Goal: Task Accomplishment & Management: Manage account settings

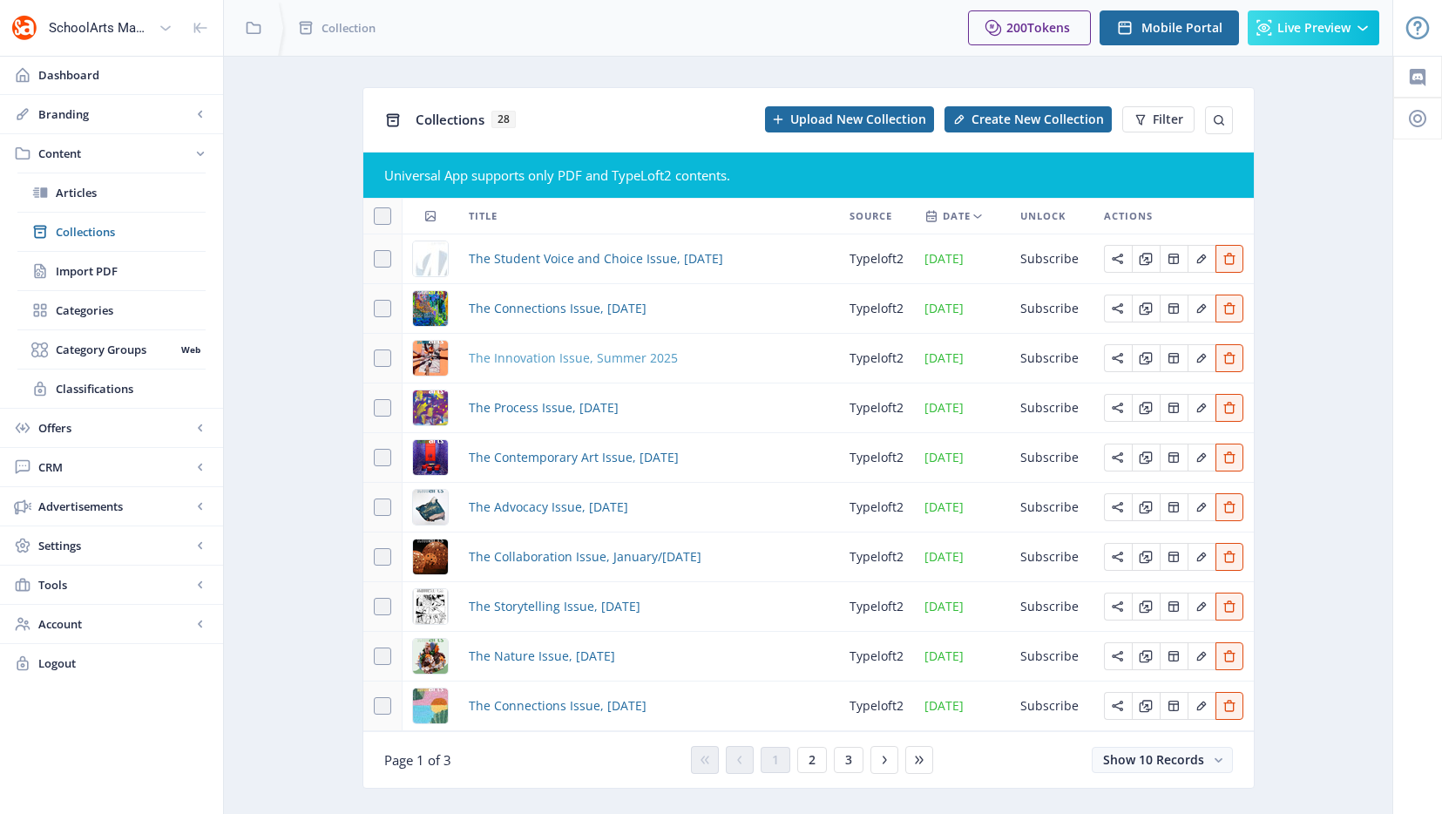
click at [574, 355] on span "The Innovation Issue, Summer 2025" at bounding box center [573, 358] width 209 height 21
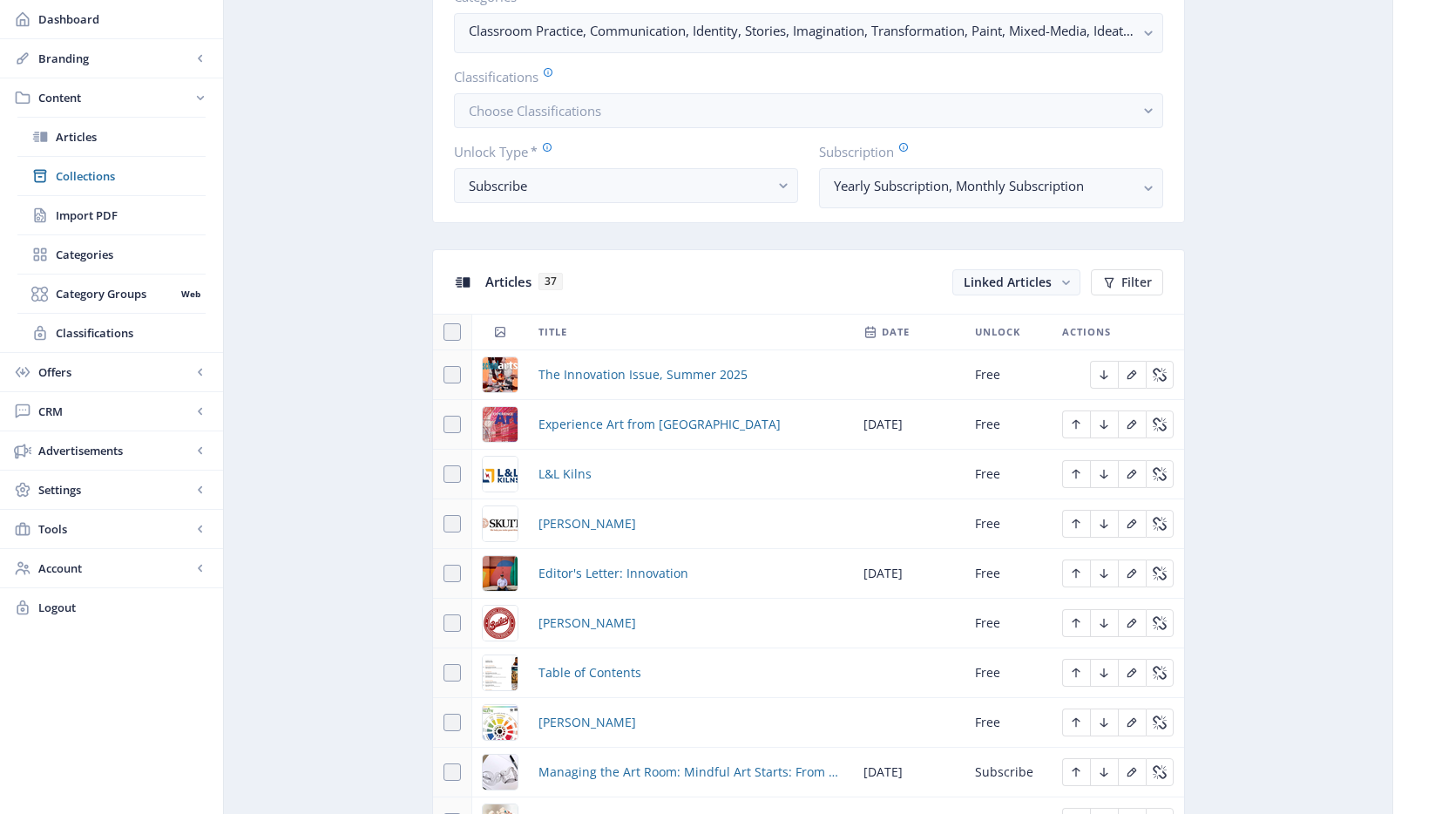
scroll to position [732, 0]
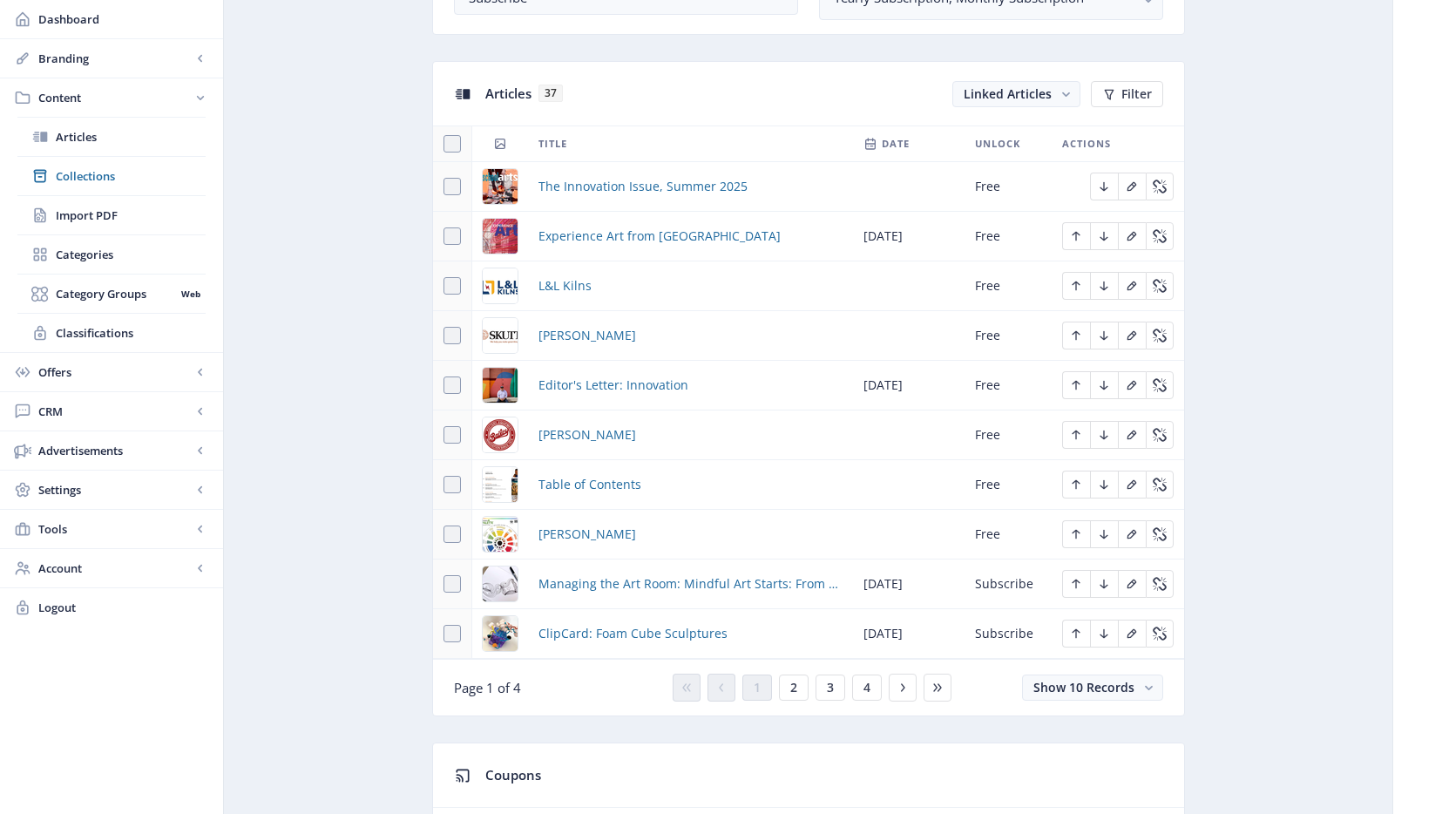
click at [98, 173] on span "Collections" at bounding box center [131, 175] width 150 height 17
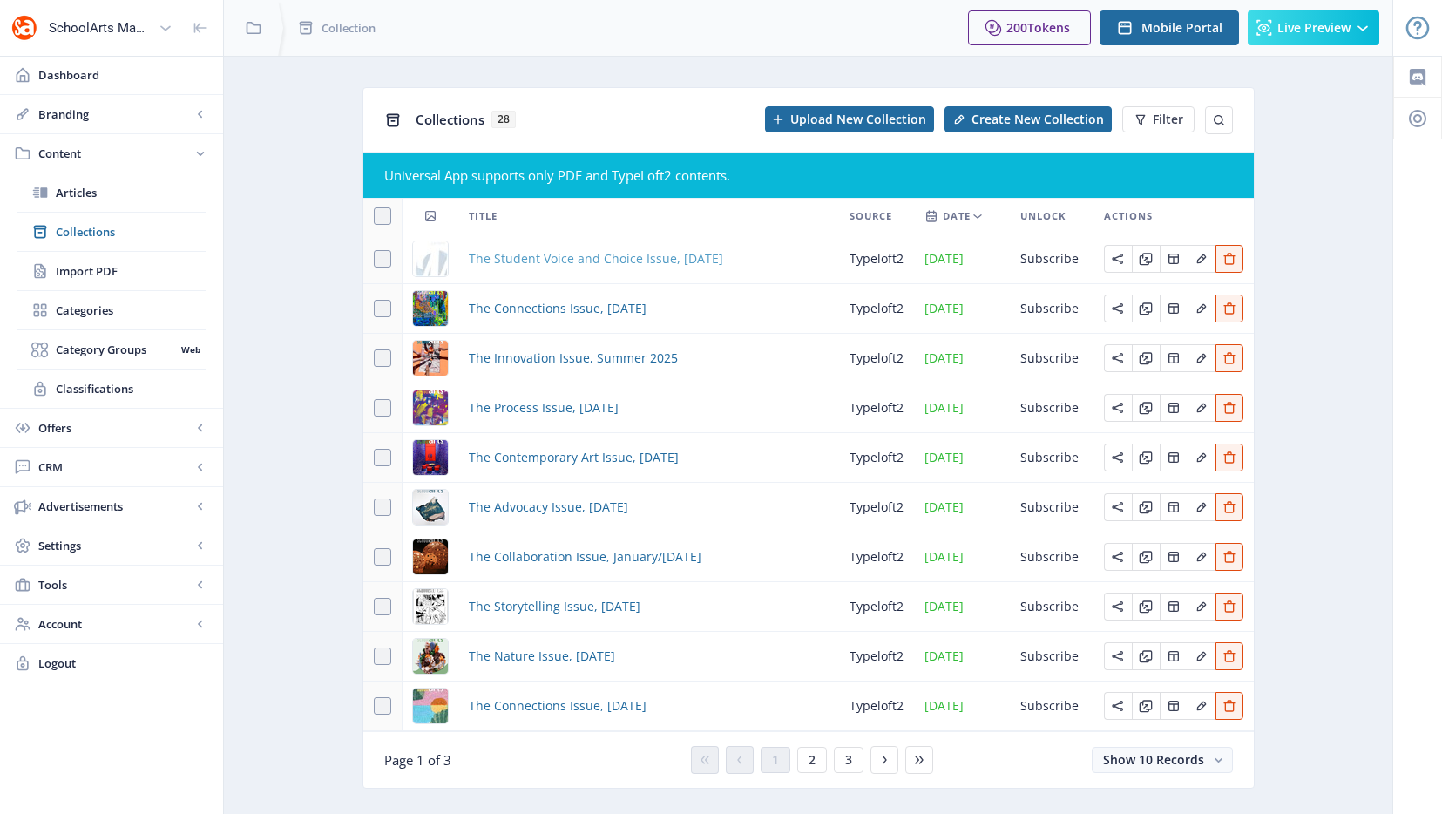
click at [543, 254] on span "The Student Voice and Choice Issue, [DATE]" at bounding box center [596, 258] width 254 height 21
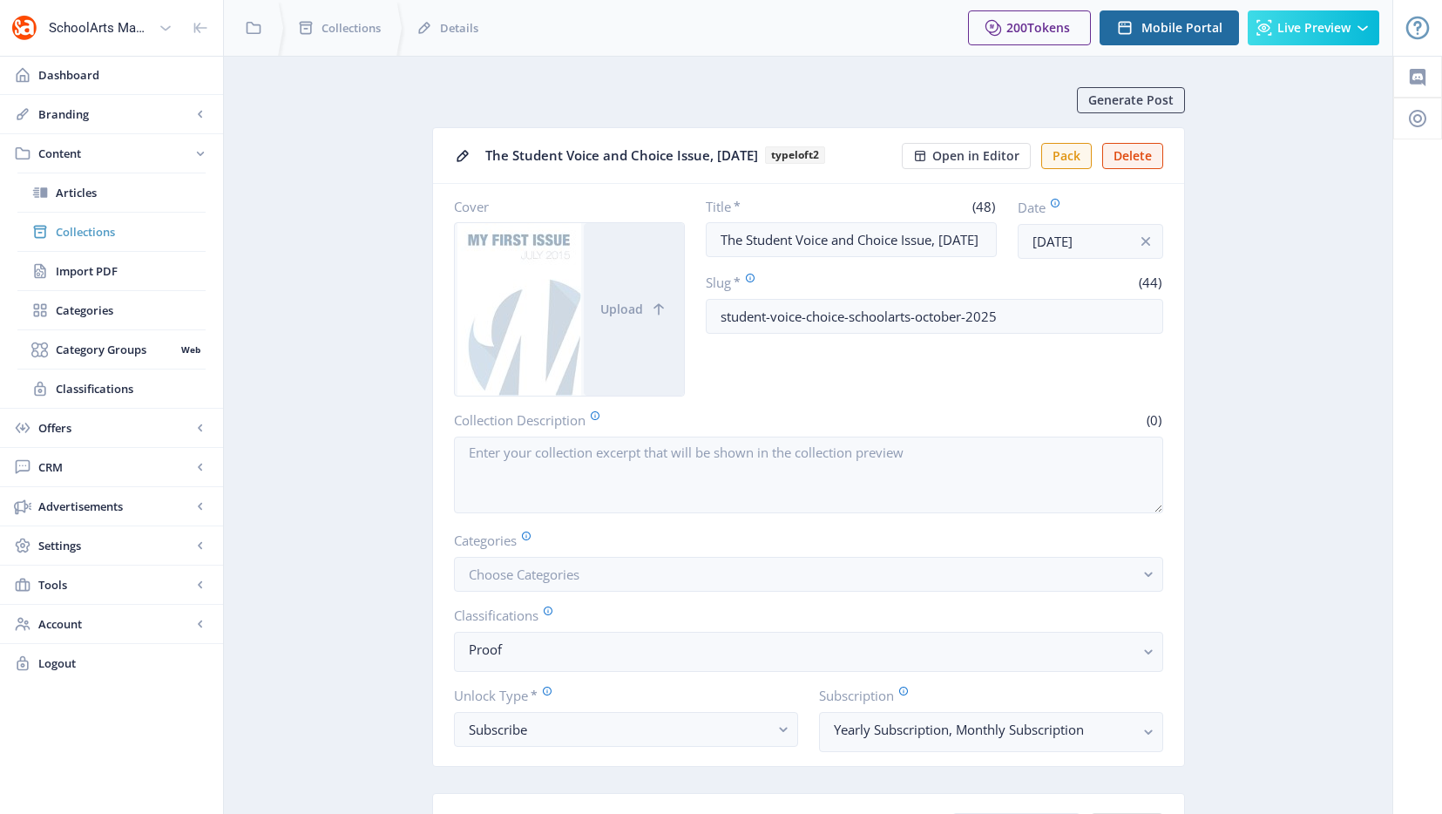
click at [101, 230] on span "Collections" at bounding box center [131, 231] width 150 height 17
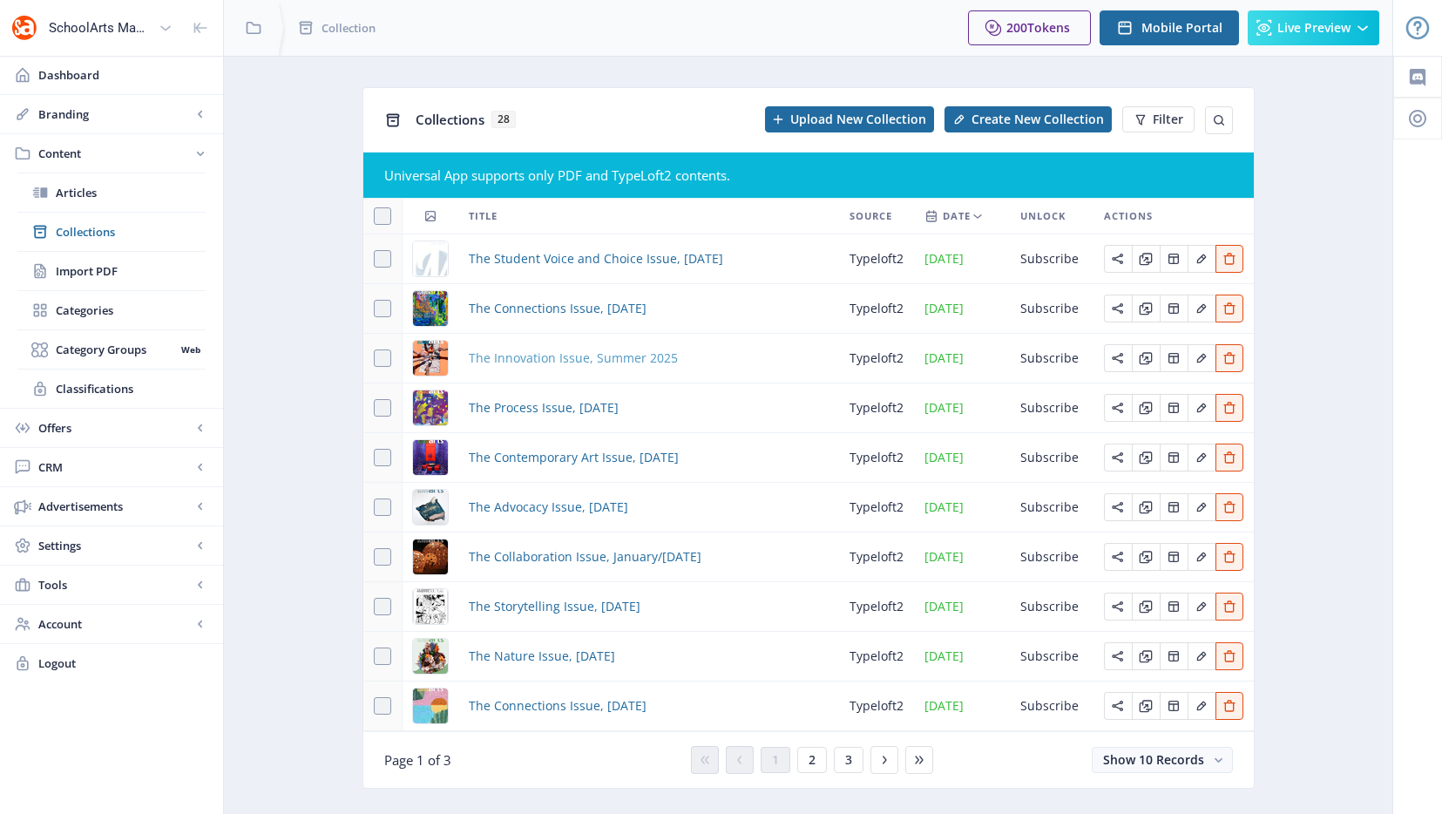
click at [577, 362] on span "The Innovation Issue, Summer 2025" at bounding box center [573, 358] width 209 height 21
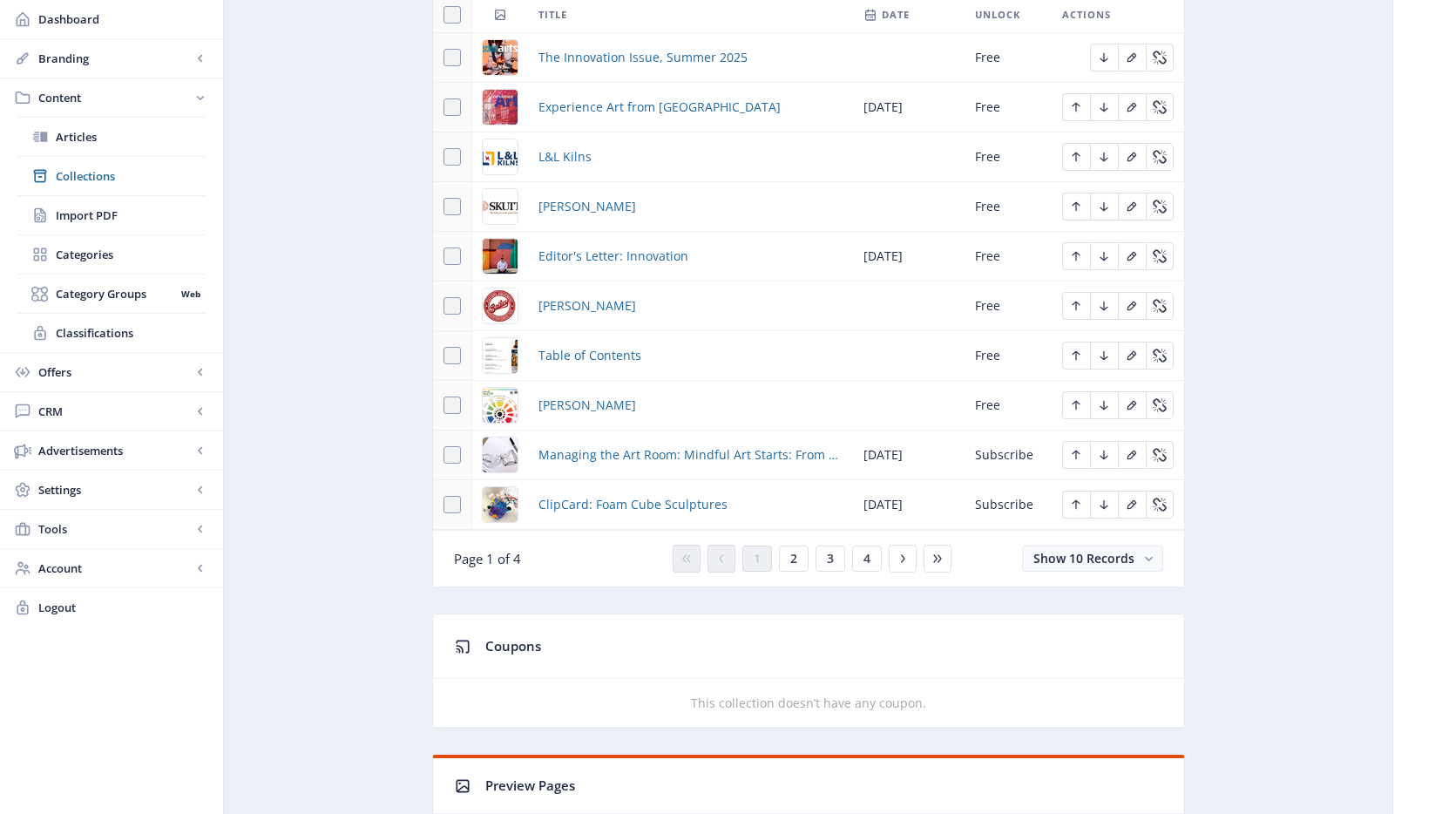
scroll to position [951, 0]
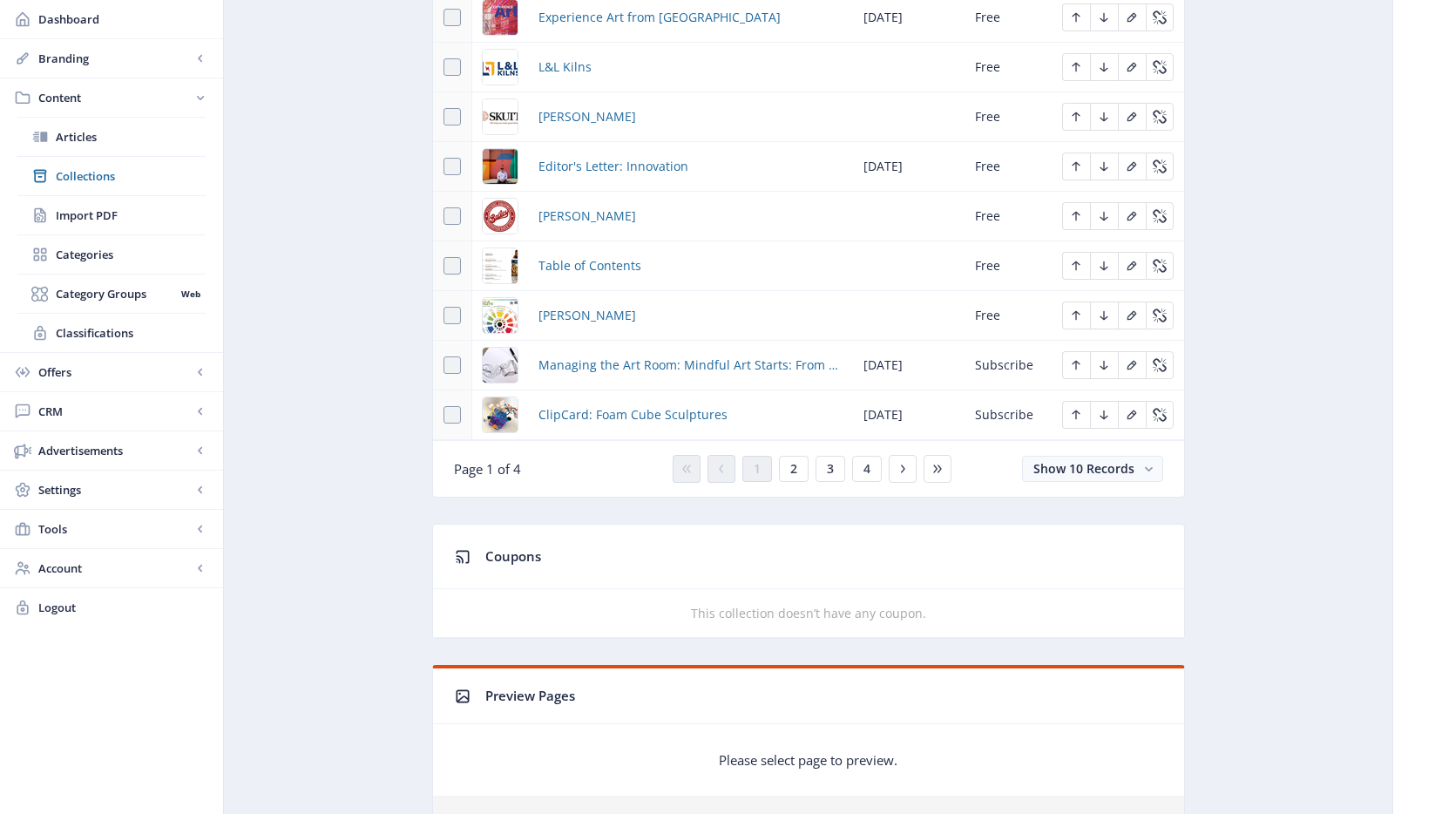
click at [723, 347] on td "Managing the Art Room: Mindful Art Starts: From Chaos to Calm" at bounding box center [690, 366] width 325 height 50
click at [725, 364] on span "Managing the Art Room: Mindful Art Starts: From Chaos to Calm" at bounding box center [690, 365] width 304 height 21
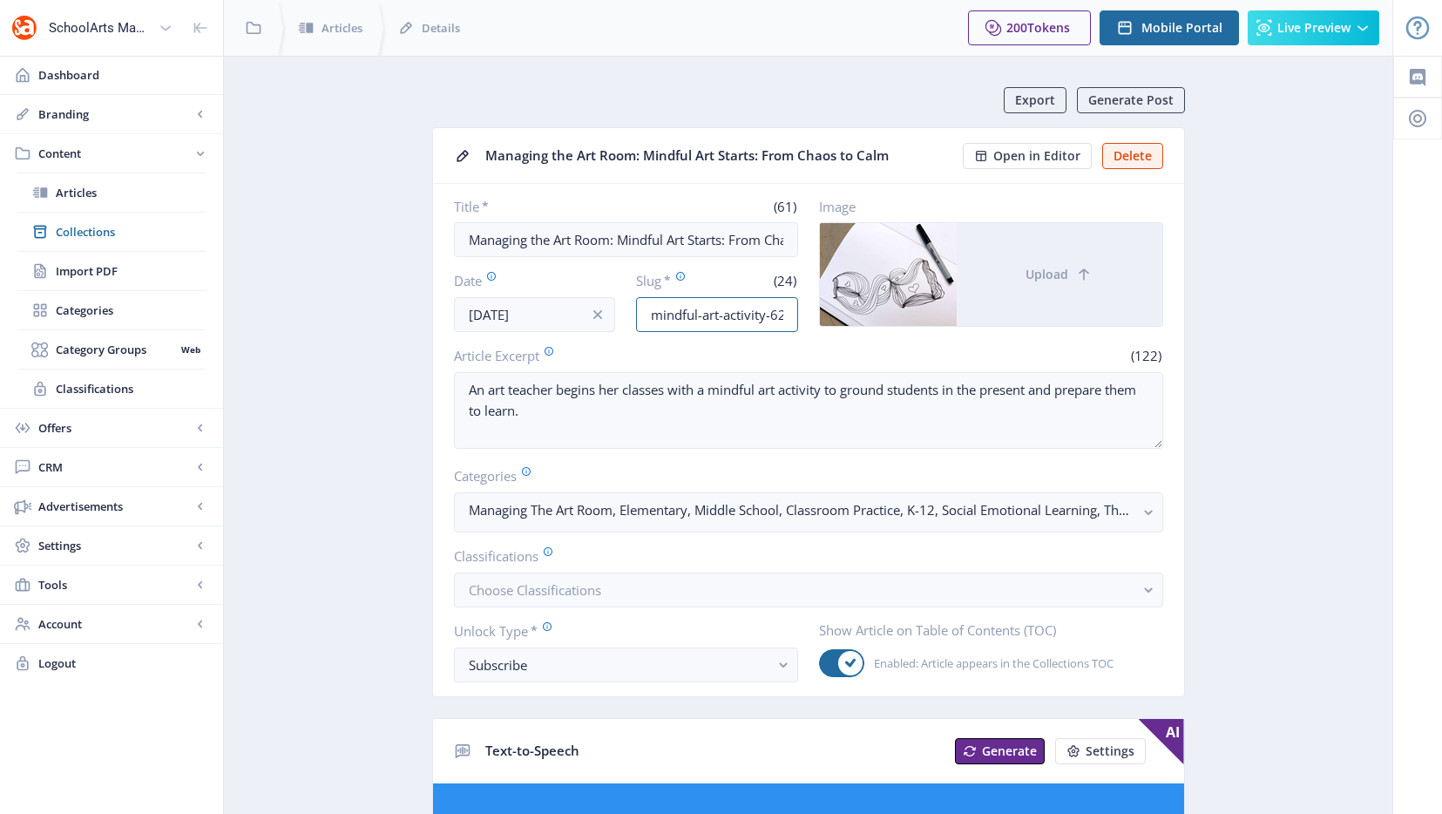
scroll to position [0, 10]
drag, startPoint x: 737, startPoint y: 317, endPoint x: 911, endPoint y: 316, distance: 173.4
click at [911, 316] on div "Title * (61) Managing the Art Room: Mindful Art Starts: From Chaos to Calm Date…" at bounding box center [808, 265] width 709 height 134
click at [727, 315] on input "mindful-art-activity-625" at bounding box center [717, 314] width 162 height 35
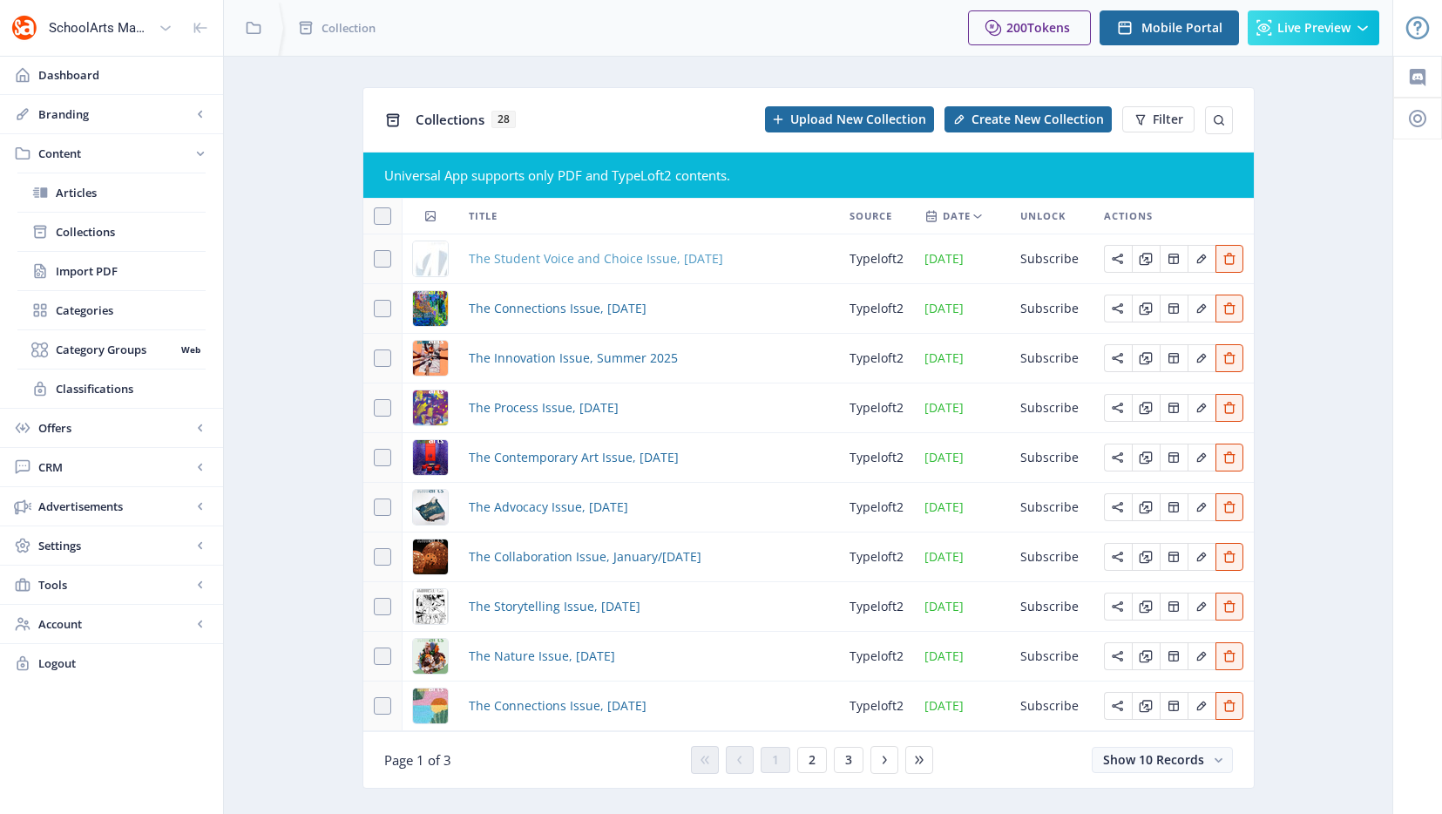
click at [585, 251] on span "The Student Voice and Choice Issue, [DATE]" at bounding box center [596, 258] width 254 height 21
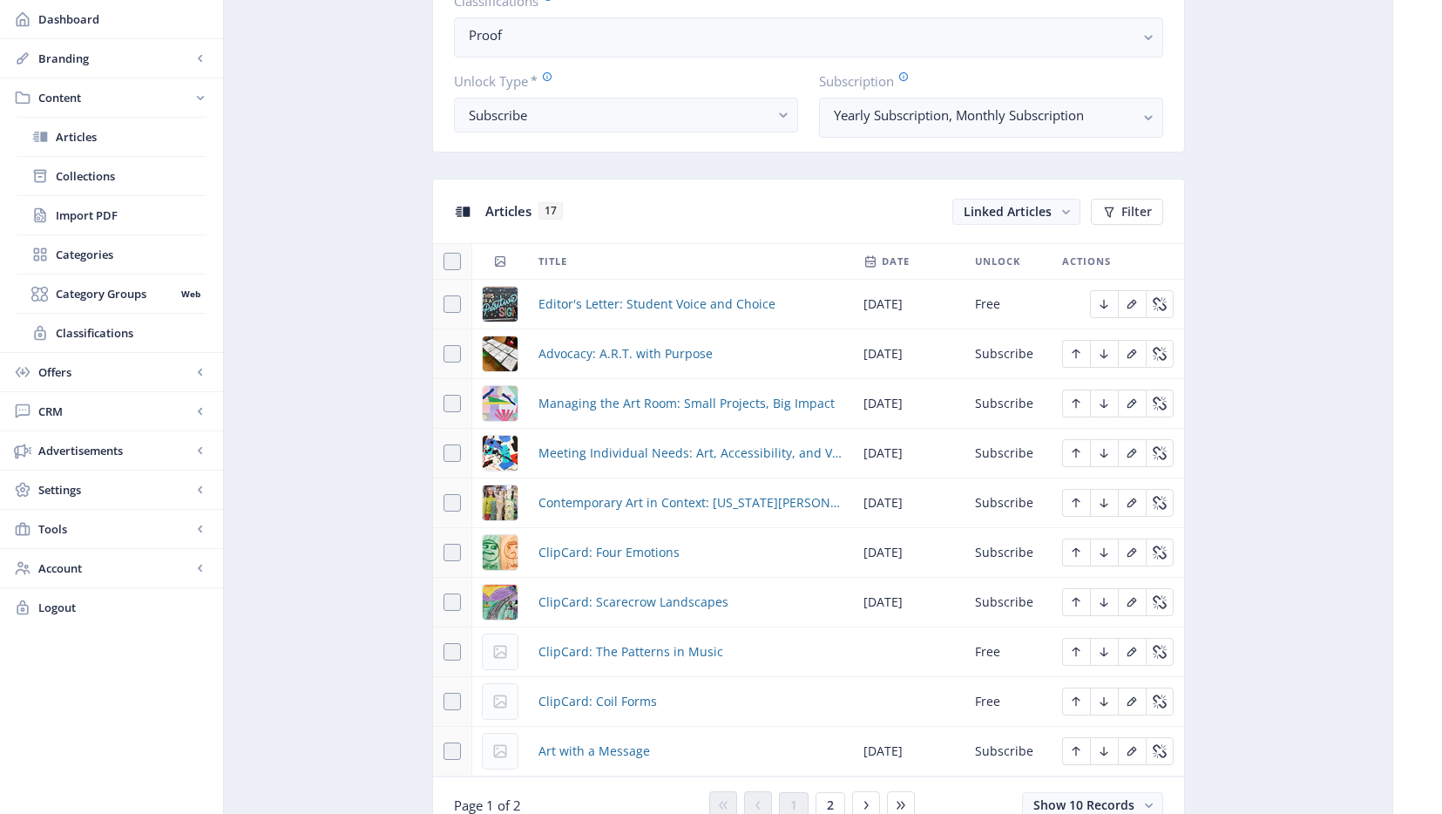
scroll to position [656, 0]
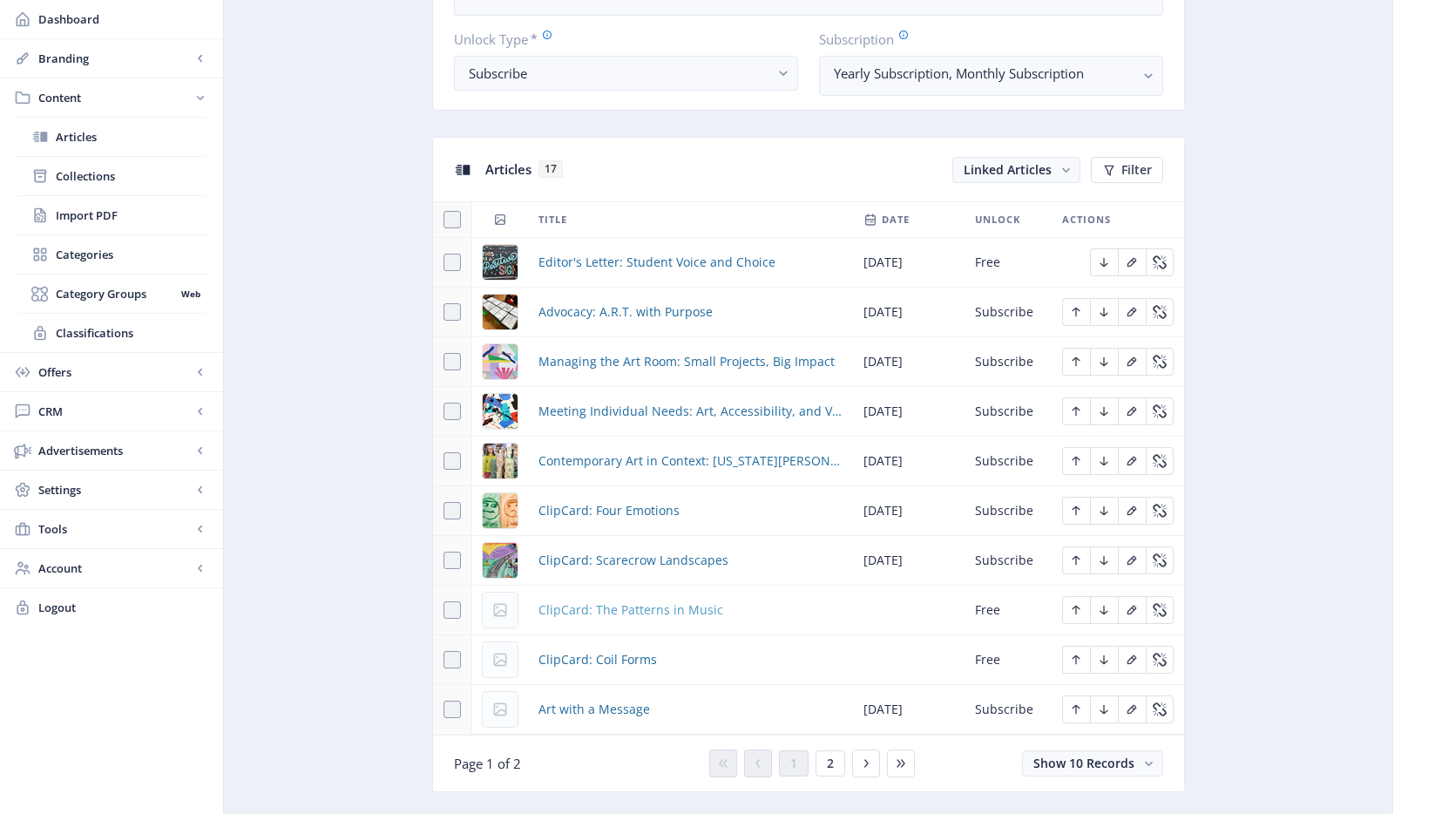
click at [619, 613] on span "ClipCard: The Patterns in Music" at bounding box center [630, 609] width 185 height 21
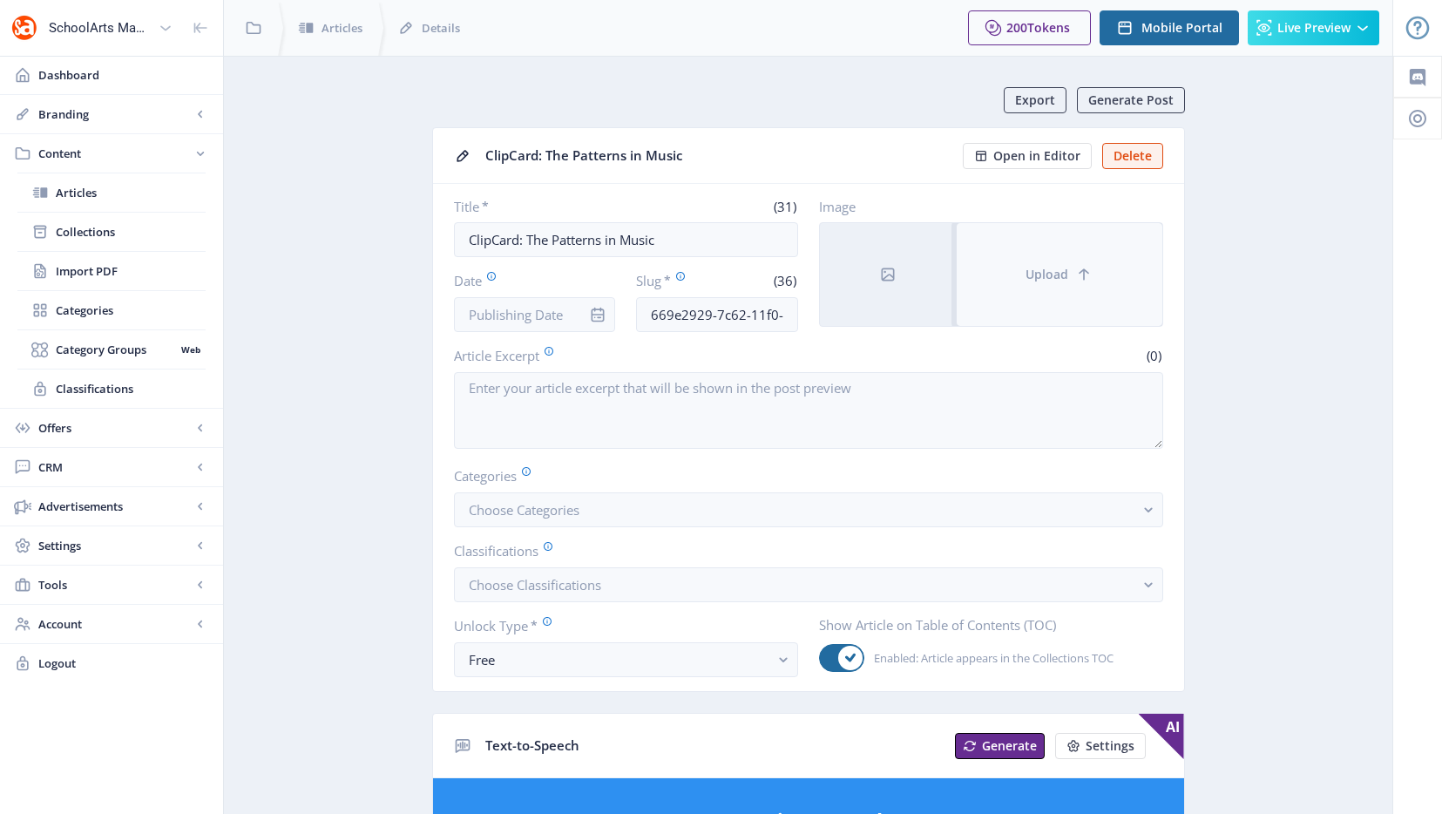
click at [1051, 267] on span "Upload" at bounding box center [1047, 274] width 43 height 14
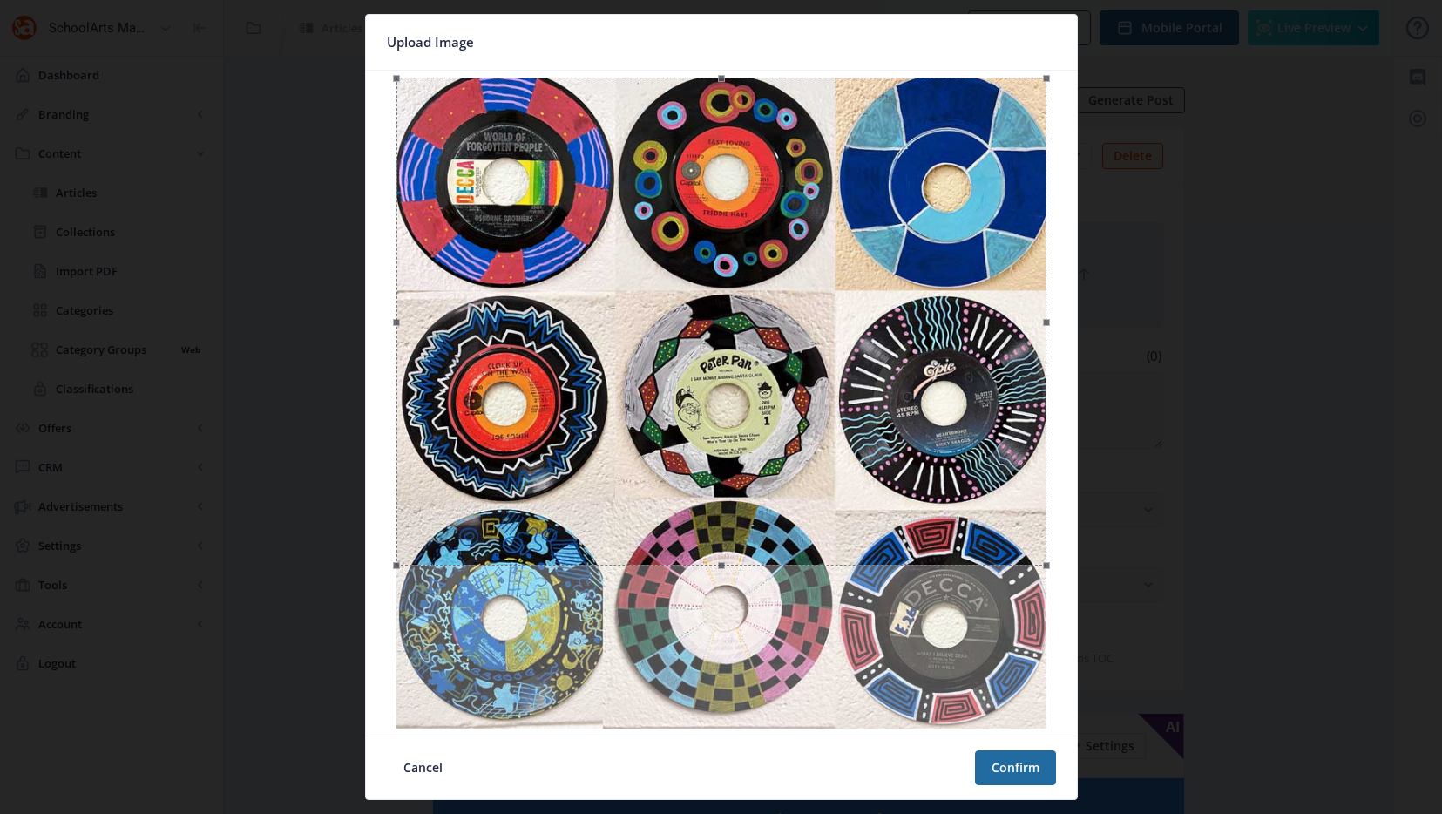
drag, startPoint x: 1046, startPoint y: 559, endPoint x: 1080, endPoint y: 467, distance: 98.1
click at [1080, 467] on div "Upload Image Cancel Confirm" at bounding box center [721, 407] width 1442 height 814
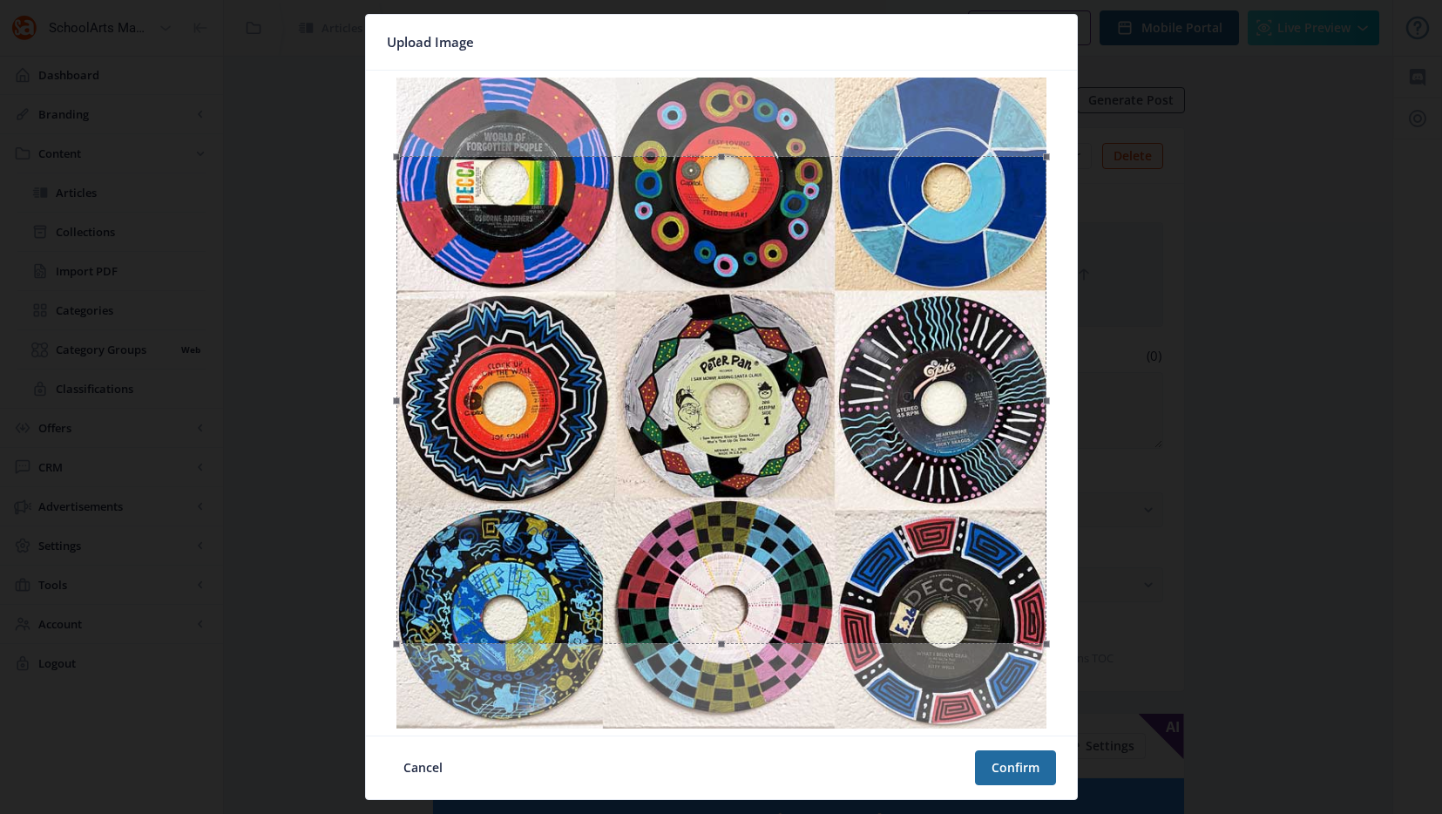
drag, startPoint x: 994, startPoint y: 449, endPoint x: 1027, endPoint y: 527, distance: 85.1
click at [1027, 527] on div at bounding box center [721, 400] width 650 height 488
click at [1019, 778] on button "Confirm" at bounding box center [1015, 767] width 81 height 35
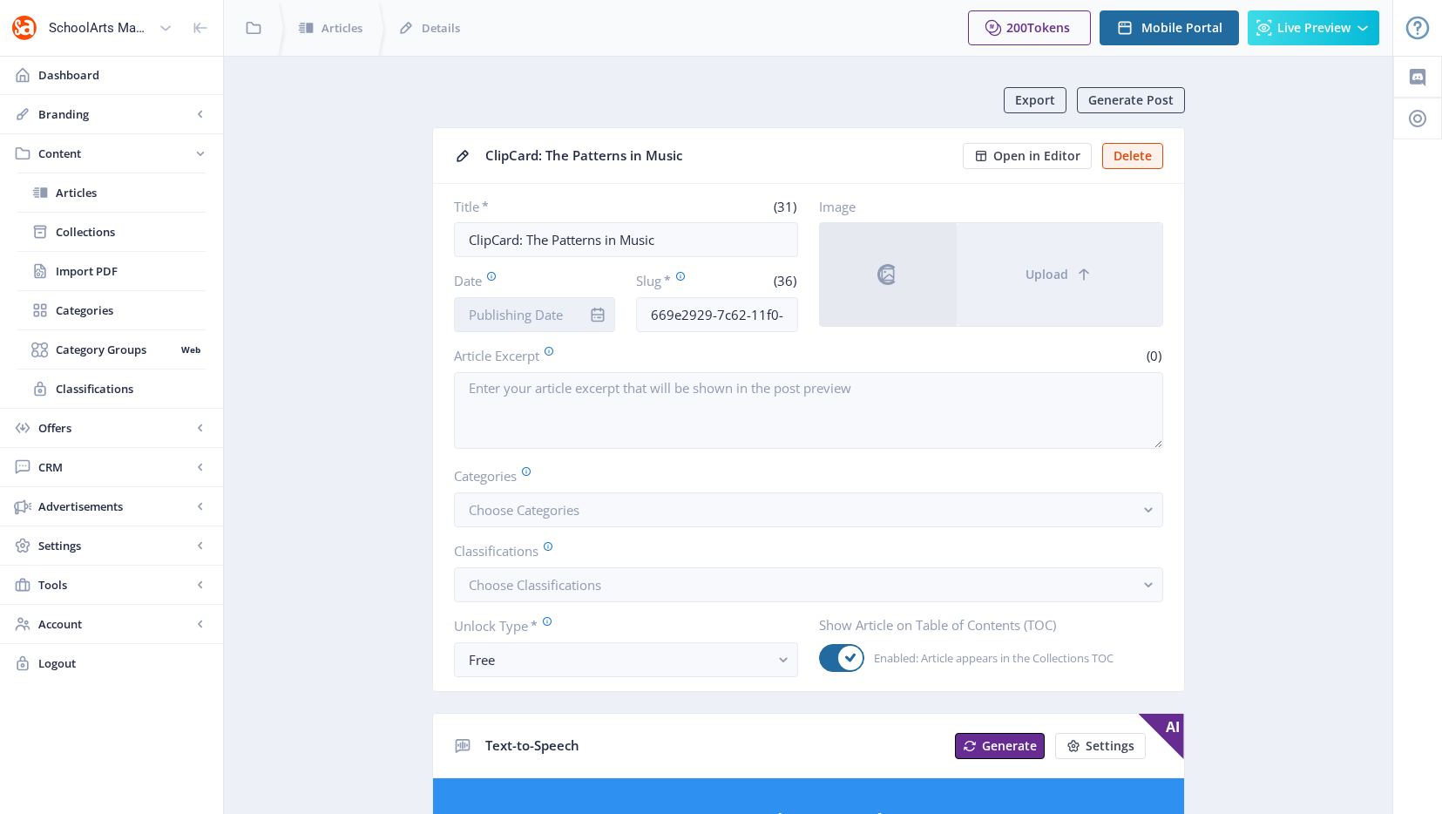
click at [554, 315] on input "Date" at bounding box center [535, 314] width 162 height 35
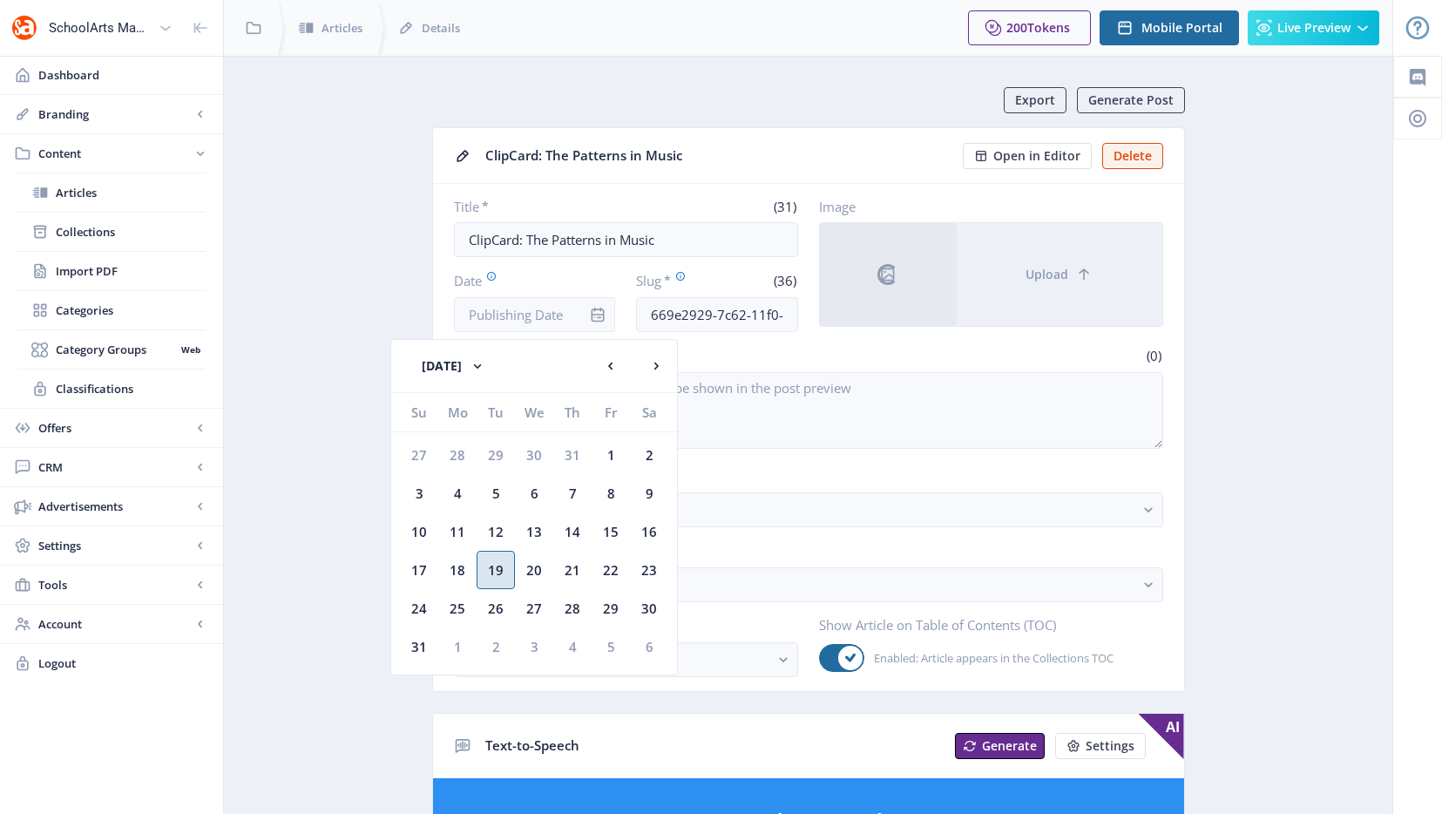
click at [507, 560] on div "19" at bounding box center [496, 570] width 38 height 38
type input "[DATE]"
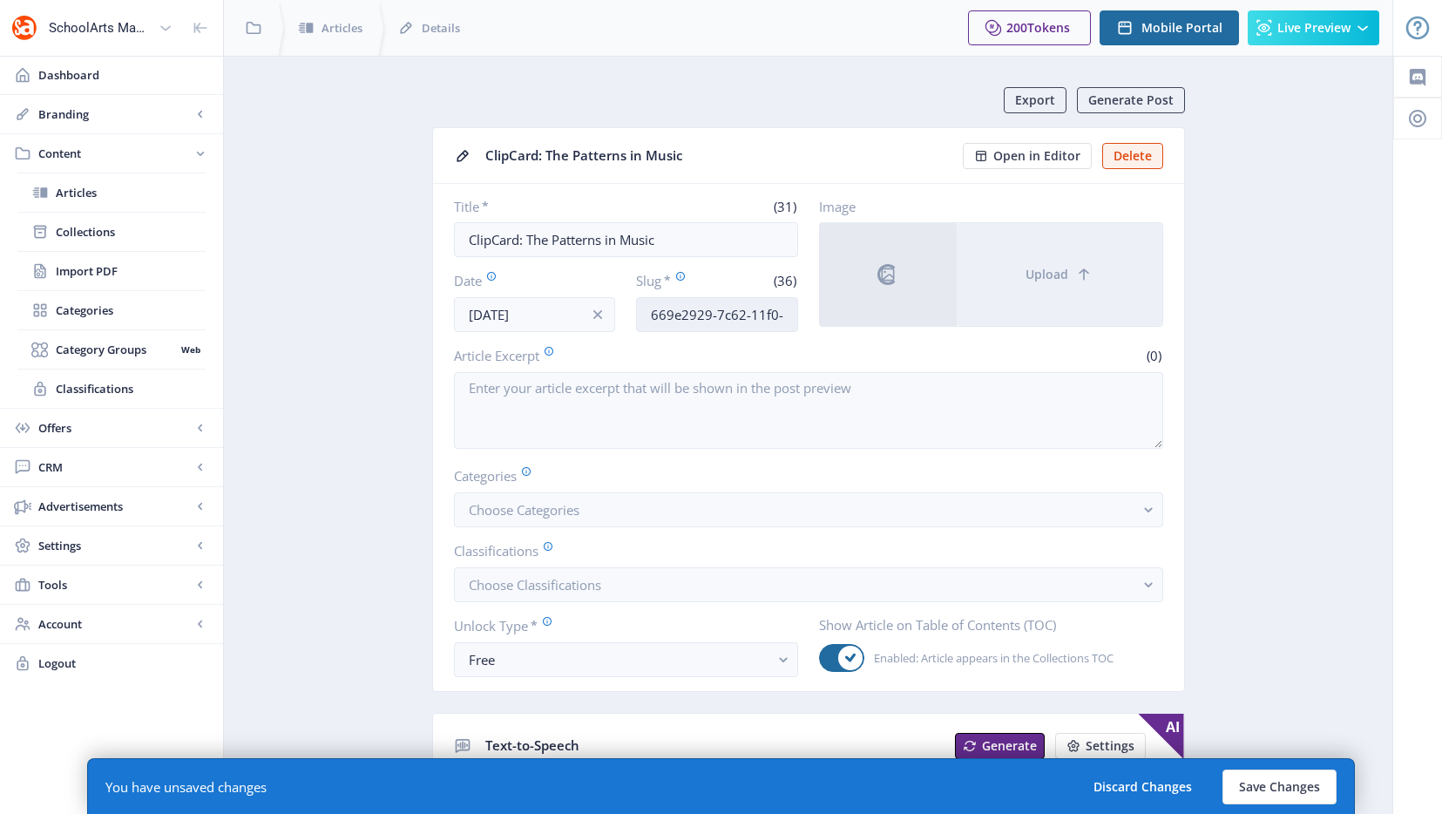
click at [693, 318] on input "669e2929-7c62-11f0-bd64-4201ac1fa005" at bounding box center [717, 314] width 162 height 35
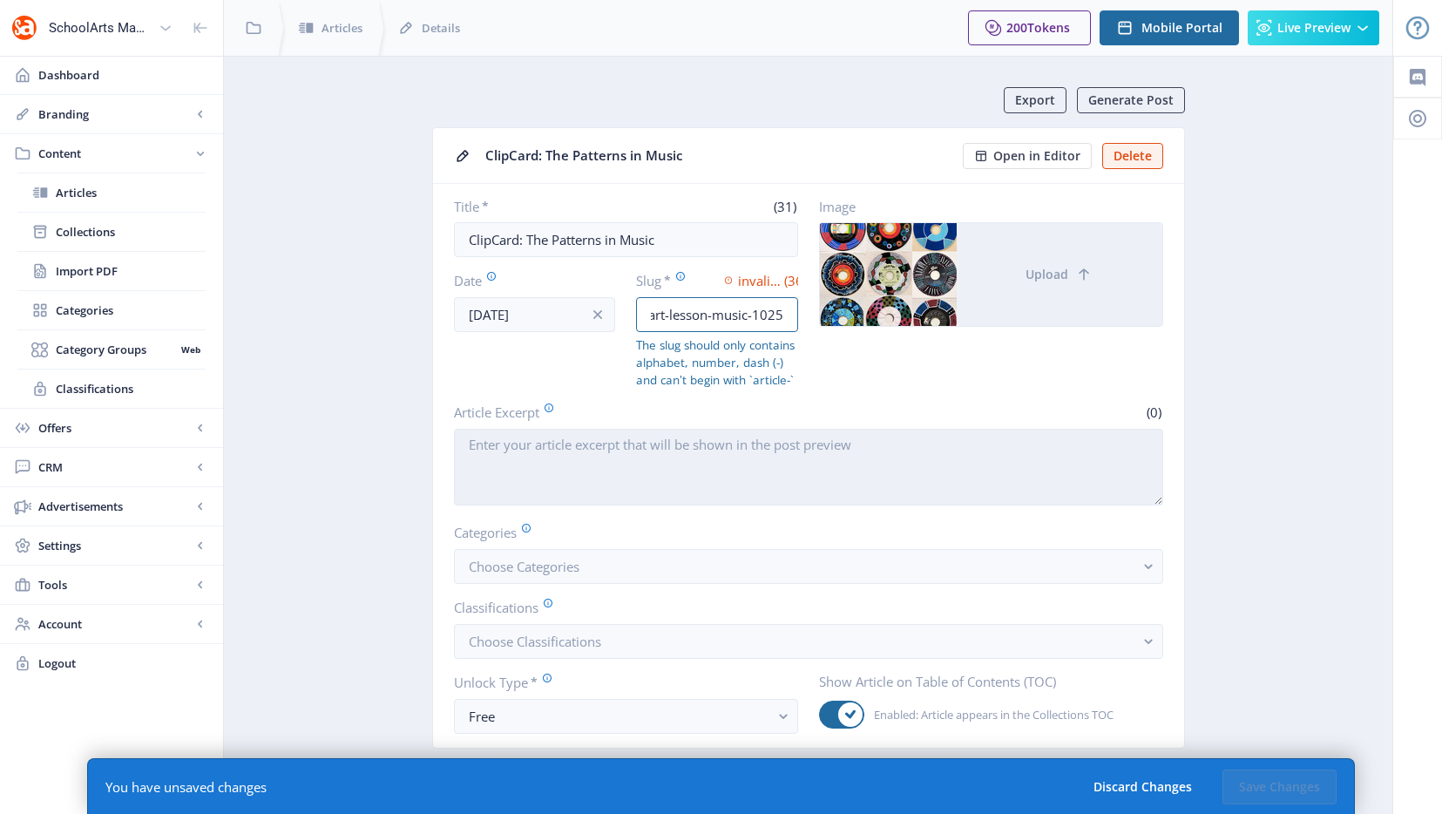
scroll to position [0, 92]
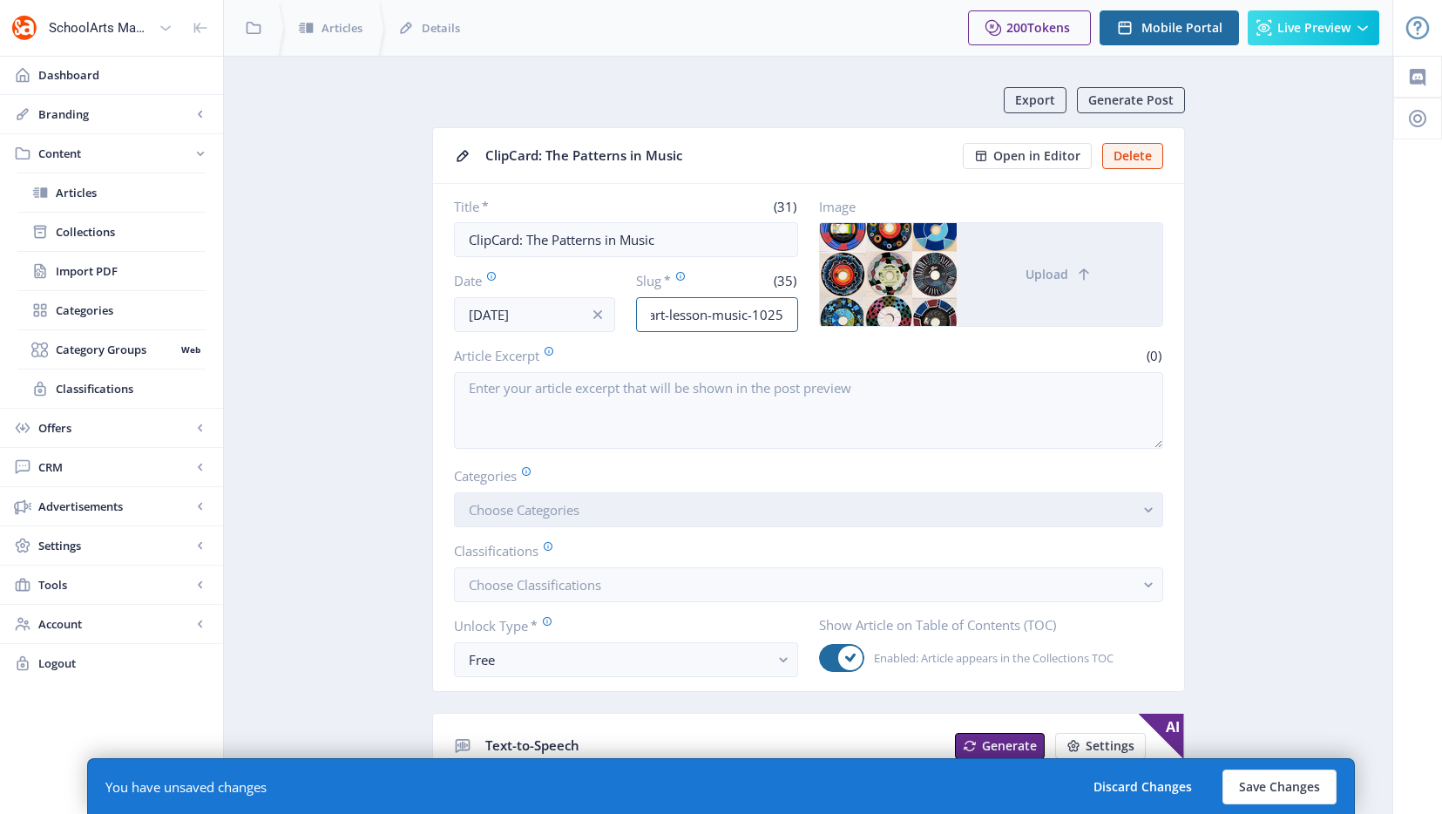
type input "middle-school-art-lesson-music-1025"
click at [560, 508] on span "Choose Categories" at bounding box center [524, 509] width 111 height 17
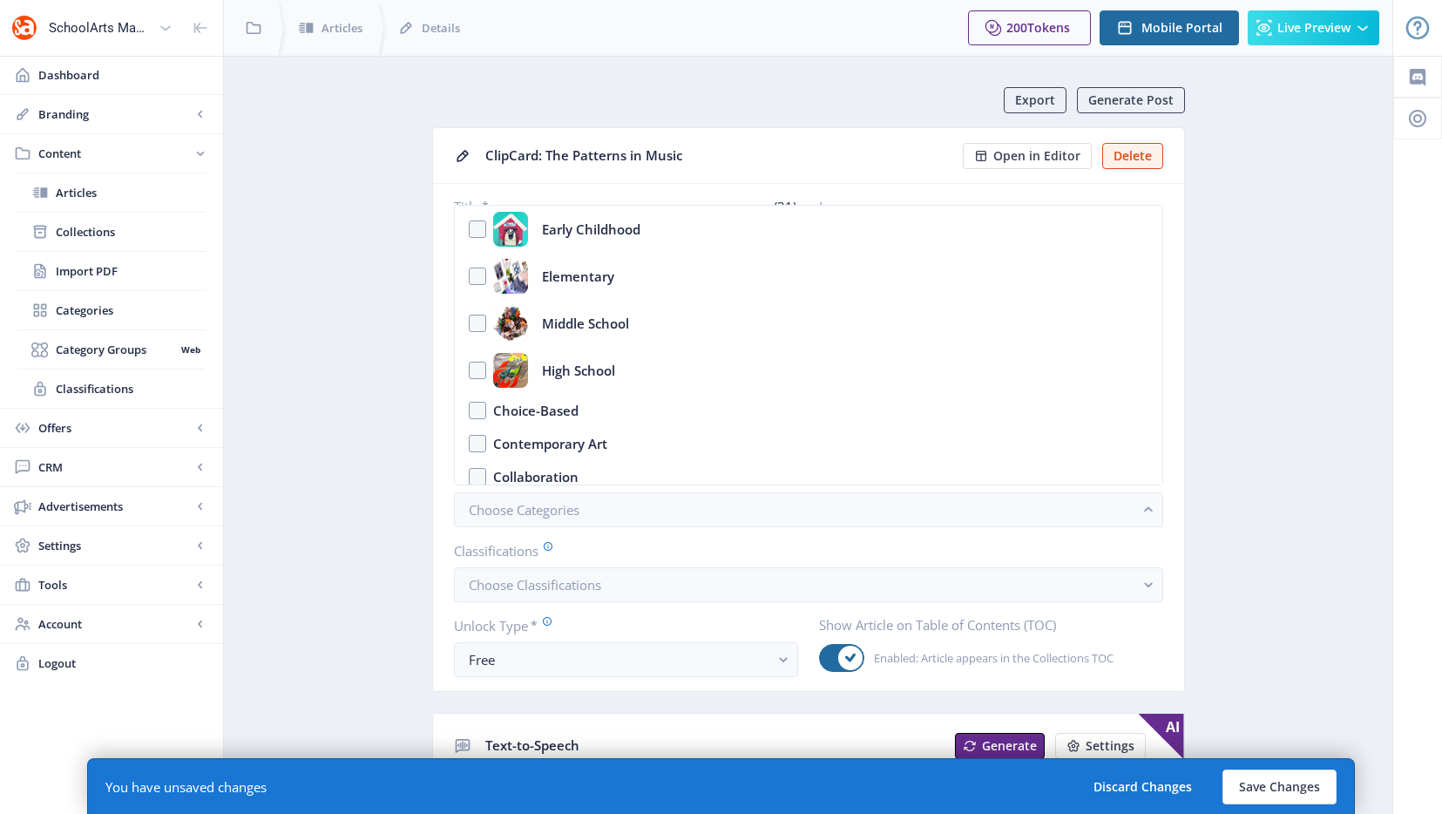
drag, startPoint x: 348, startPoint y: 387, endPoint x: 362, endPoint y: 394, distance: 16.4
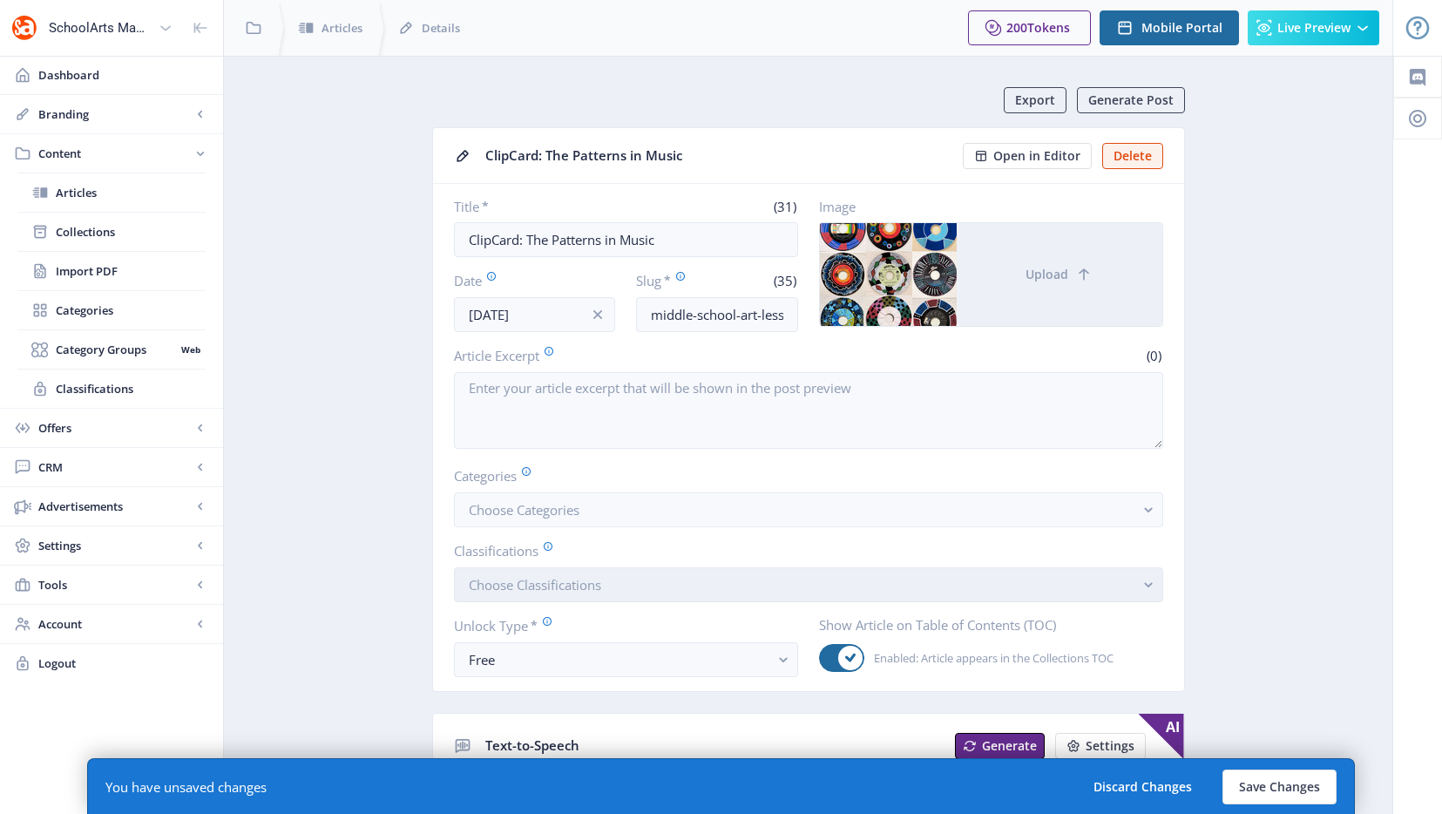
click at [504, 579] on span "Choose Classifications" at bounding box center [535, 584] width 132 height 17
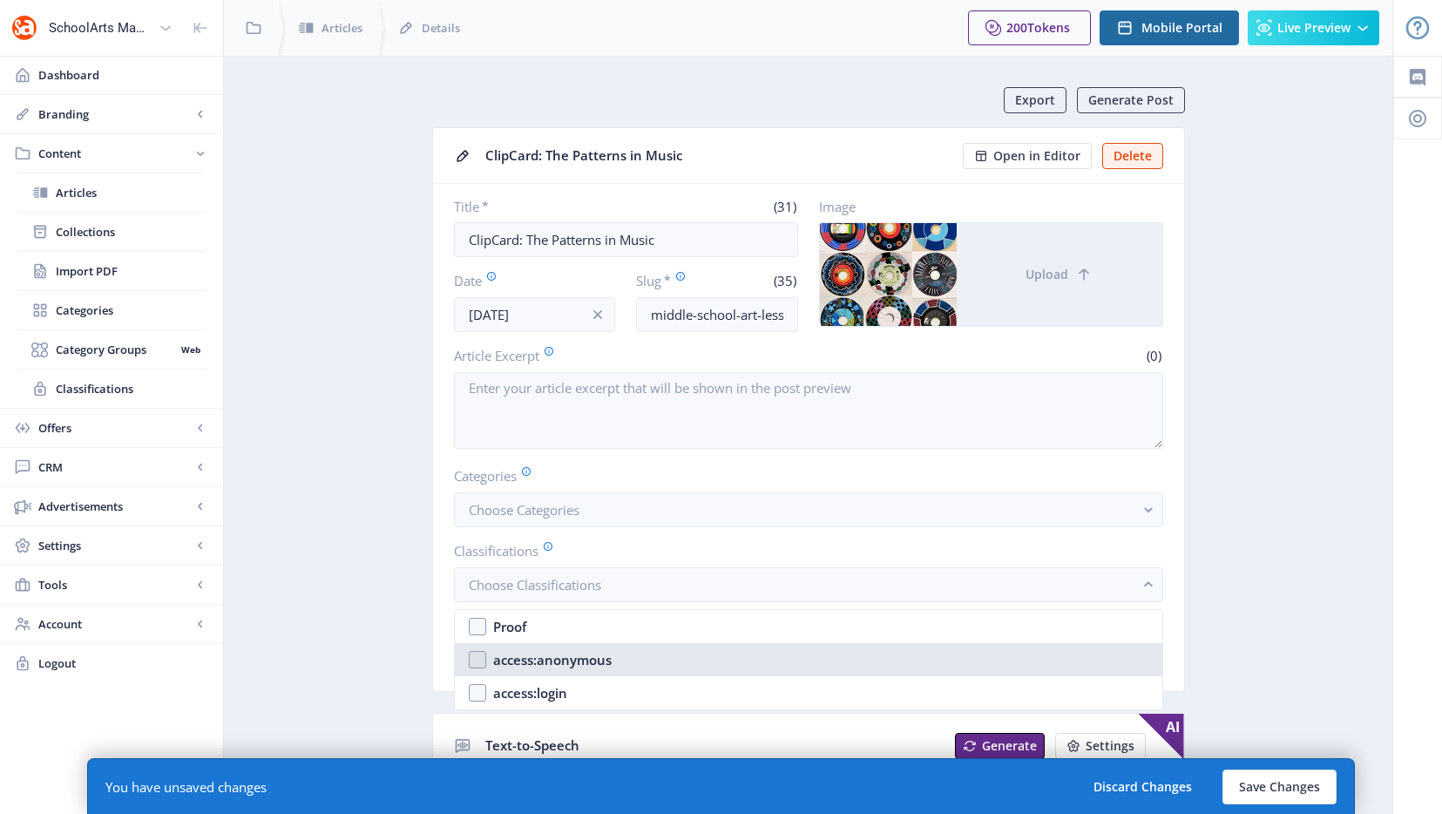
click at [511, 644] on nb-option "access:anonymous" at bounding box center [808, 659] width 707 height 33
click at [510, 649] on nb-option "access:anonymous" at bounding box center [808, 659] width 707 height 33
checkbox input "false"
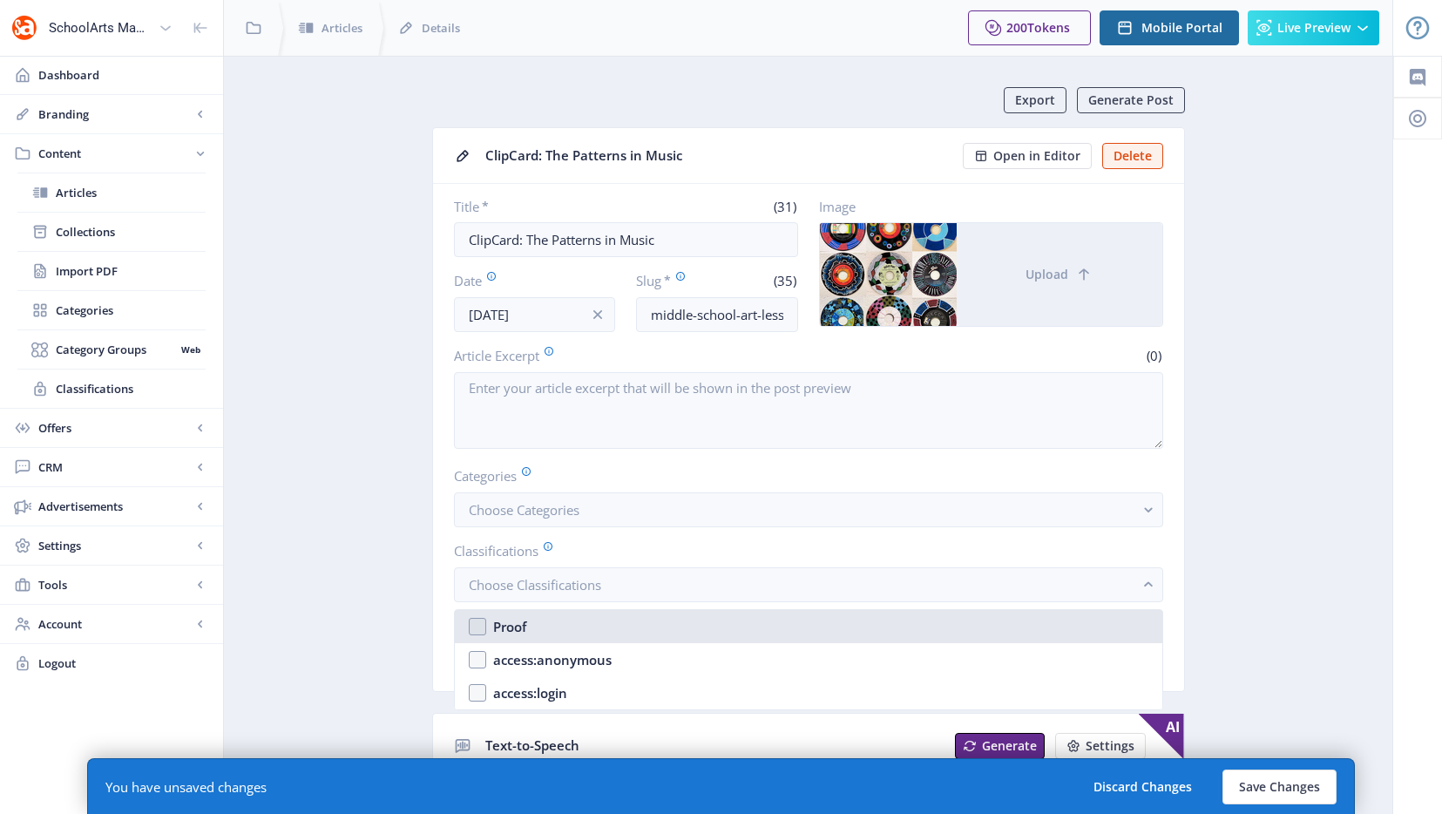
click at [500, 616] on div "Proof" at bounding box center [509, 626] width 33 height 21
checkbox input "true"
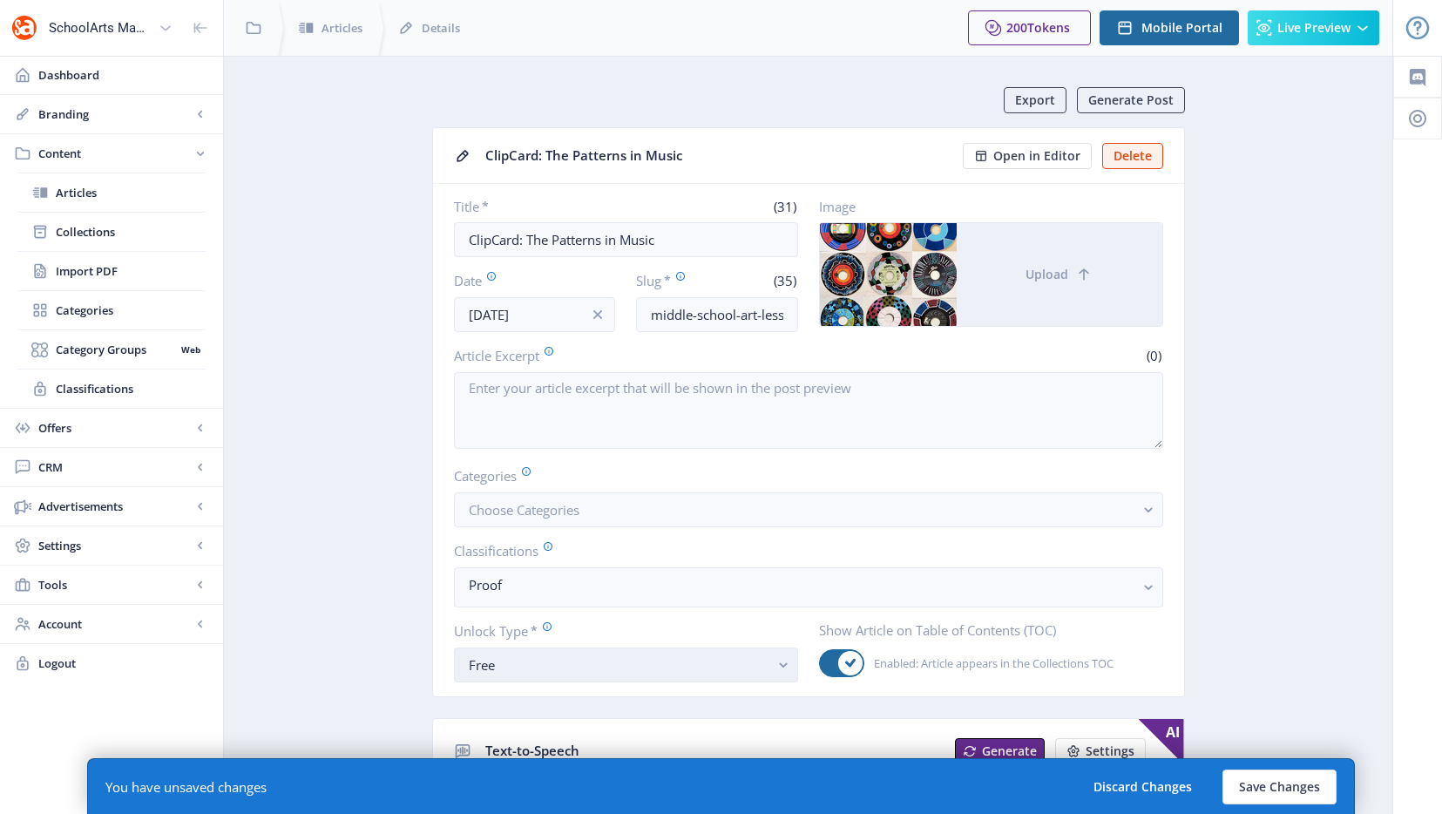
click at [521, 667] on div "Free" at bounding box center [619, 664] width 301 height 21
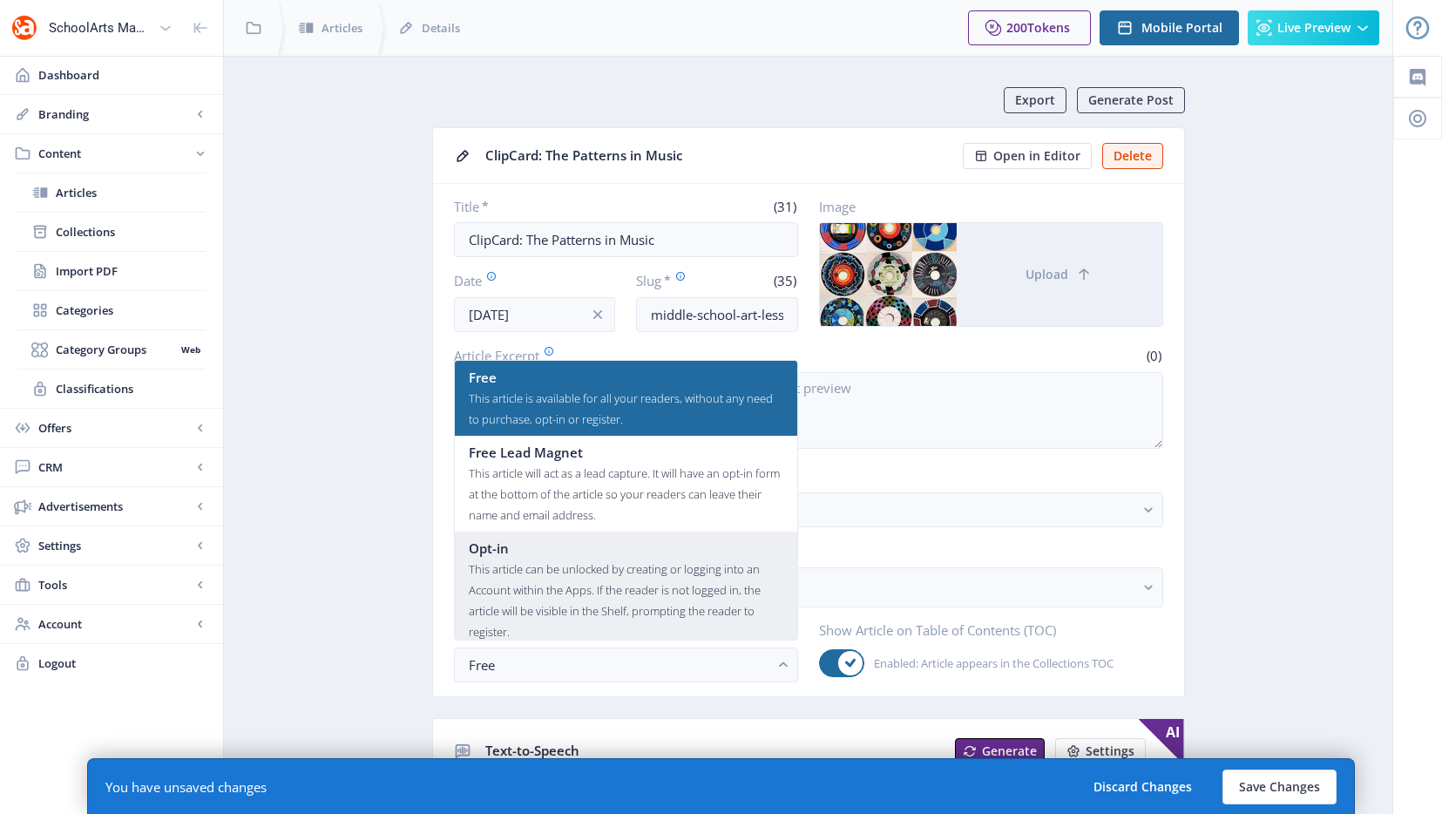
scroll to position [105, 0]
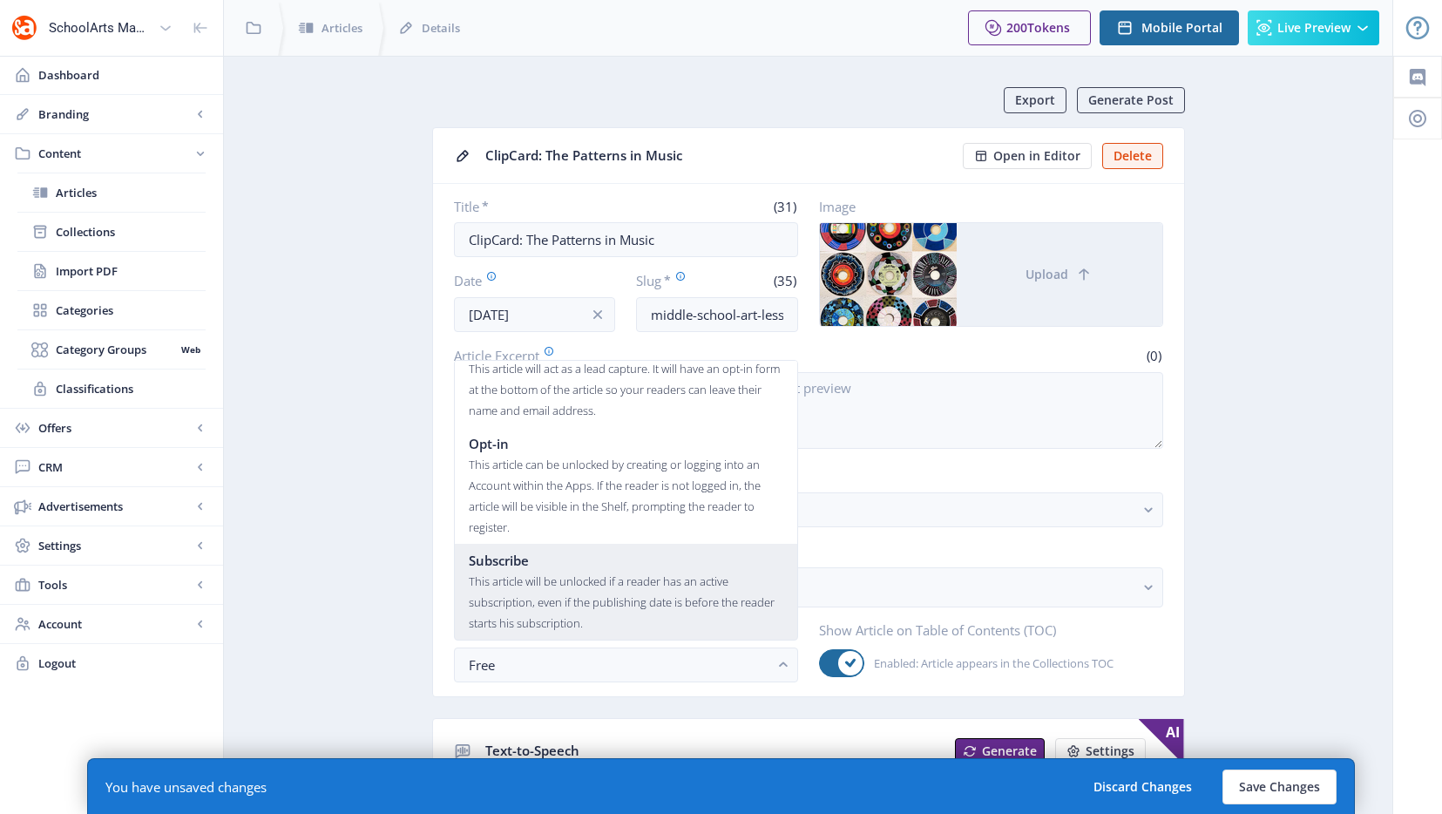
click at [552, 597] on div "This article will be unlocked if a reader has an active subscription, even if t…" at bounding box center [626, 602] width 315 height 63
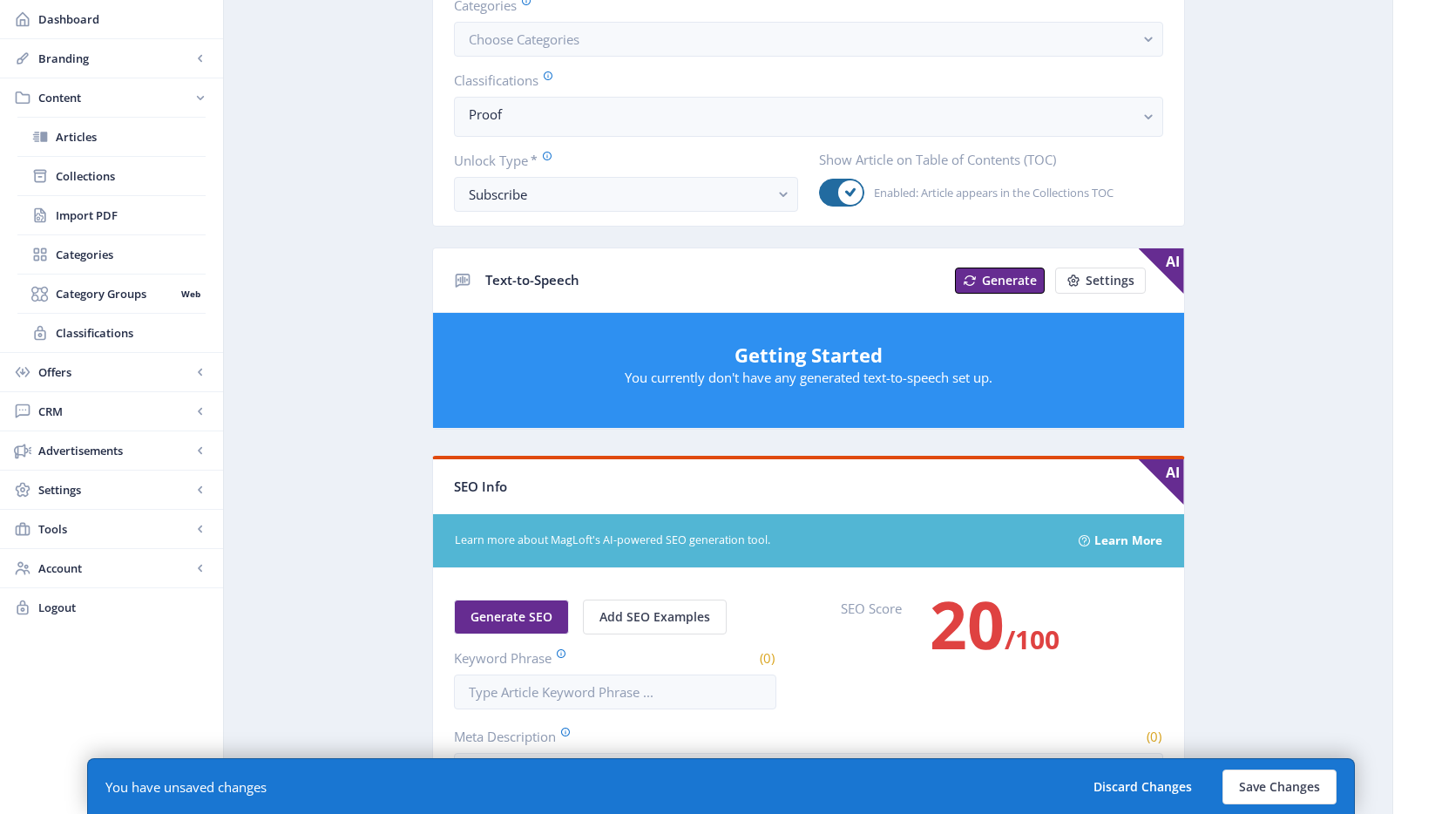
scroll to position [482, 0]
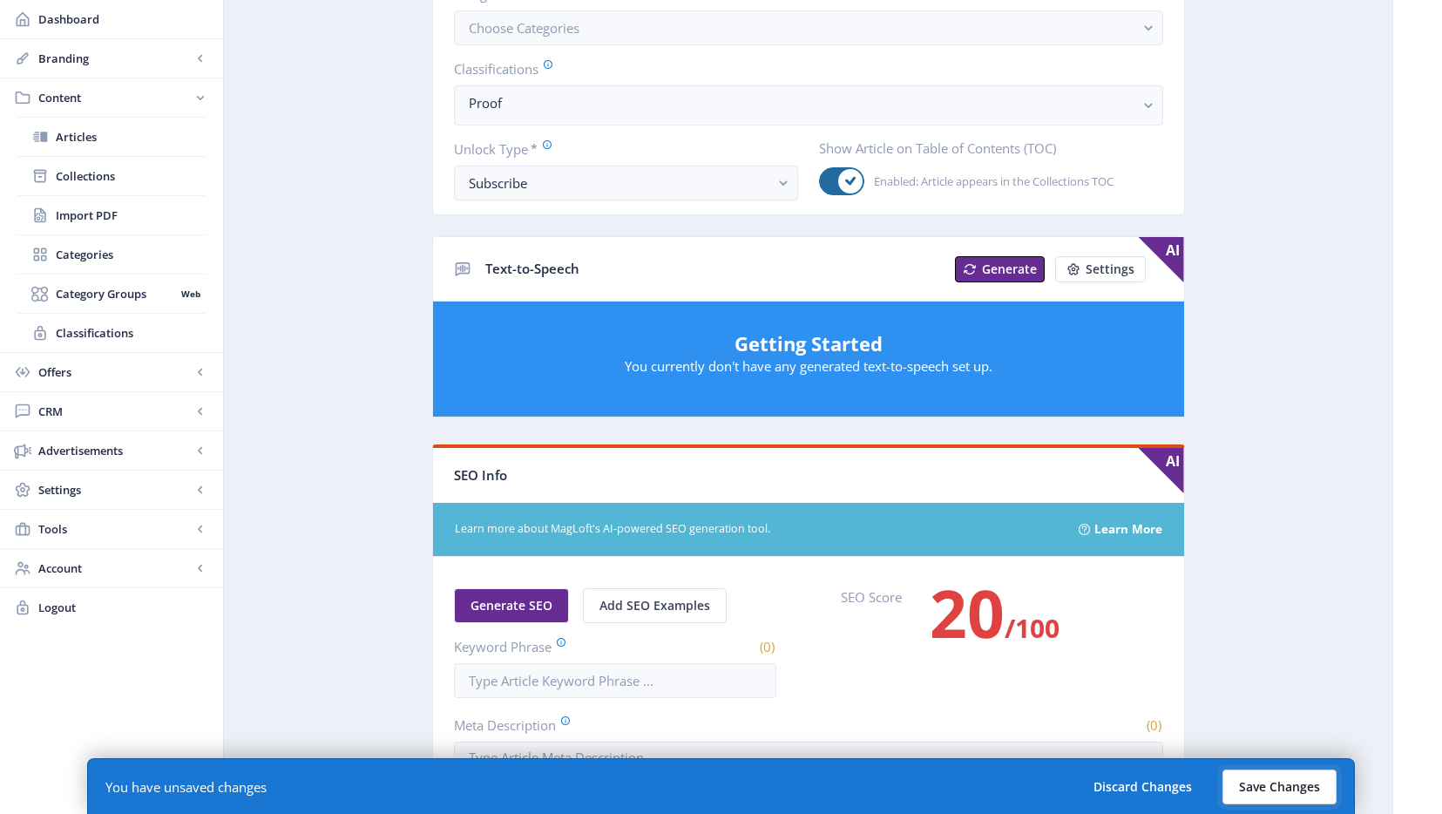
click at [1284, 782] on button "Save Changes" at bounding box center [1279, 786] width 114 height 35
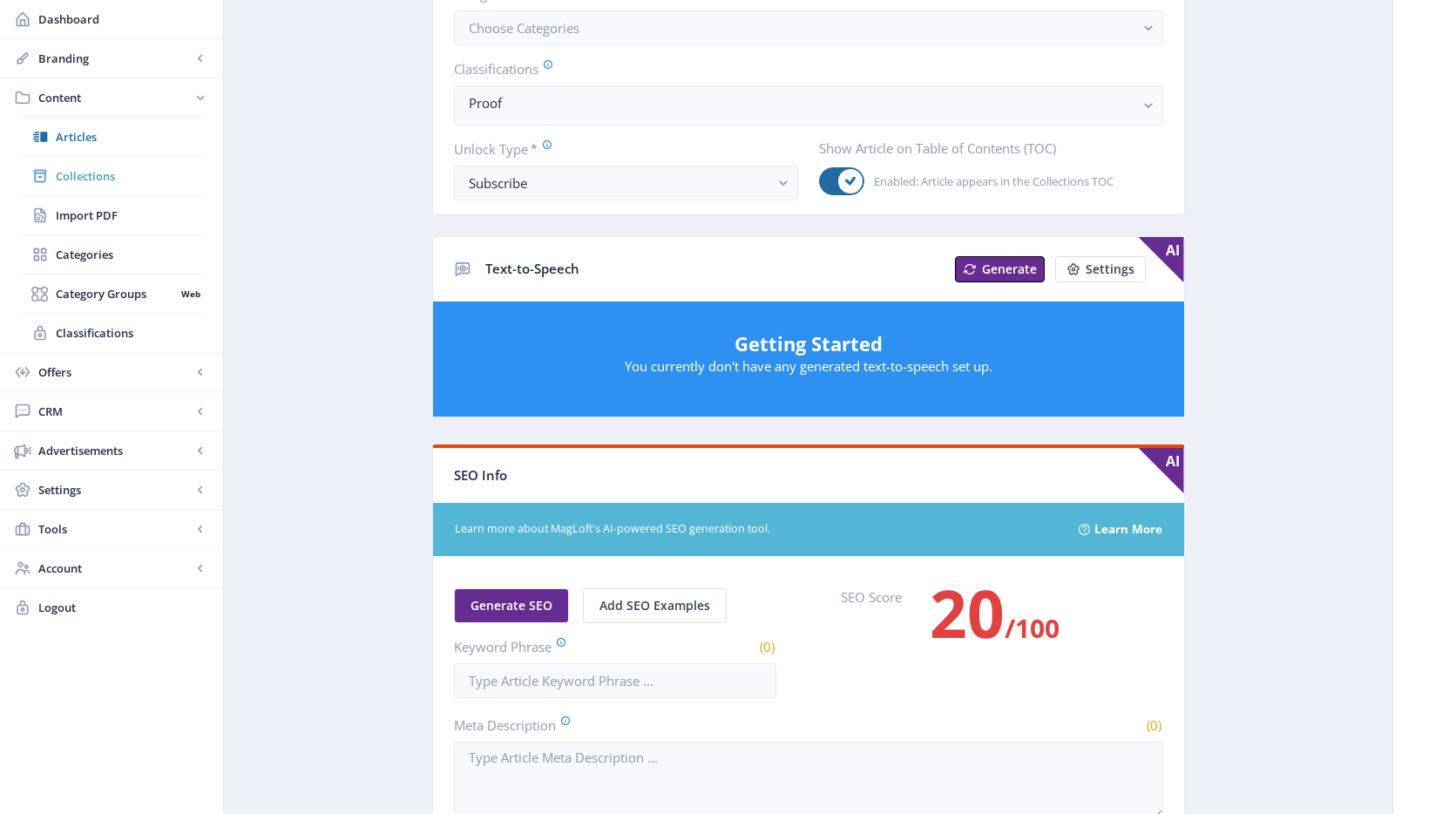
click at [88, 170] on span "Collections" at bounding box center [131, 175] width 150 height 17
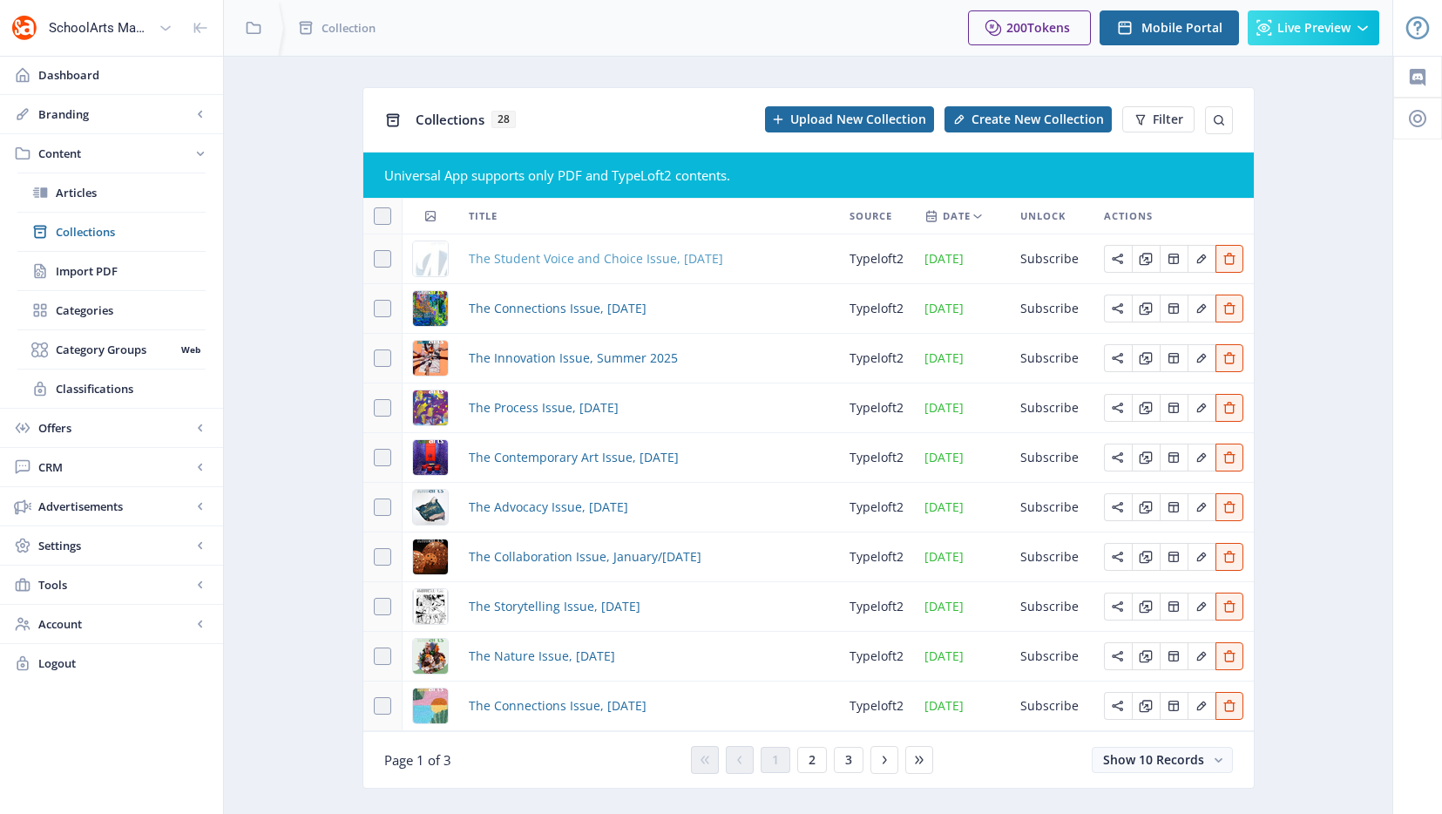
click at [542, 260] on span "The Student Voice and Choice Issue, [DATE]" at bounding box center [596, 258] width 254 height 21
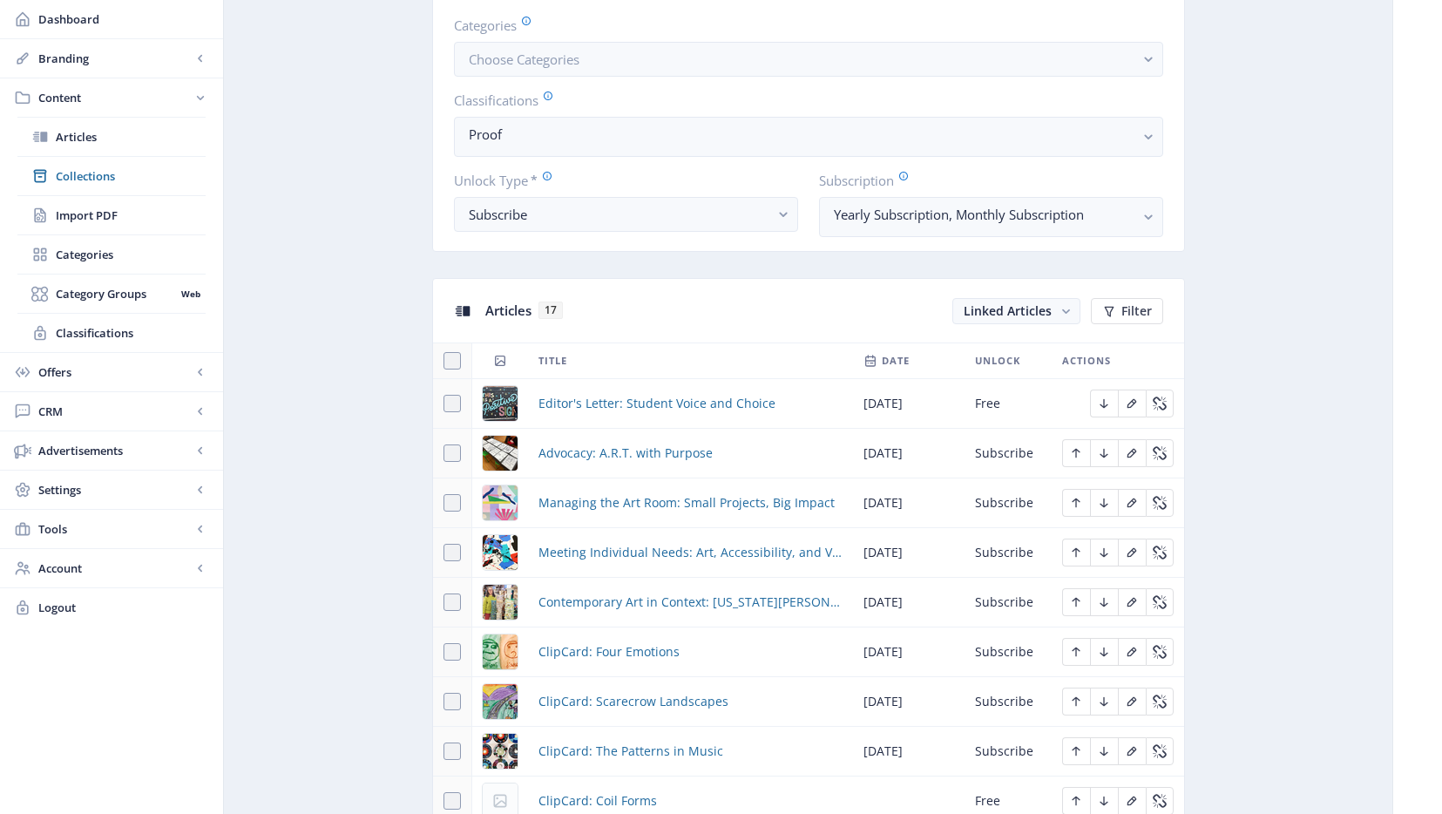
scroll to position [783, 0]
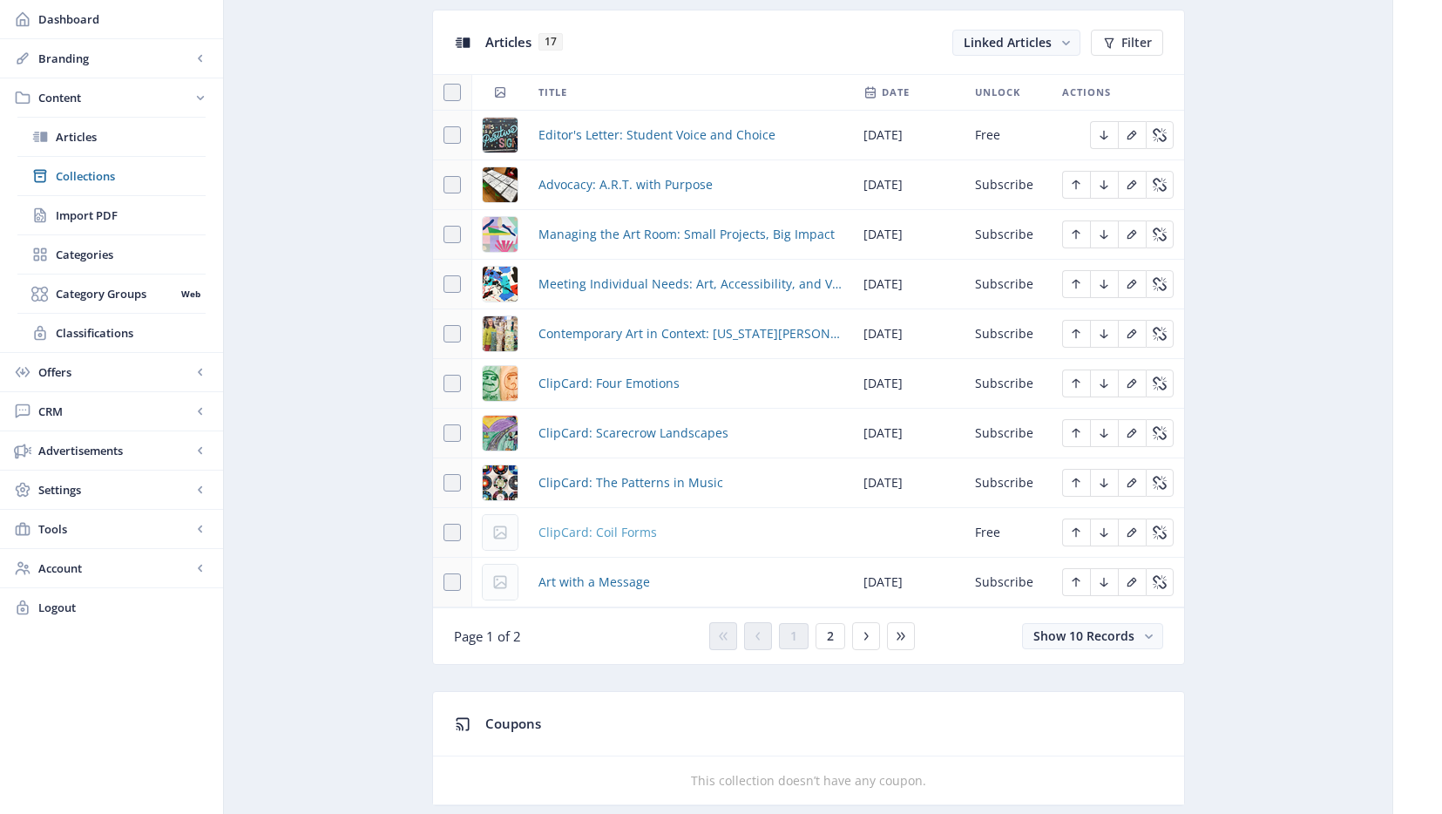
click at [559, 531] on span "ClipCard: Coil Forms" at bounding box center [597, 532] width 118 height 21
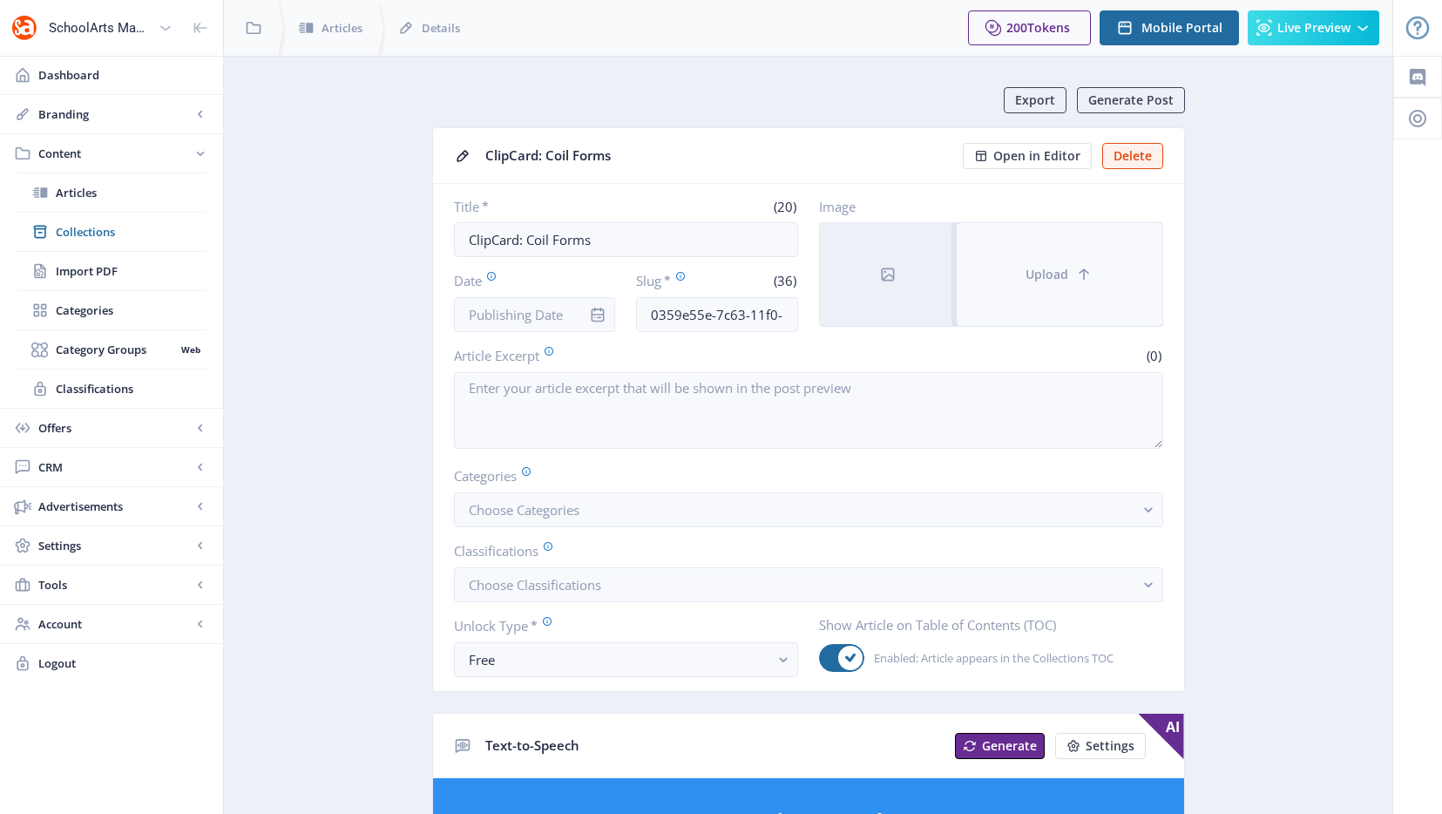
click at [1025, 264] on button "Upload" at bounding box center [1060, 274] width 206 height 103
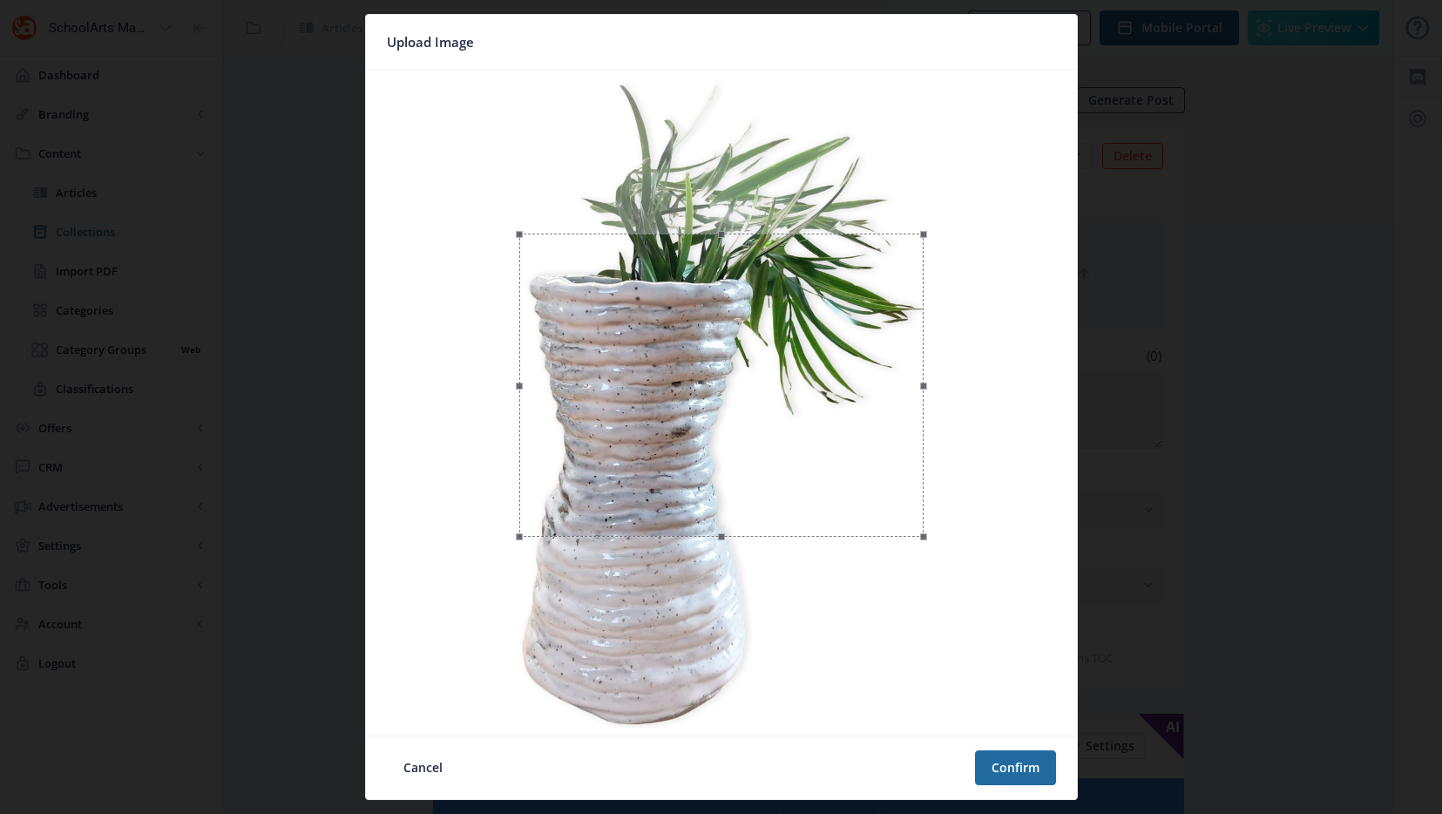
drag, startPoint x: 782, startPoint y: 313, endPoint x: 779, endPoint y: 428, distance: 115.1
click at [779, 428] on div at bounding box center [721, 385] width 404 height 303
click at [995, 772] on button "Confirm" at bounding box center [1015, 767] width 81 height 35
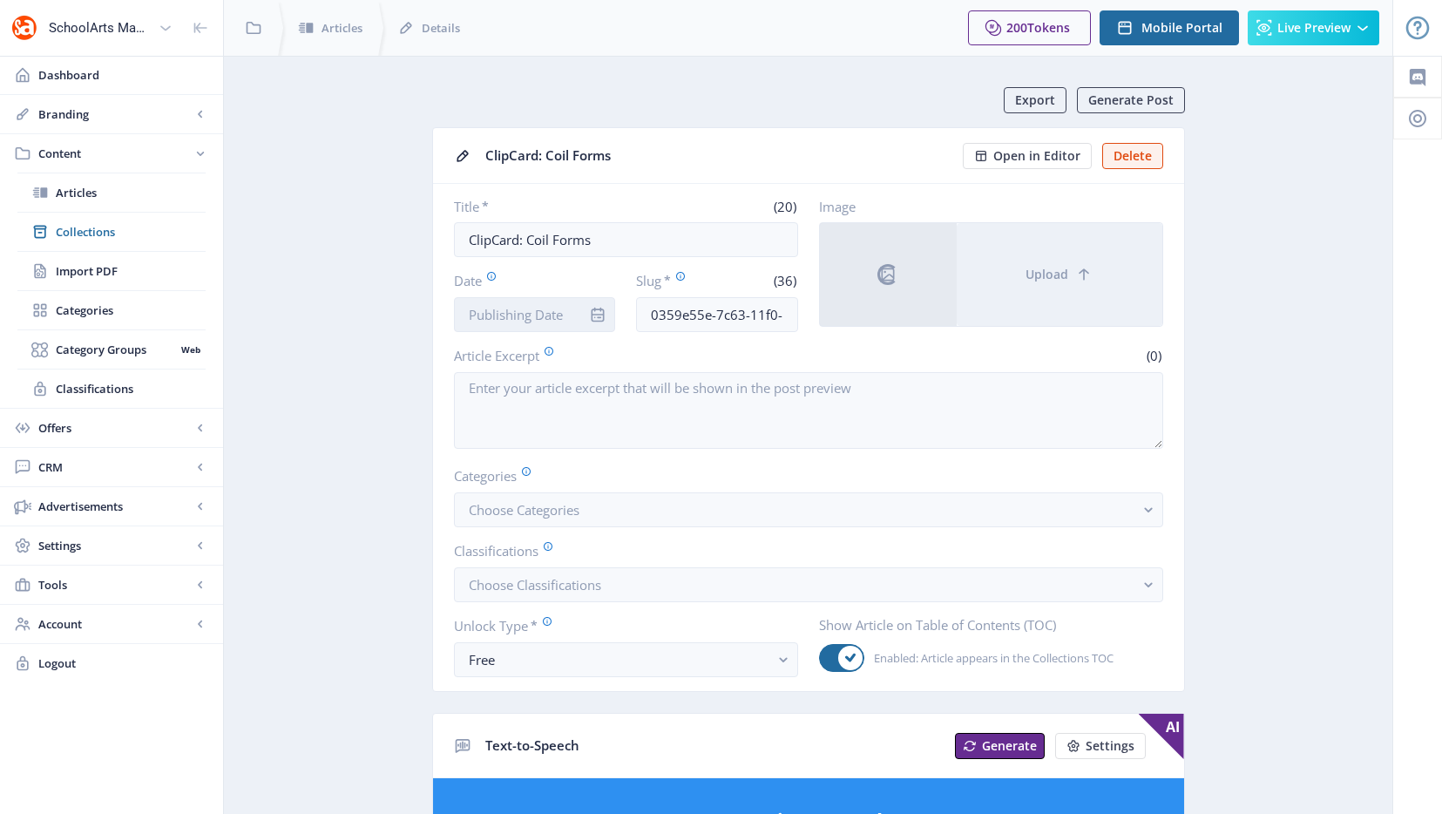
click at [554, 315] on input "Date" at bounding box center [535, 314] width 162 height 35
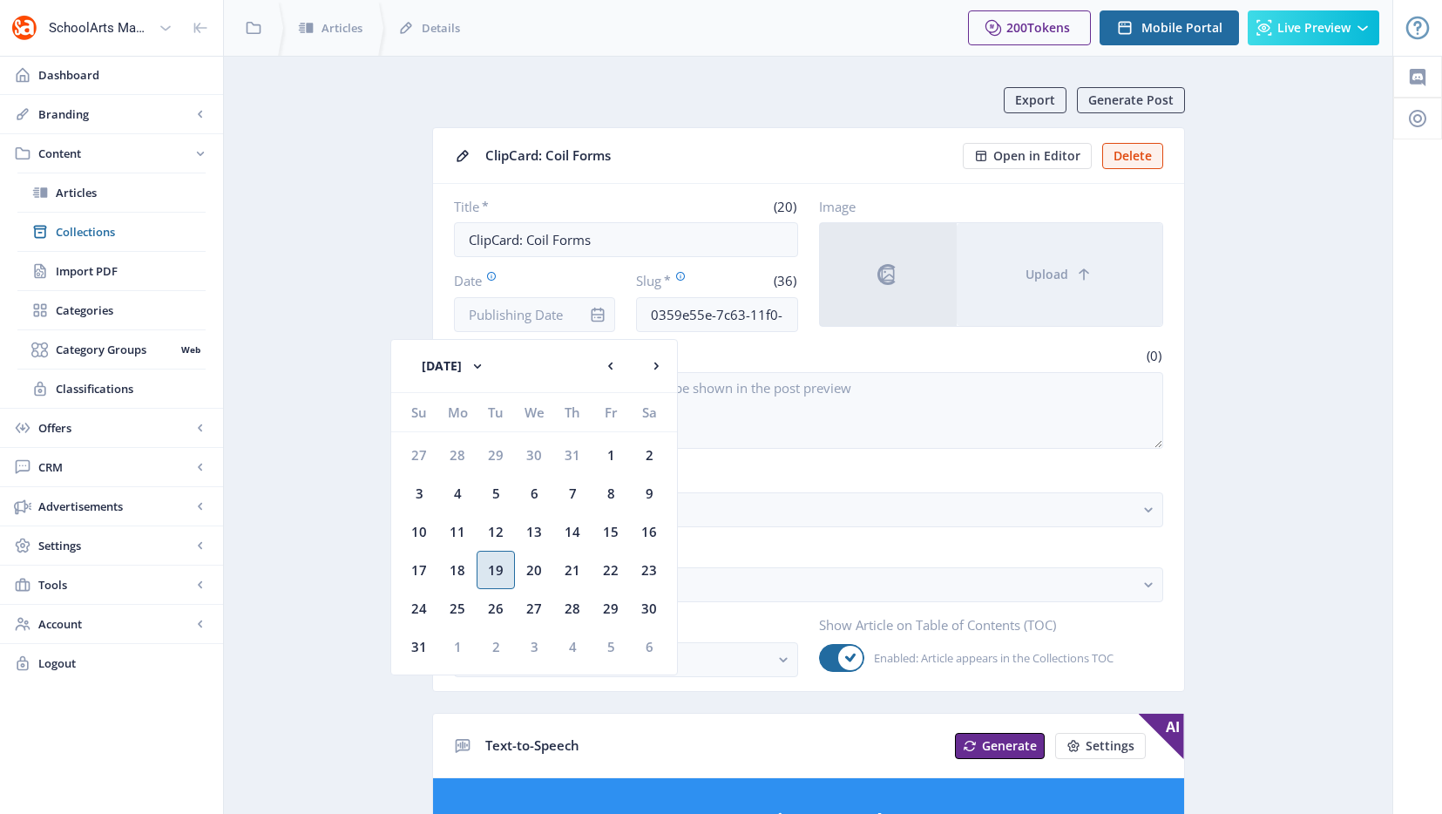
click at [491, 570] on div "19" at bounding box center [496, 570] width 38 height 38
type input "[DATE]"
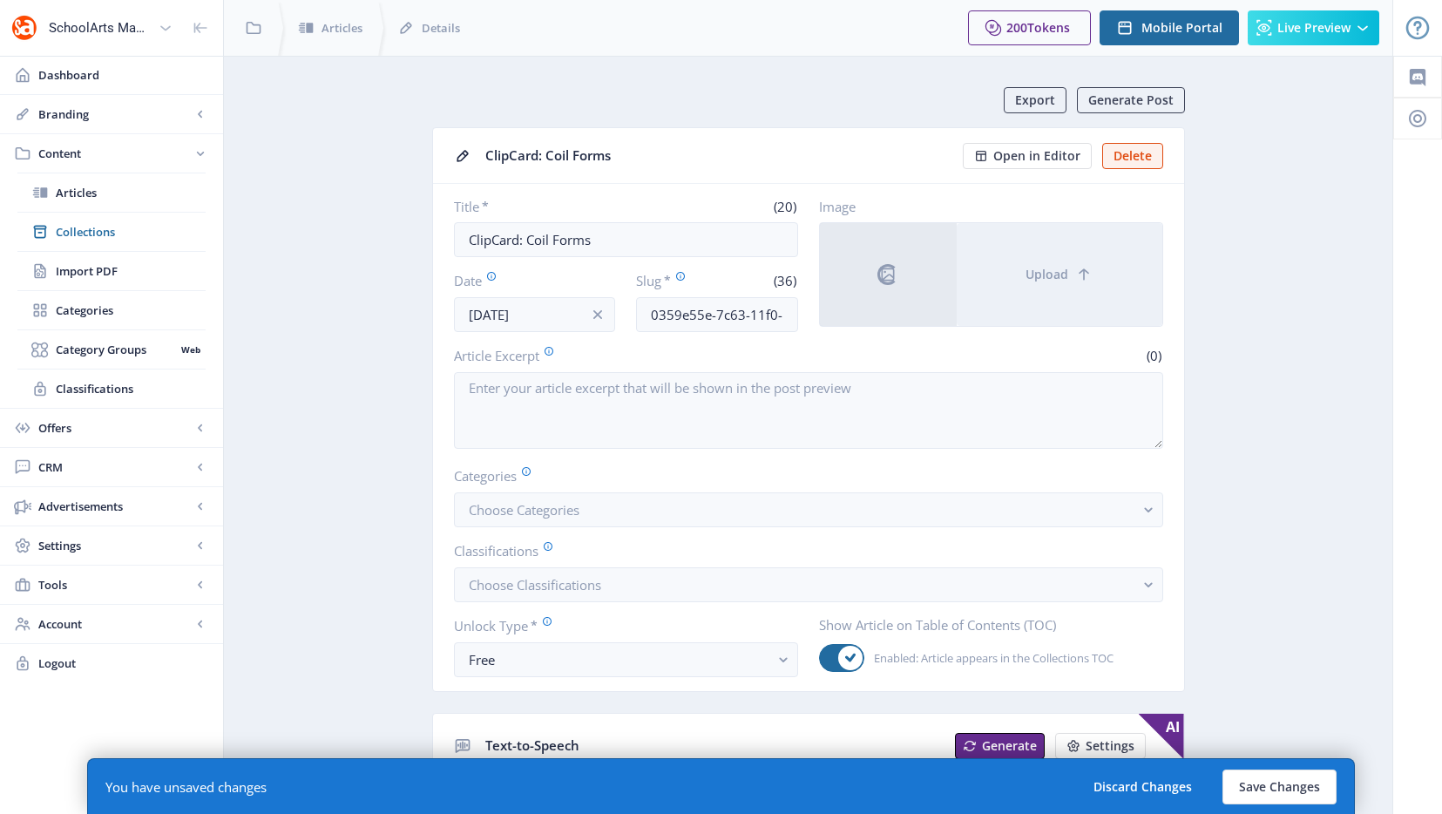
click at [683, 280] on icon at bounding box center [680, 276] width 10 height 10
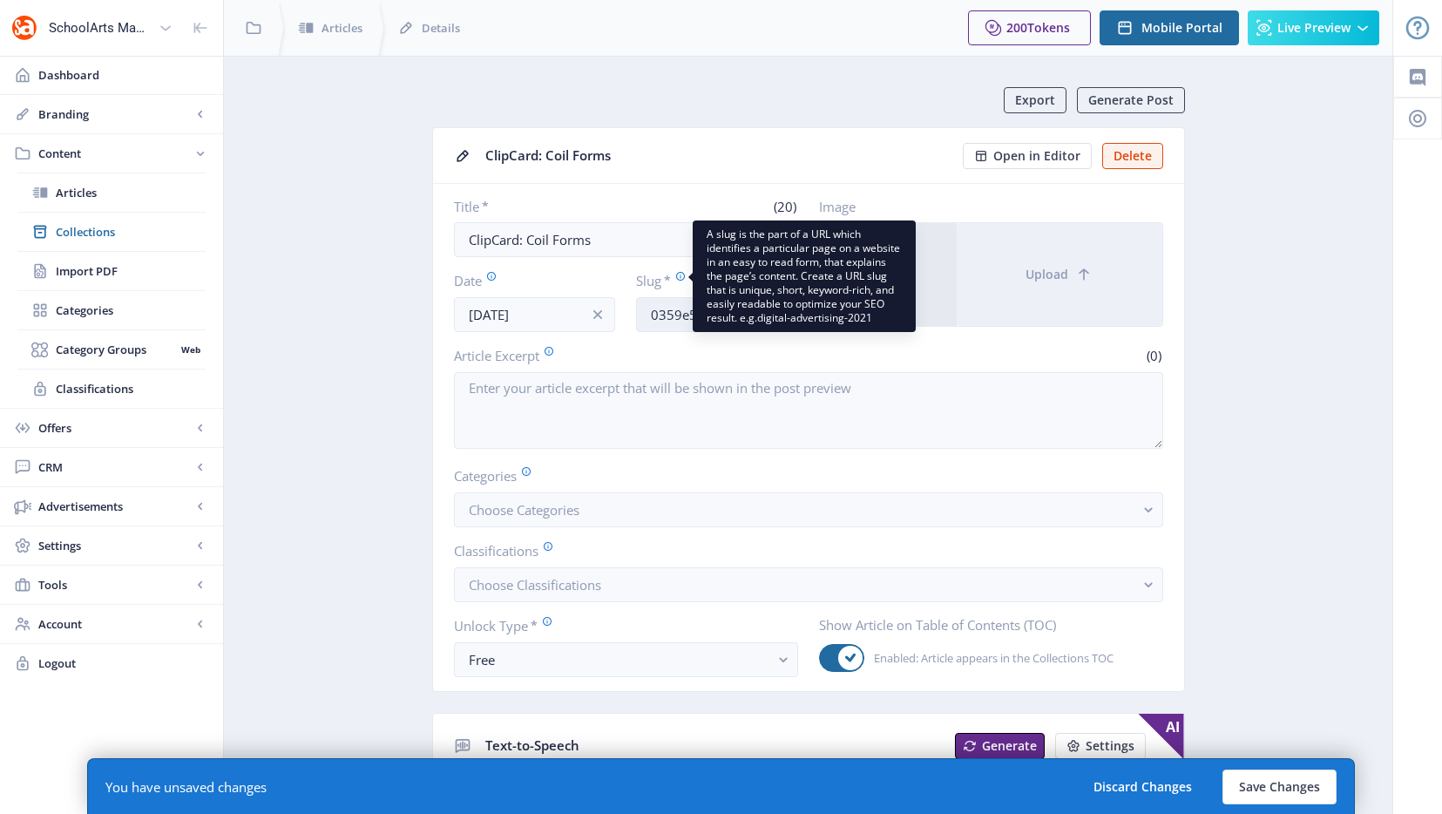
click at [683, 310] on input "0359e55e-7c63-11f0-bd64-4201ac1fa005" at bounding box center [717, 314] width 162 height 35
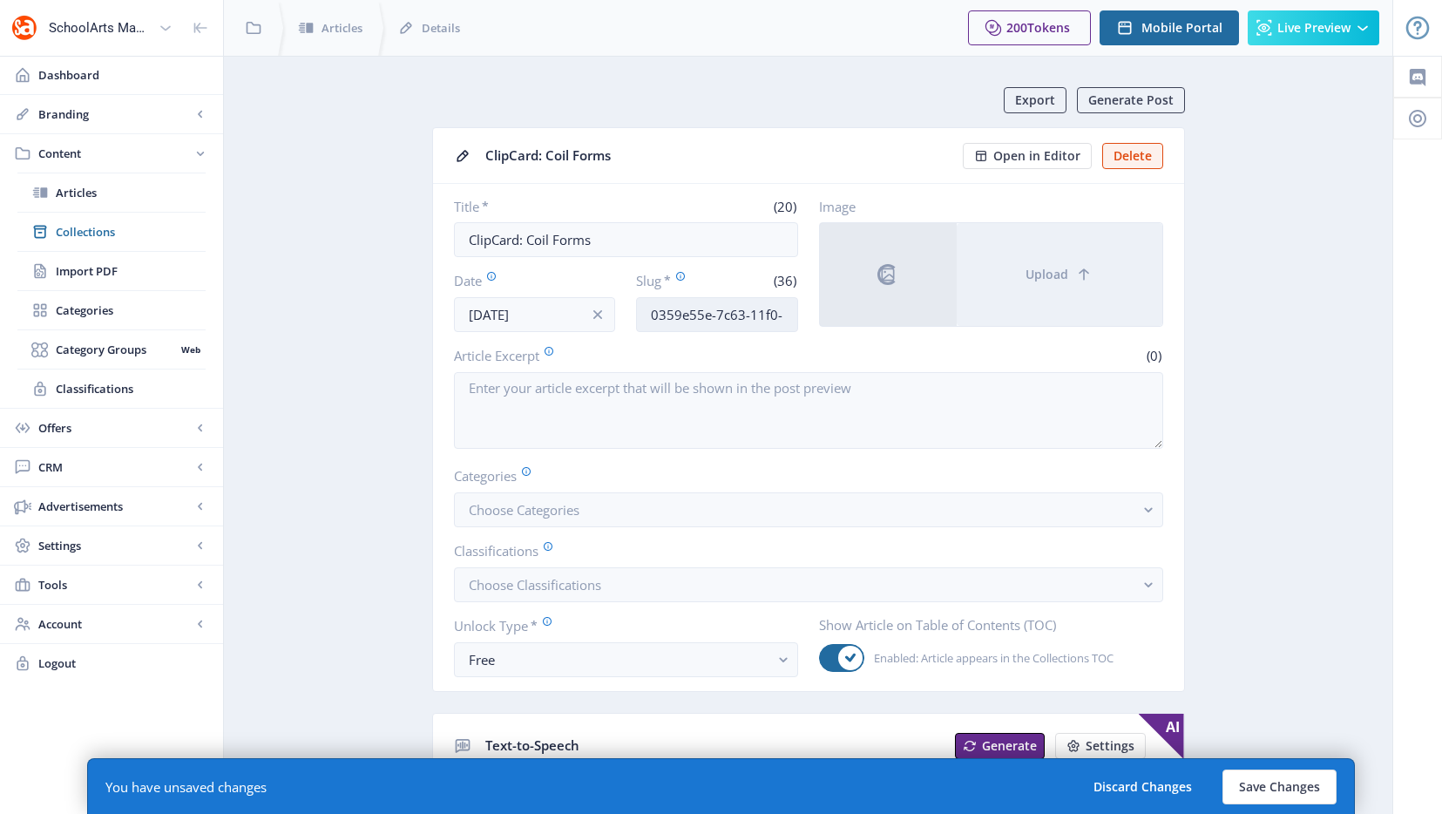
click at [683, 310] on input "0359e55e-7c63-11f0-bd64-4201ac1fa005" at bounding box center [717, 314] width 162 height 35
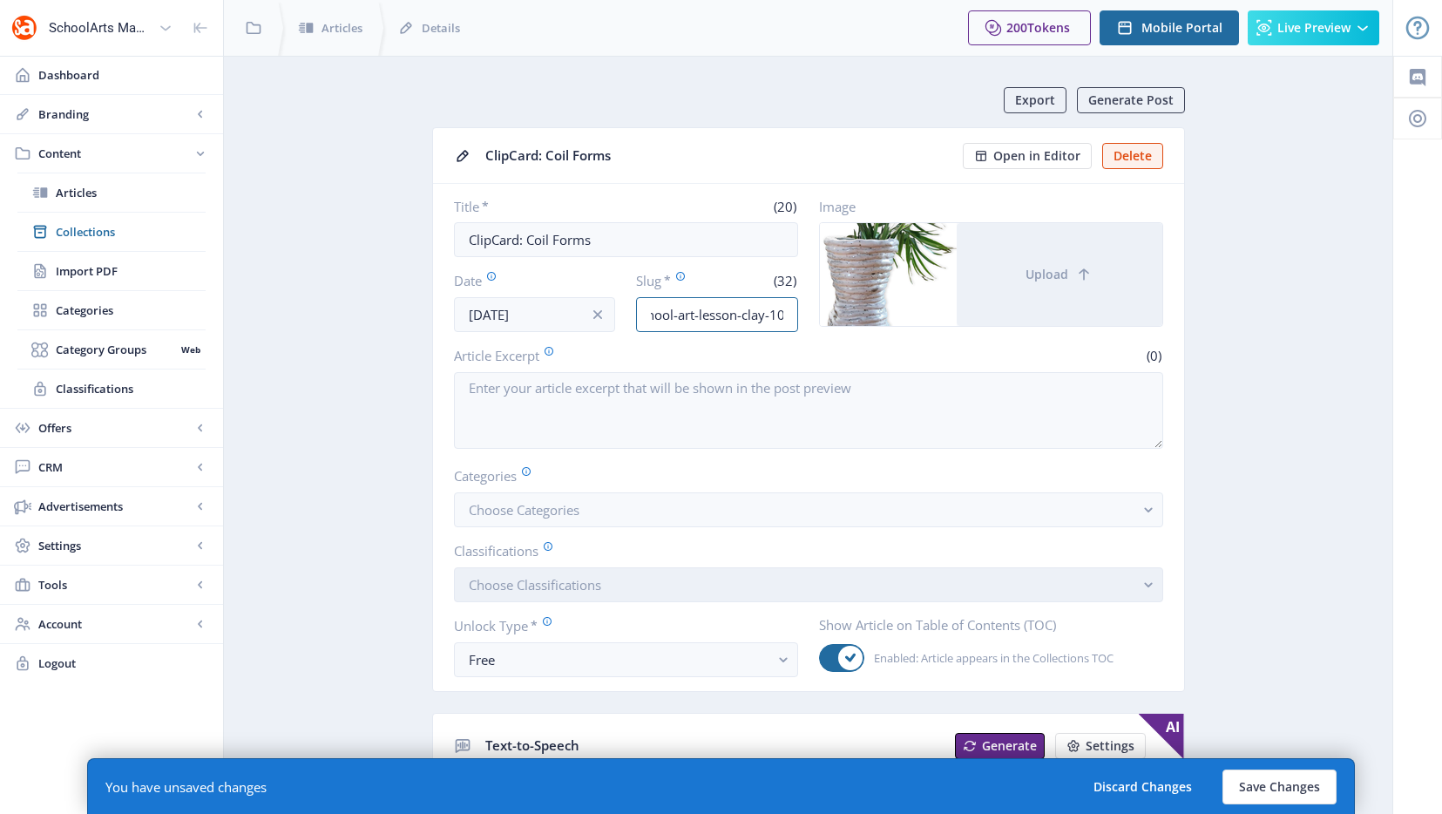
type input "high-school-art-lesson-clay-1025"
click at [511, 567] on button "Choose Classifications" at bounding box center [808, 584] width 709 height 35
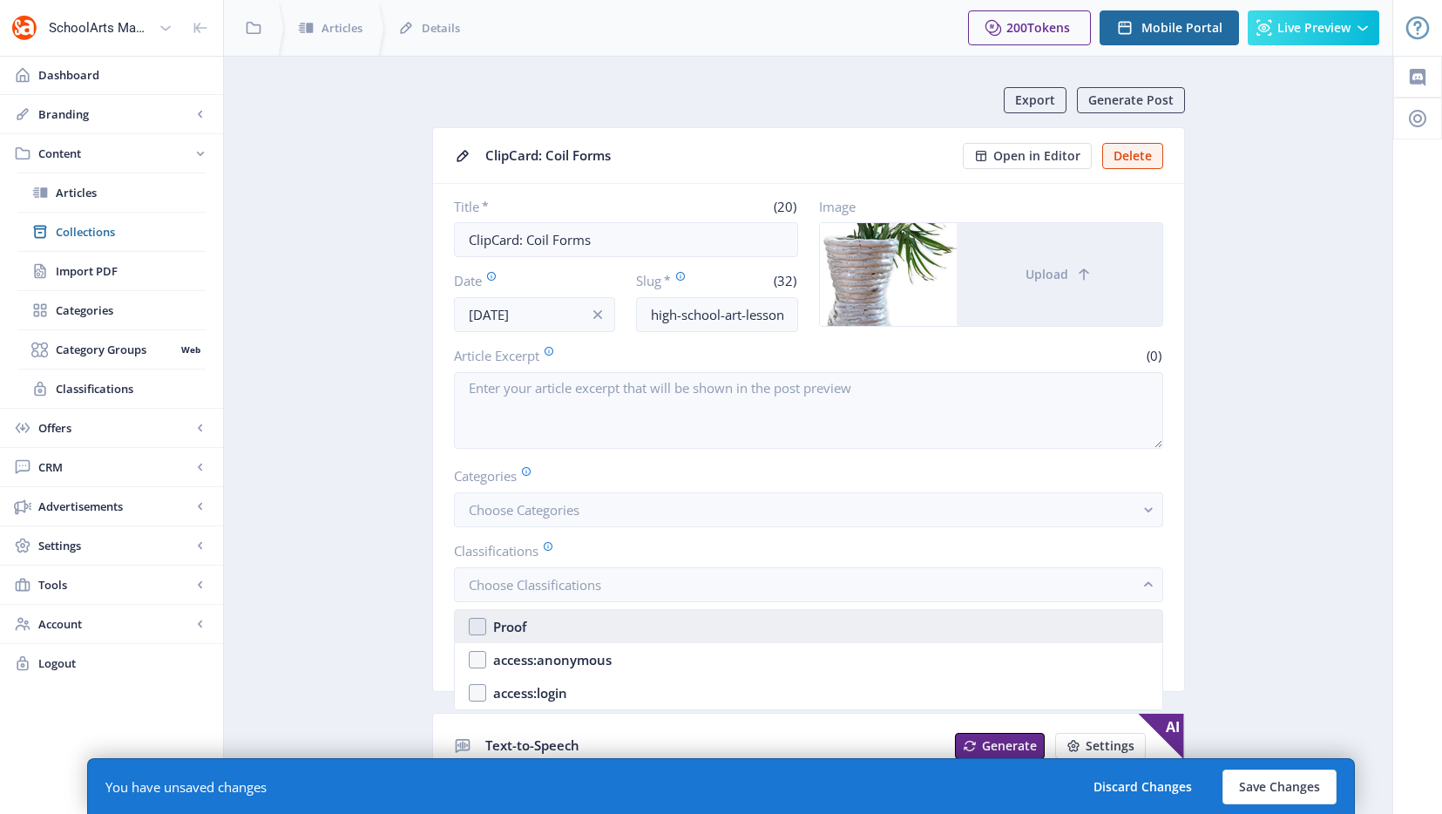
click at [503, 626] on div "Proof" at bounding box center [509, 626] width 33 height 21
checkbox input "true"
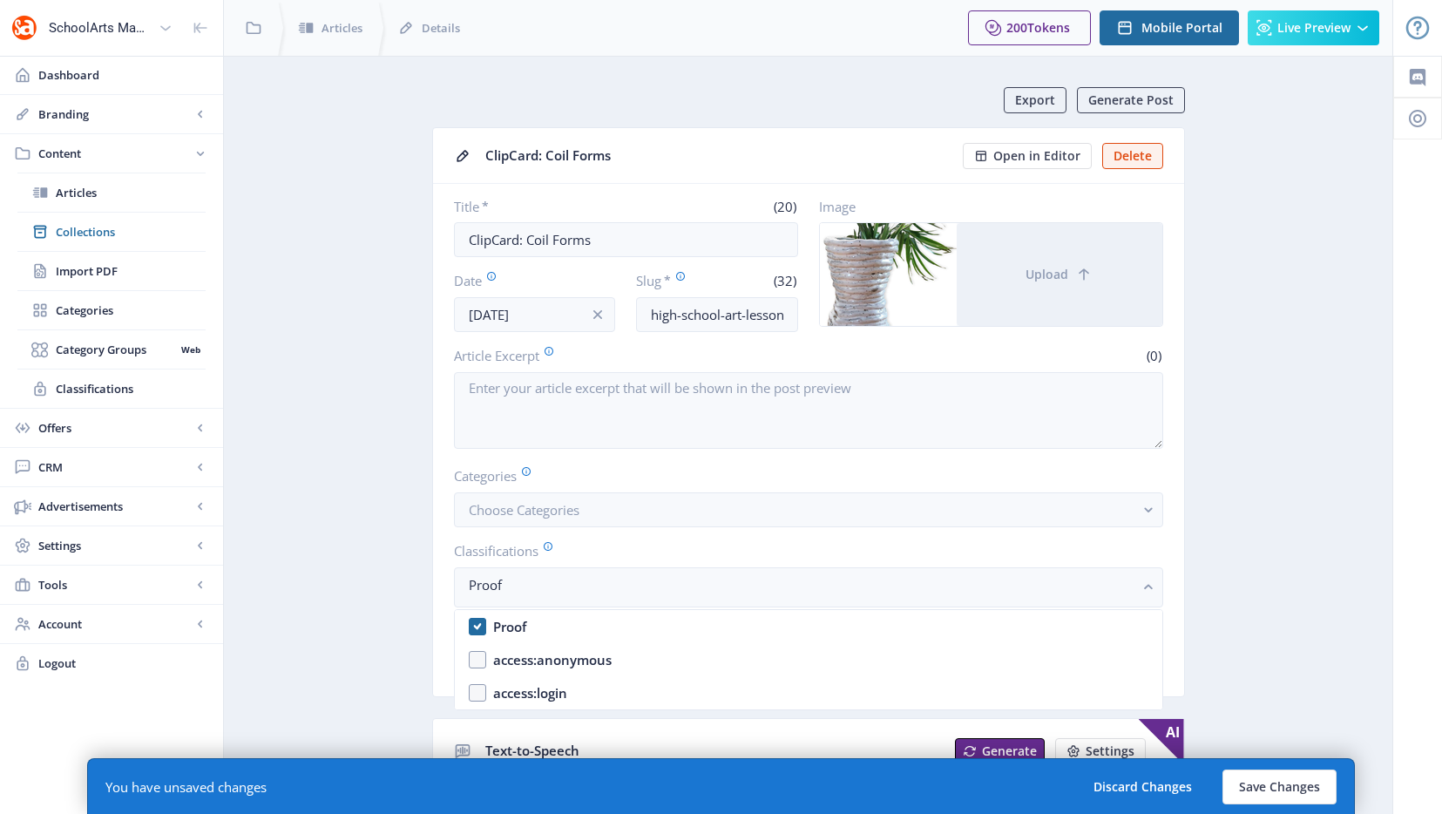
click at [437, 658] on nb-card-body "Title * (20) ClipCard: Coil Forms Date [DATE] Slug * (32) high-school-art-lesso…" at bounding box center [808, 440] width 751 height 512
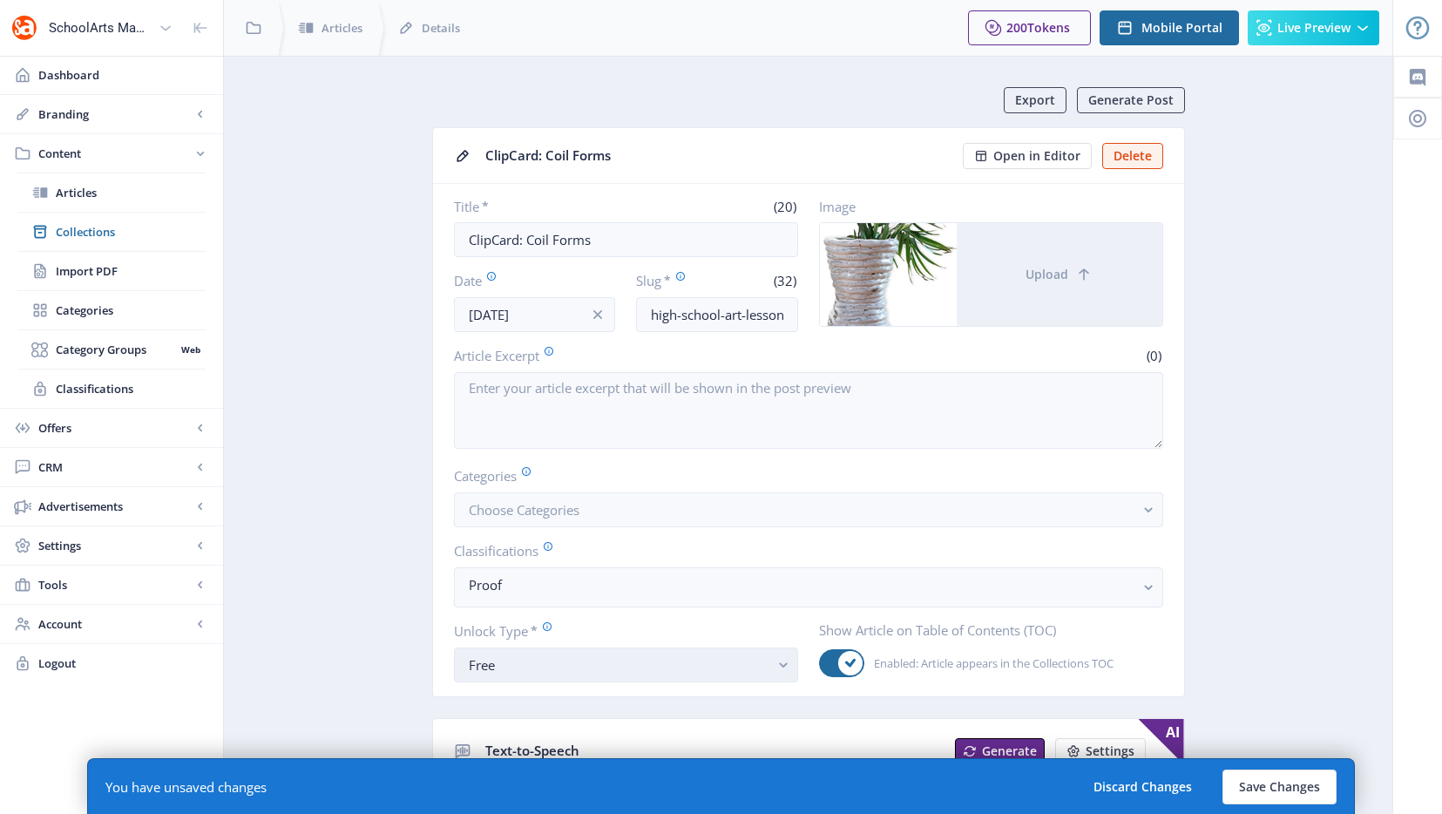
click at [507, 673] on div "Free" at bounding box center [619, 664] width 301 height 21
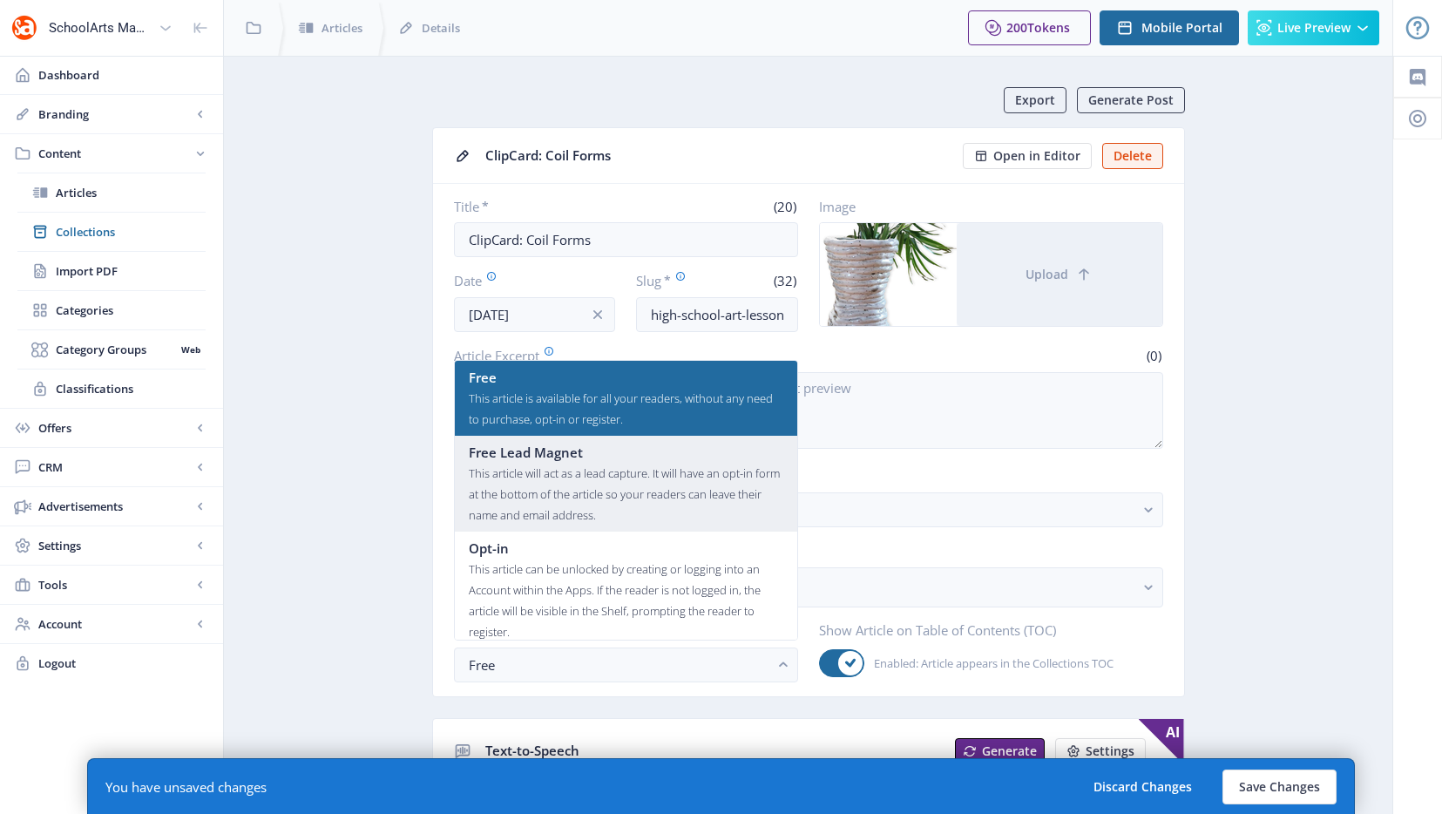
scroll to position [105, 0]
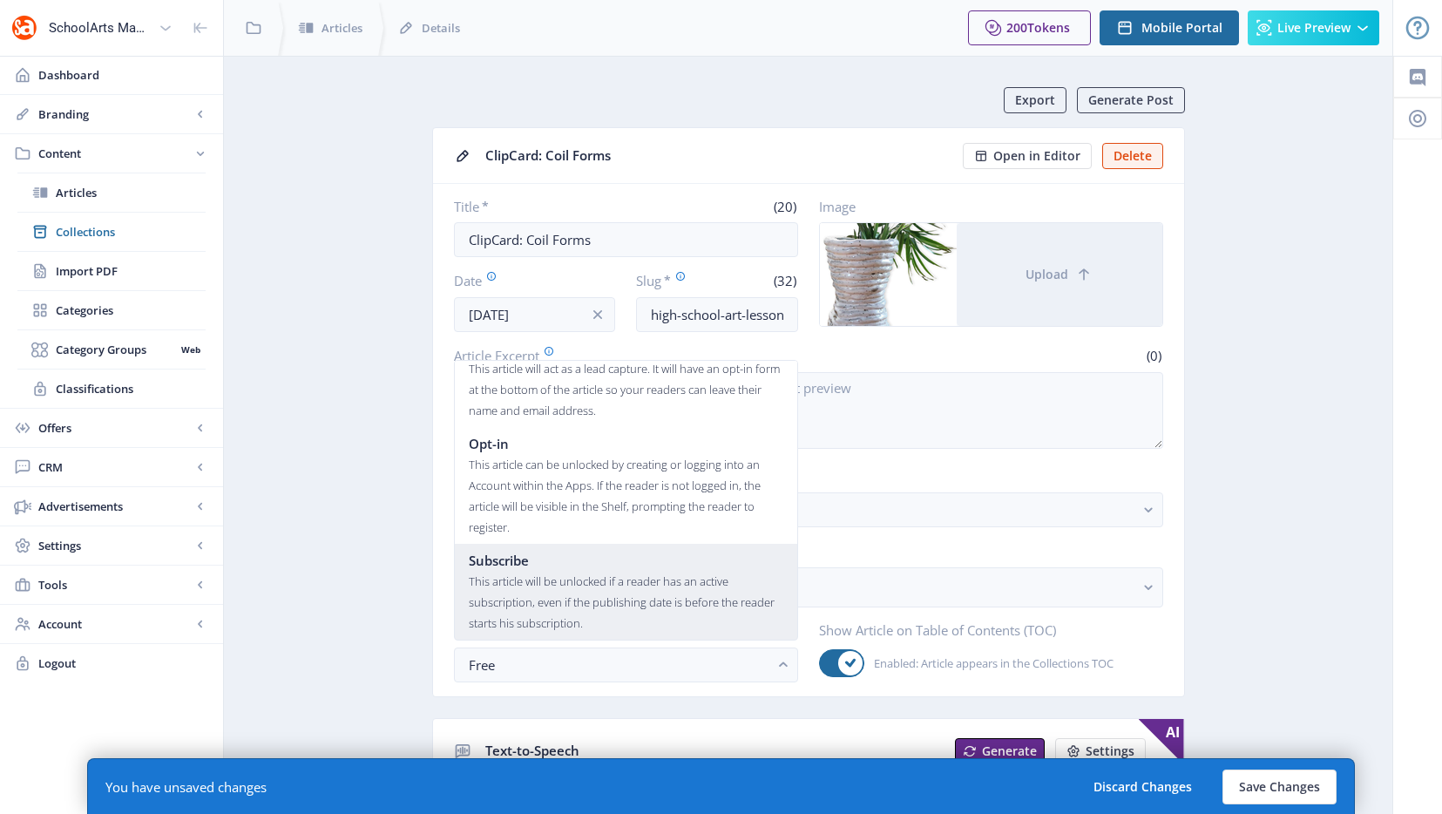
click at [609, 554] on div "Subscribe" at bounding box center [626, 560] width 315 height 21
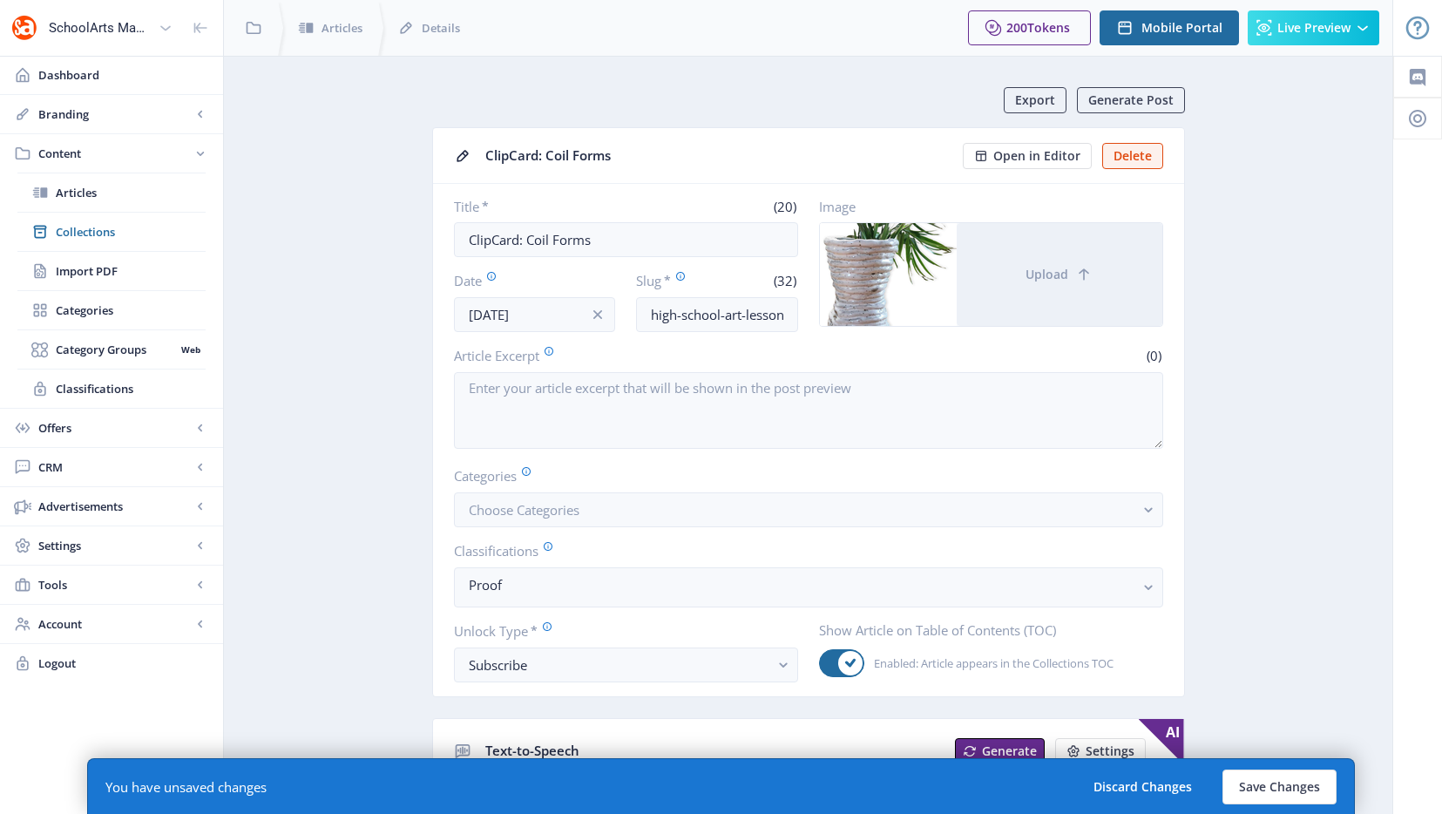
click at [1037, 274] on span "Upload" at bounding box center [1047, 274] width 43 height 14
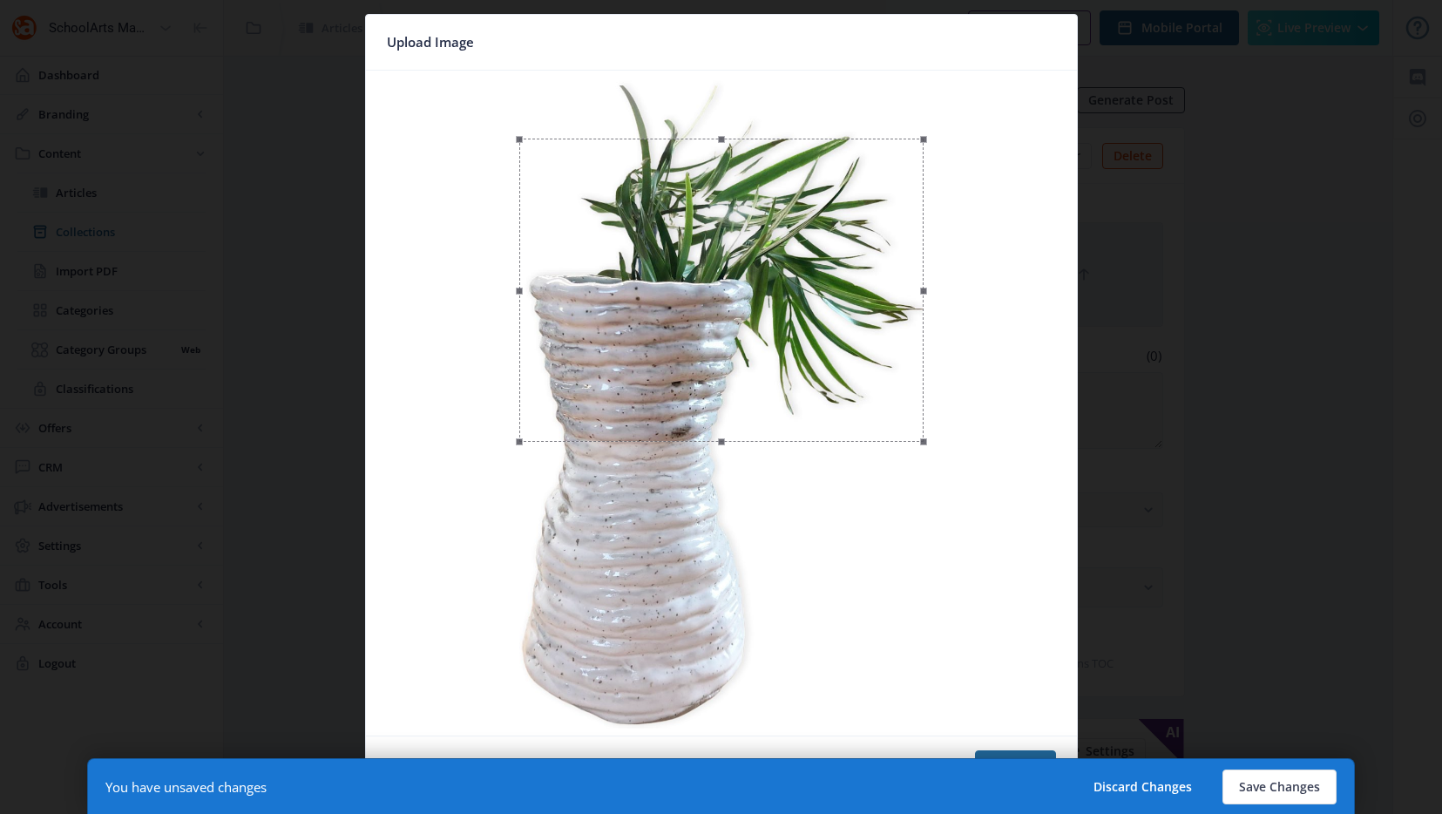
drag, startPoint x: 861, startPoint y: 288, endPoint x: 865, endPoint y: 349, distance: 61.1
click at [865, 349] on div at bounding box center [721, 290] width 404 height 303
click at [1295, 798] on button "Save Changes" at bounding box center [1279, 786] width 114 height 35
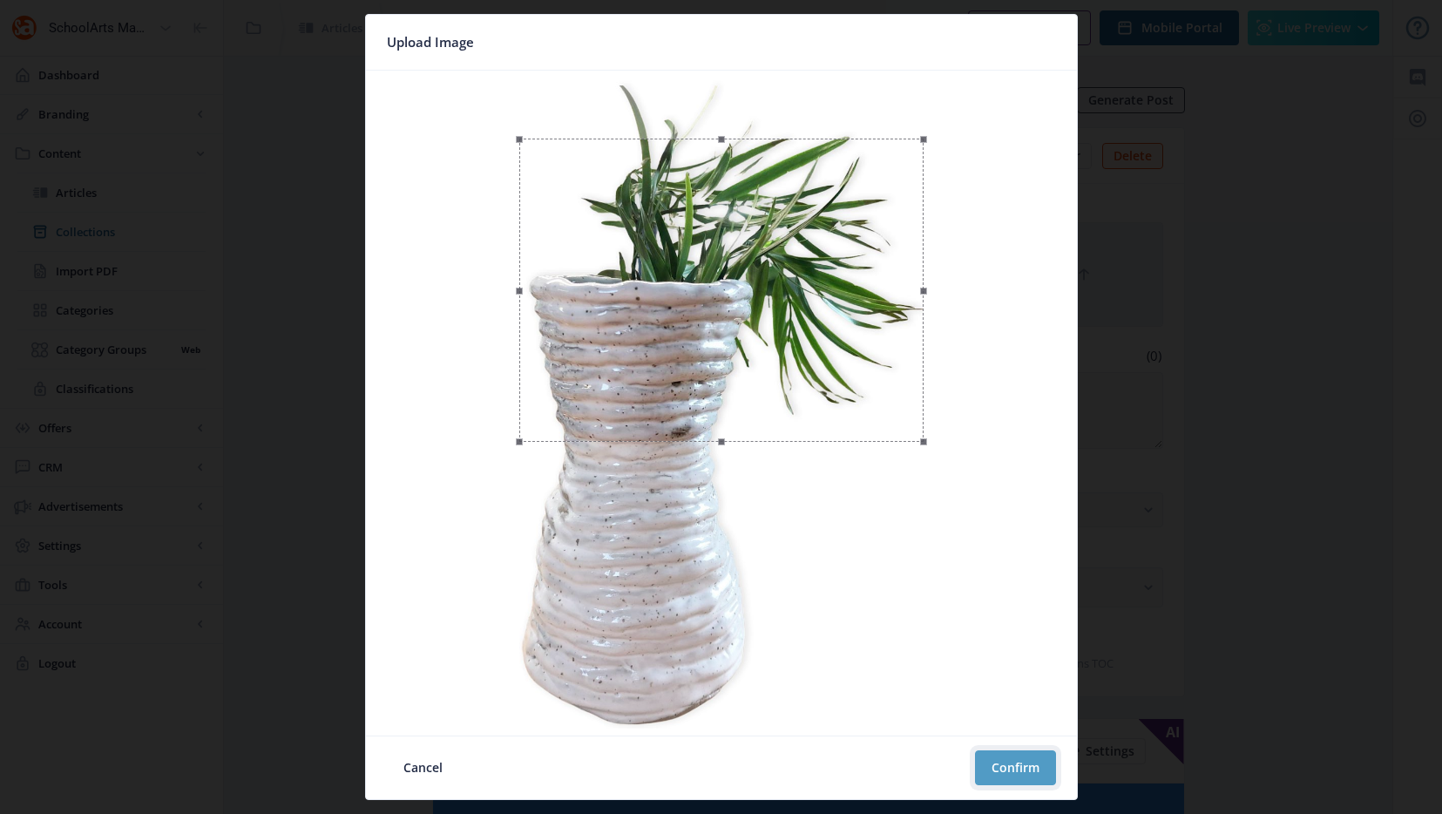
click at [1012, 766] on button "Confirm" at bounding box center [1015, 767] width 81 height 35
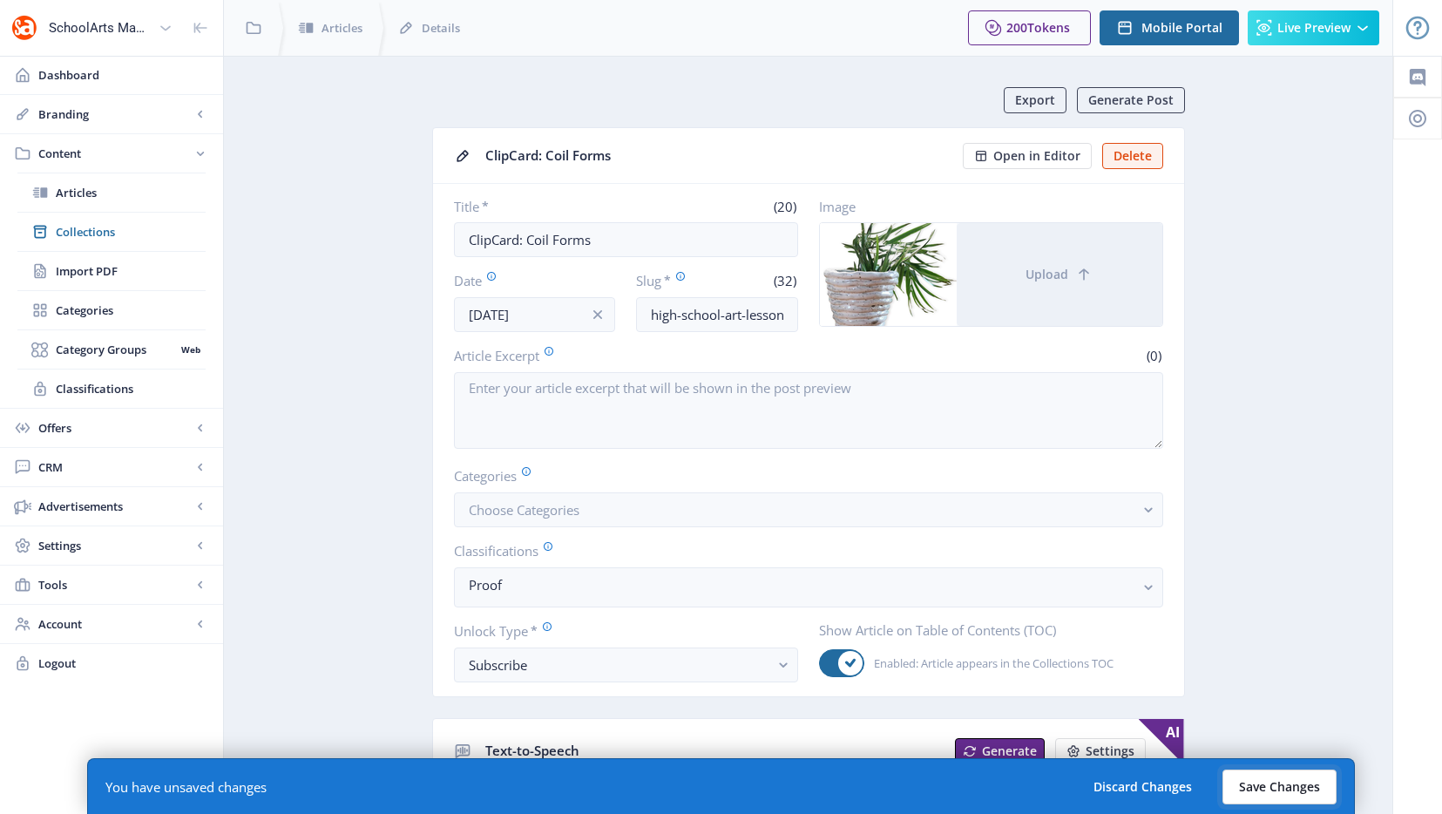
click at [1277, 782] on button "Save Changes" at bounding box center [1279, 786] width 114 height 35
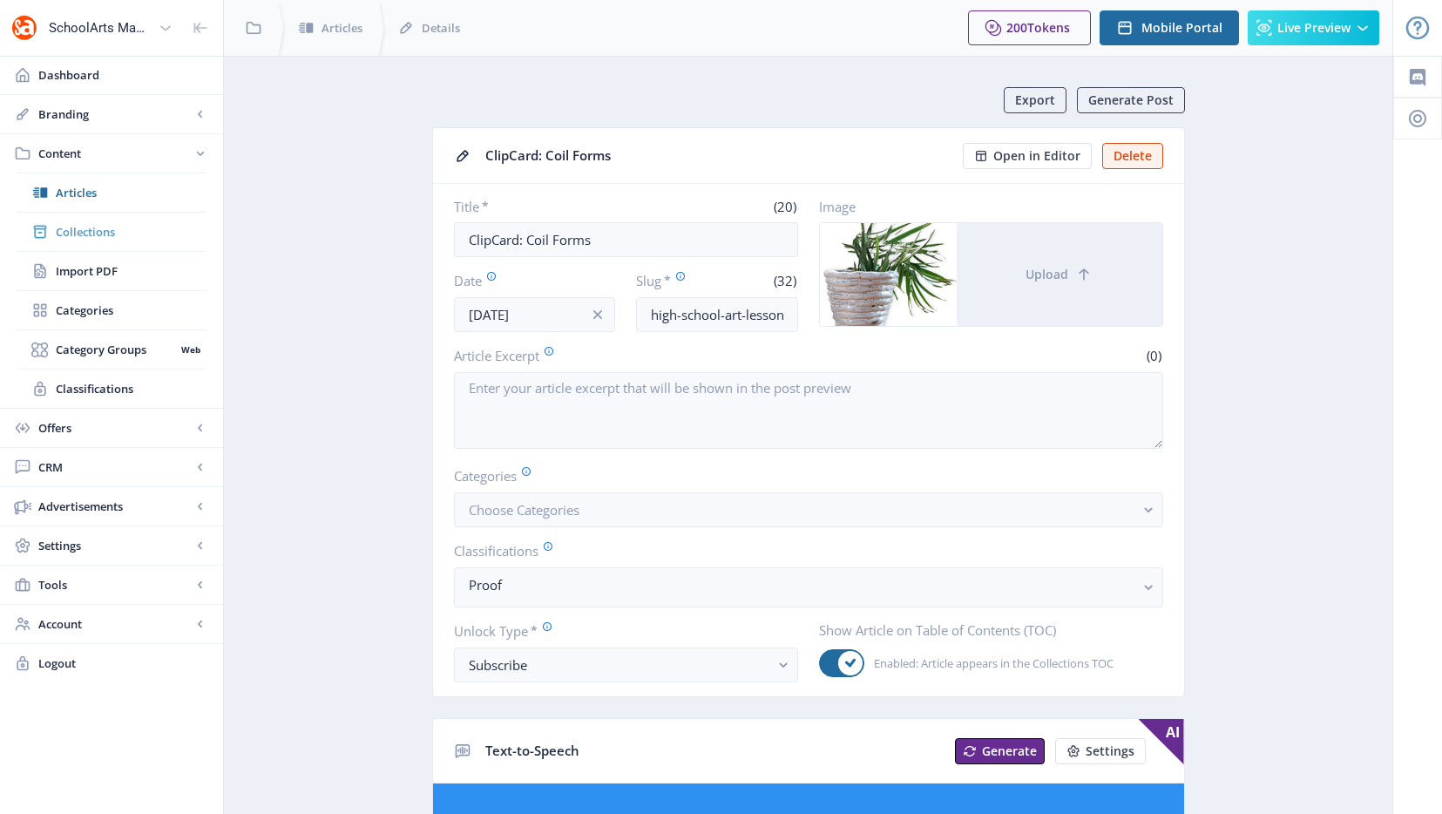
click at [109, 226] on span "Collections" at bounding box center [131, 231] width 150 height 17
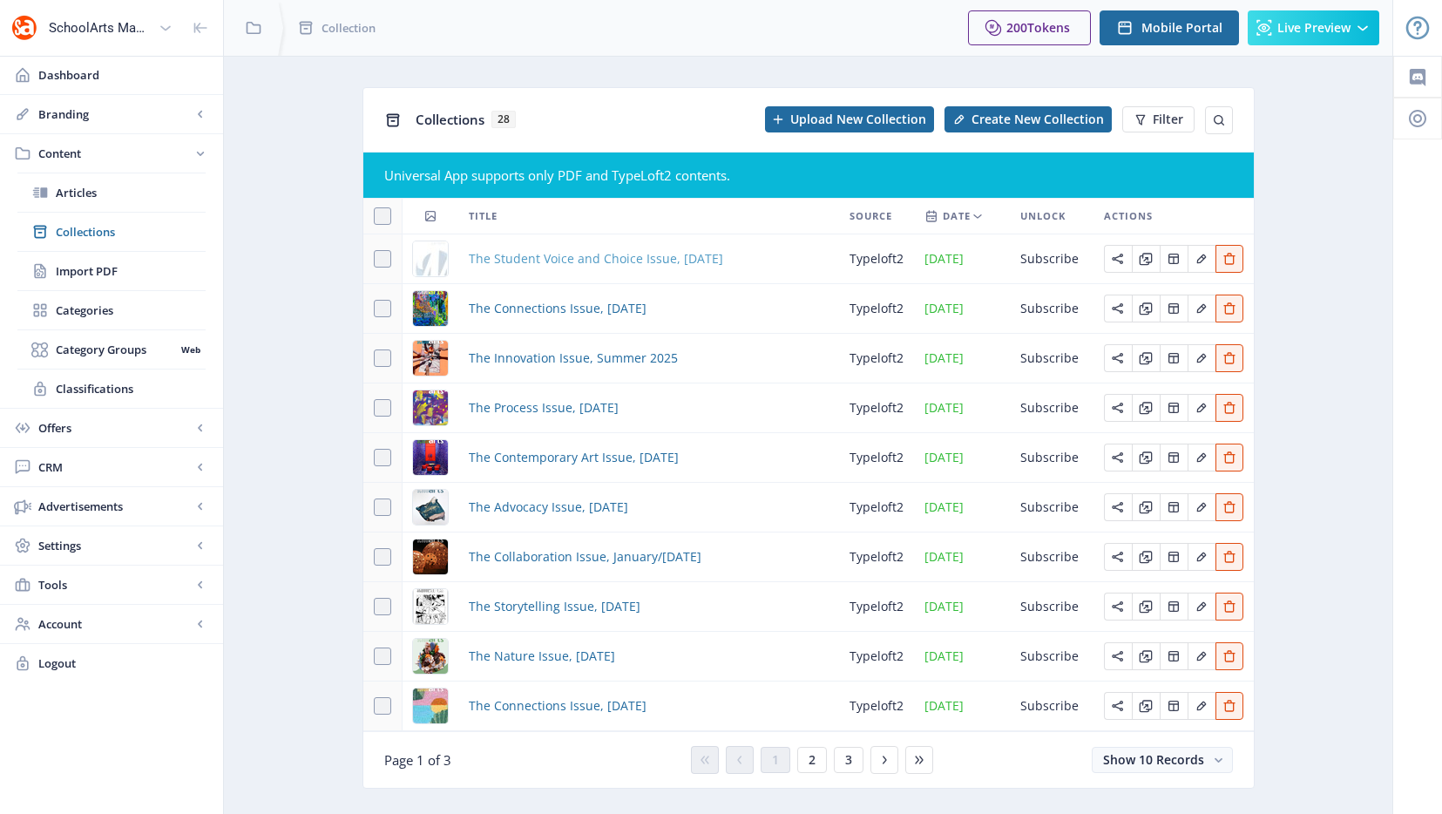
click at [519, 254] on span "The Student Voice and Choice Issue, [DATE]" at bounding box center [596, 258] width 254 height 21
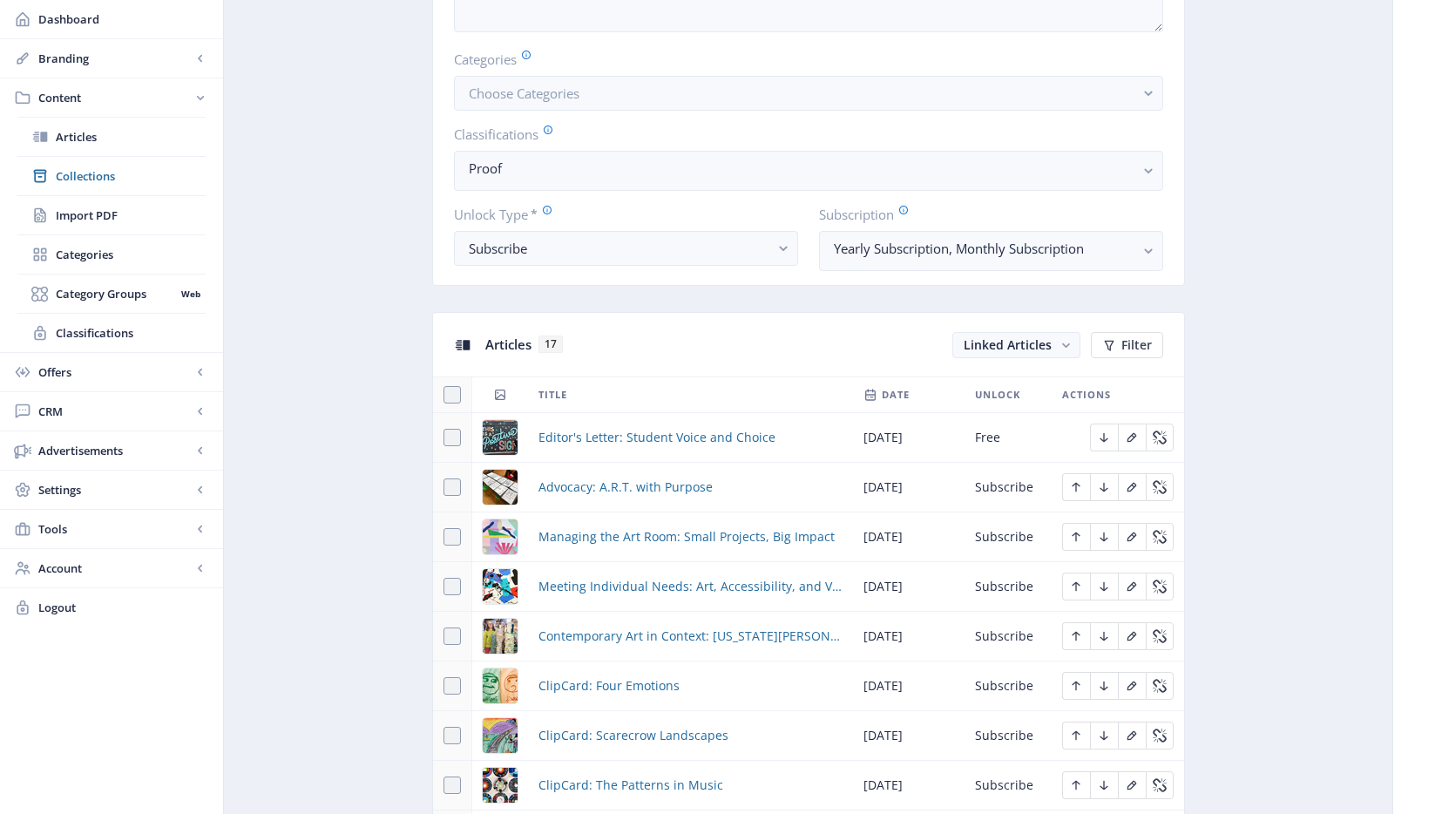
scroll to position [849, 0]
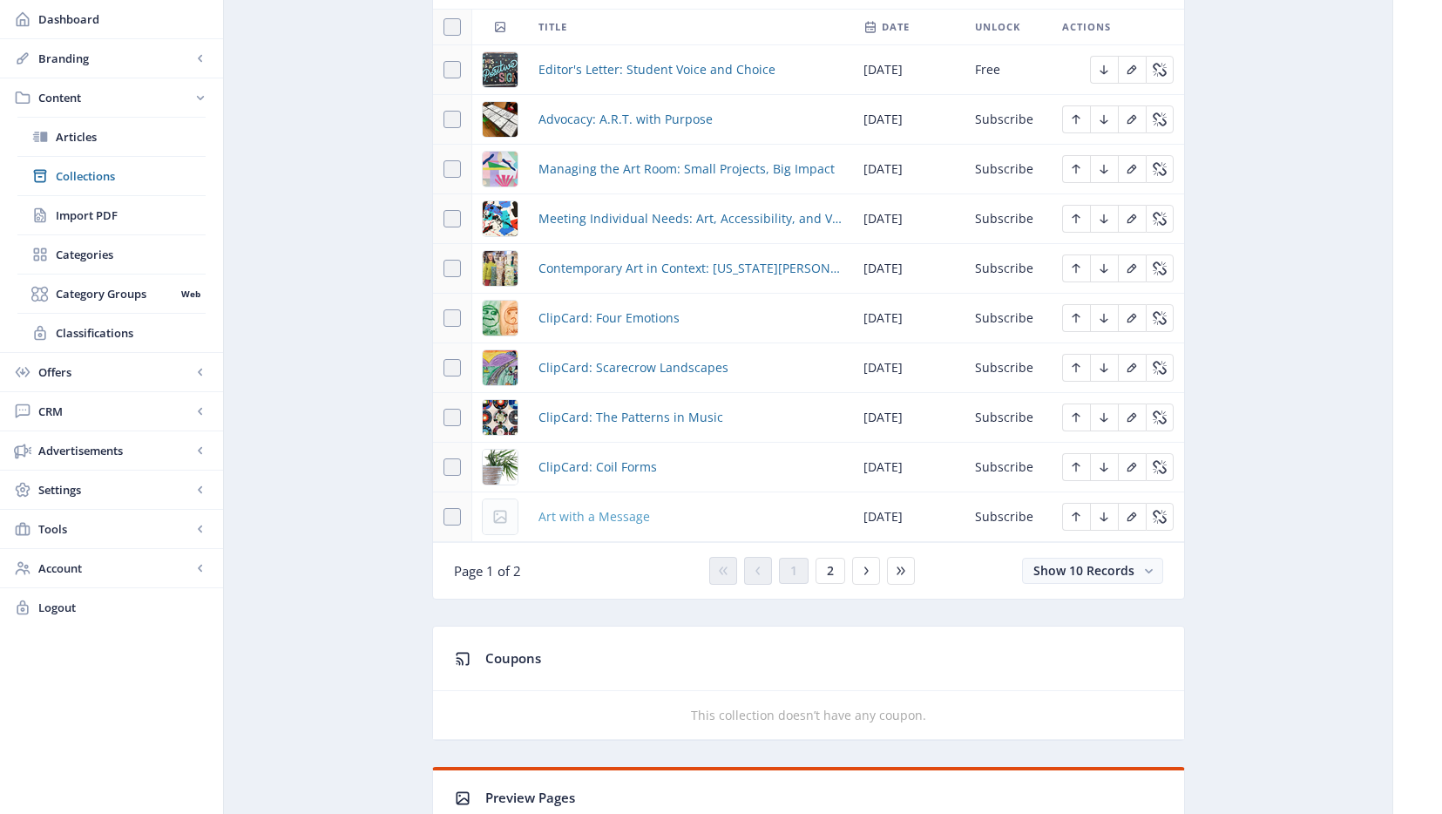
click at [595, 516] on span "Art with a Message" at bounding box center [594, 516] width 112 height 21
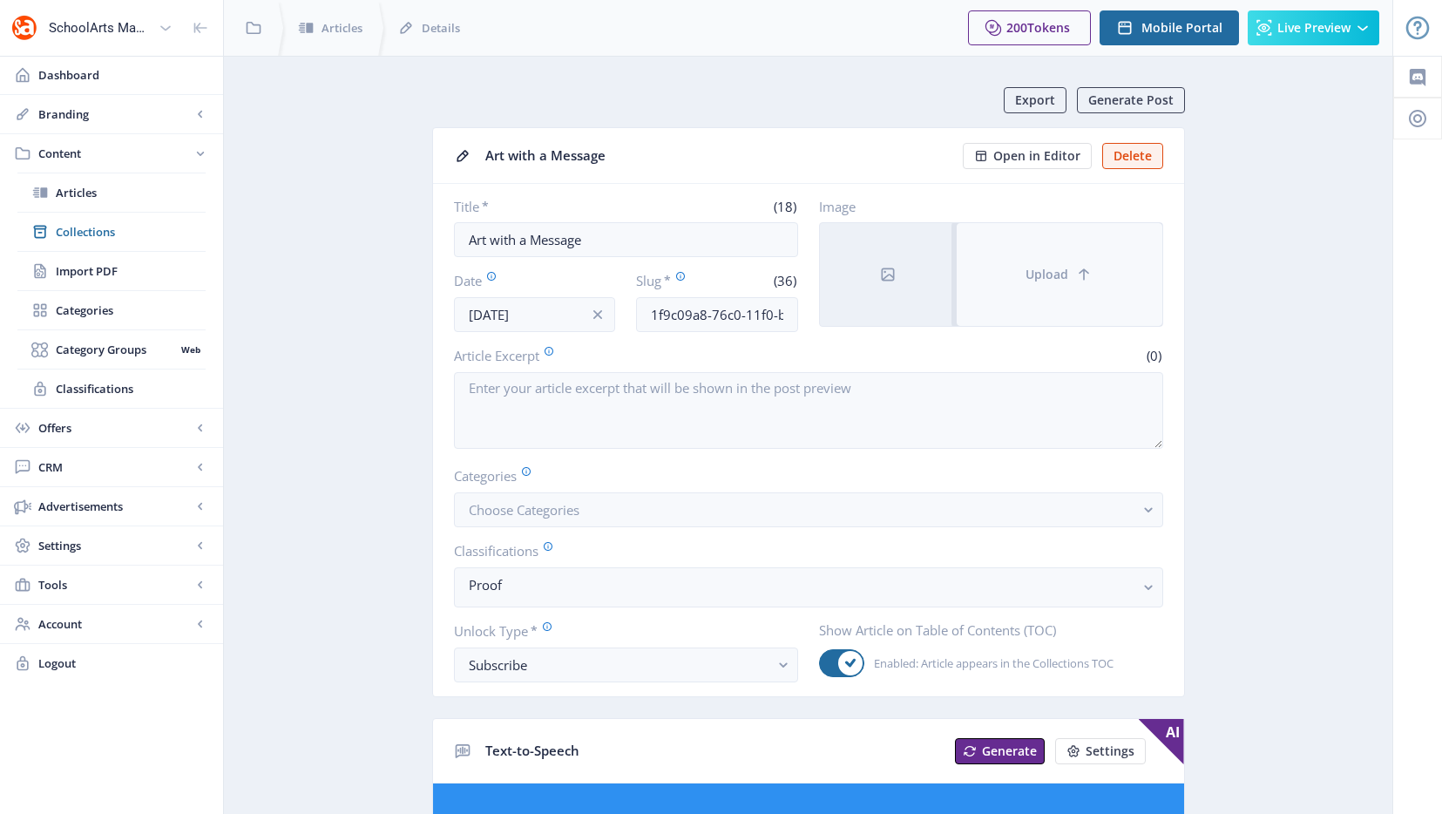
click at [1032, 277] on span "Upload" at bounding box center [1047, 274] width 43 height 14
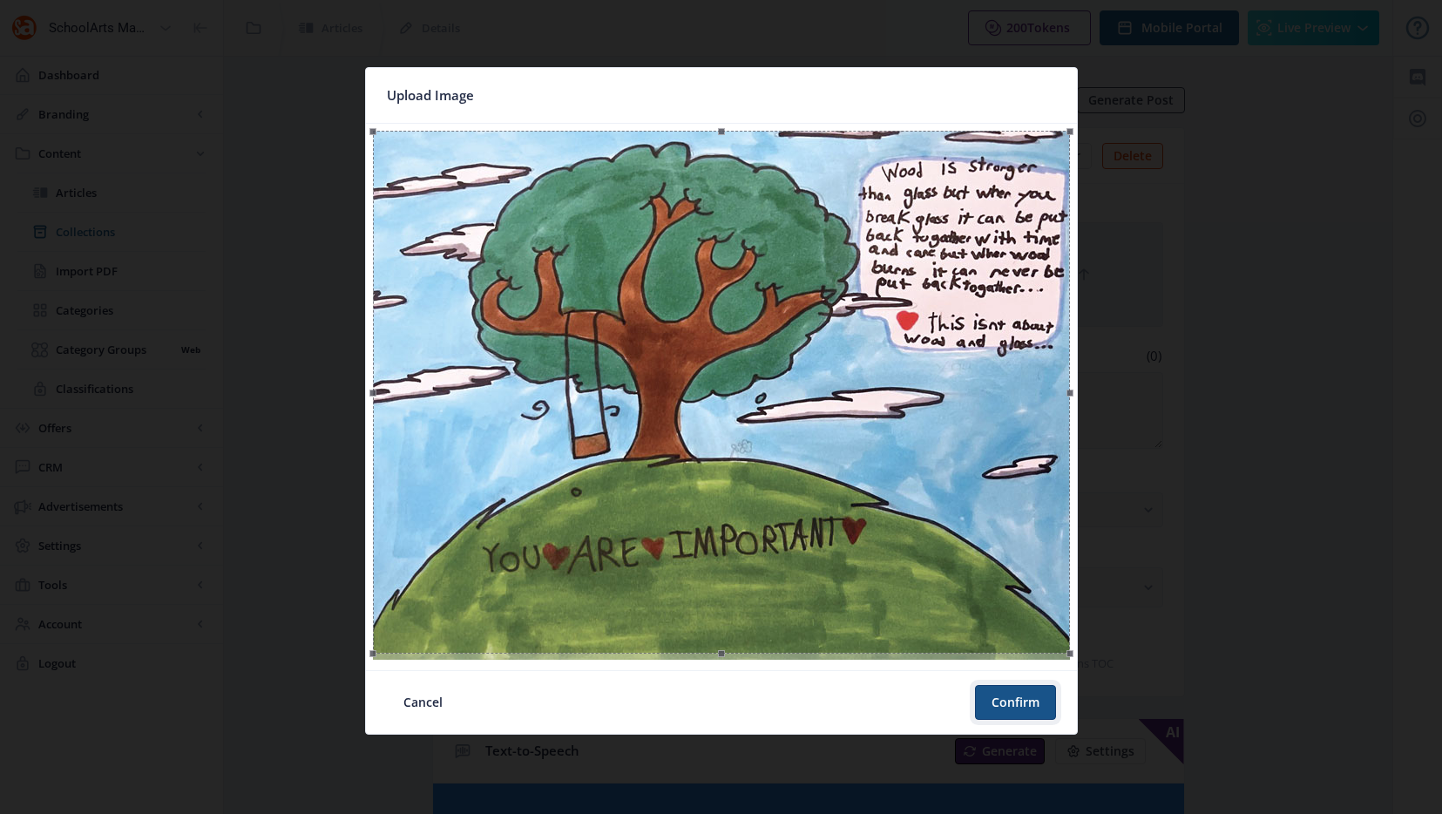
click at [1011, 698] on button "Confirm" at bounding box center [1015, 702] width 81 height 35
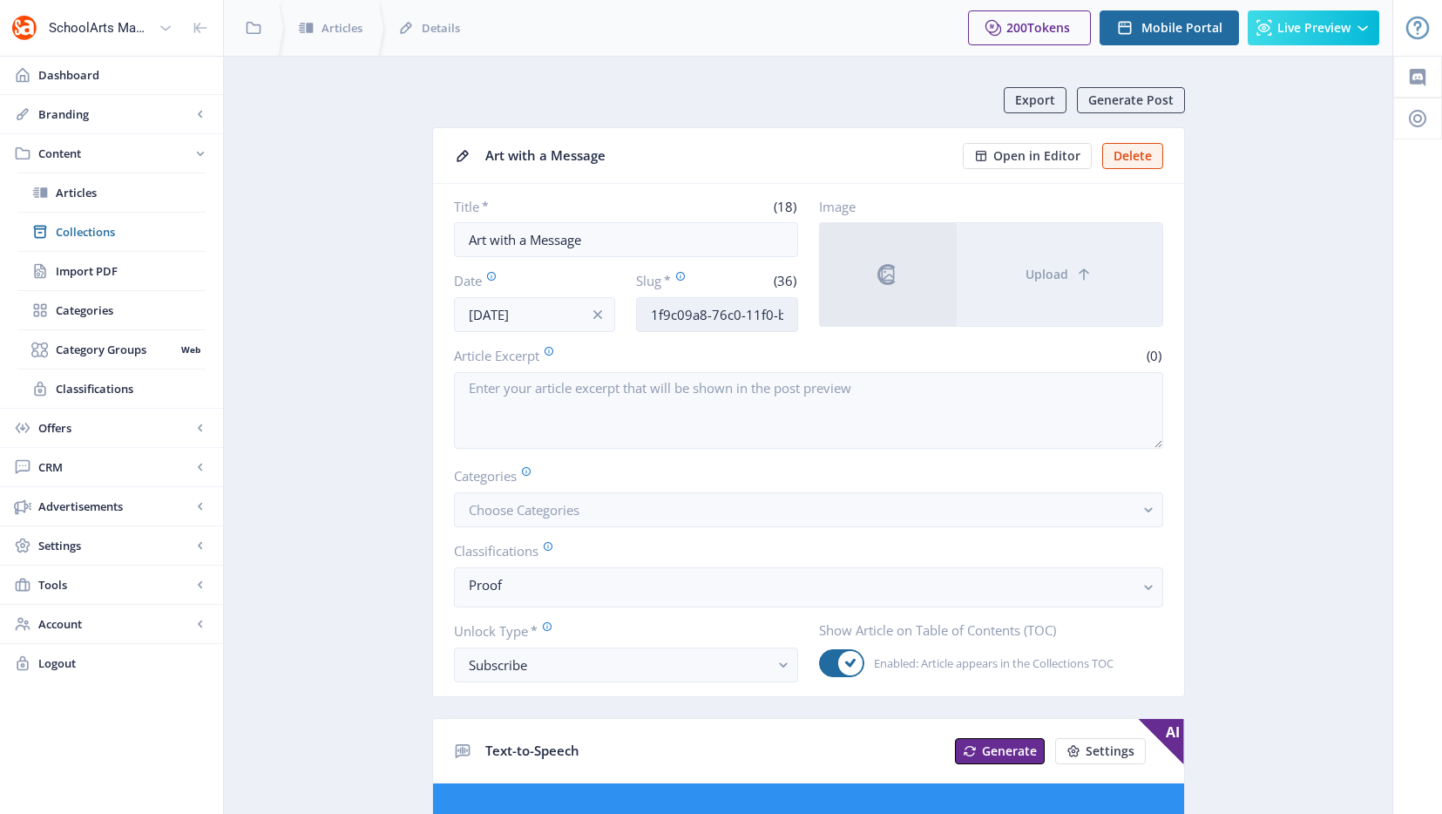
click at [647, 314] on input "1f9c09a8-76c0-11f0-bd64-4201ac1fa005" at bounding box center [717, 314] width 162 height 35
click at [1062, 156] on span "Open in Editor" at bounding box center [1036, 156] width 87 height 14
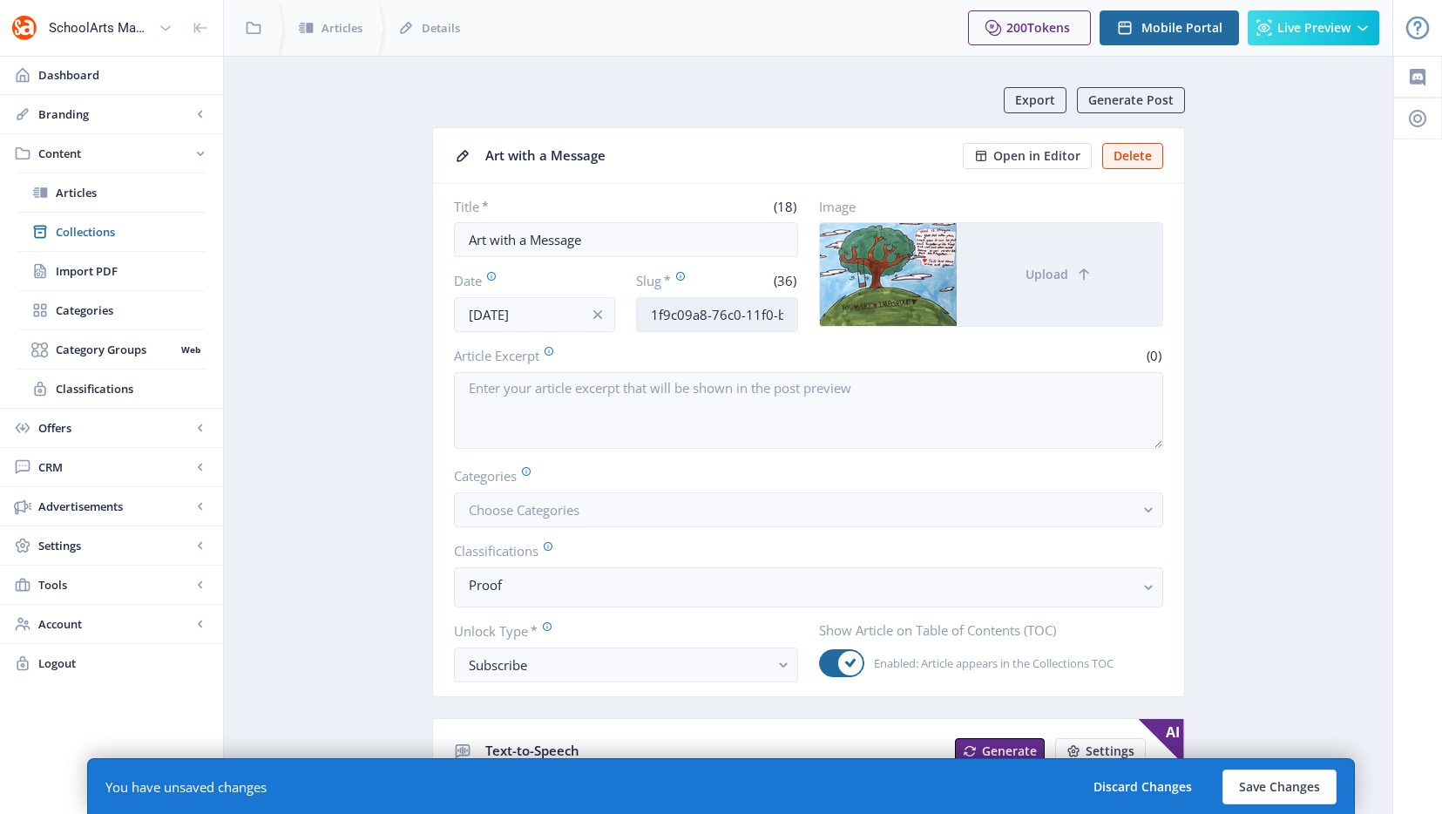
click at [673, 315] on input "1f9c09a8-76c0-11f0-bd64-4201ac1fa005" at bounding box center [717, 314] width 162 height 35
click at [676, 314] on input "1f9c09a8-76c0-11f0-bd64-4201ac1fa005" at bounding box center [717, 314] width 162 height 35
type input "middle-school-art-lesson-poster-1025"
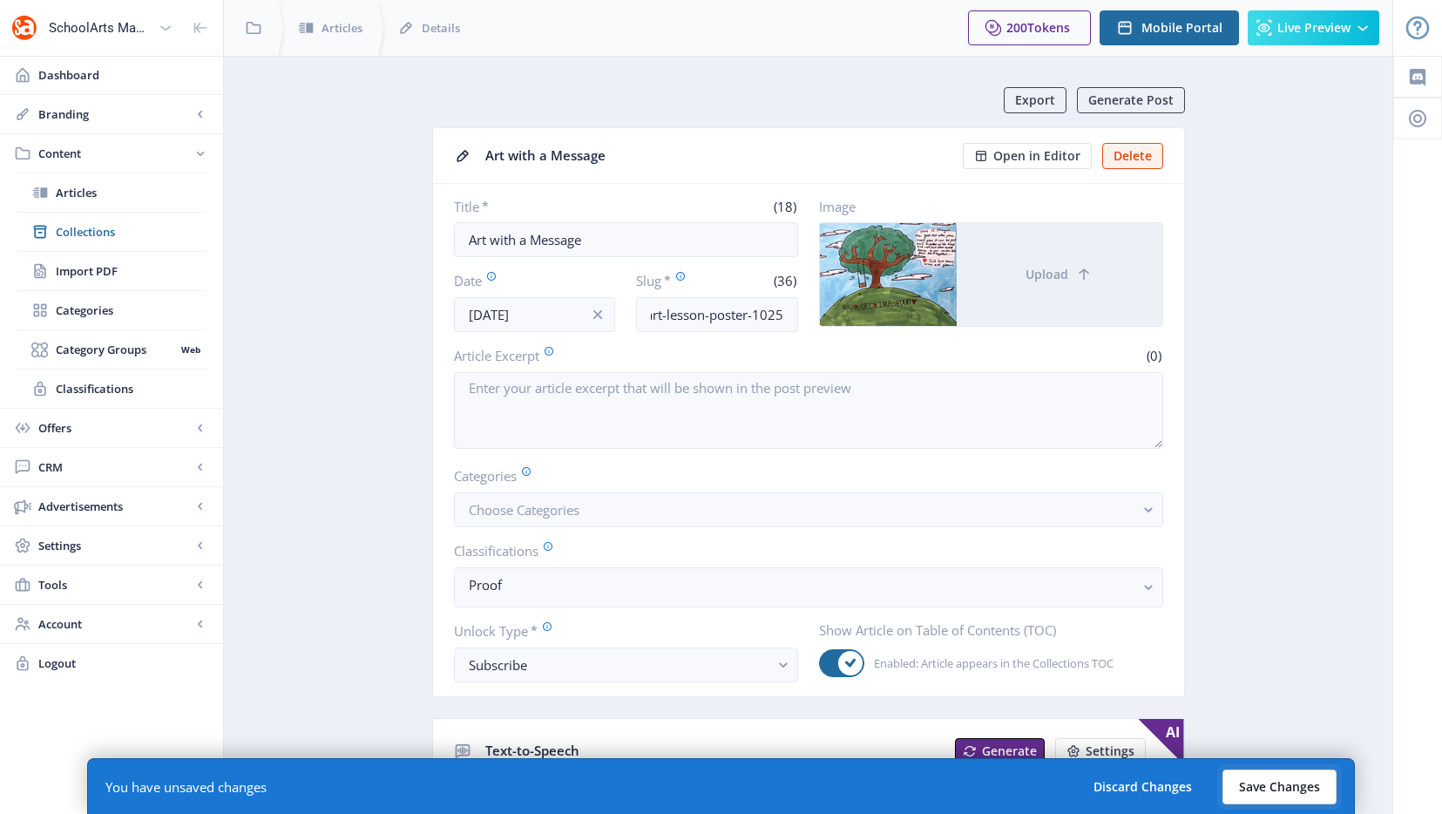
scroll to position [0, 0]
click at [1276, 779] on button "Save Changes" at bounding box center [1279, 786] width 114 height 35
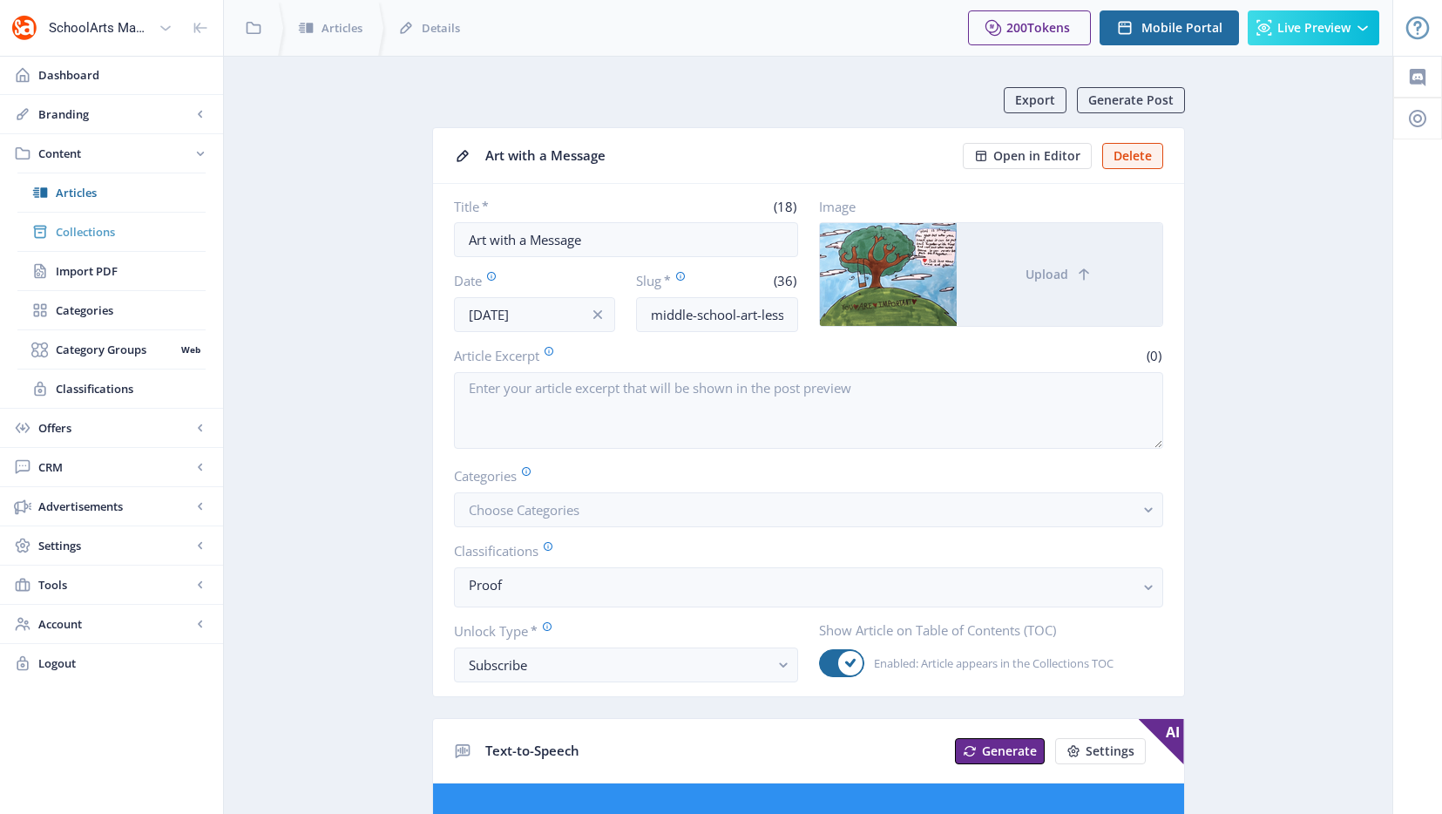
click at [92, 245] on link "Collections" at bounding box center [111, 232] width 188 height 38
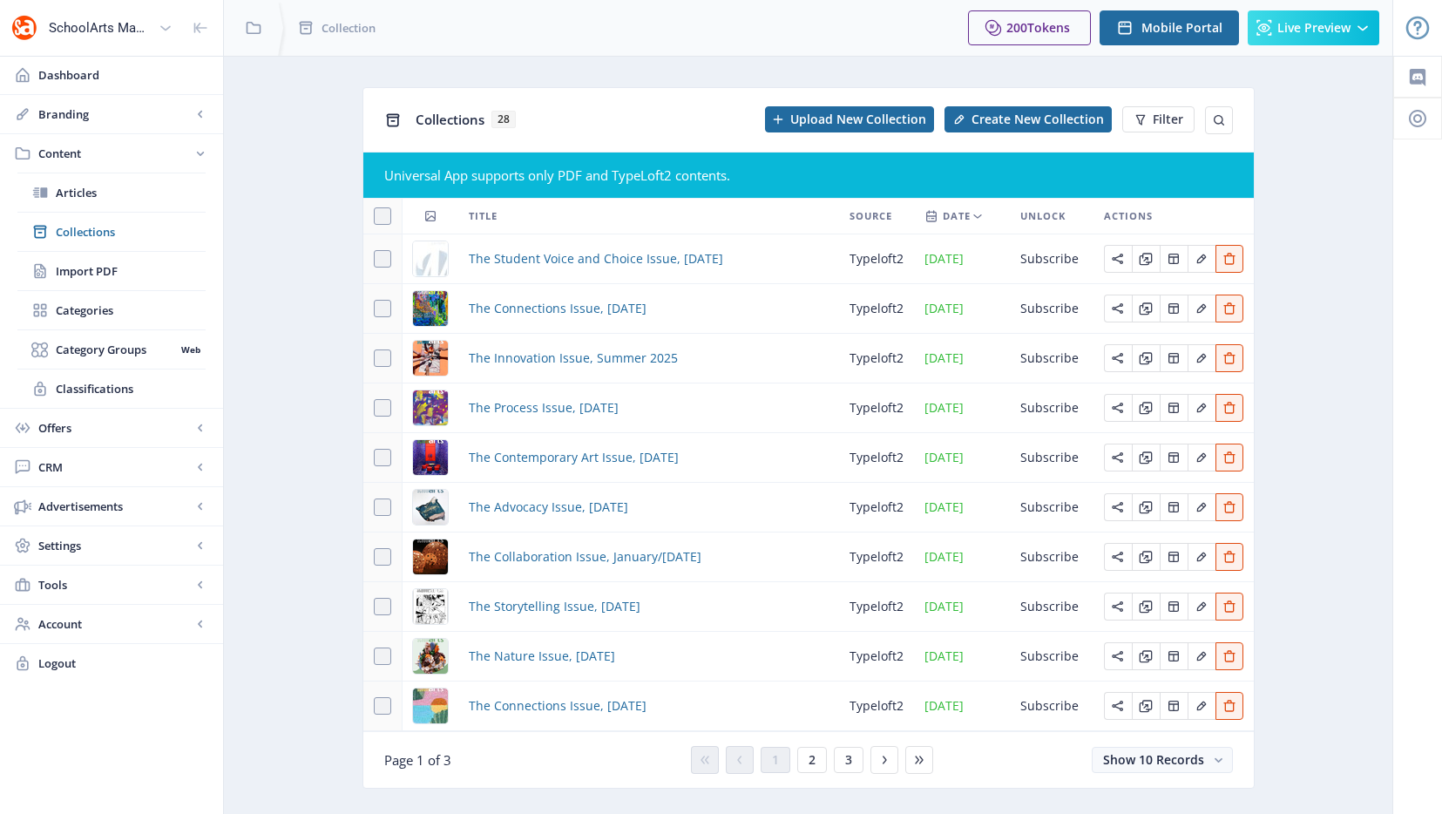
click at [826, 770] on div "You have unsaved changes Discard Changes Save Changes" at bounding box center [721, 786] width 1268 height 56
click at [568, 250] on span "The Student Voice and Choice Issue, [DATE]" at bounding box center [596, 258] width 254 height 21
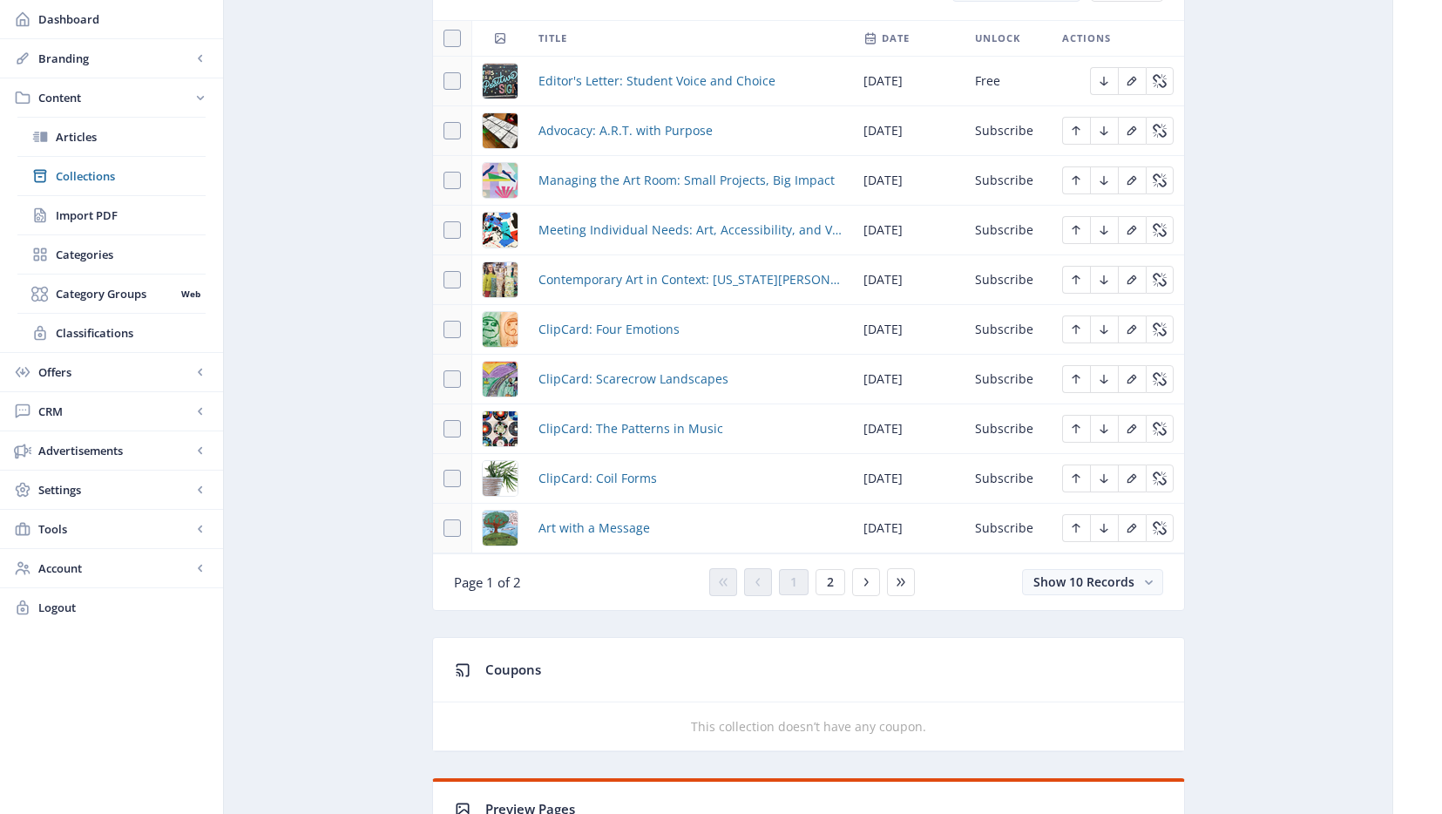
scroll to position [927, 0]
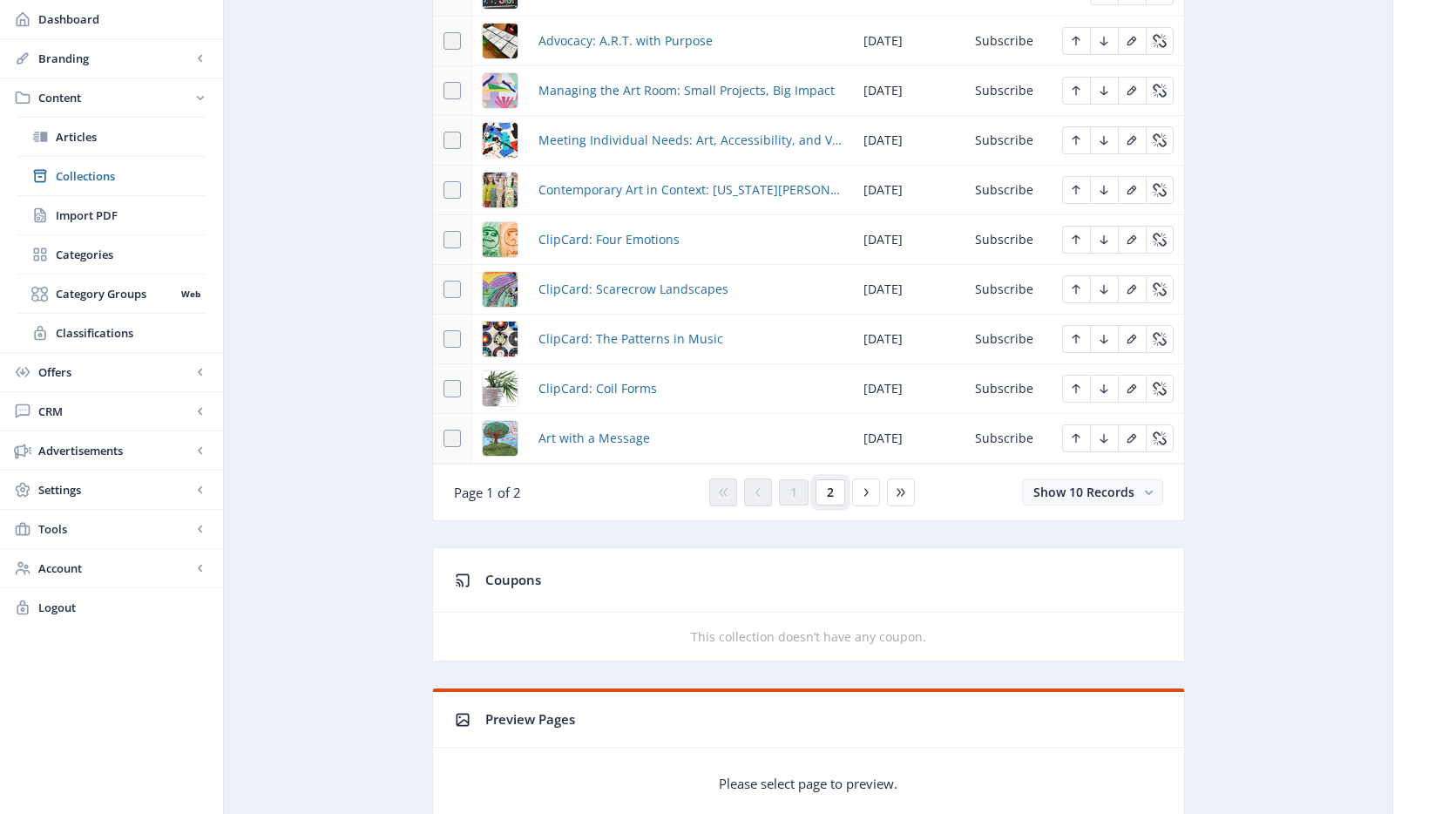
click at [831, 493] on span "2" at bounding box center [830, 492] width 7 height 14
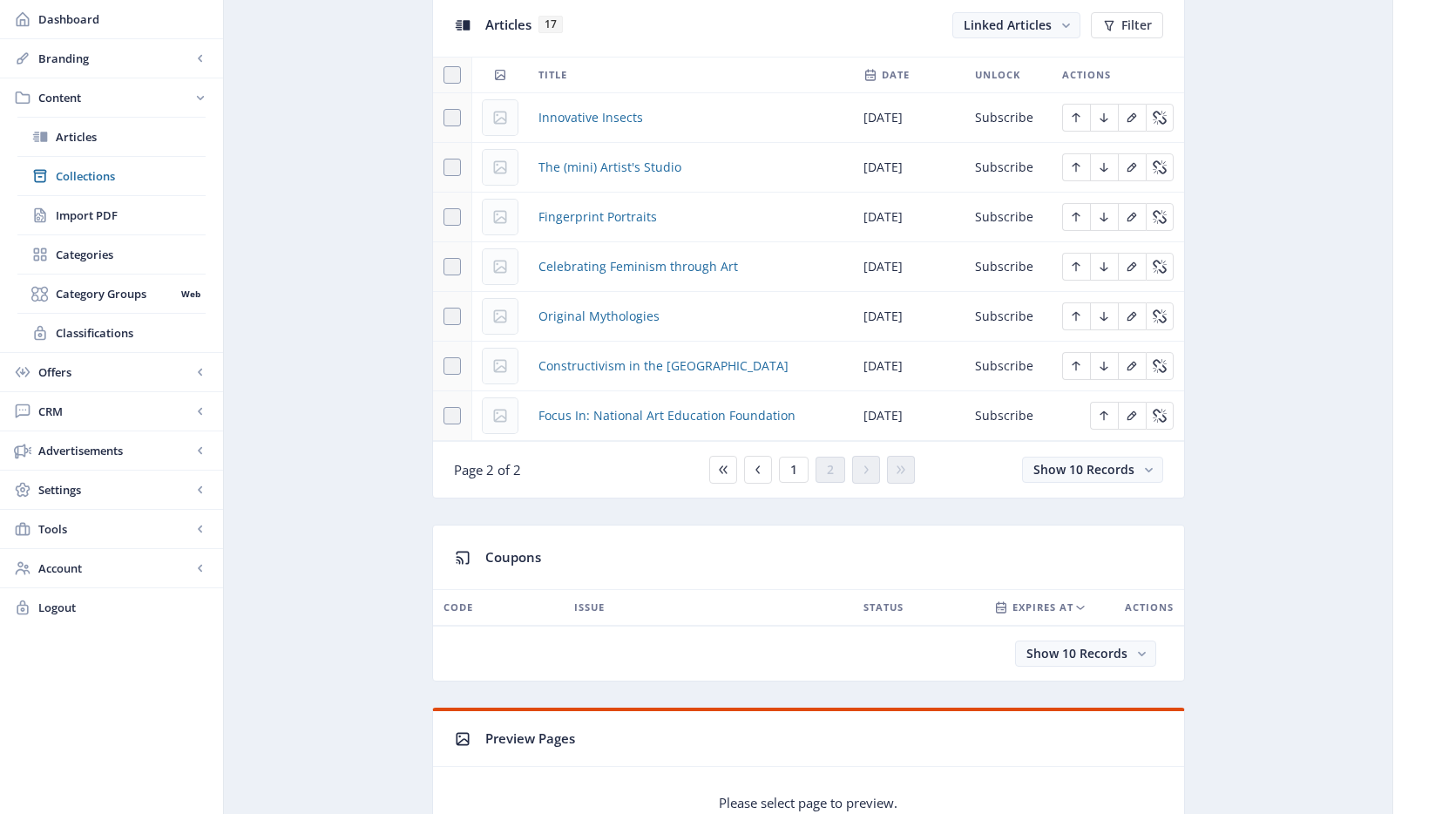
scroll to position [718, 0]
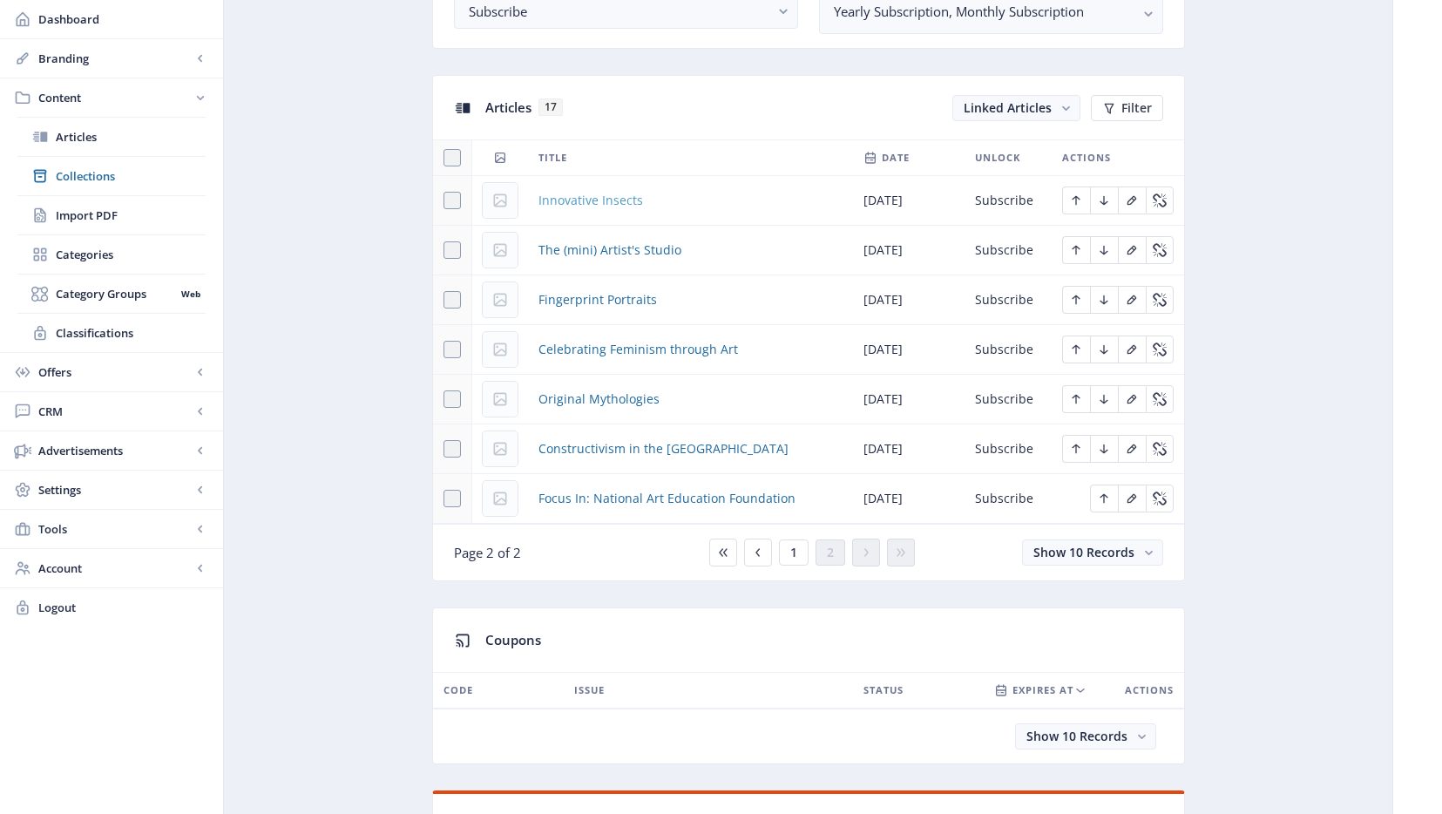
click at [555, 193] on span "Innovative Insects" at bounding box center [590, 200] width 105 height 21
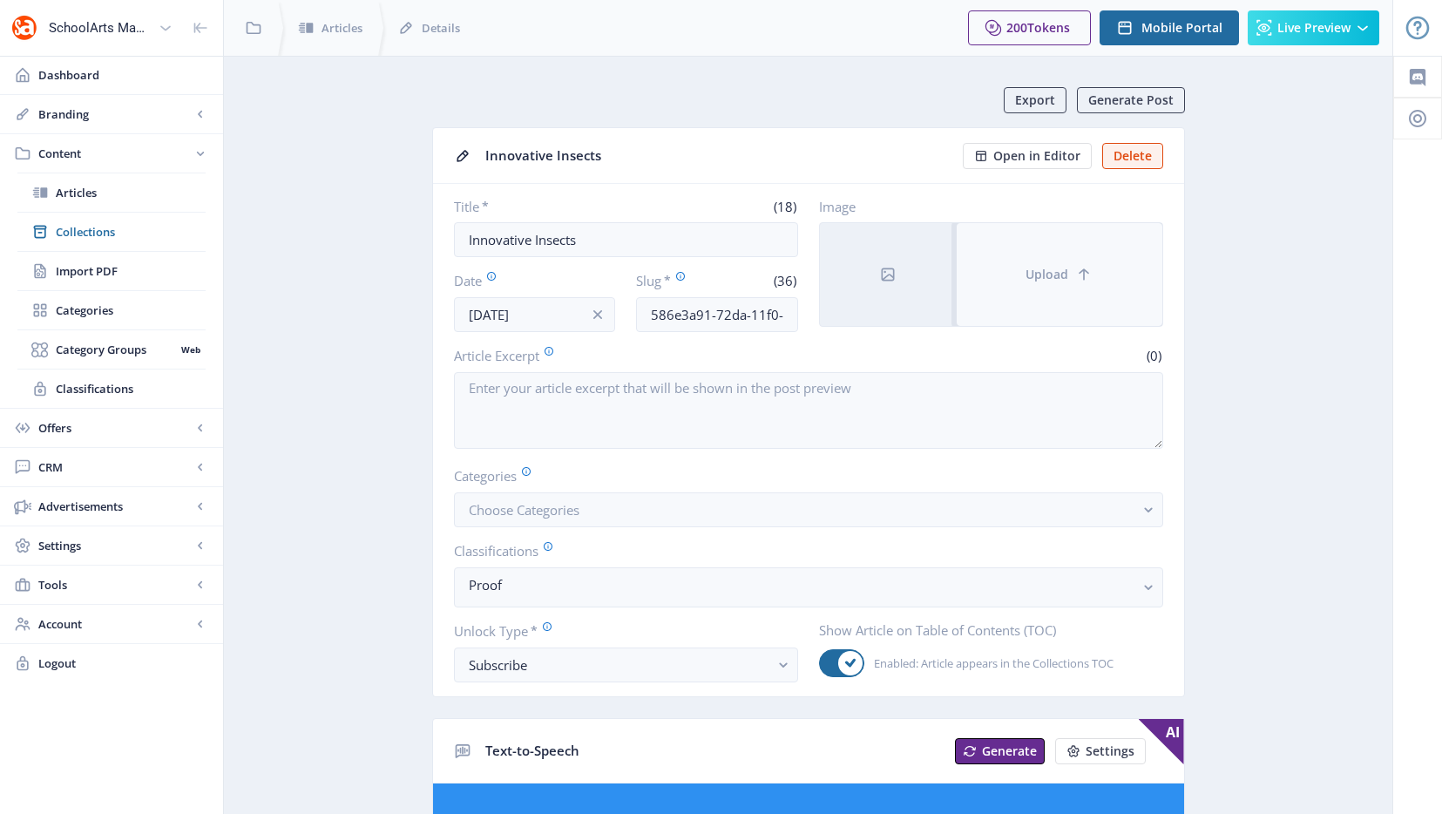
click at [1022, 277] on button "Upload" at bounding box center [1060, 274] width 206 height 103
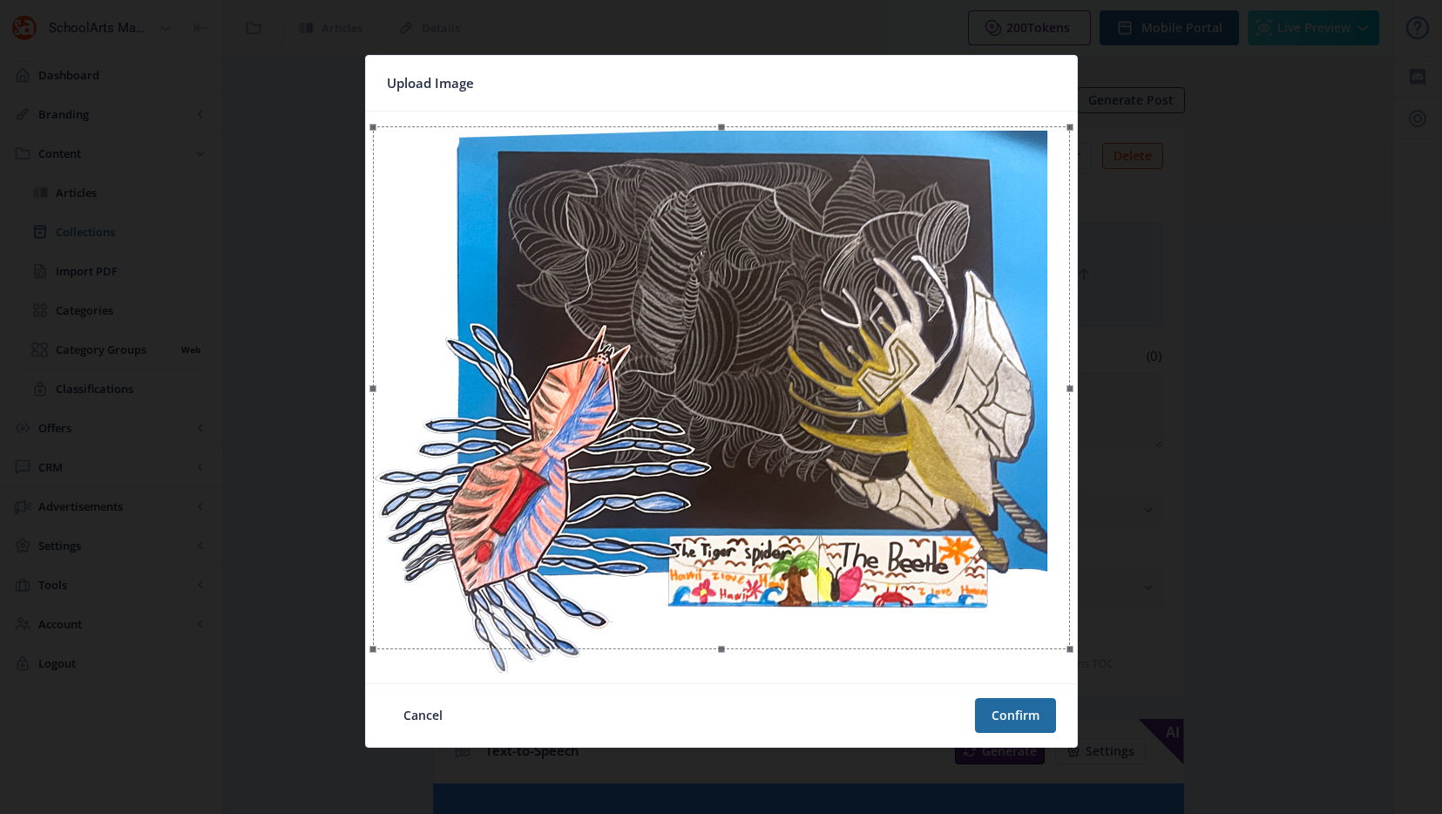
click at [1002, 558] on div at bounding box center [721, 387] width 697 height 523
click at [1005, 717] on button "Confirm" at bounding box center [1015, 715] width 81 height 35
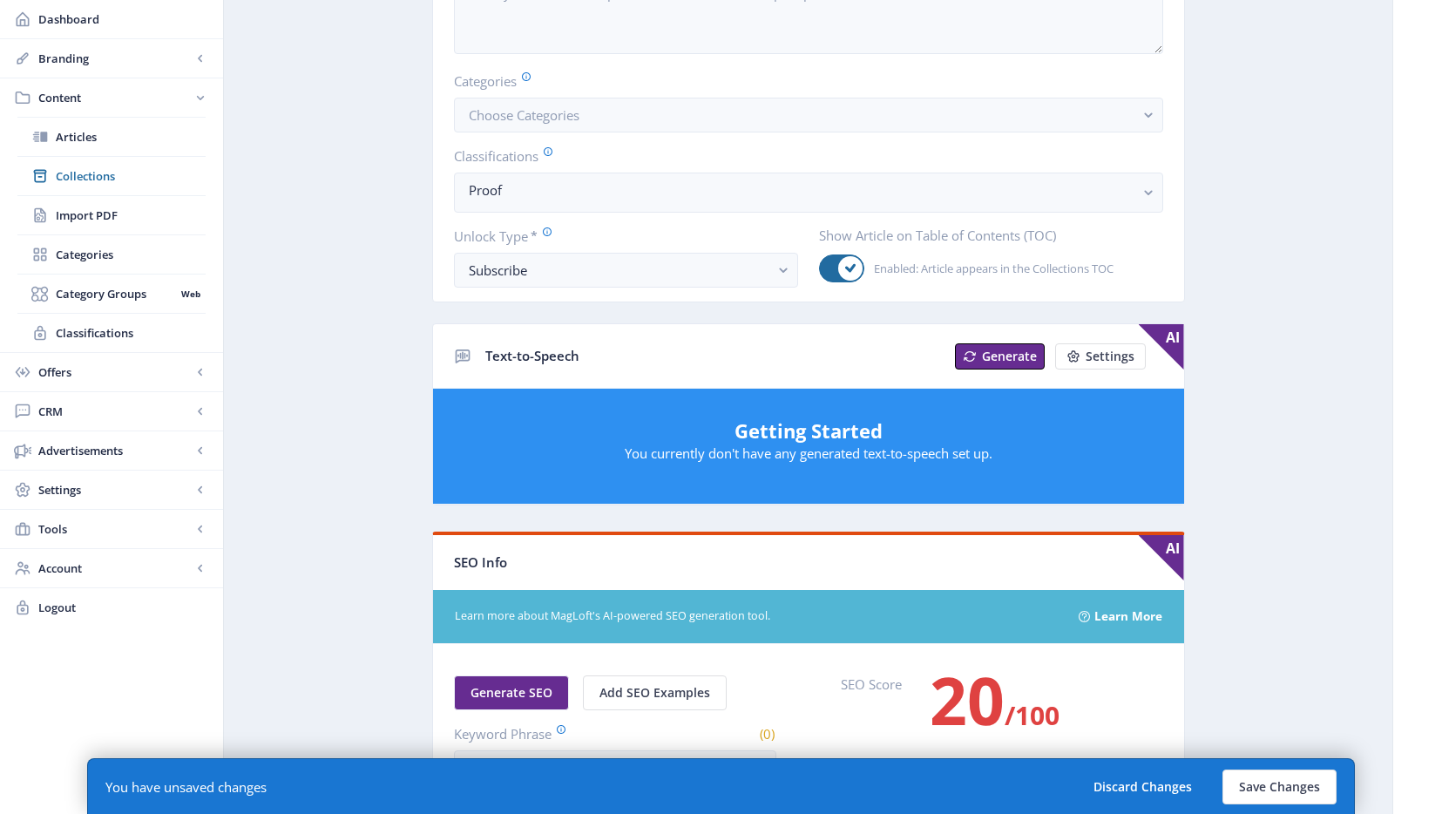
scroll to position [5, 0]
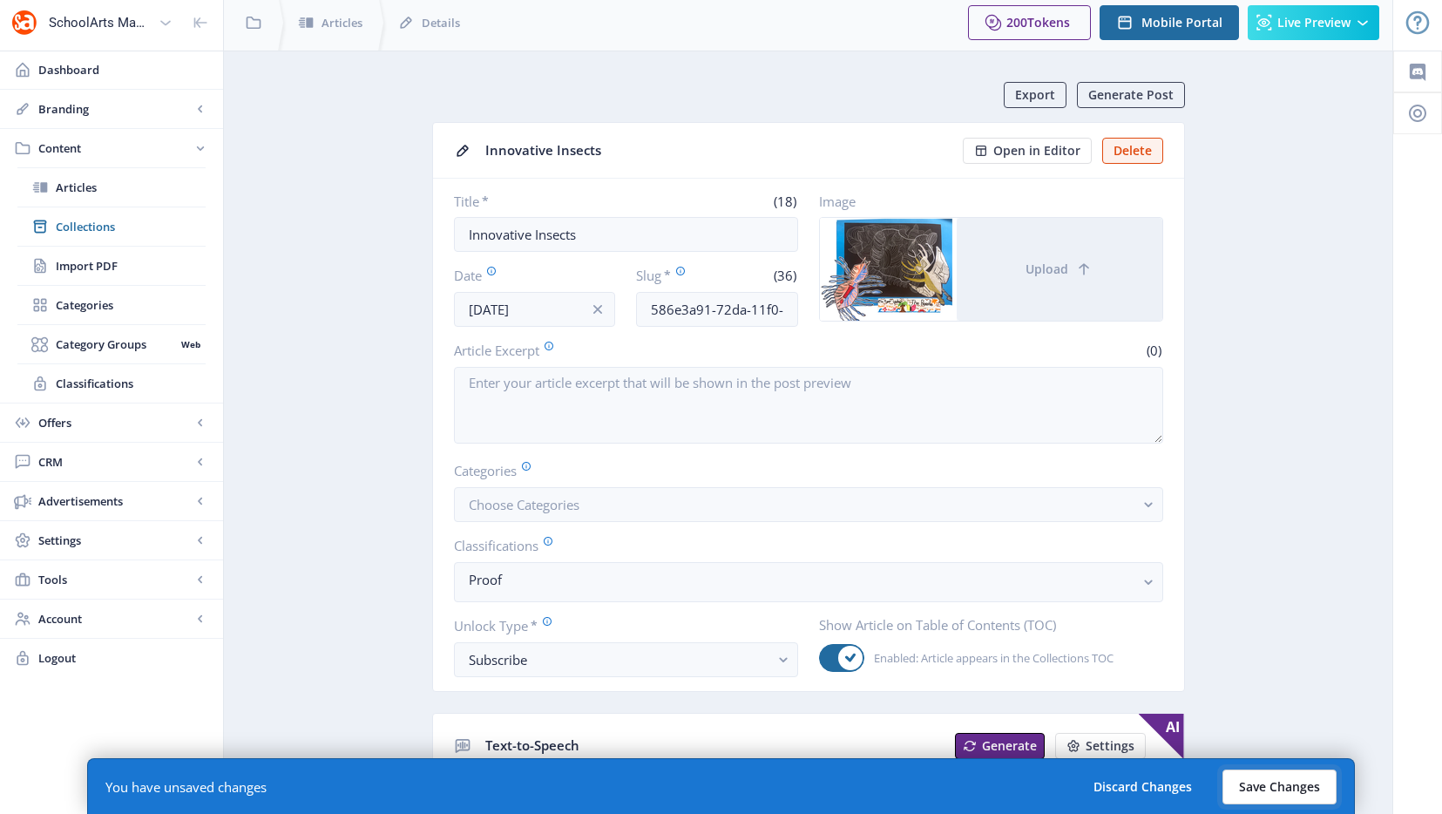
click at [1287, 785] on button "Save Changes" at bounding box center [1279, 786] width 114 height 35
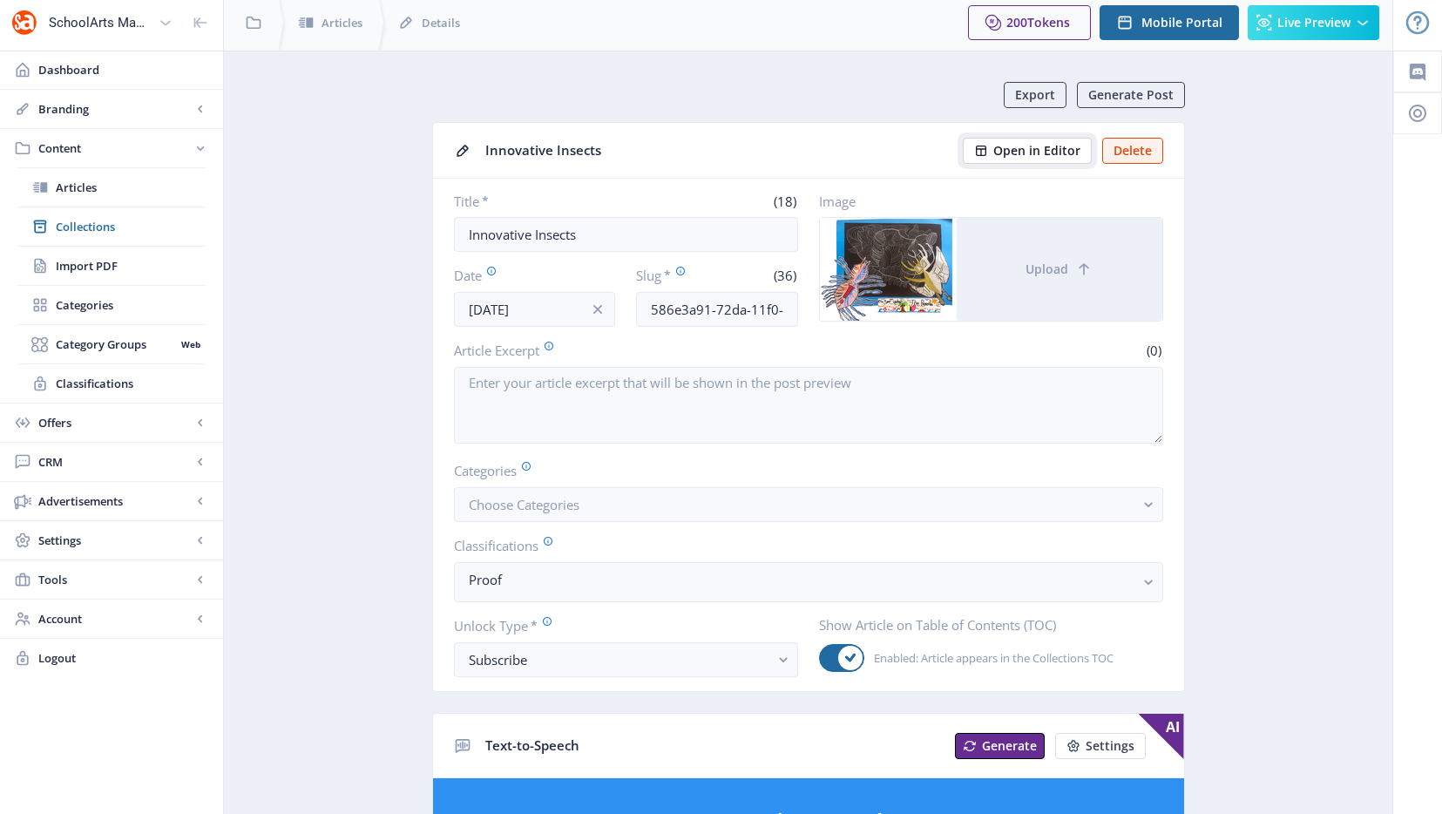
click at [1053, 152] on span "Open in Editor" at bounding box center [1036, 151] width 87 height 14
click at [679, 308] on input "586e3a91-72da-11f0-bd64-4201ac1fa005" at bounding box center [717, 309] width 162 height 35
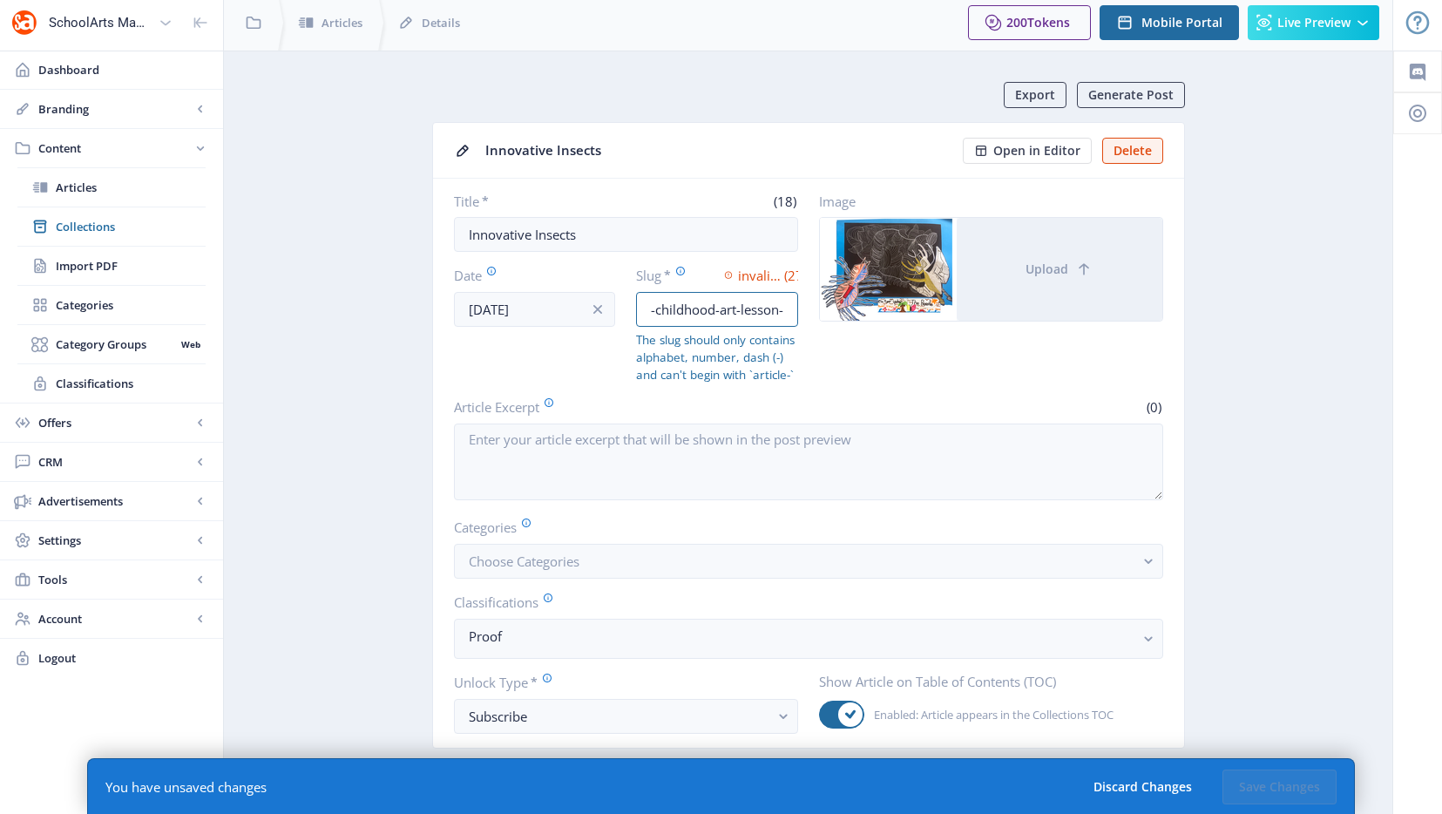
scroll to position [0, 0]
click at [768, 317] on input "early-childhood-art-lesson-" at bounding box center [717, 309] width 162 height 35
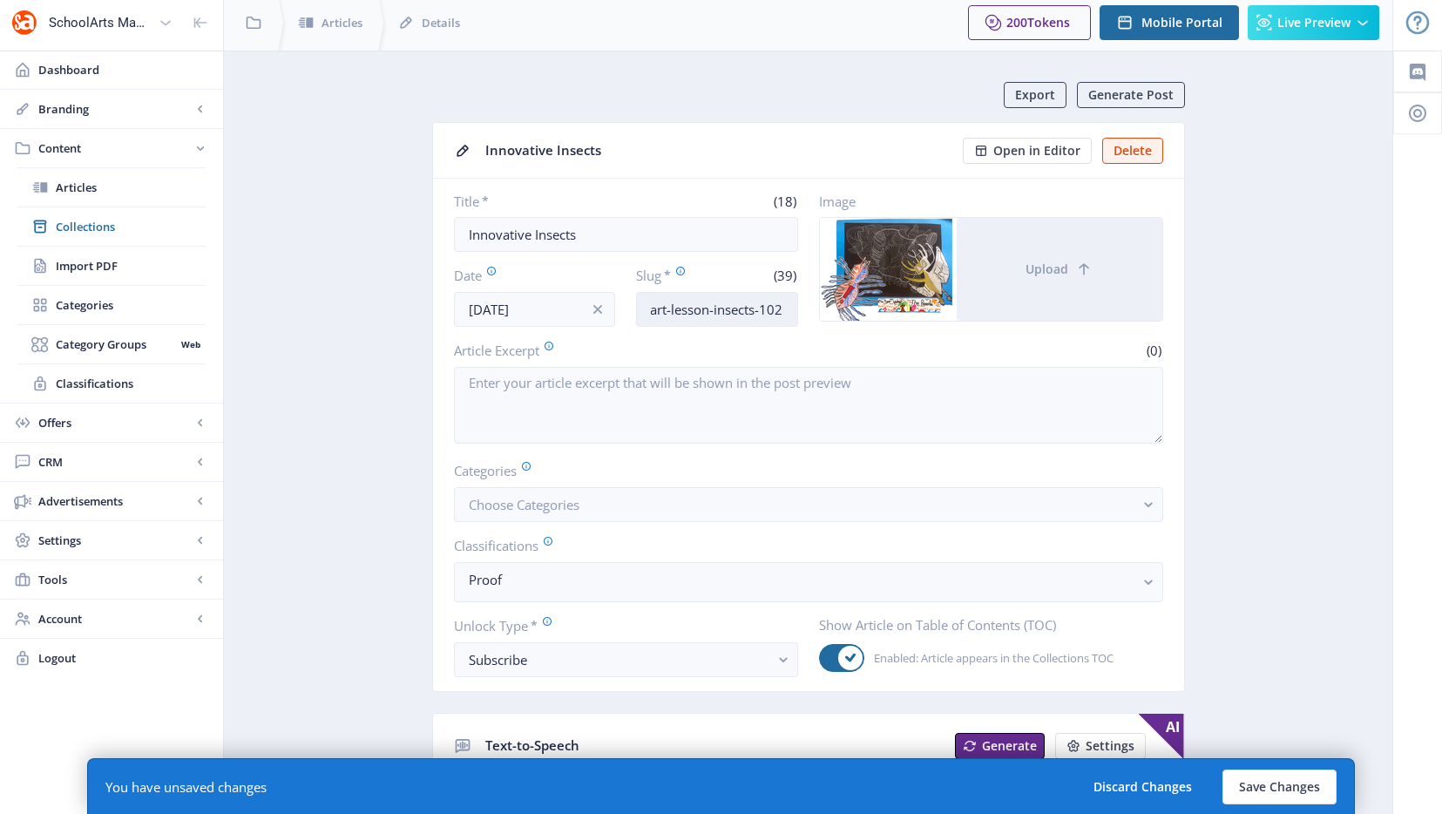
scroll to position [0, 107]
type input "early-childhood-art-lesson-insects-1025"
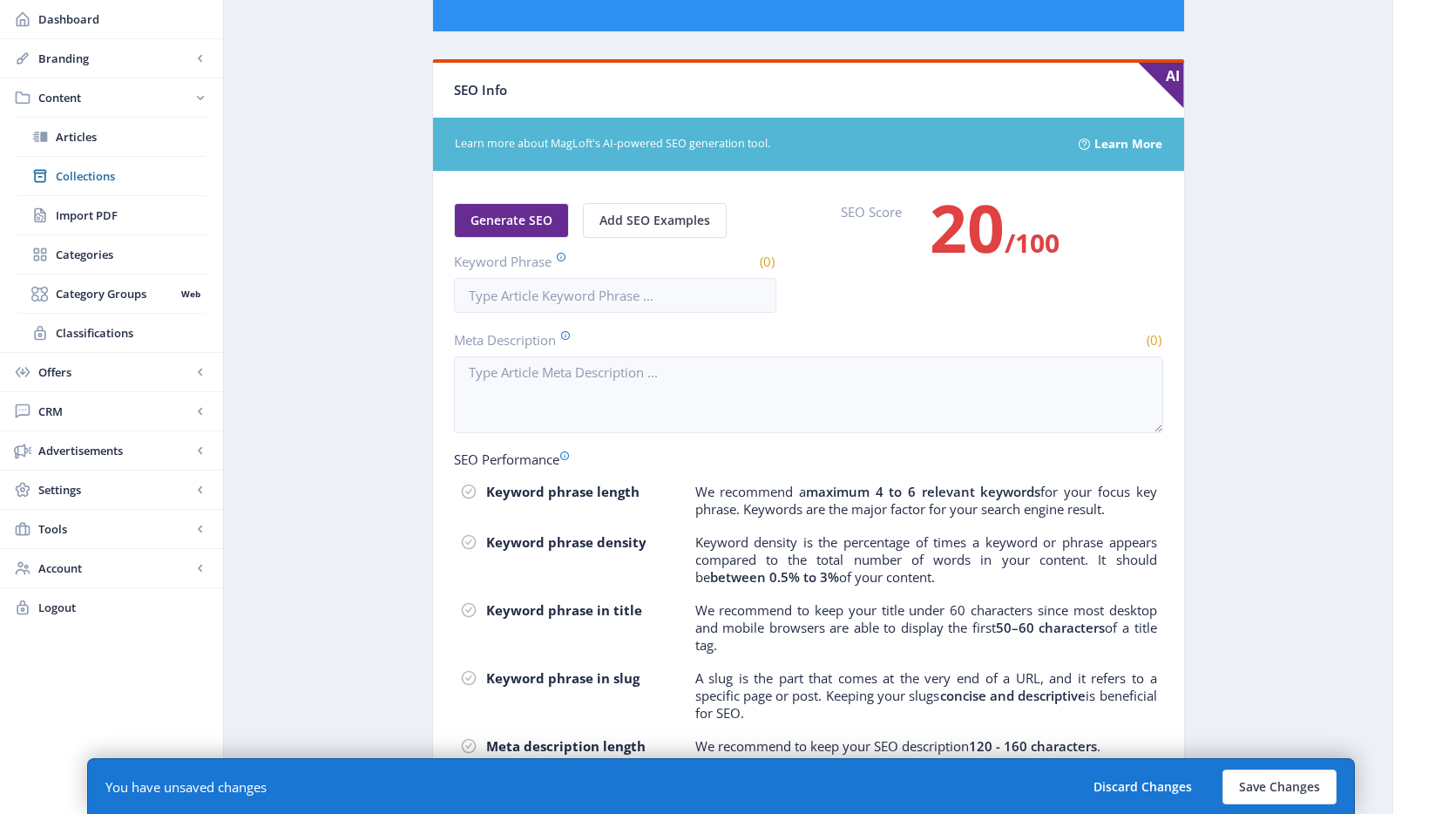
scroll to position [966, 0]
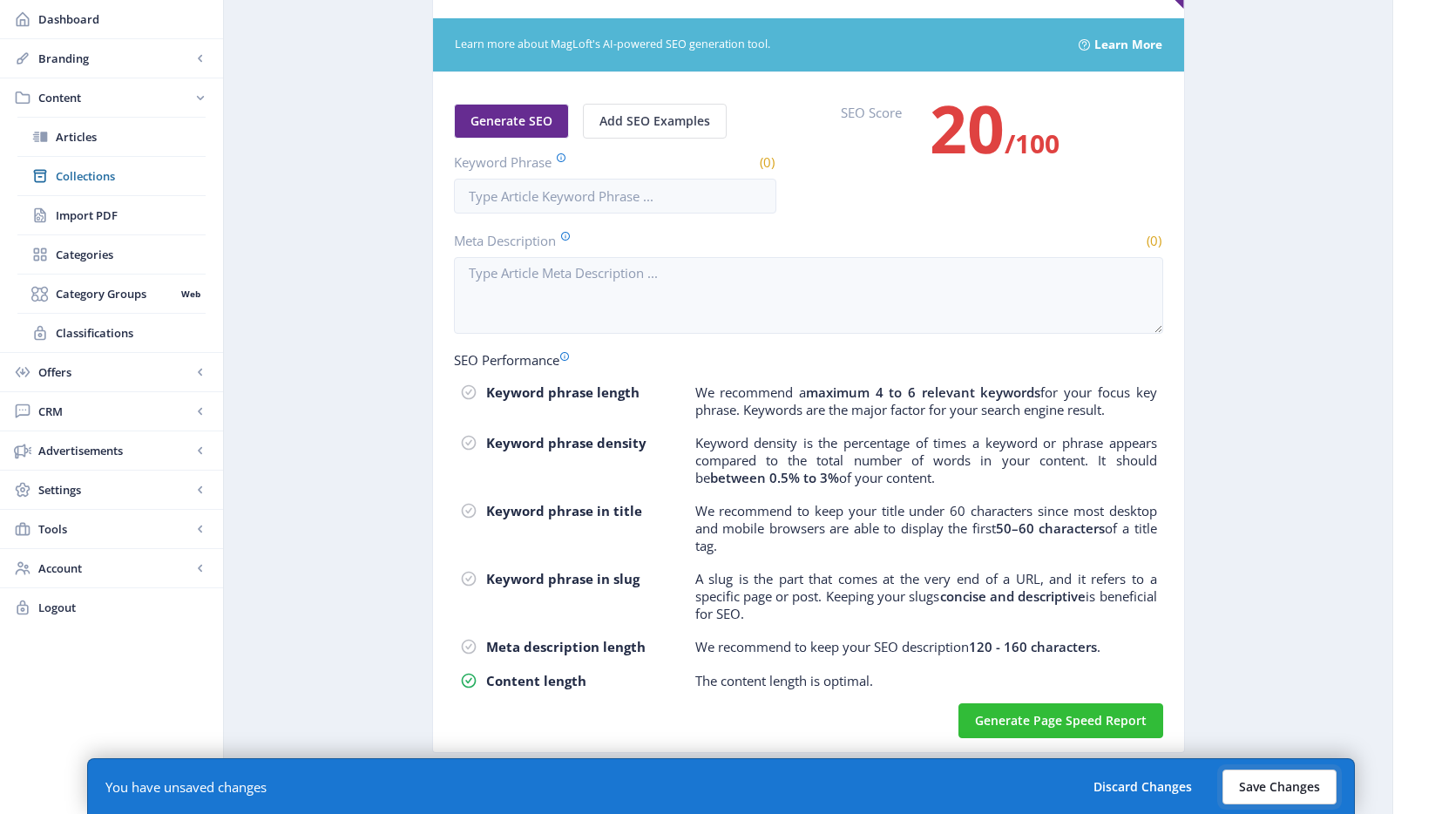
click at [1292, 789] on button "Save Changes" at bounding box center [1279, 786] width 114 height 35
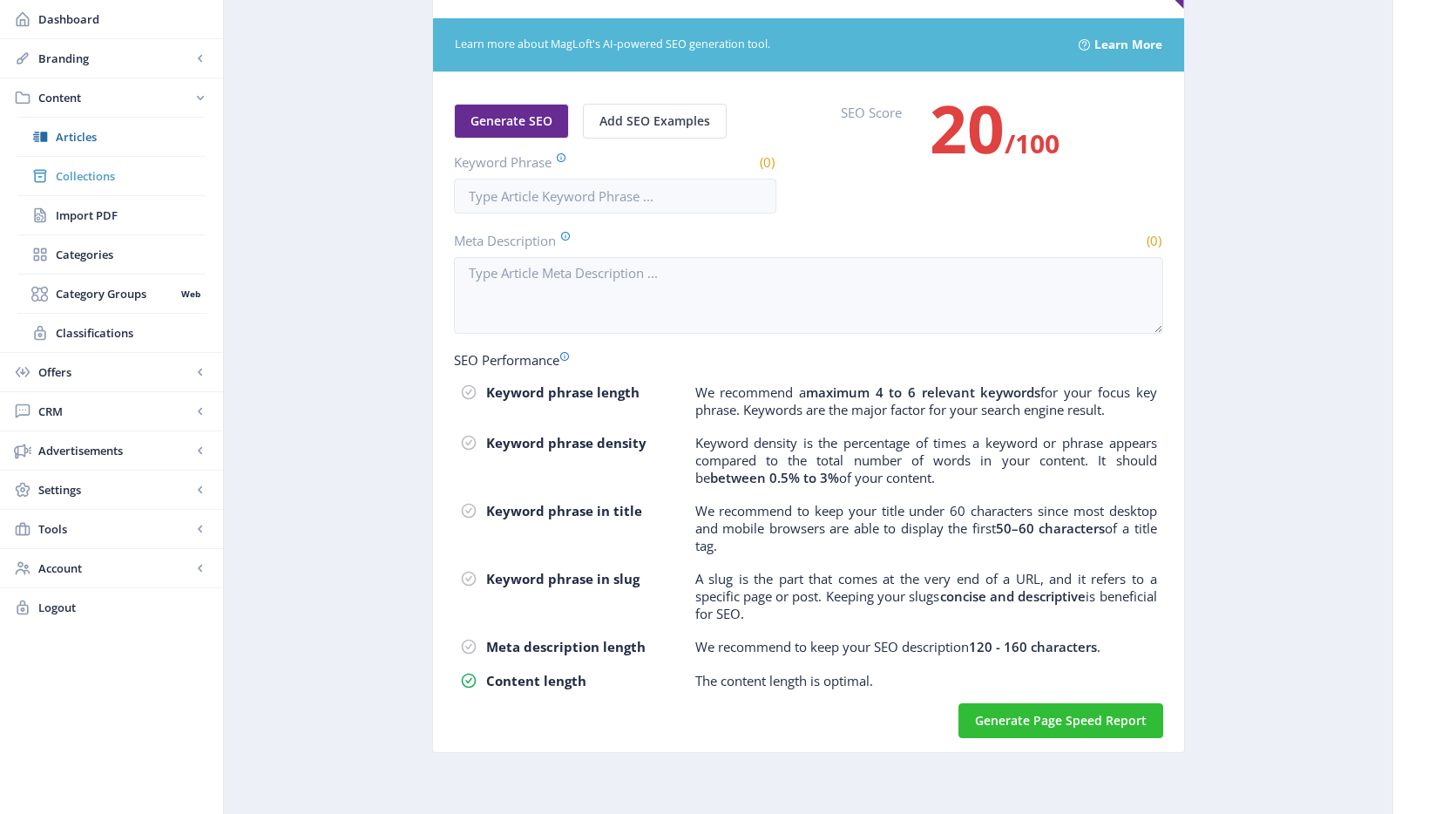
click at [86, 177] on span "Collections" at bounding box center [131, 175] width 150 height 17
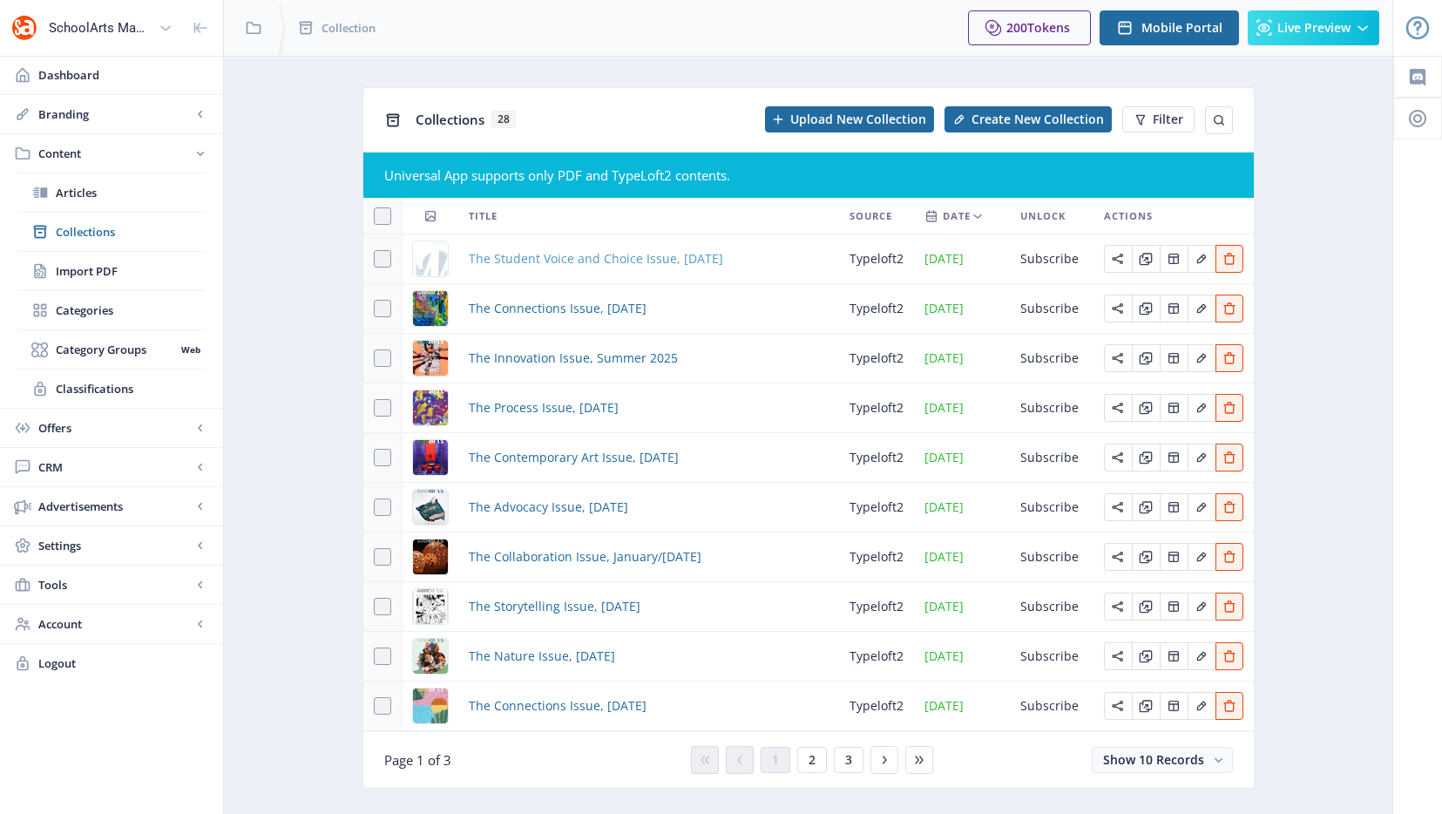
click at [560, 264] on span "The Student Voice and Choice Issue, [DATE]" at bounding box center [596, 258] width 254 height 21
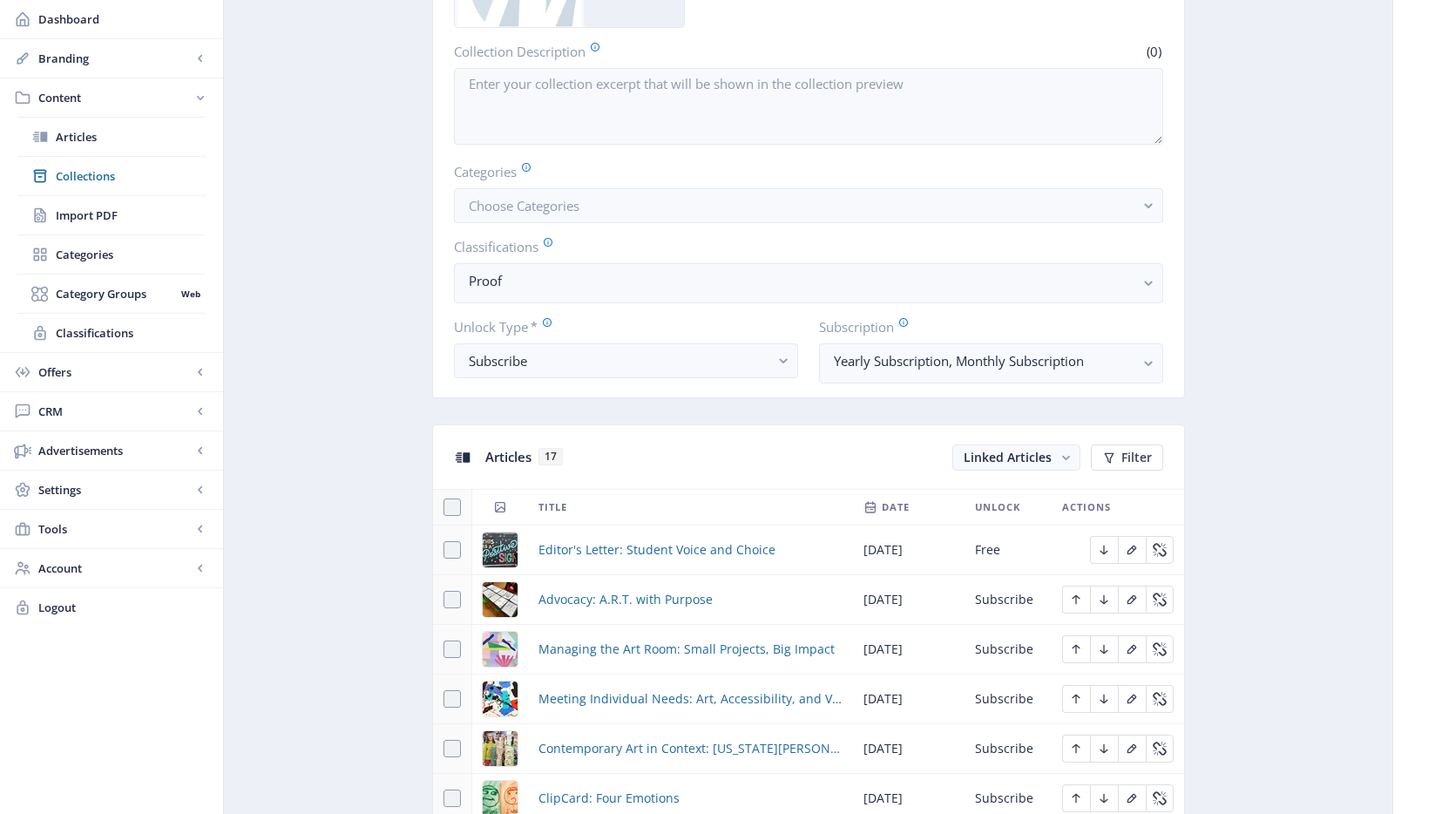
scroll to position [710, 0]
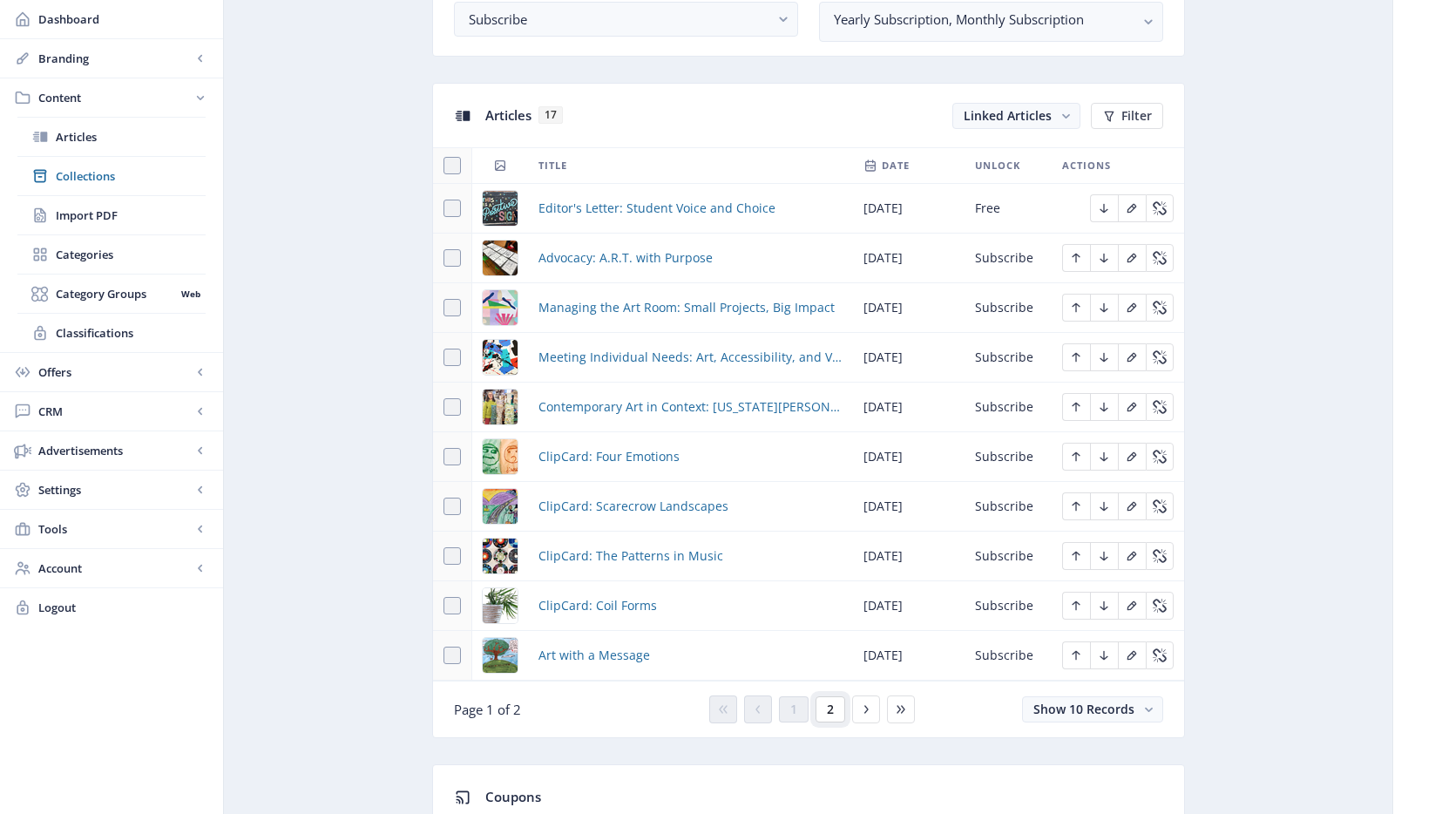
click at [841, 711] on button "2" at bounding box center [831, 709] width 30 height 26
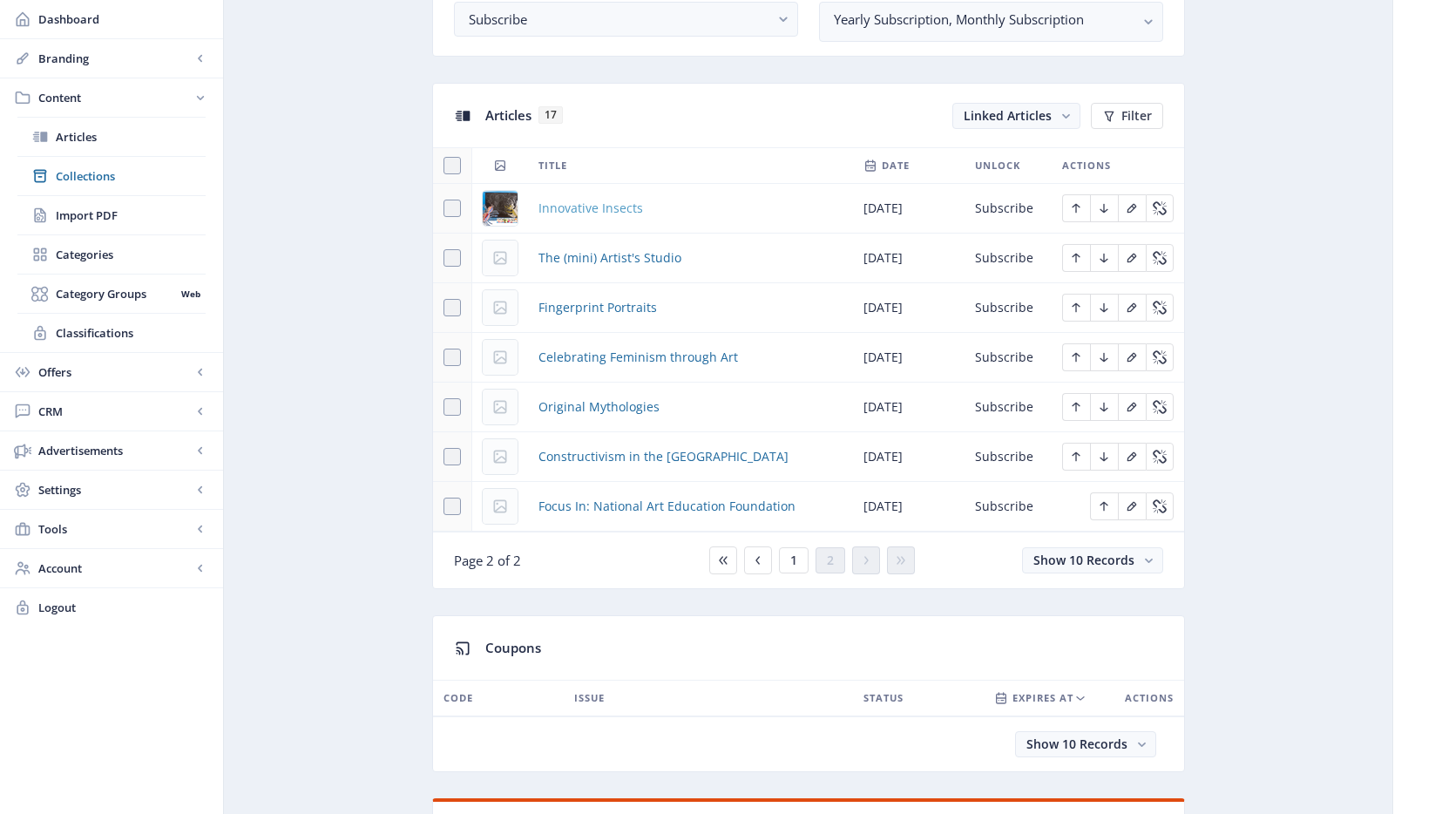
click at [616, 211] on span "Innovative Insects" at bounding box center [590, 208] width 105 height 21
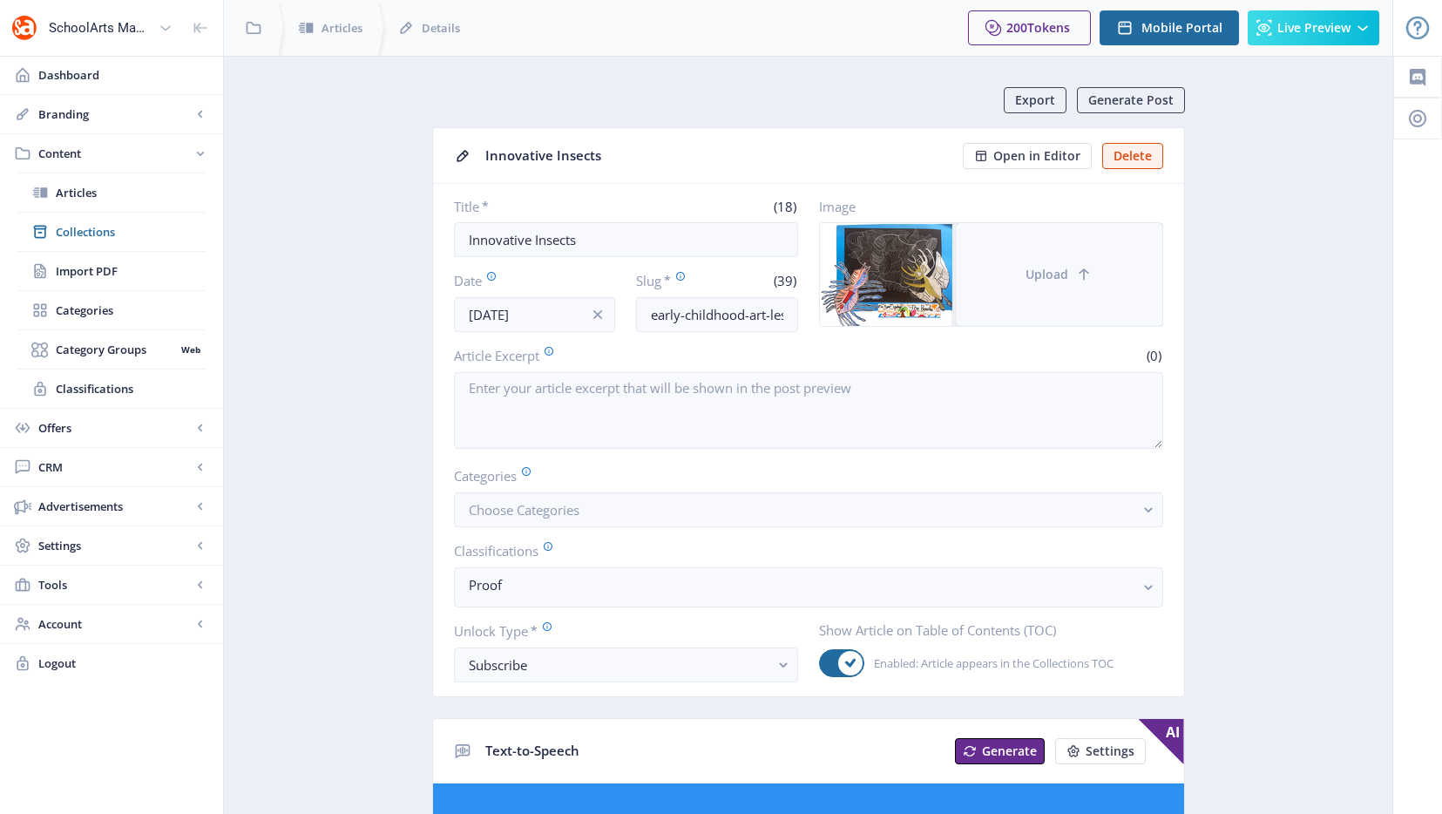
click at [1053, 247] on button "Upload" at bounding box center [1060, 274] width 206 height 103
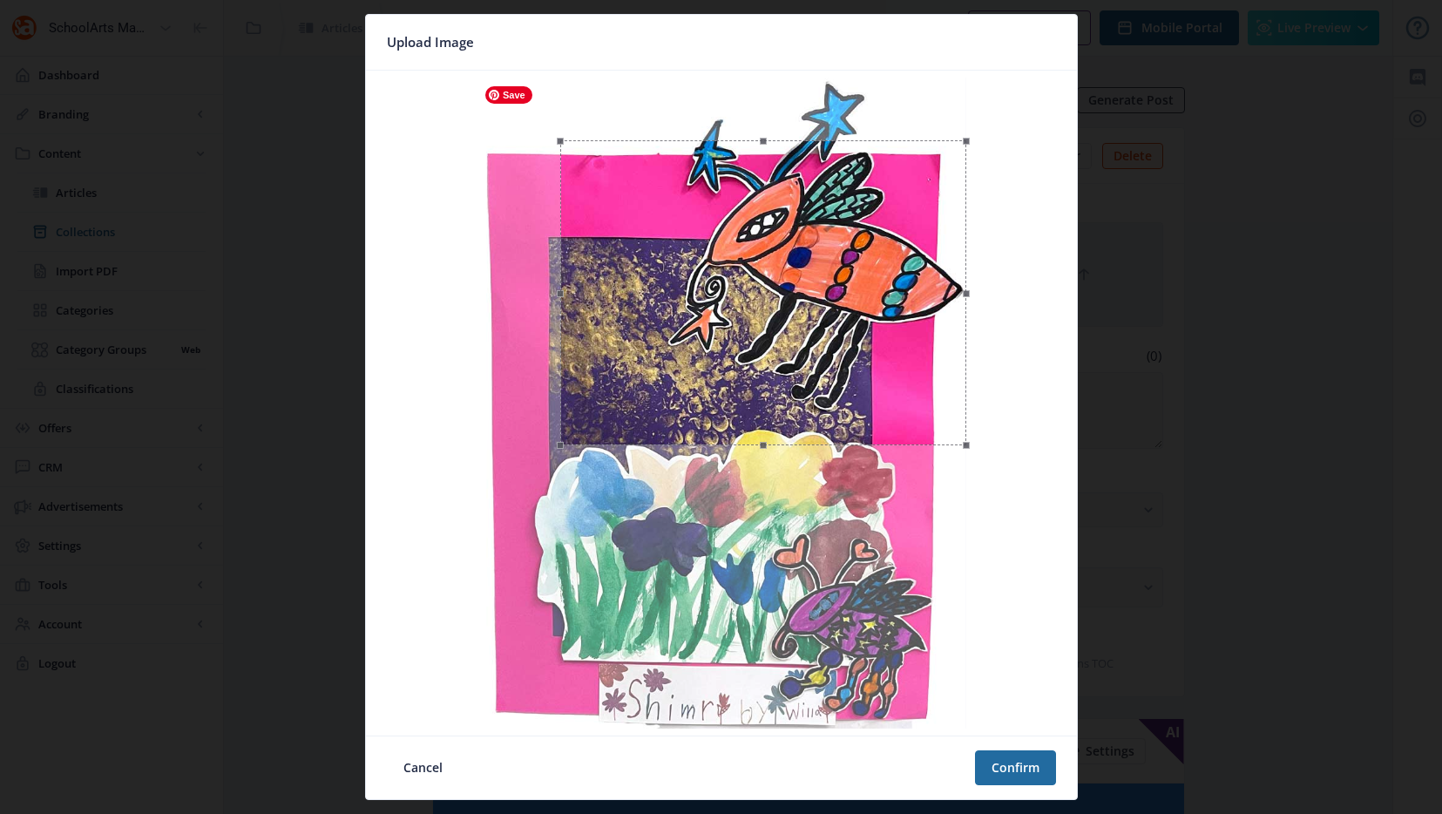
drag, startPoint x: 478, startPoint y: 77, endPoint x: 575, endPoint y: 122, distance: 106.8
click at [563, 114] on div at bounding box center [721, 403] width 697 height 651
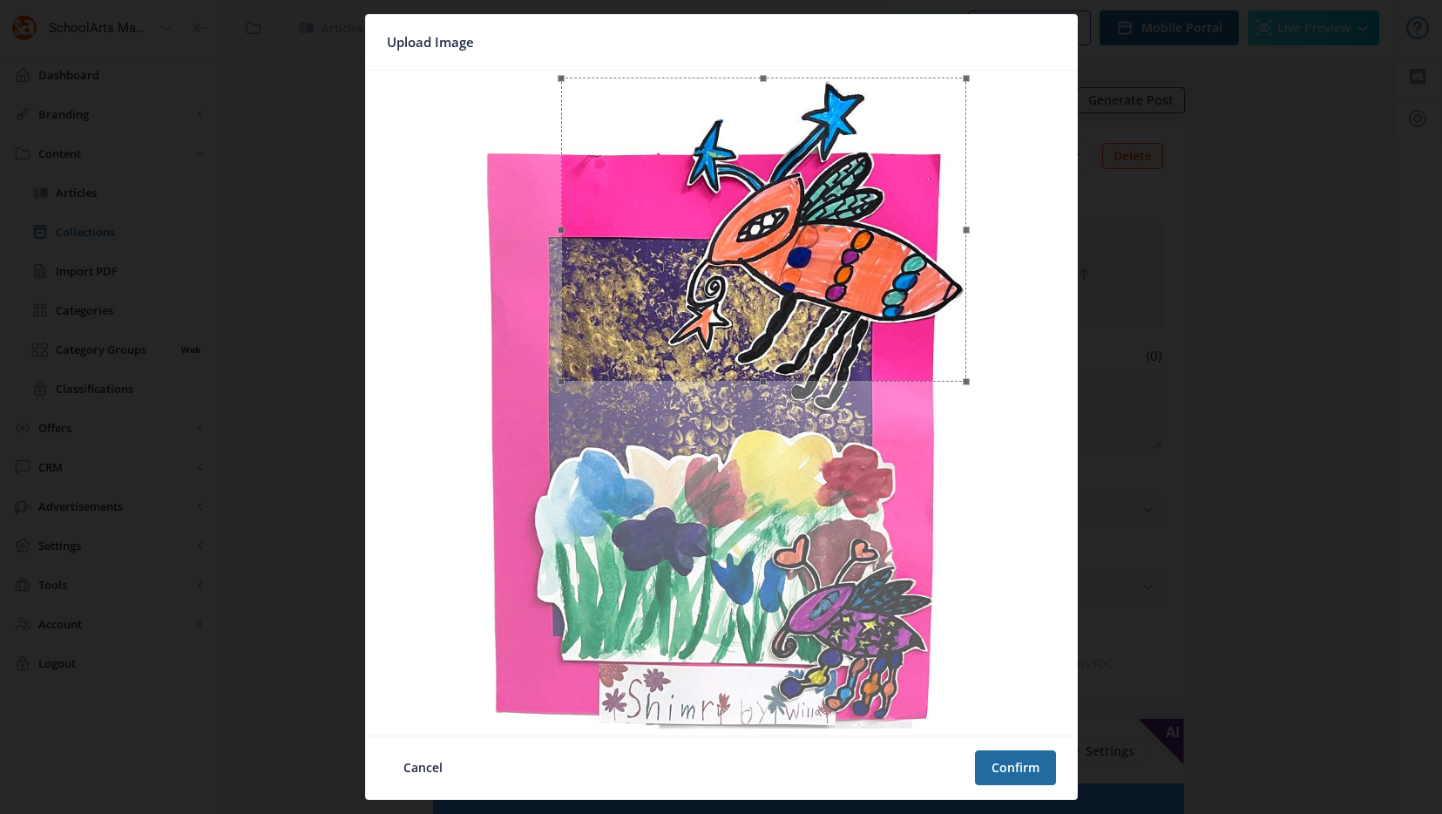
drag, startPoint x: 764, startPoint y: 264, endPoint x: 801, endPoint y: 184, distance: 88.1
click at [801, 184] on div at bounding box center [763, 230] width 405 height 304
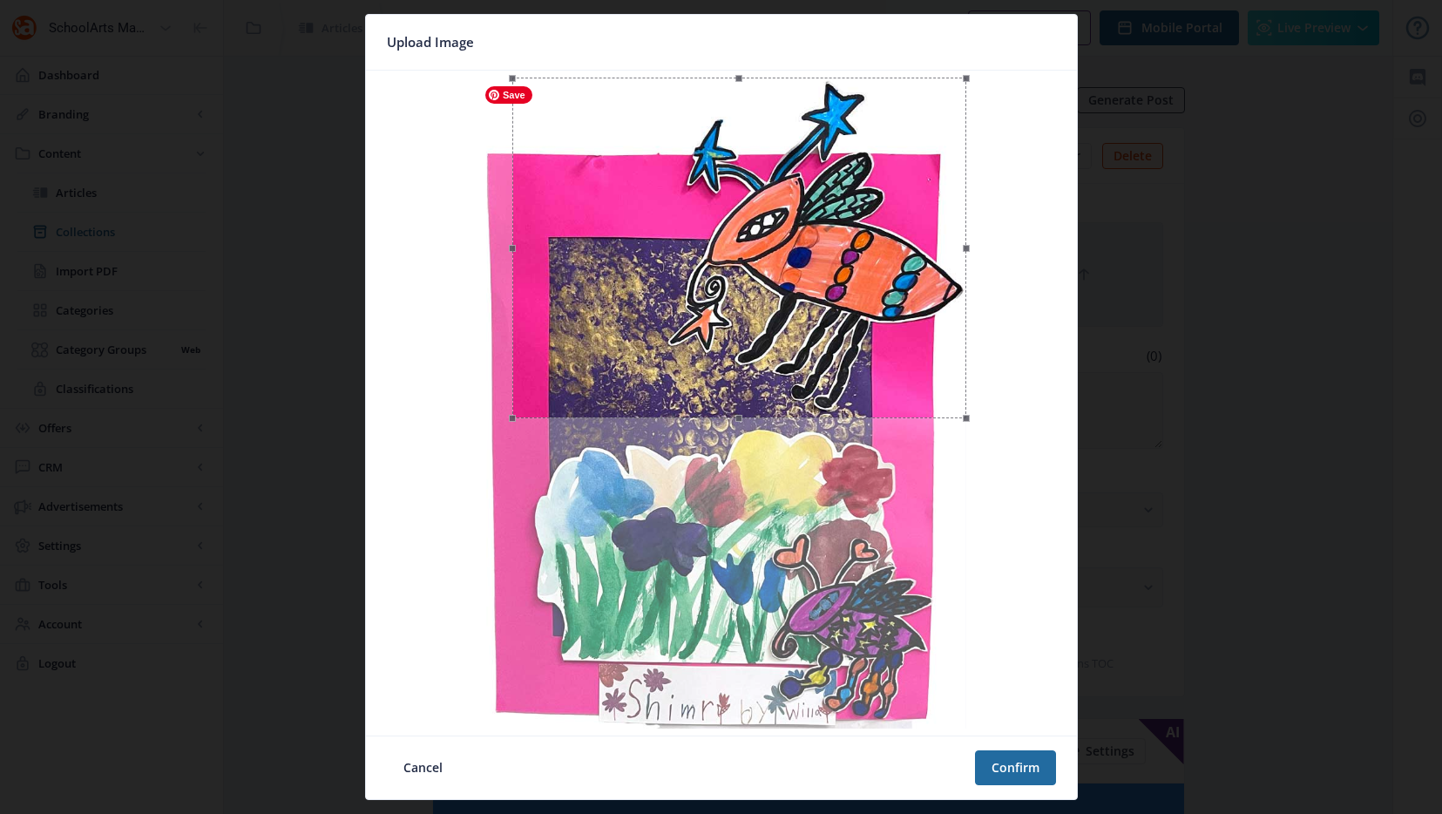
drag, startPoint x: 563, startPoint y: 385, endPoint x: 515, endPoint y: 488, distance: 113.4
click at [515, 488] on div at bounding box center [721, 403] width 697 height 651
click at [1021, 771] on button "Confirm" at bounding box center [1015, 767] width 81 height 35
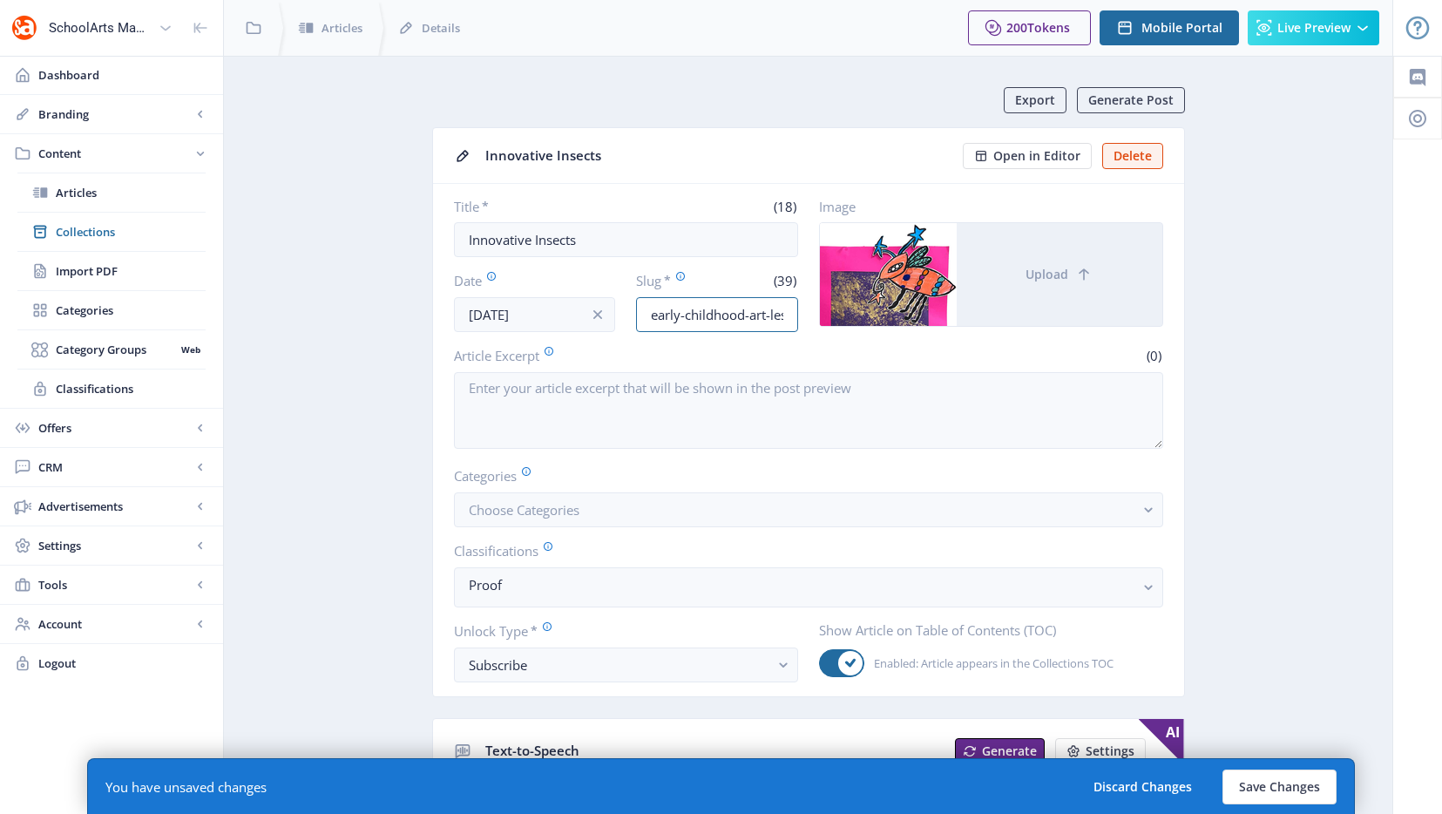
scroll to position [0, 107]
drag, startPoint x: 725, startPoint y: 318, endPoint x: 905, endPoint y: 324, distance: 180.5
click at [905, 324] on div "Title * (18) Innovative Insects Date [DATE] Slug * (39) early-childhood-art-les…" at bounding box center [808, 265] width 709 height 134
click at [712, 317] on input "early-childhood-art-lesson-insects-1025" at bounding box center [717, 314] width 162 height 35
click at [723, 317] on input "early-childhood-art-lesson-insects-1025" at bounding box center [717, 314] width 162 height 35
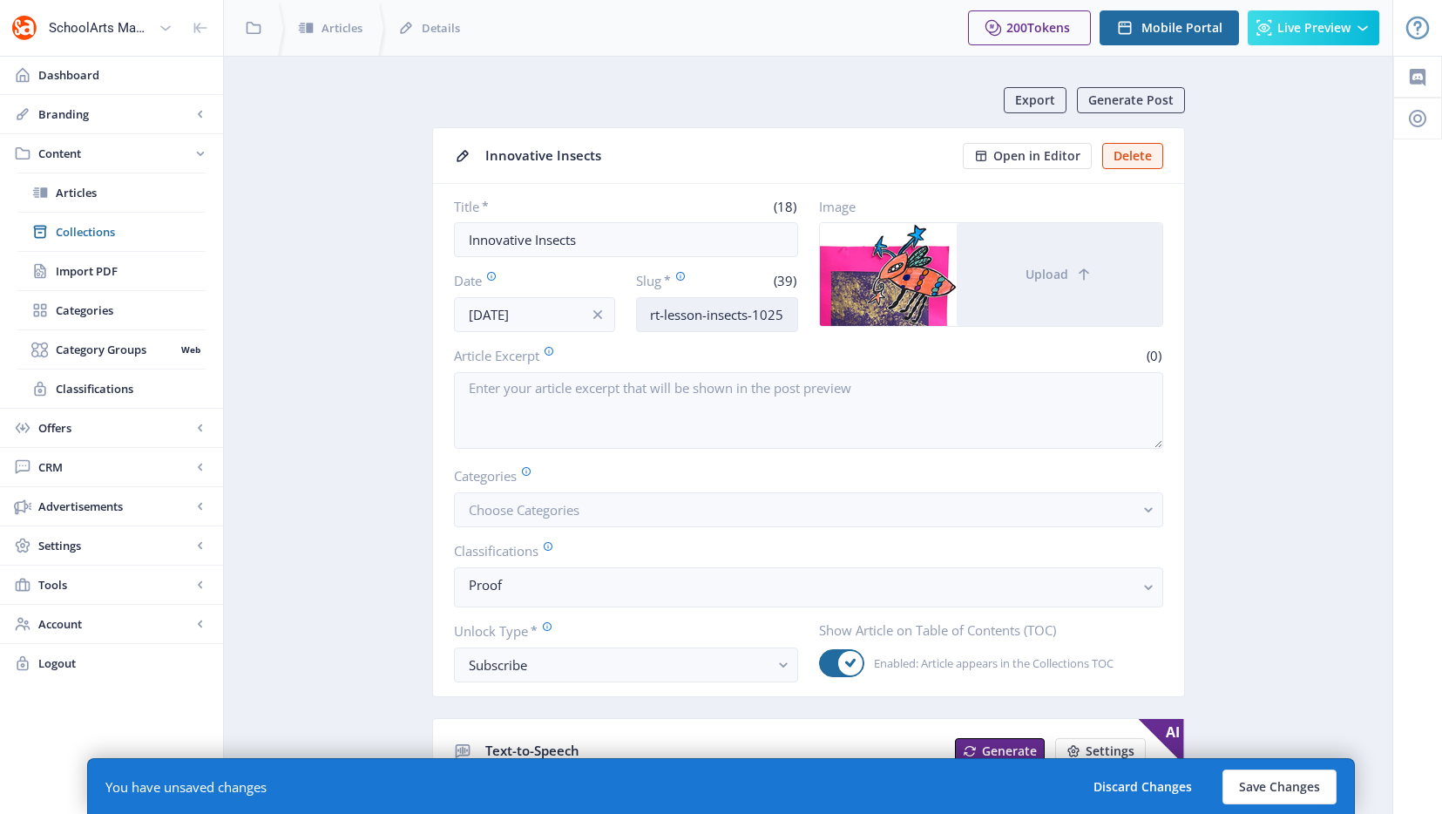
click at [723, 317] on input "early-childhood-art-lesson-insects-1025" at bounding box center [717, 314] width 162 height 35
drag, startPoint x: 769, startPoint y: 320, endPoint x: 904, endPoint y: 299, distance: 135.8
click at [904, 299] on div "Title * (18) Innovative Insects Date [DATE] Slug * (42) early-childhood-art-les…" at bounding box center [808, 265] width 709 height 134
click at [763, 319] on input "early-childhood-art-lesson-innovation-1025" at bounding box center [717, 314] width 162 height 35
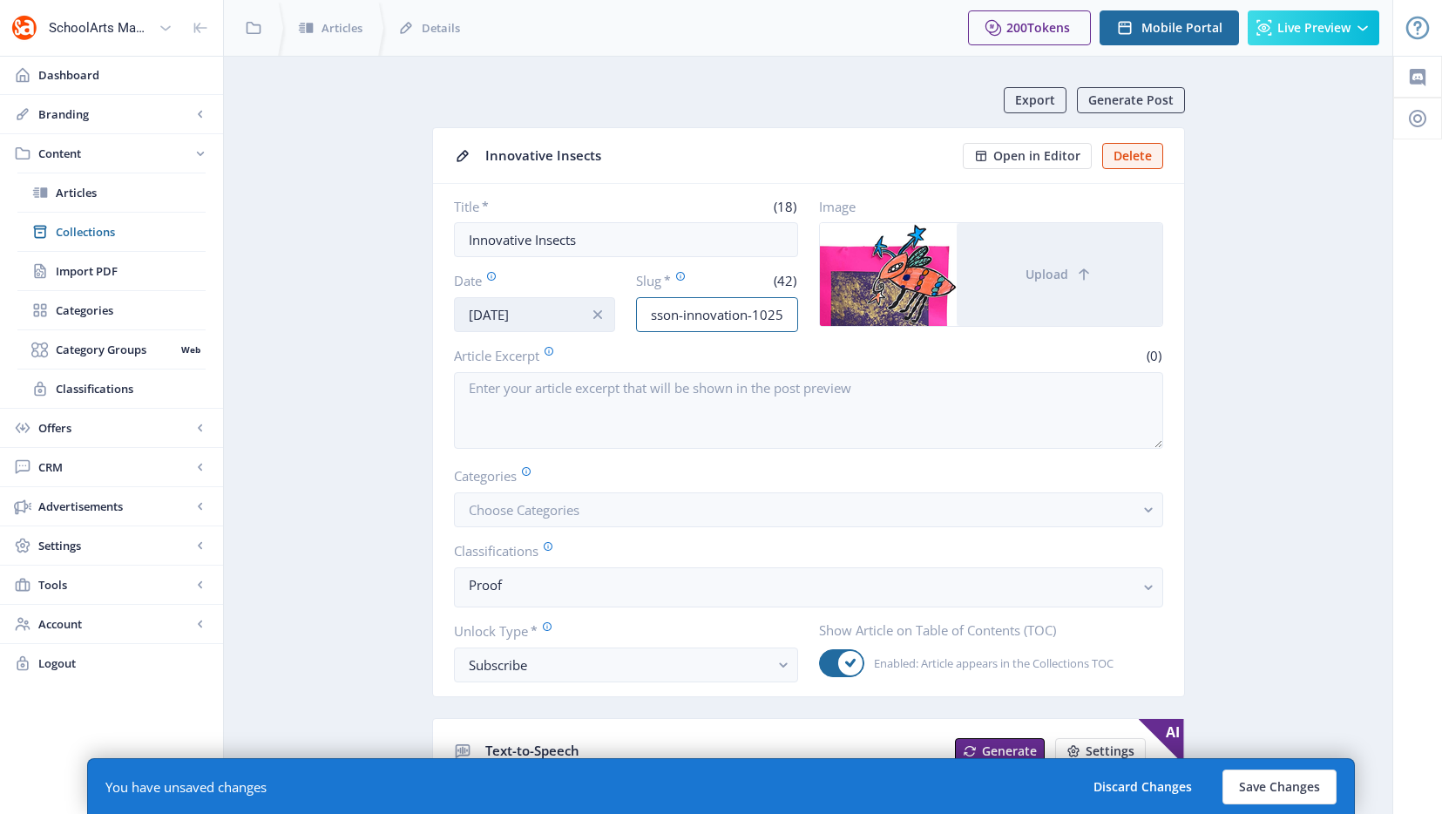
scroll to position [0, 0]
drag, startPoint x: 722, startPoint y: 314, endPoint x: 530, endPoint y: 320, distance: 192.7
click at [524, 319] on div "Date [DATE] Slug * (42) early-childhood-art-lesson-innovation-1025" at bounding box center [626, 301] width 344 height 61
click at [707, 325] on input "early-childhood-art-lesson-innovation-1025" at bounding box center [717, 314] width 162 height 35
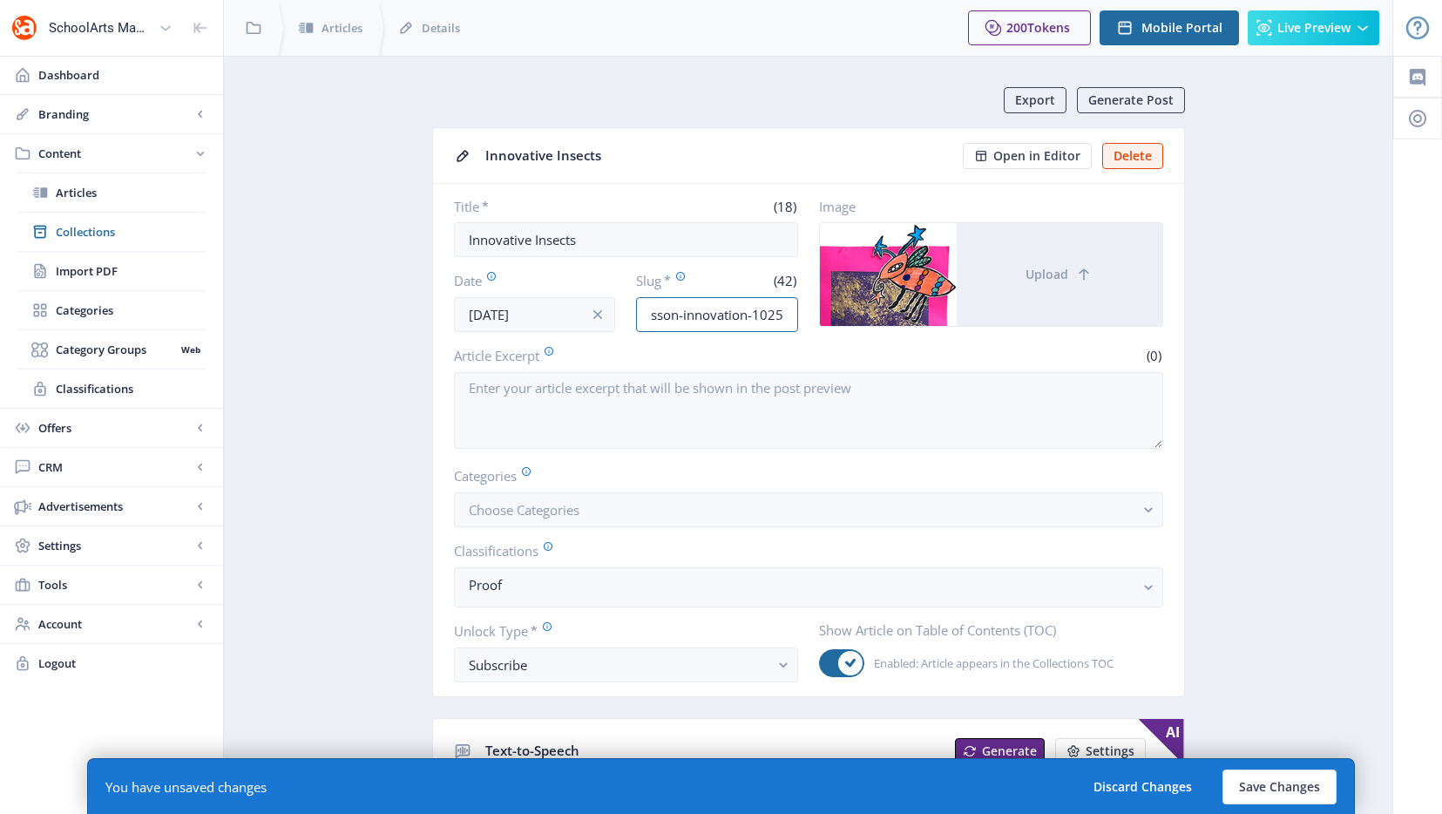
drag, startPoint x: 728, startPoint y: 315, endPoint x: 914, endPoint y: 322, distance: 185.7
click at [914, 322] on div "Title * (18) Innovative Insects Date [DATE] Slug * (42) early-childhood-art-les…" at bounding box center [808, 265] width 709 height 134
click at [722, 316] on input "early-childhood-art-lesson-innovation-1025" at bounding box center [717, 314] width 162 height 35
click at [670, 316] on input "early-childhood-art-lesson-innovation-1025" at bounding box center [717, 314] width 162 height 35
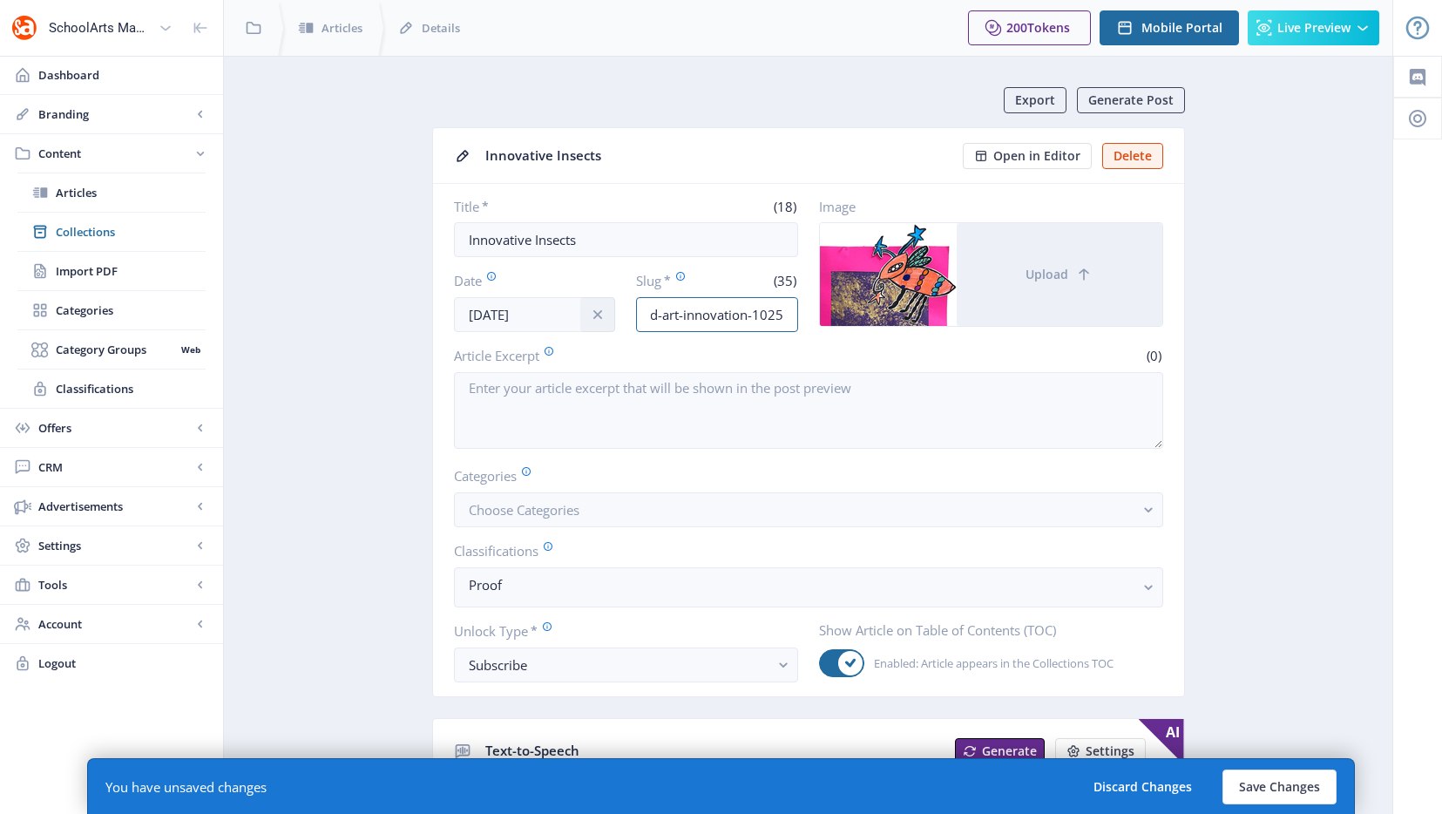
scroll to position [0, 0]
drag, startPoint x: 745, startPoint y: 313, endPoint x: 606, endPoint y: 321, distance: 138.8
click at [572, 317] on div "Date [DATE] Slug * (35) early-childhood-art-innovation-1025" at bounding box center [626, 301] width 344 height 61
click at [741, 322] on input "early-childhood-art-innovation-1025" at bounding box center [717, 314] width 162 height 35
type input "early-childhood-art-innovation-1025"
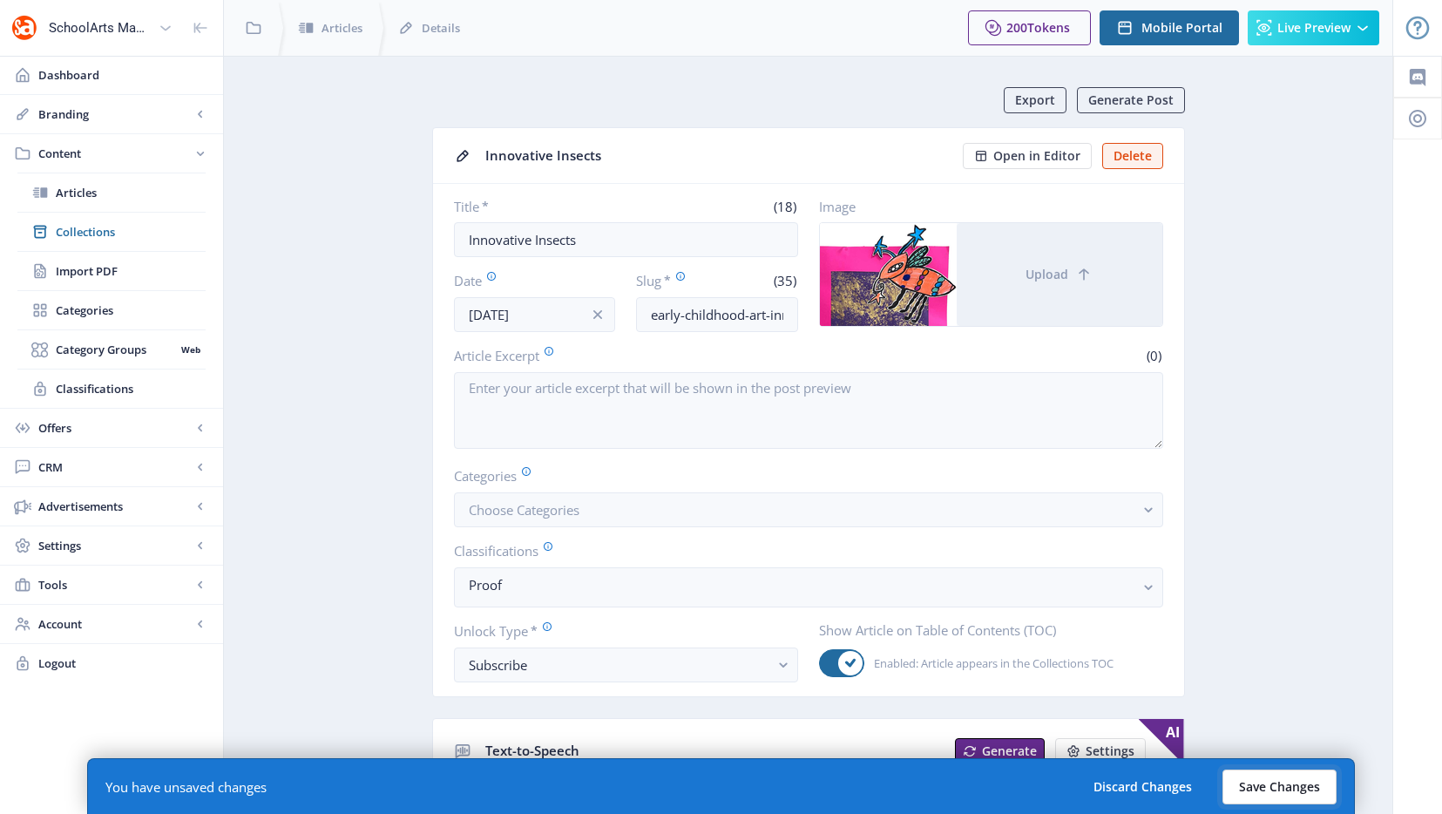
scroll to position [11, 0]
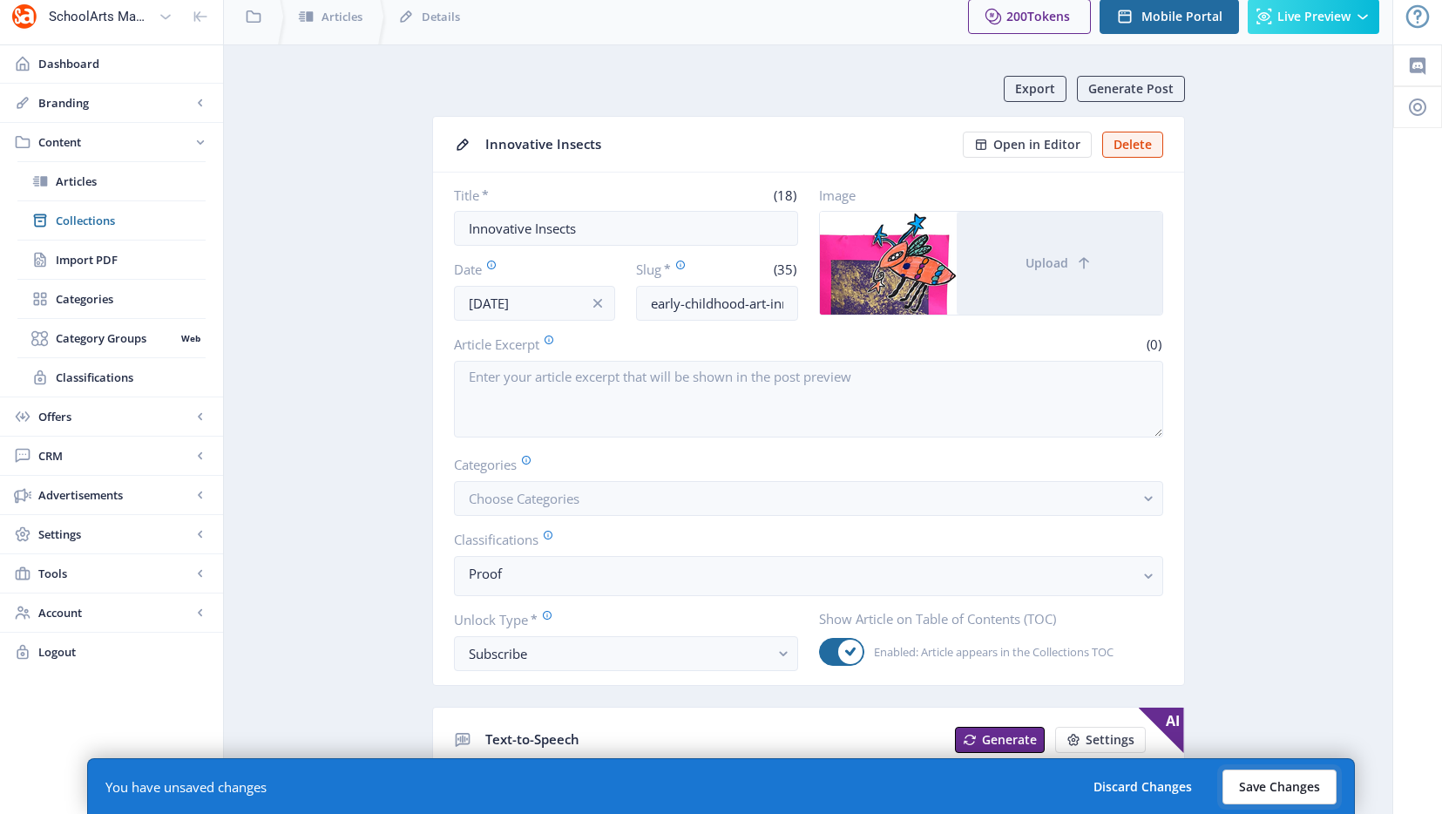
click at [1256, 778] on button "Save Changes" at bounding box center [1279, 786] width 114 height 35
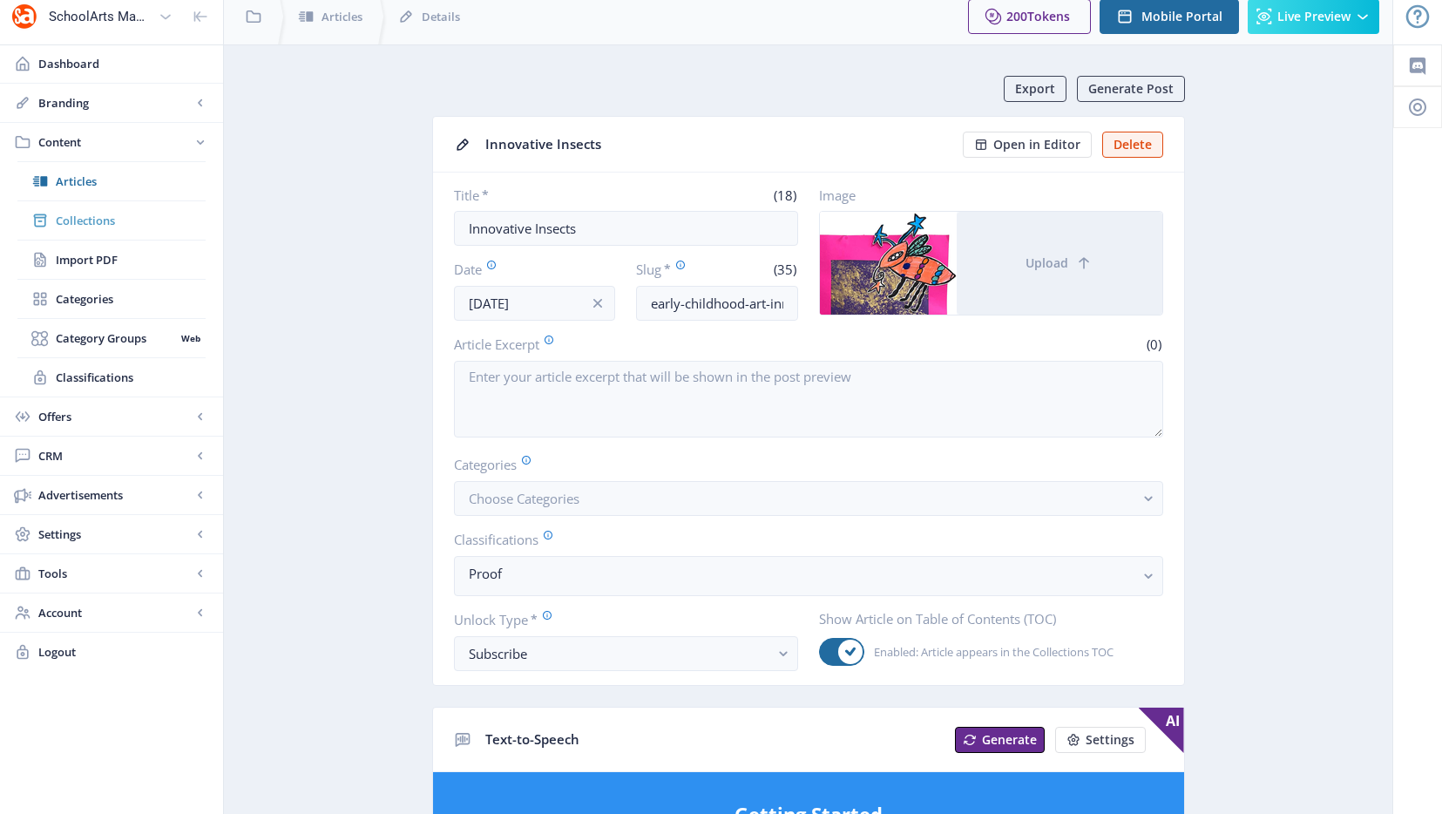
click at [118, 226] on span "Collections" at bounding box center [131, 220] width 150 height 17
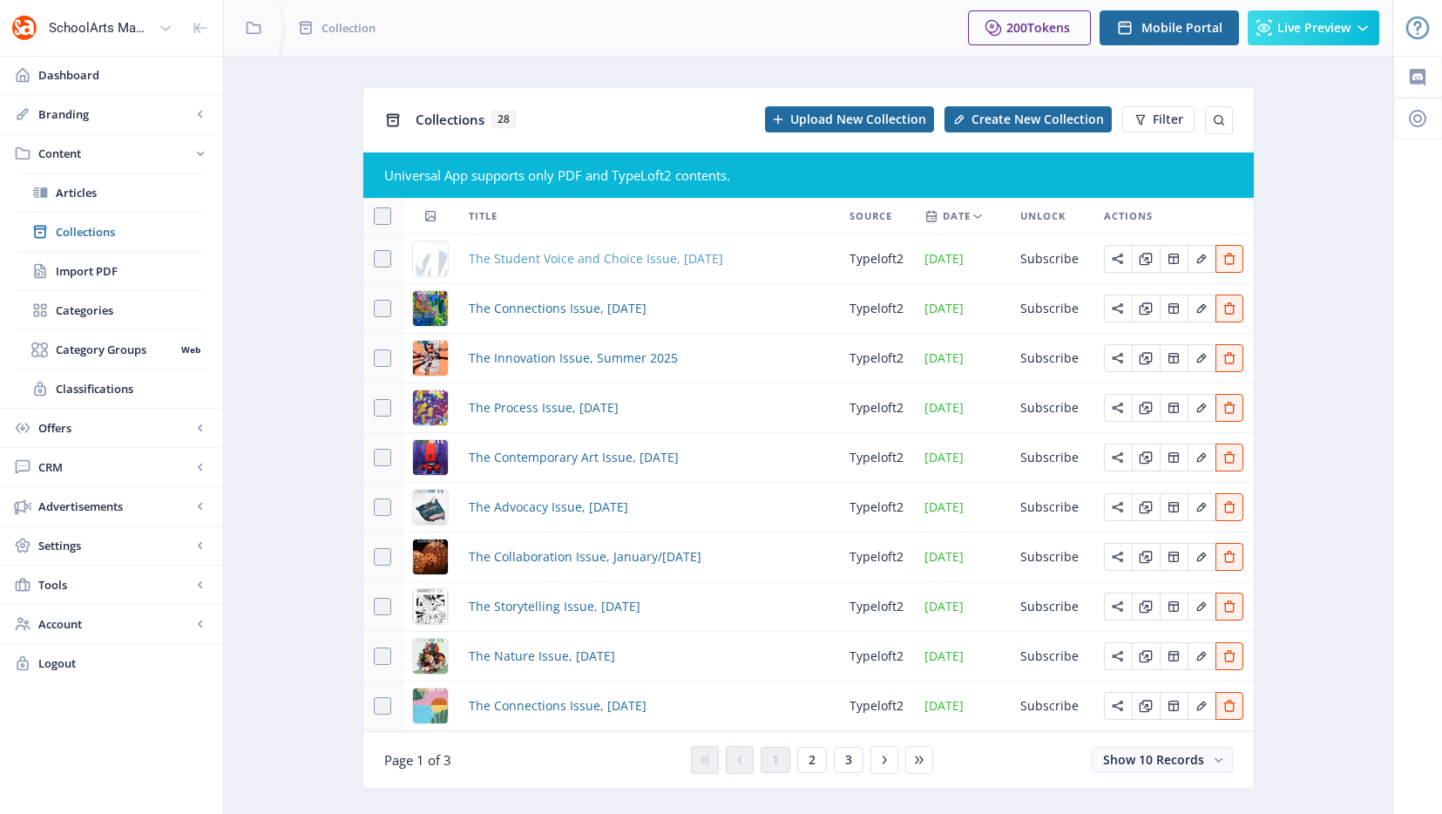
click at [509, 254] on span "The Student Voice and Choice Issue, [DATE]" at bounding box center [596, 258] width 254 height 21
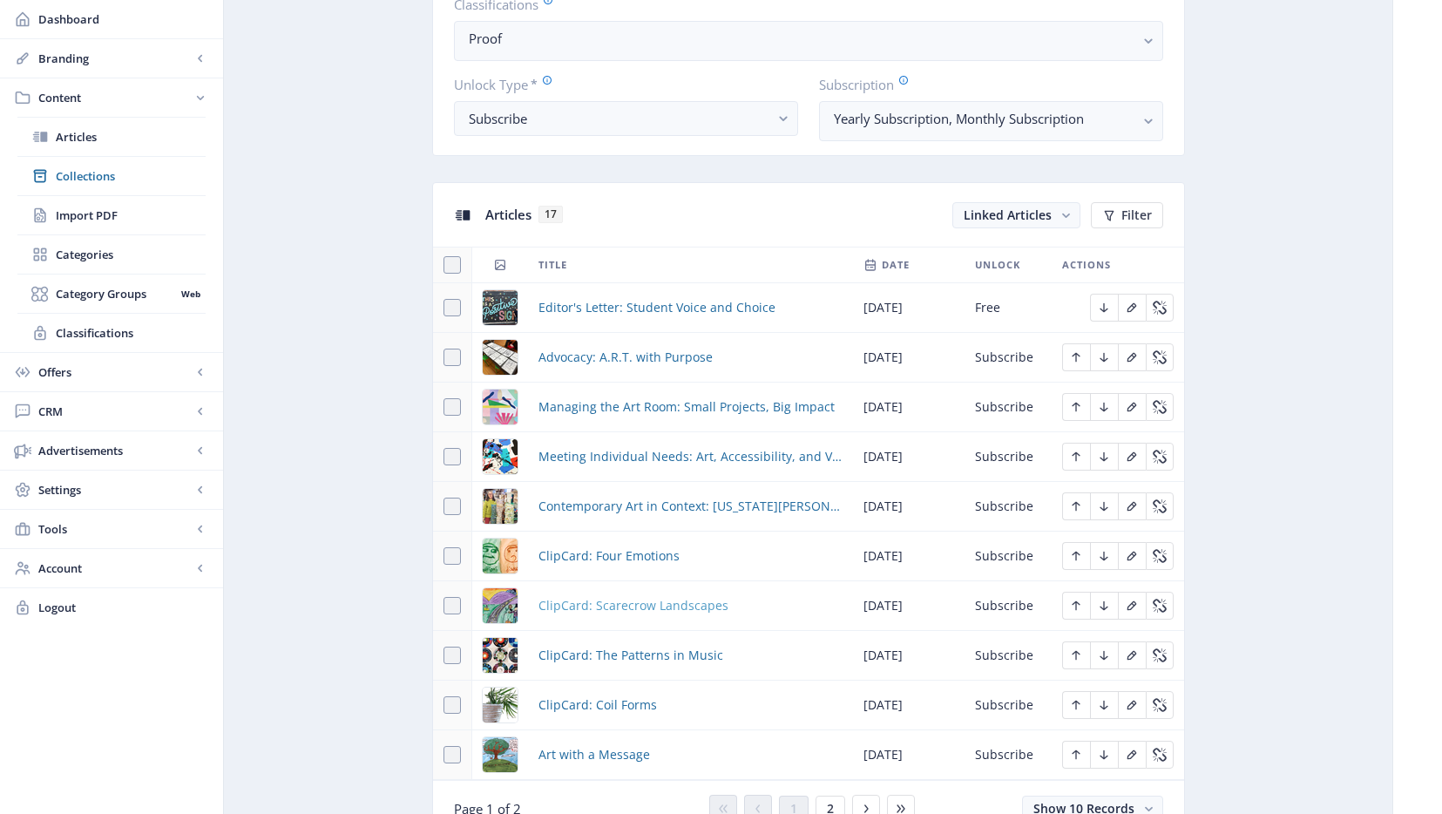
scroll to position [701, 0]
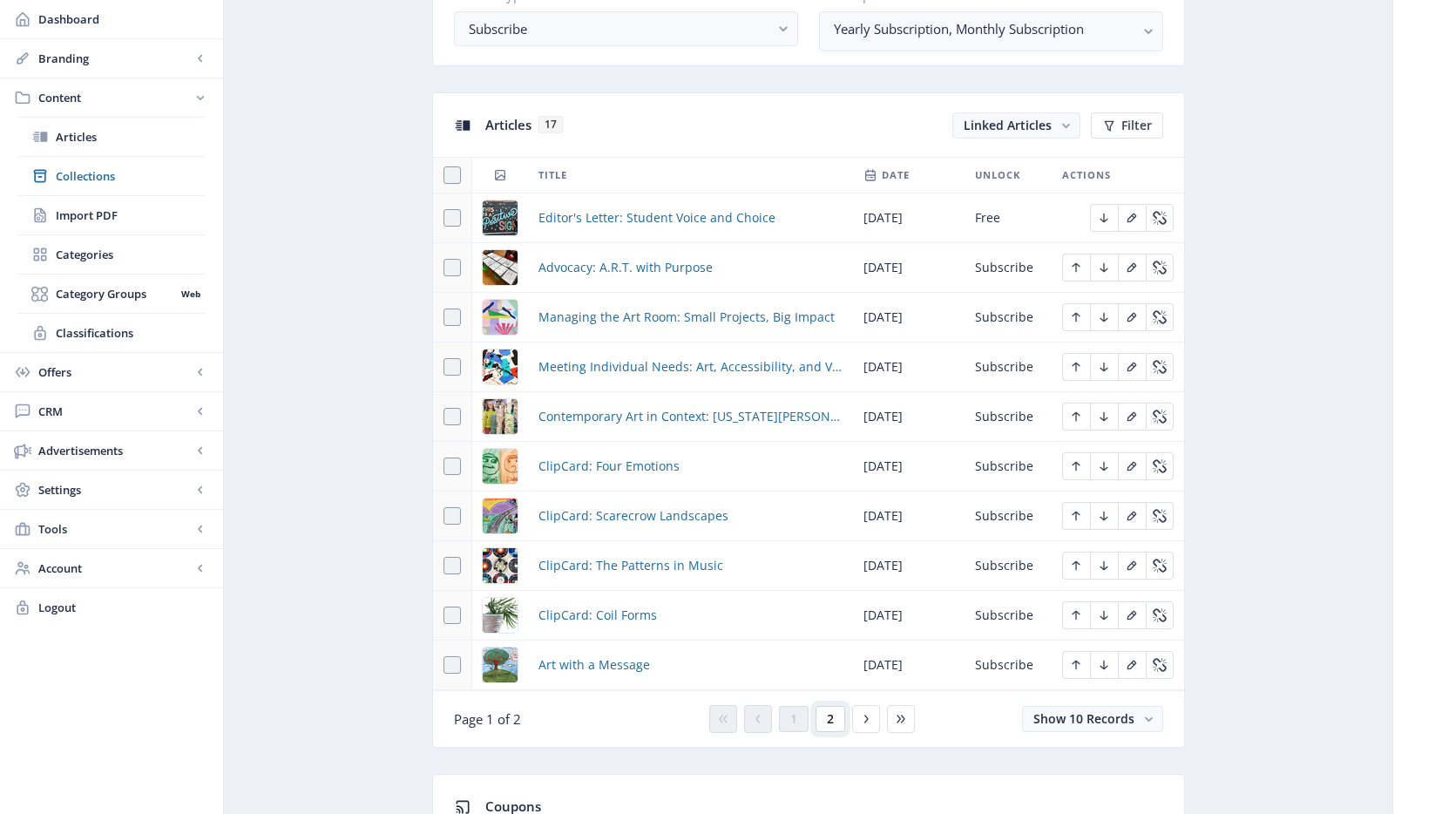
click at [816, 713] on button "2" at bounding box center [831, 719] width 30 height 26
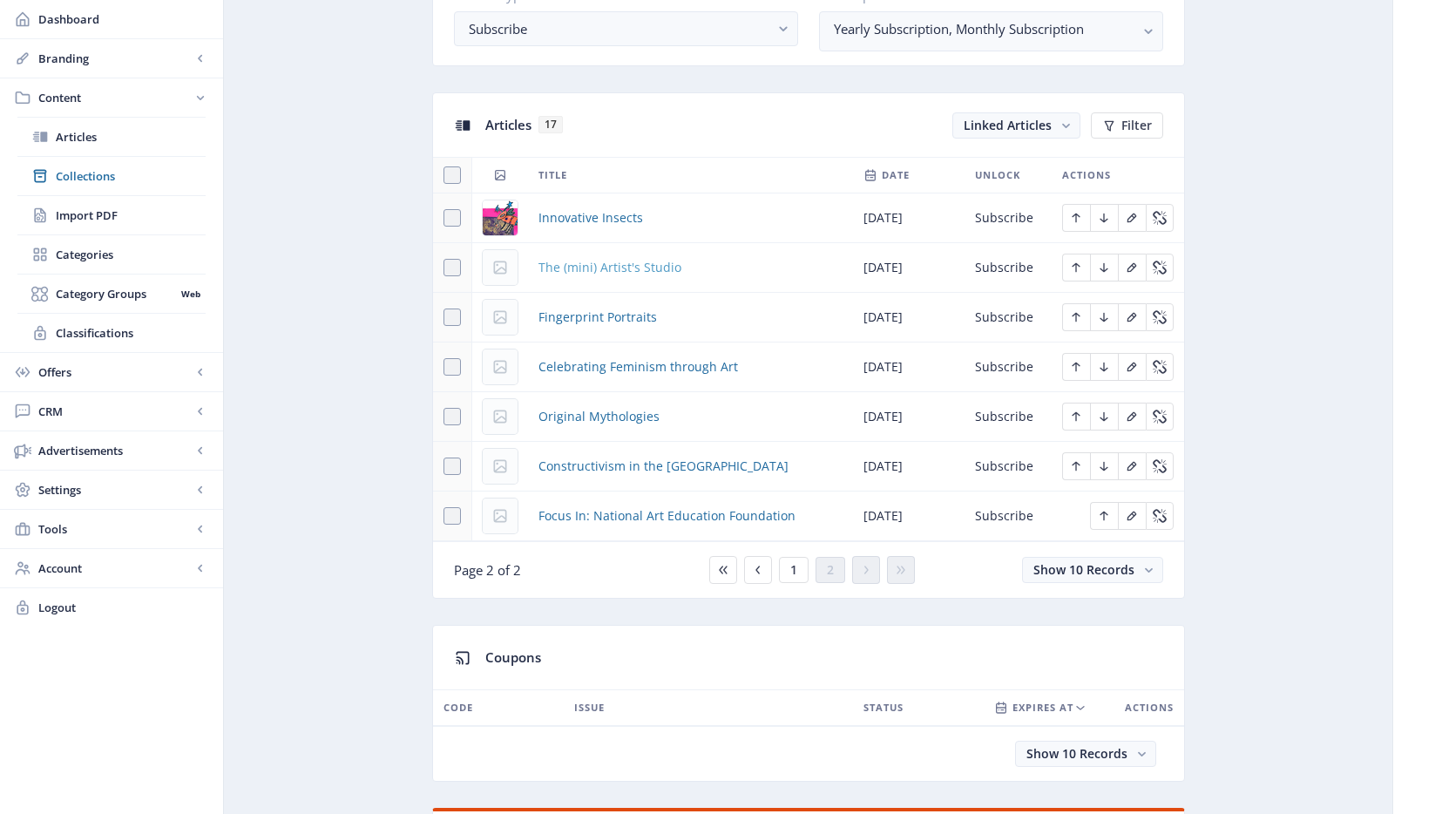
click at [576, 262] on span "The (mini) Artist's Studio" at bounding box center [609, 267] width 143 height 21
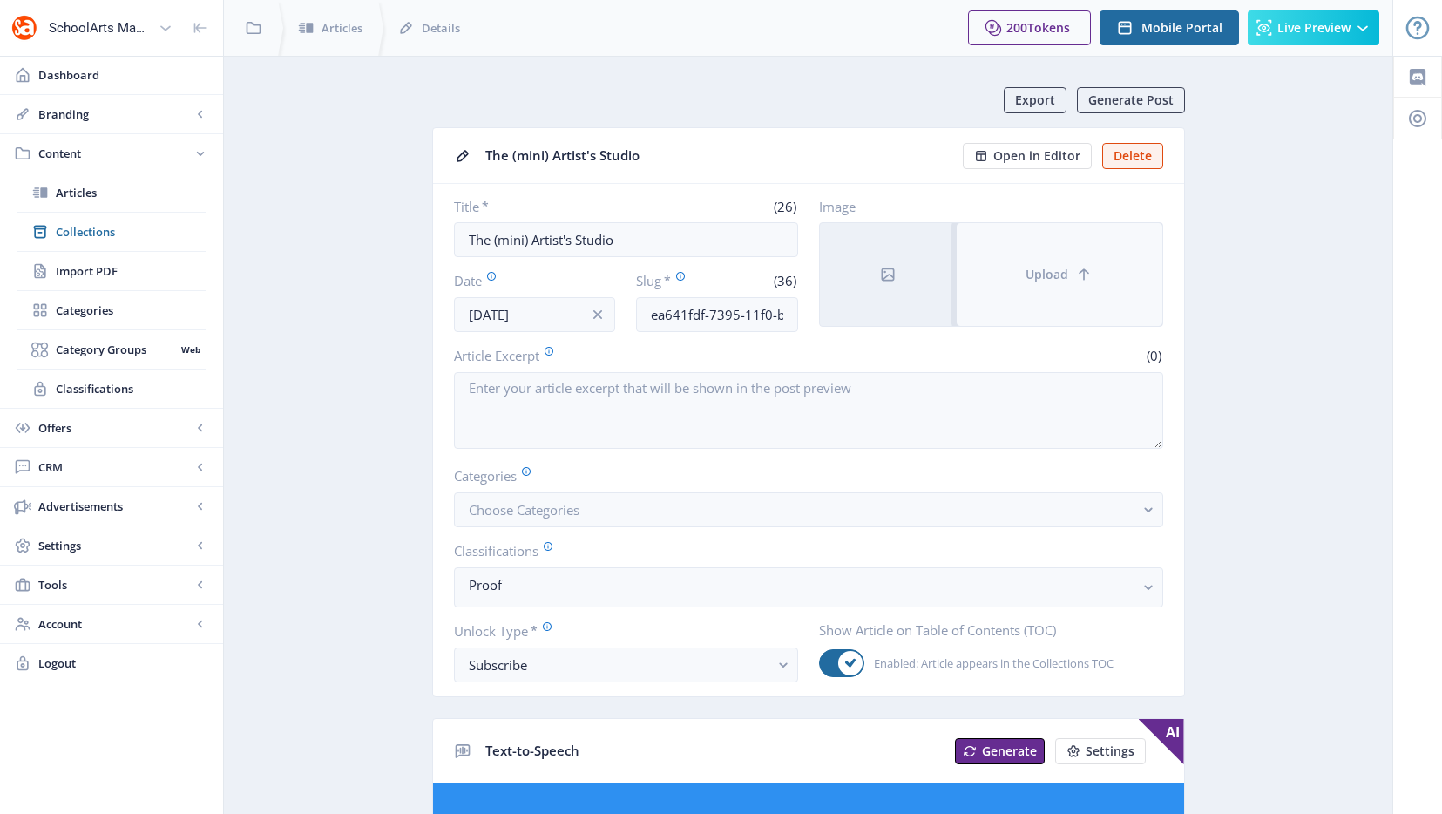
click at [1077, 274] on icon at bounding box center [1083, 274] width 17 height 17
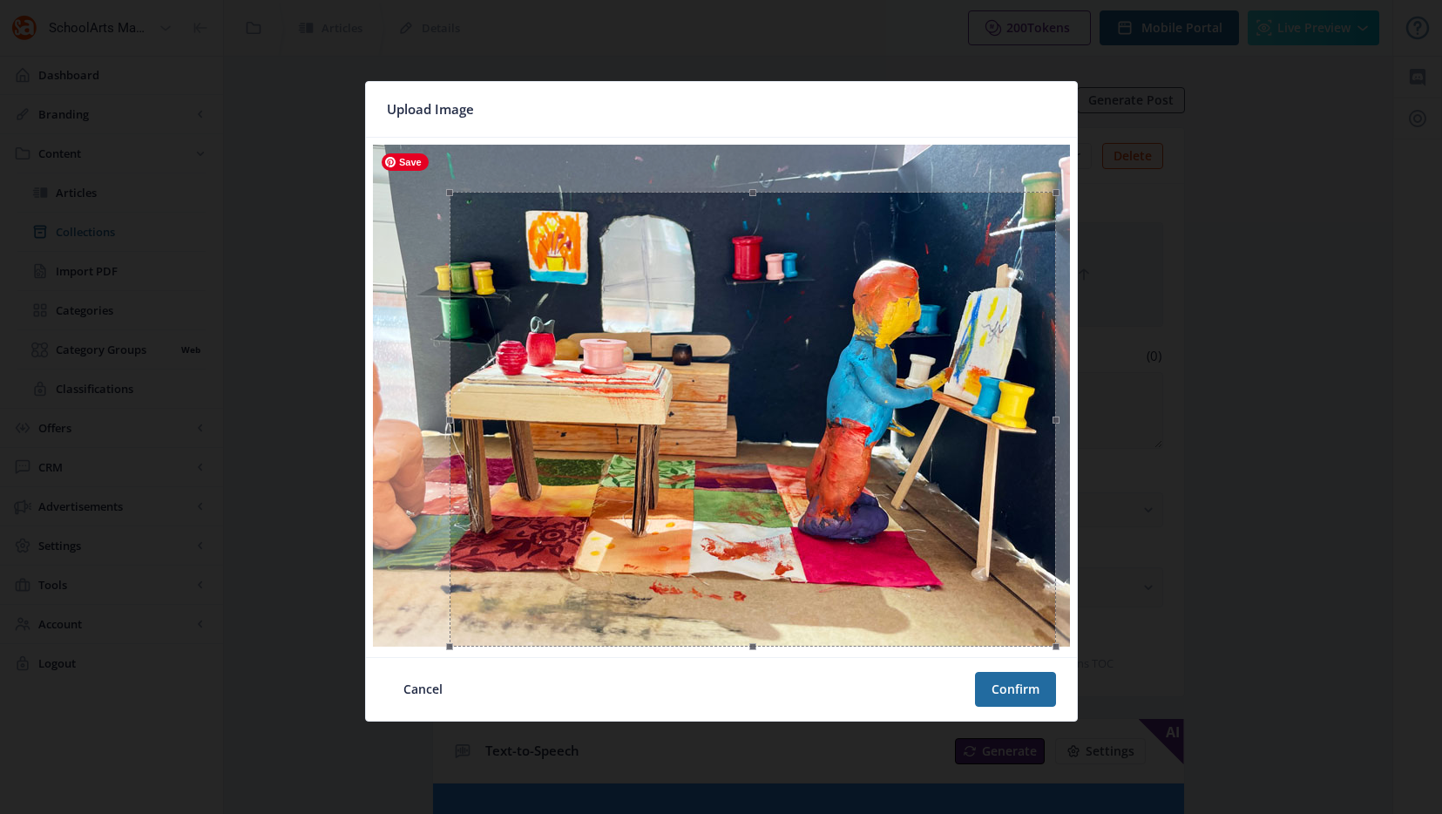
drag, startPoint x: 389, startPoint y: 146, endPoint x: 504, endPoint y: 179, distance: 118.8
click at [504, 179] on div at bounding box center [721, 397] width 697 height 505
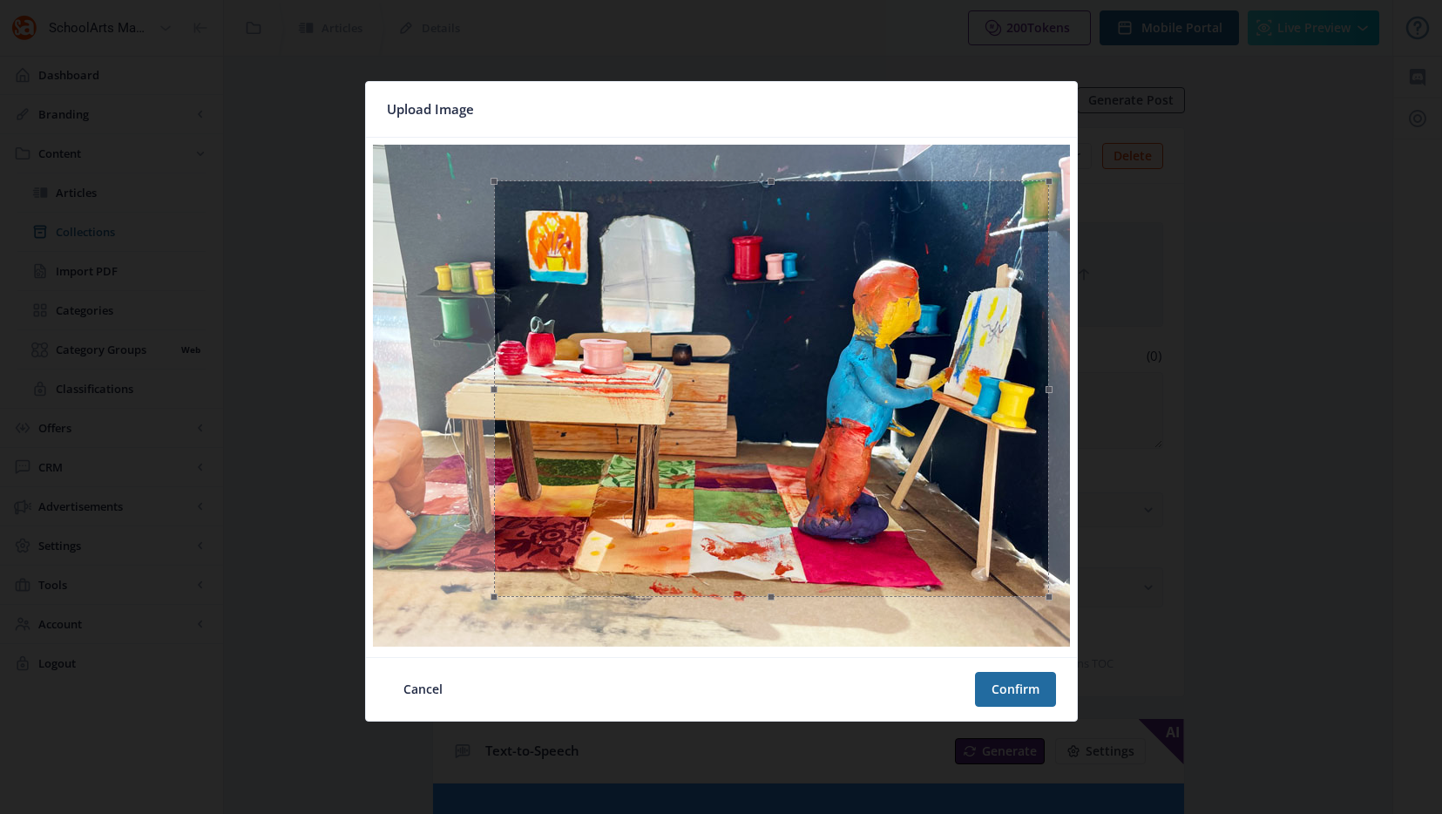
drag, startPoint x: 748, startPoint y: 302, endPoint x: 741, endPoint y: 254, distance: 48.4
click at [741, 254] on div at bounding box center [771, 388] width 555 height 416
click at [1019, 699] on button "Confirm" at bounding box center [1015, 689] width 81 height 35
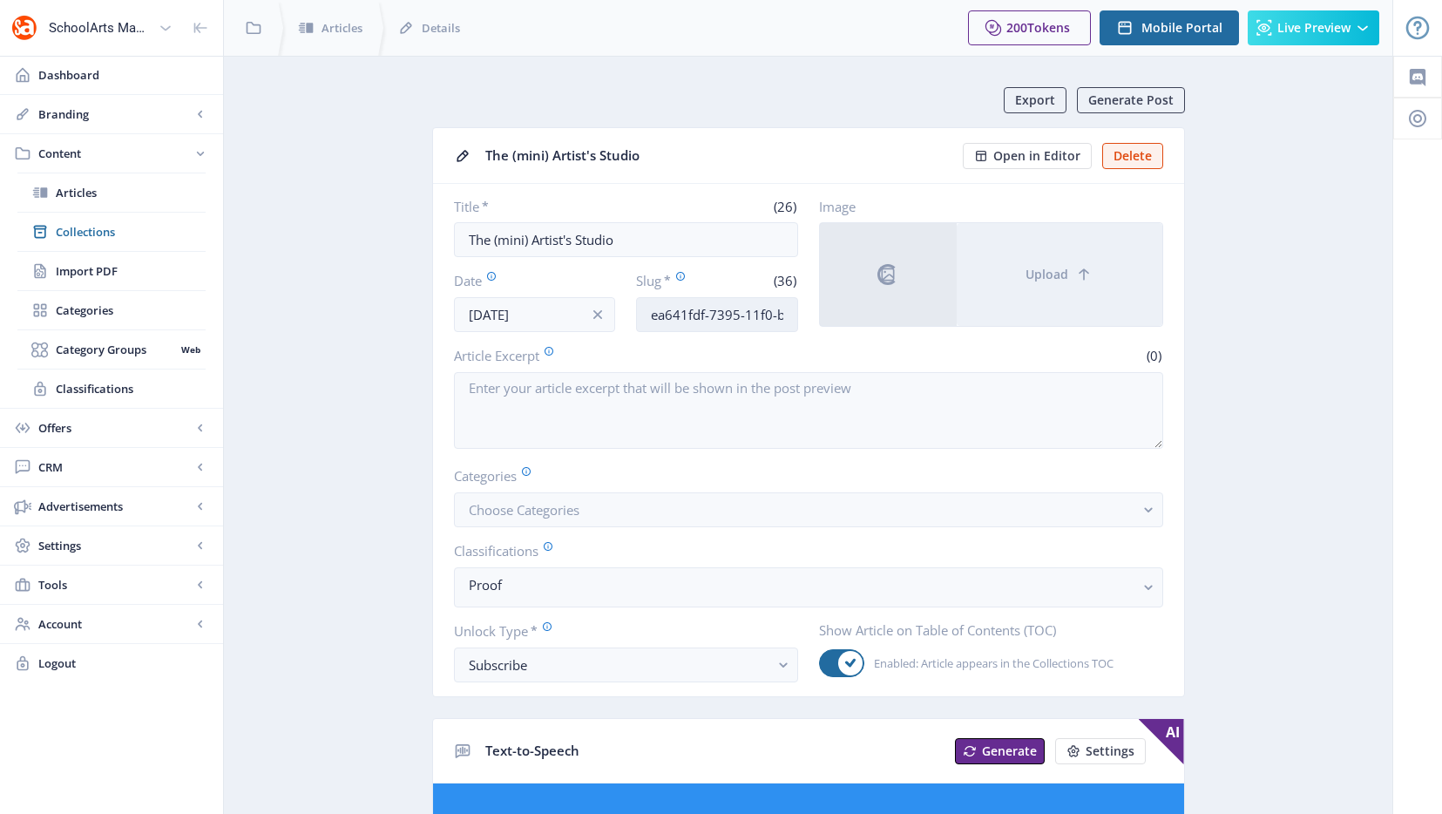
click at [719, 309] on input "ea641fdf-7395-11f0-bd64-4201ac1fa005" at bounding box center [717, 314] width 162 height 35
click at [1034, 159] on span "Open in Editor" at bounding box center [1036, 156] width 87 height 14
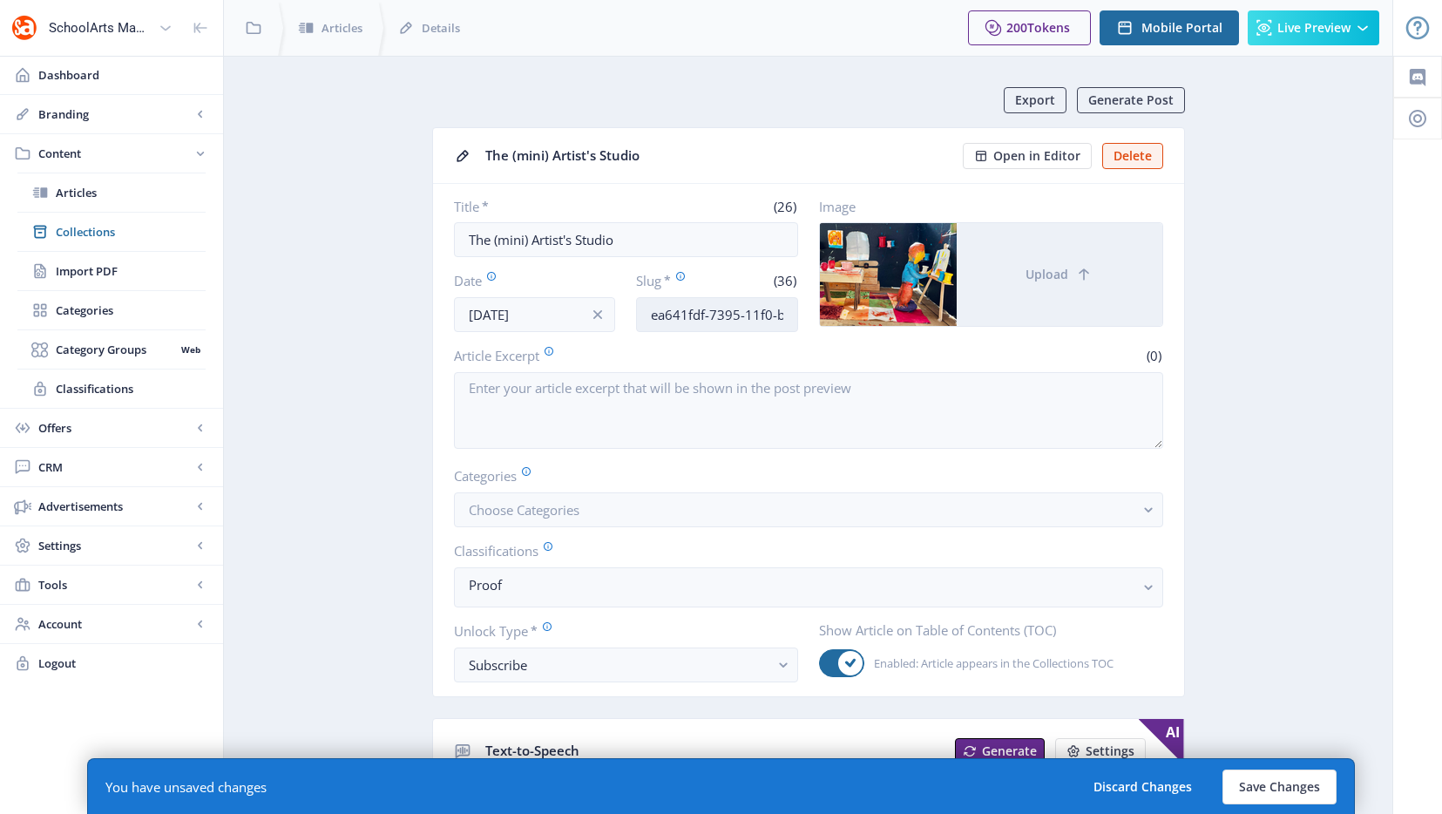
click at [718, 309] on input "ea641fdf-7395-11f0-bd64-4201ac1fa005" at bounding box center [717, 314] width 162 height 35
drag, startPoint x: 758, startPoint y: 310, endPoint x: 837, endPoint y: 320, distance: 79.9
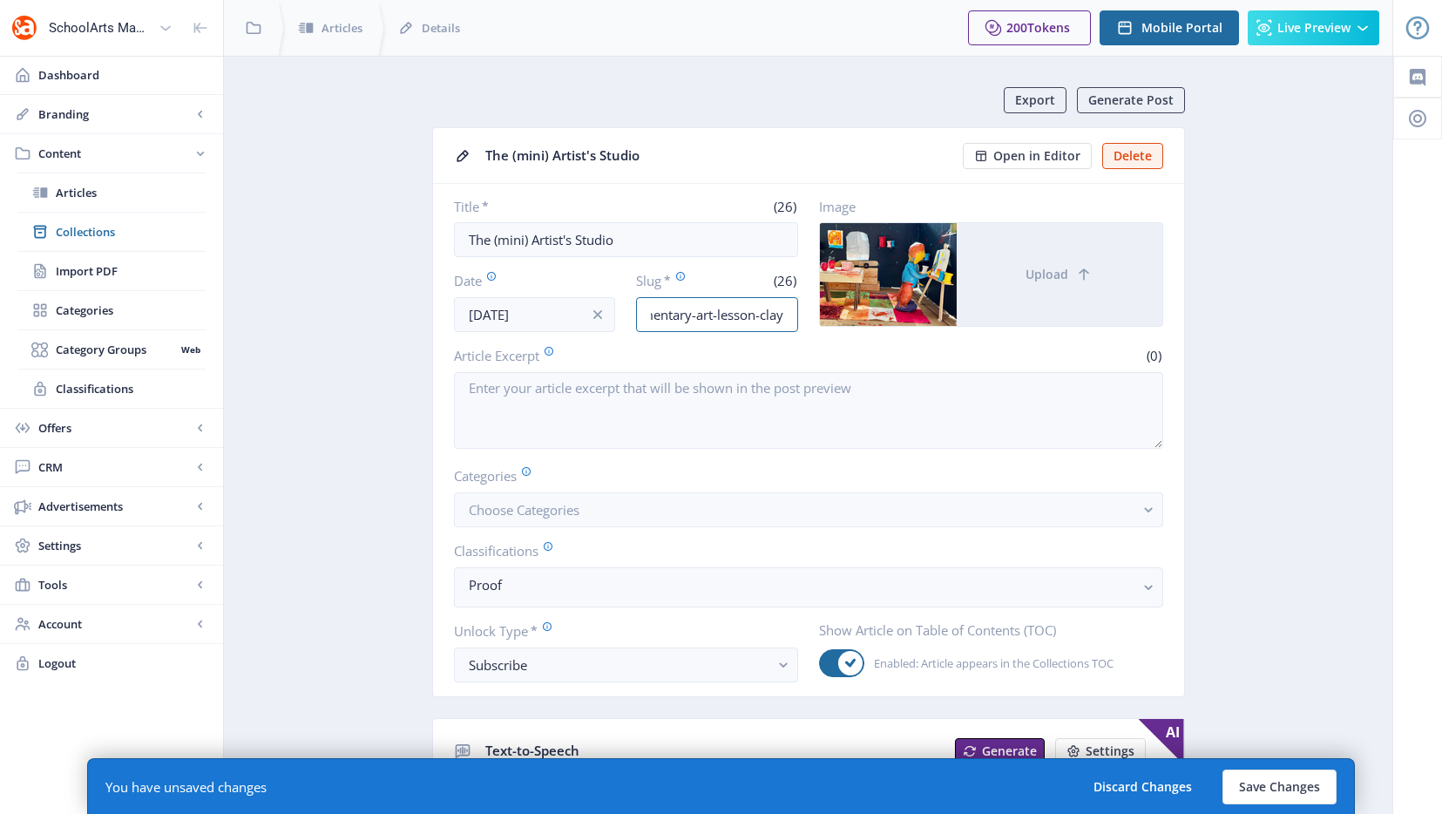
click at [837, 320] on div "Title * (26) The (mini) Artist's Studio Date [DATE] Slug * (26) elementary-art-…" at bounding box center [808, 265] width 709 height 134
click at [756, 314] on input "elementary-art-lesson-clay" at bounding box center [717, 314] width 162 height 35
click at [783, 315] on input "elementary-art-lesson-clay" at bounding box center [717, 314] width 162 height 35
type input "elementary-art-lesson-clay-diorama-1025"
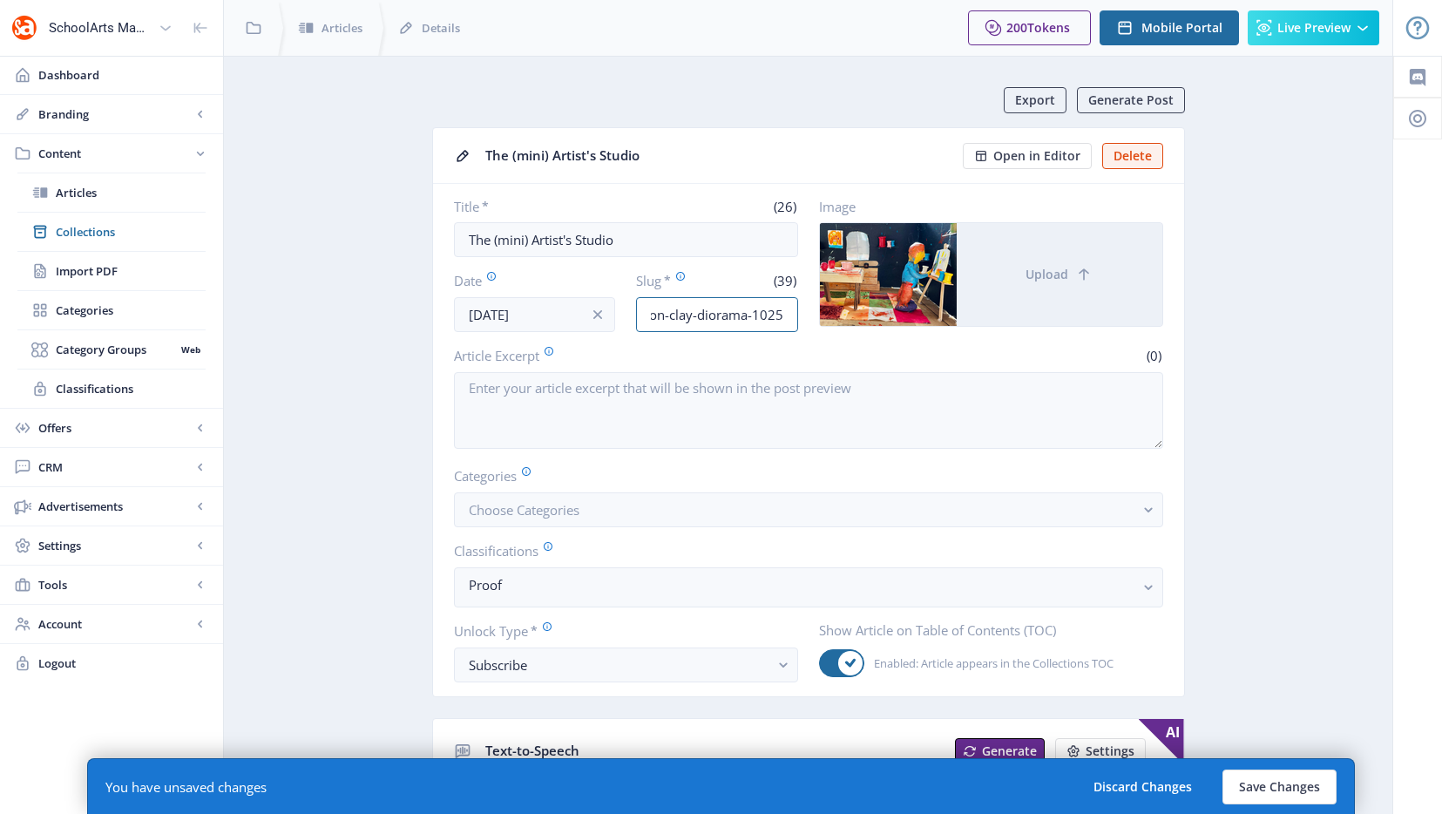
drag, startPoint x: 762, startPoint y: 315, endPoint x: 878, endPoint y: 317, distance: 116.8
click at [878, 317] on div "Title * (26) The (mini) Artist's Studio Date [DATE] Slug * (39) elementary-art-…" at bounding box center [808, 265] width 709 height 134
click at [747, 313] on input "elementary-art-lesson-clay-diorama-1025" at bounding box center [717, 314] width 162 height 35
click at [682, 315] on input "elementary-art-lesson-clay-diorama-1025" at bounding box center [717, 314] width 162 height 35
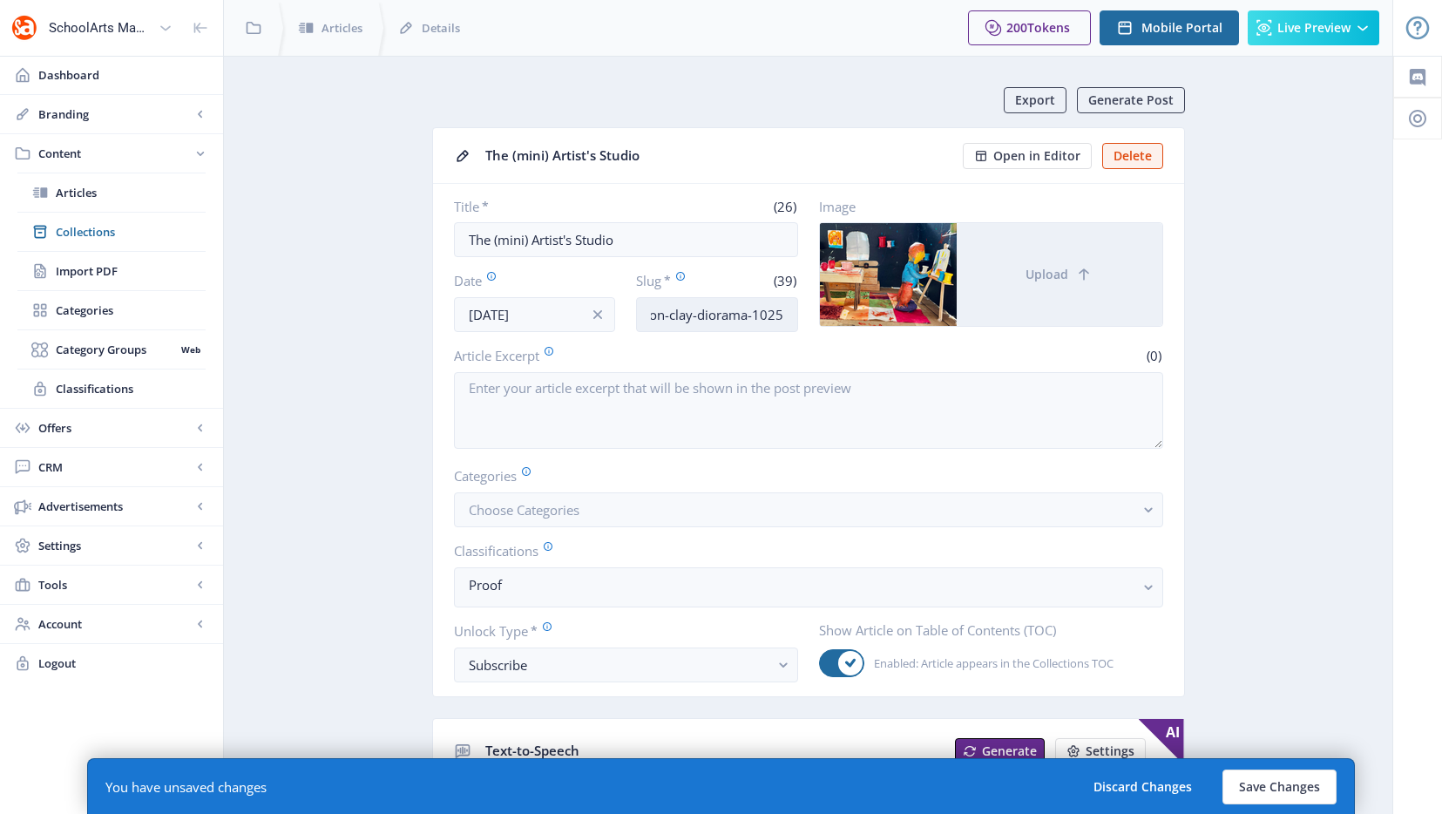
click at [769, 314] on input "elementary-art-lesson-clay-diorama-1025" at bounding box center [717, 314] width 162 height 35
click at [684, 315] on input "elementary-art-lesson-clay-diorama-1025" at bounding box center [717, 314] width 162 height 35
click at [717, 315] on input "elementary-art-lesson-clay-diorama-1025" at bounding box center [717, 314] width 162 height 35
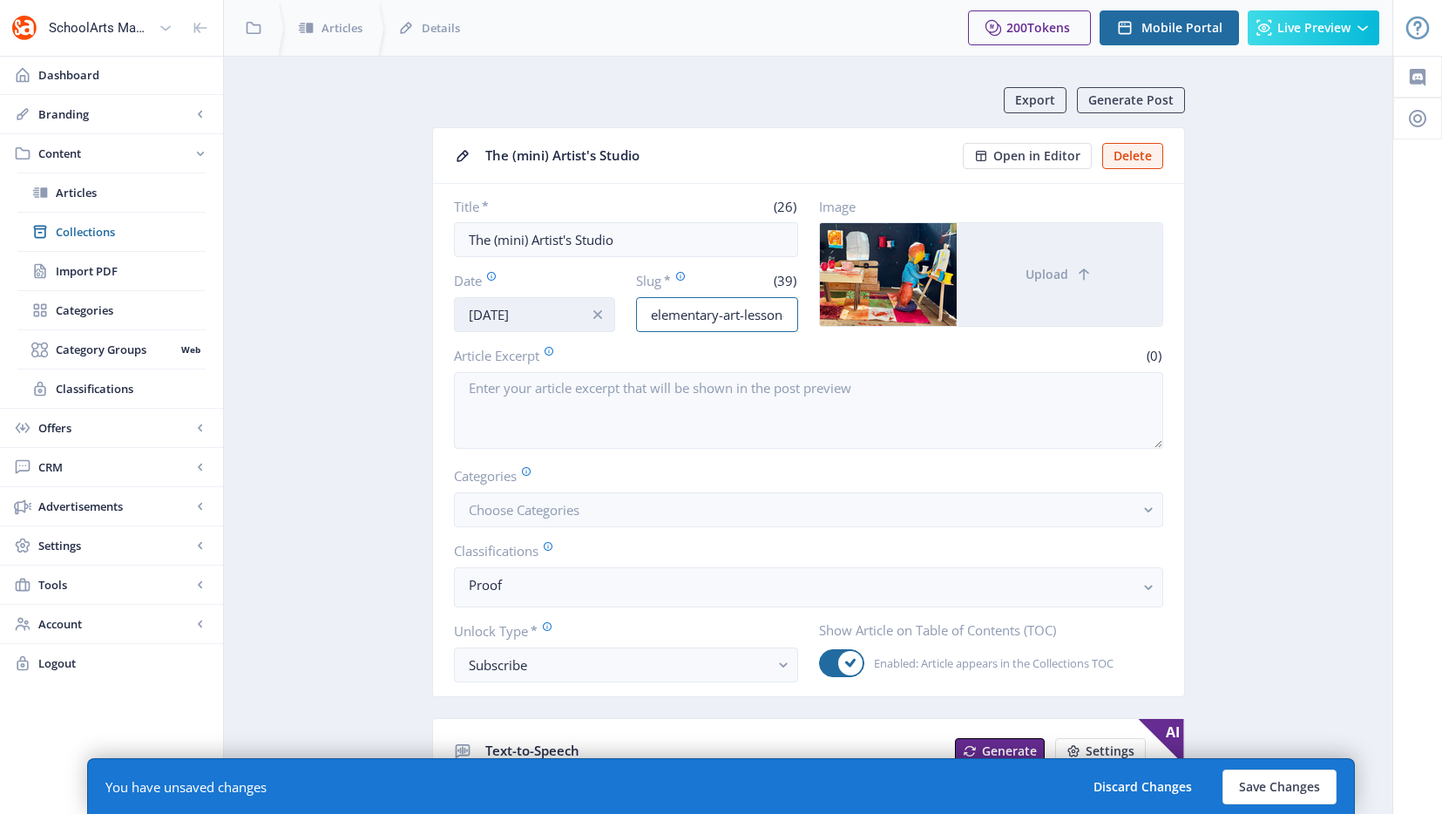
drag, startPoint x: 738, startPoint y: 318, endPoint x: 557, endPoint y: 316, distance: 181.2
click at [557, 316] on div "Date [DATE] Slug * (39) elementary-art-lesson-clay-diorama-1025" at bounding box center [626, 301] width 344 height 61
click at [683, 317] on input "elementary-art-lesson-clay-diorama-1025" at bounding box center [717, 314] width 162 height 35
drag, startPoint x: 666, startPoint y: 317, endPoint x: 899, endPoint y: 315, distance: 233.5
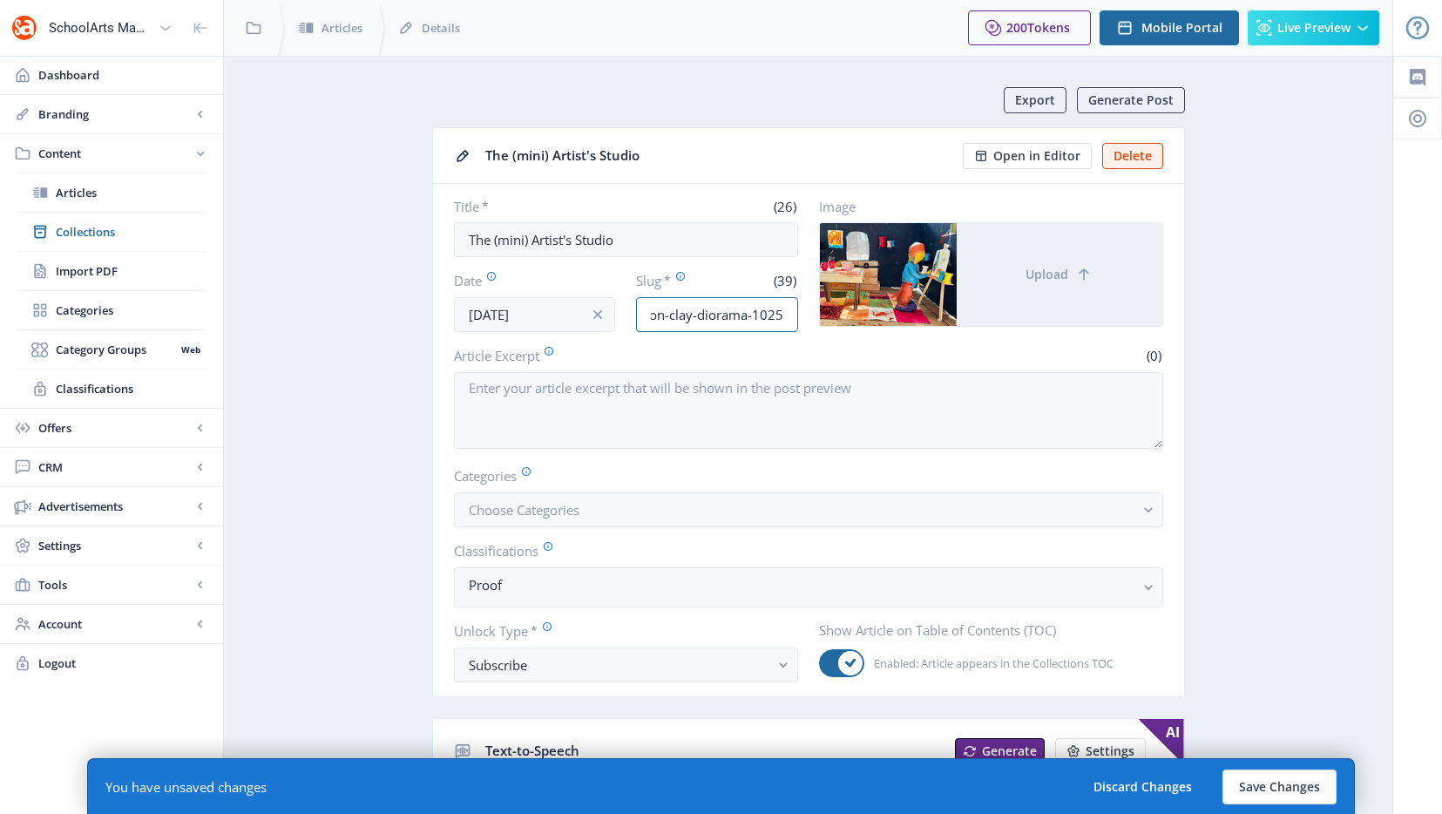
click at [897, 315] on div "Title * (26) The (mini) Artist's Studio Date [DATE] Slug * (39) elementary-art-…" at bounding box center [808, 265] width 709 height 134
click at [802, 313] on div "Title * (26) The (mini) Artist's Studio Date [DATE] Slug * (39) elementary-art-…" at bounding box center [808, 265] width 709 height 134
click at [749, 310] on input "elementary-art-lesson-clay-diorama-1025" at bounding box center [717, 314] width 162 height 35
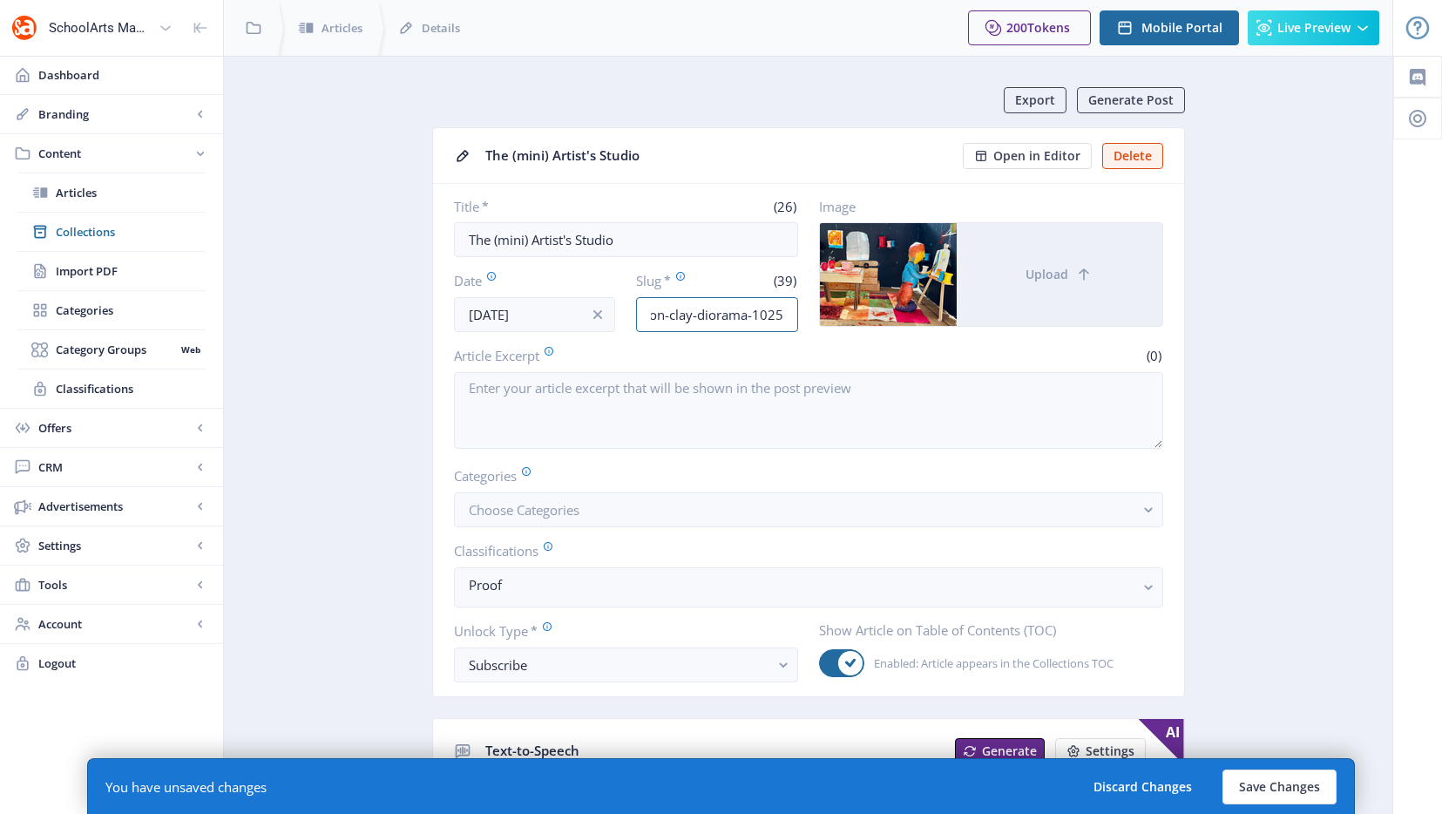
drag, startPoint x: 754, startPoint y: 313, endPoint x: 898, endPoint y: 315, distance: 144.7
click at [901, 316] on div "Title * (26) The (mini) Artist's Studio Date [DATE] Slug * (39) elementary-art-…" at bounding box center [808, 265] width 709 height 134
click at [772, 311] on input "elementary-art-lesson-clay-diorama-1025" at bounding box center [717, 314] width 162 height 35
click at [739, 315] on input "elementary-art-lesson-clay-diorama-1025" at bounding box center [717, 314] width 162 height 35
click at [687, 315] on input "elementary-art-lesson-clay-diorama-1025" at bounding box center [717, 314] width 162 height 35
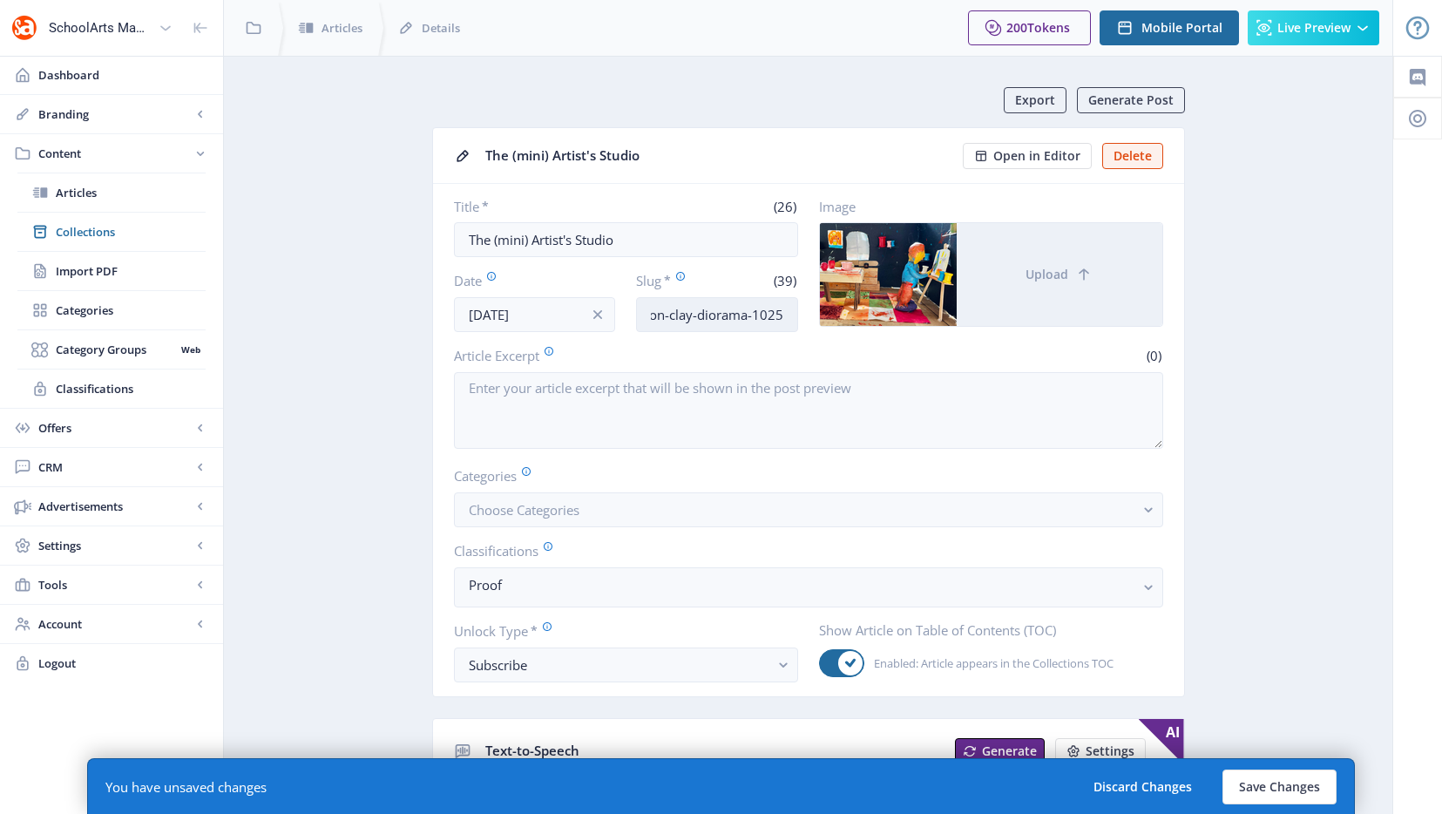
click at [687, 315] on input "elementary-art-lesson-clay-diorama-1025" at bounding box center [717, 314] width 162 height 35
click at [771, 313] on input "elementary-art-lesson-clay-diorama-1025" at bounding box center [717, 314] width 162 height 35
click at [745, 316] on input "elementary-art-lesson-clay-diorama-1025" at bounding box center [717, 314] width 162 height 35
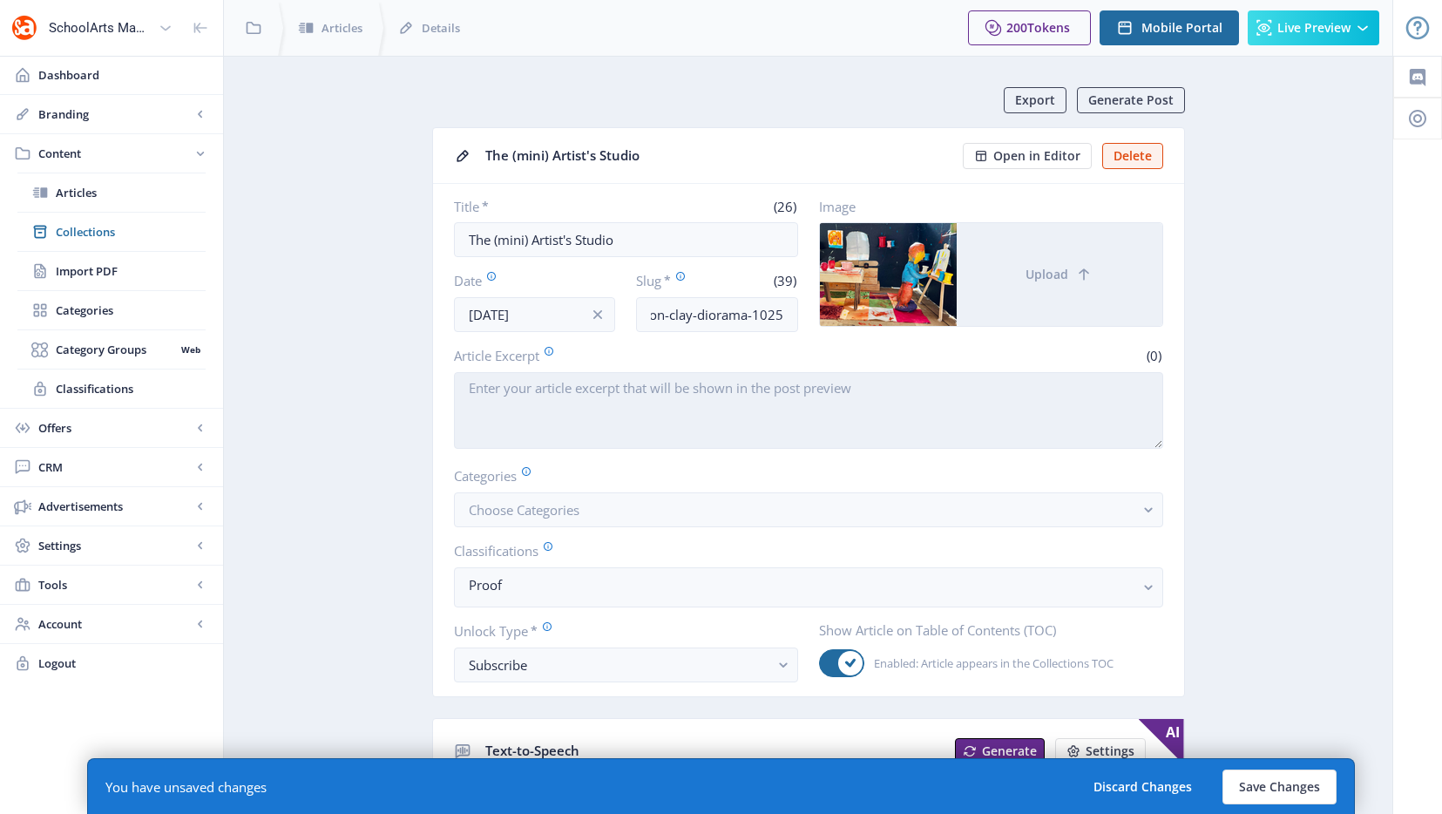
scroll to position [0, 0]
click at [789, 396] on textarea "Article Excerpt" at bounding box center [808, 410] width 709 height 77
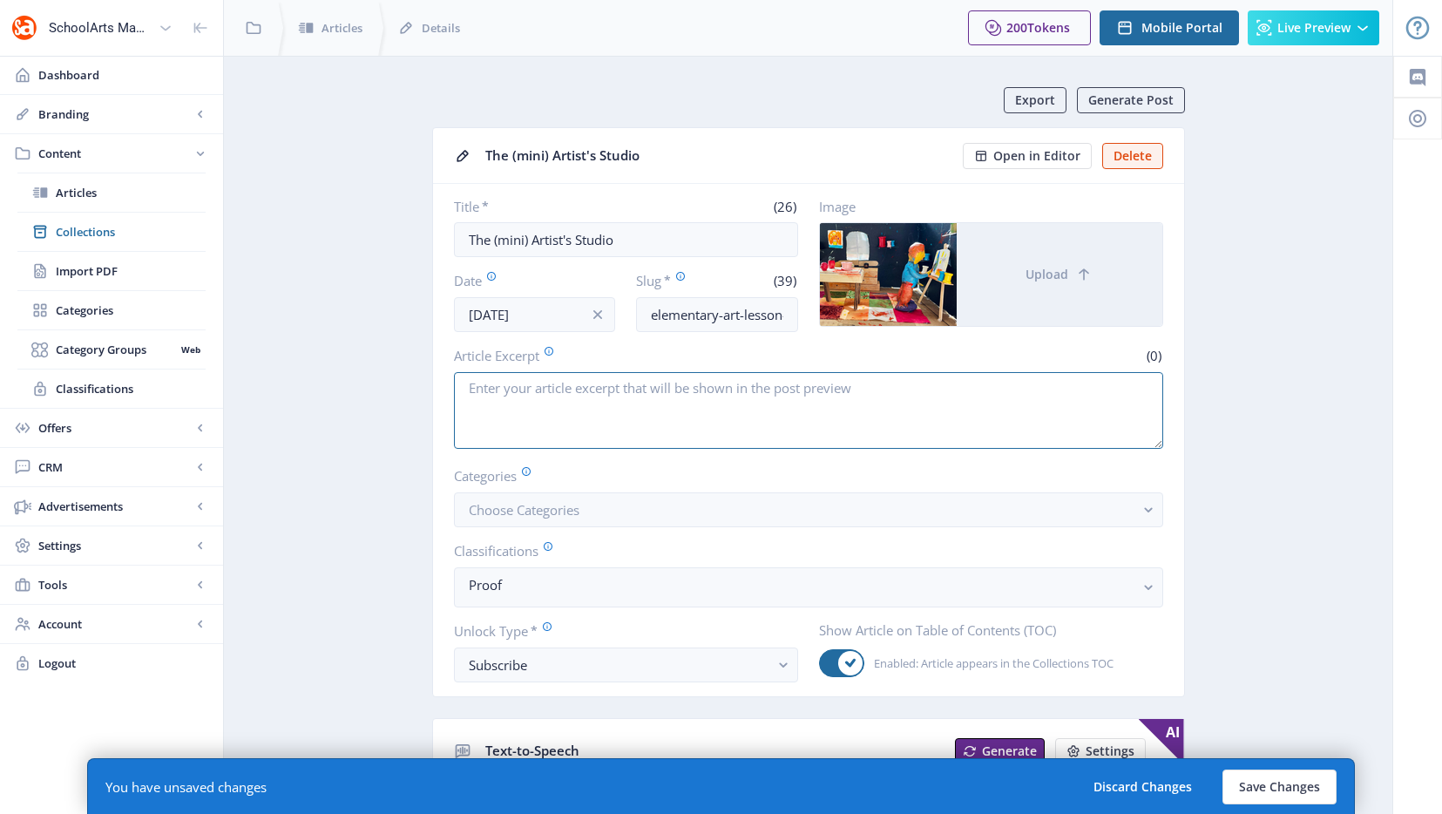
scroll to position [536, 0]
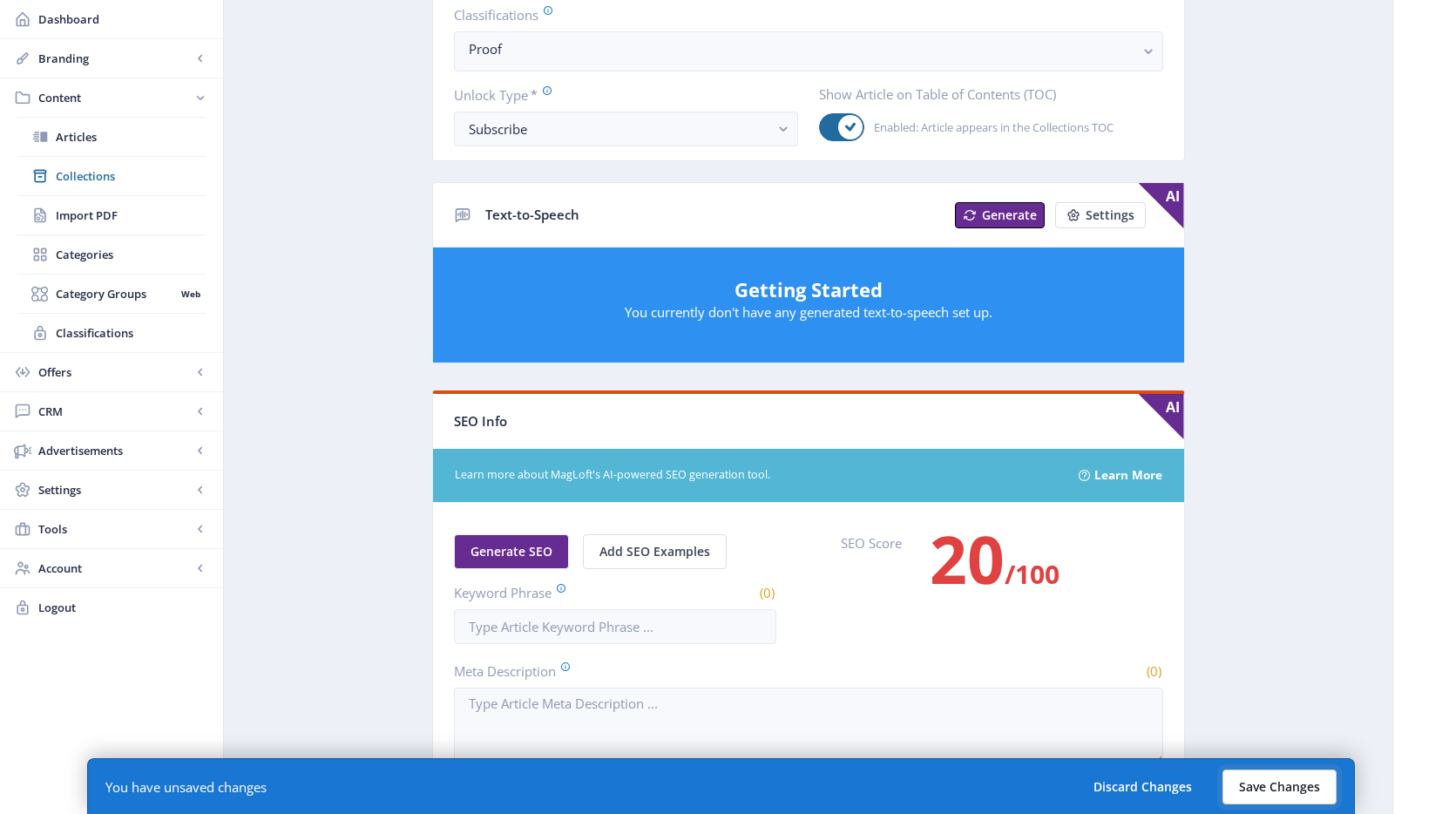
click at [1240, 789] on button "Save Changes" at bounding box center [1279, 786] width 114 height 35
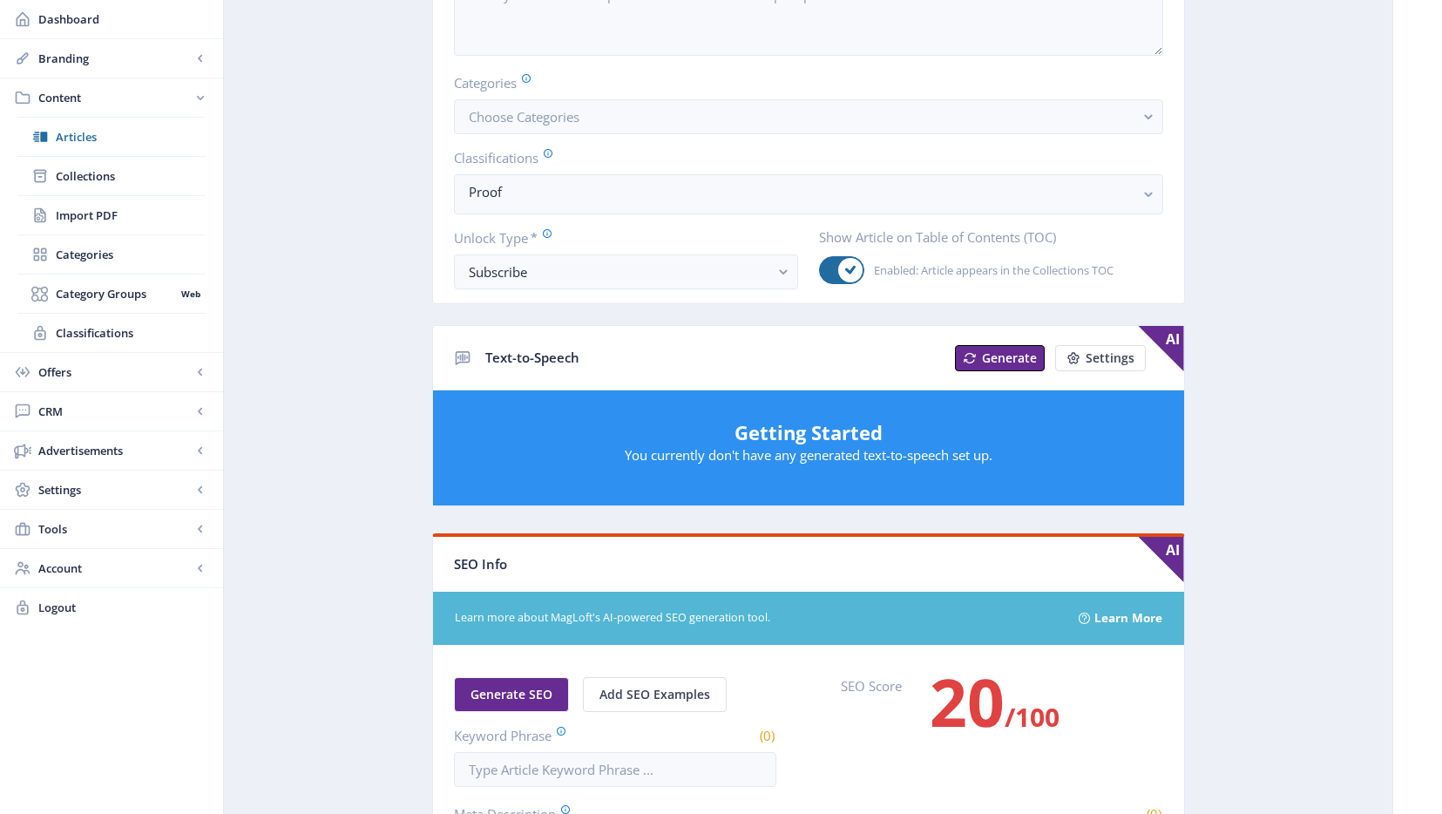
scroll to position [0, 0]
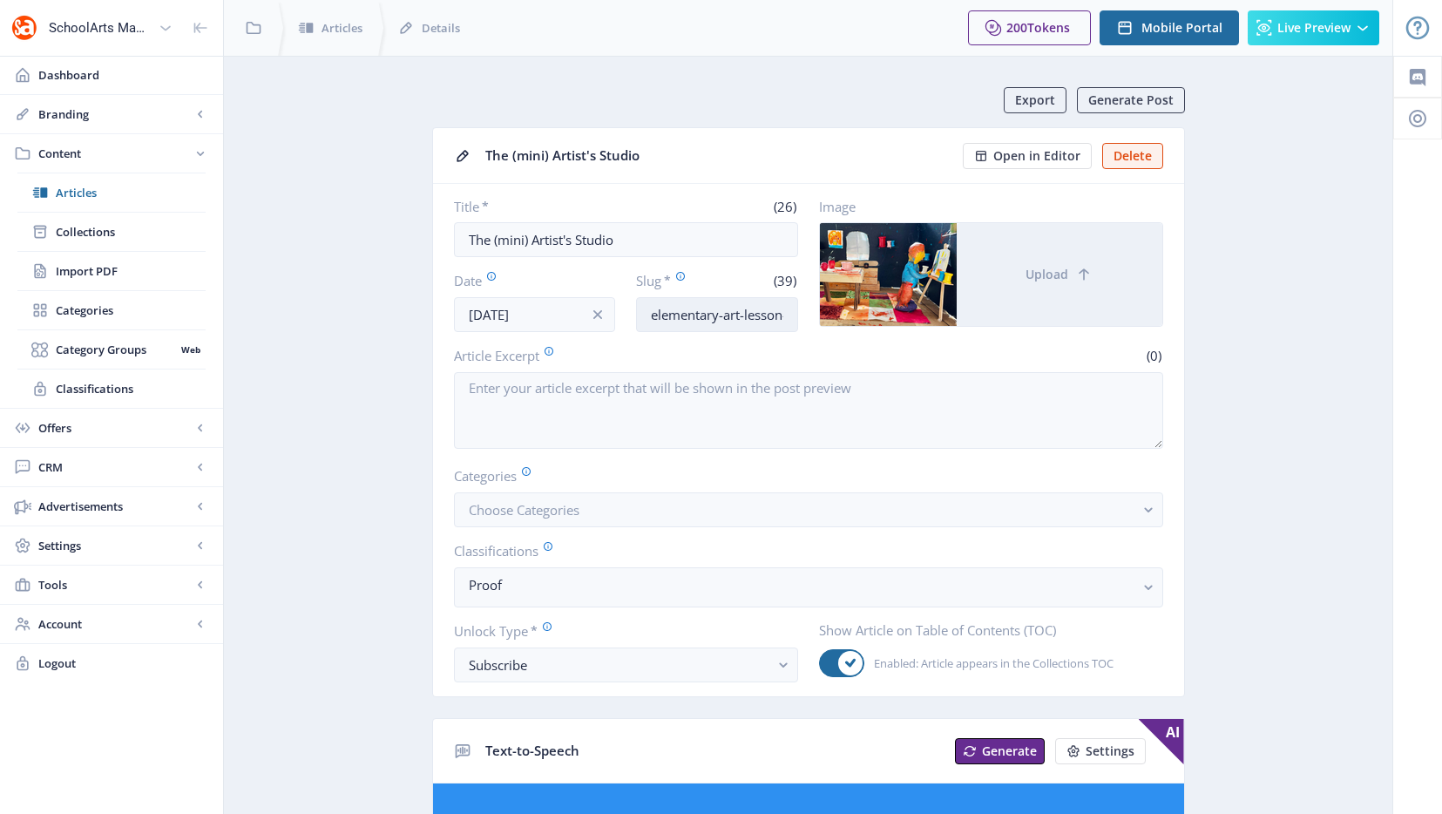
click at [744, 322] on input "elementary-art-lesson-clay-diorama-1025" at bounding box center [717, 314] width 162 height 35
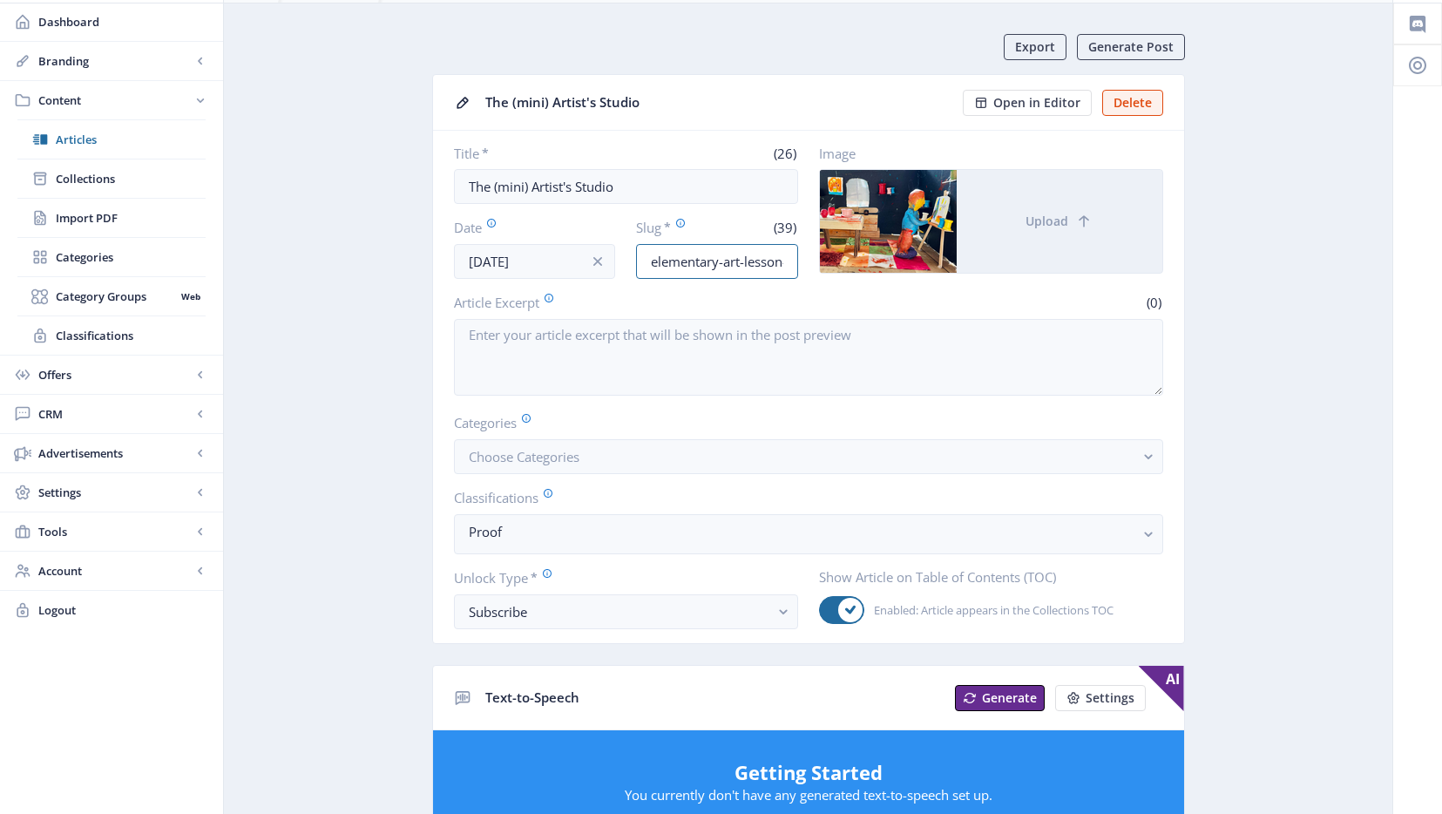
scroll to position [0, 118]
drag, startPoint x: 759, startPoint y: 261, endPoint x: 893, endPoint y: 259, distance: 134.2
click at [893, 259] on div "Title * (26) The (mini) Artist's Studio Date [DATE] Slug * (39) elementary-art-…" at bounding box center [808, 212] width 709 height 134
click at [741, 274] on input "elementary-art-lesson-clay-diorama-1025" at bounding box center [717, 261] width 162 height 35
click at [678, 263] on input "elementary-art-lesson-clay-diorama-1025" at bounding box center [717, 261] width 162 height 35
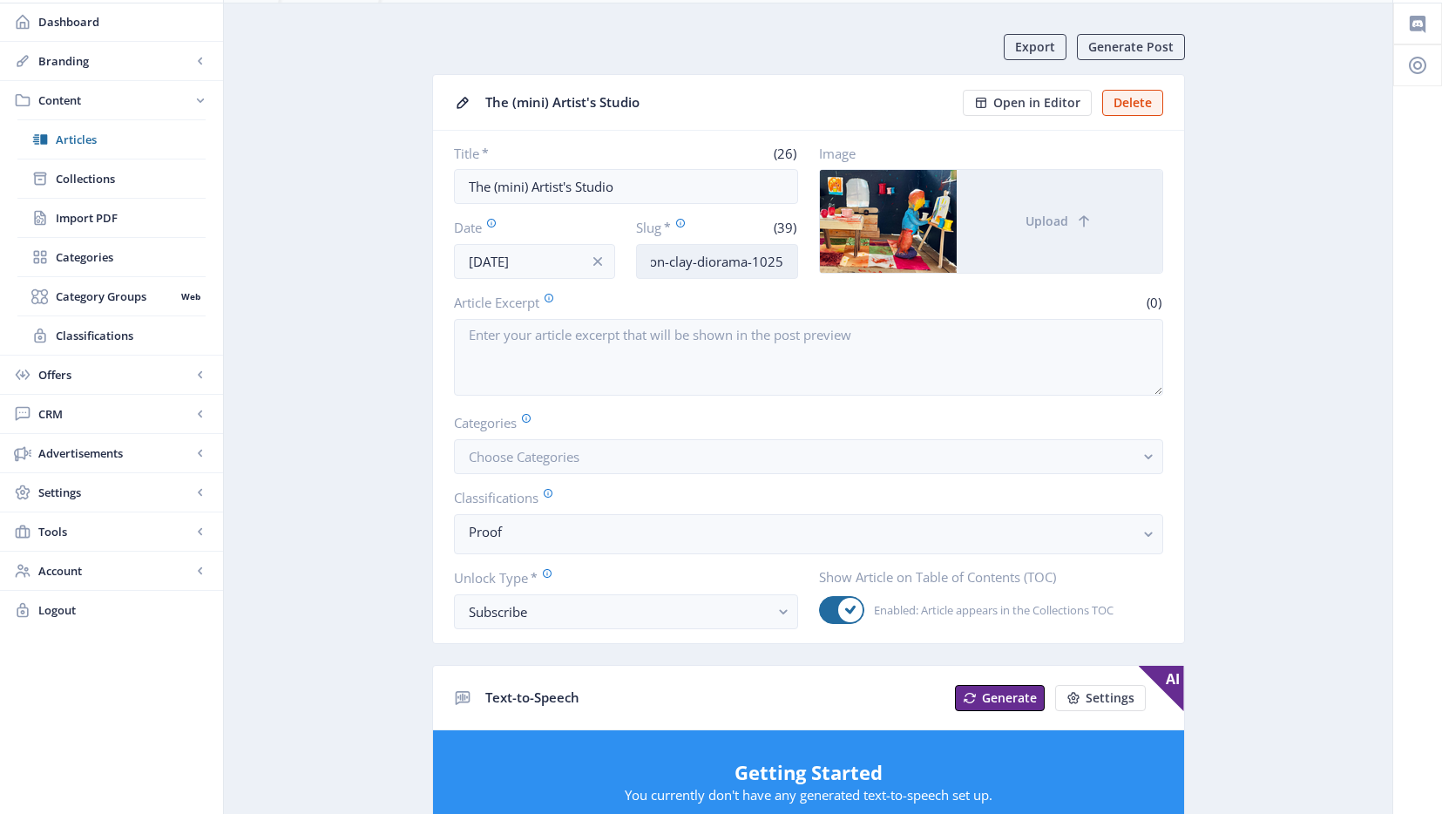
click at [678, 263] on input "elementary-art-lesson-clay-diorama-1025" at bounding box center [717, 261] width 162 height 35
click at [78, 173] on span "Collections" at bounding box center [131, 178] width 150 height 17
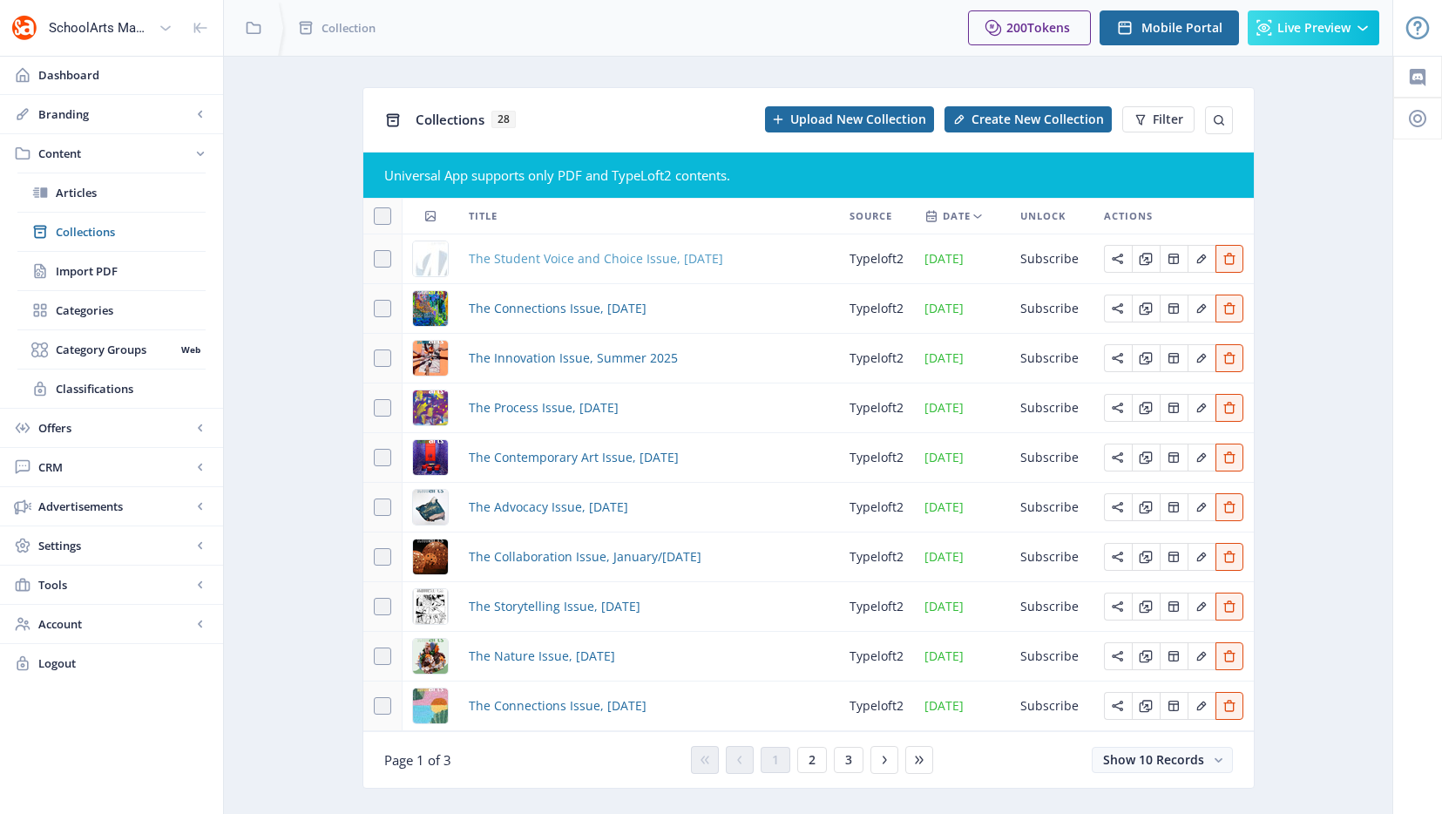
click at [549, 261] on span "The Student Voice and Choice Issue, [DATE]" at bounding box center [596, 258] width 254 height 21
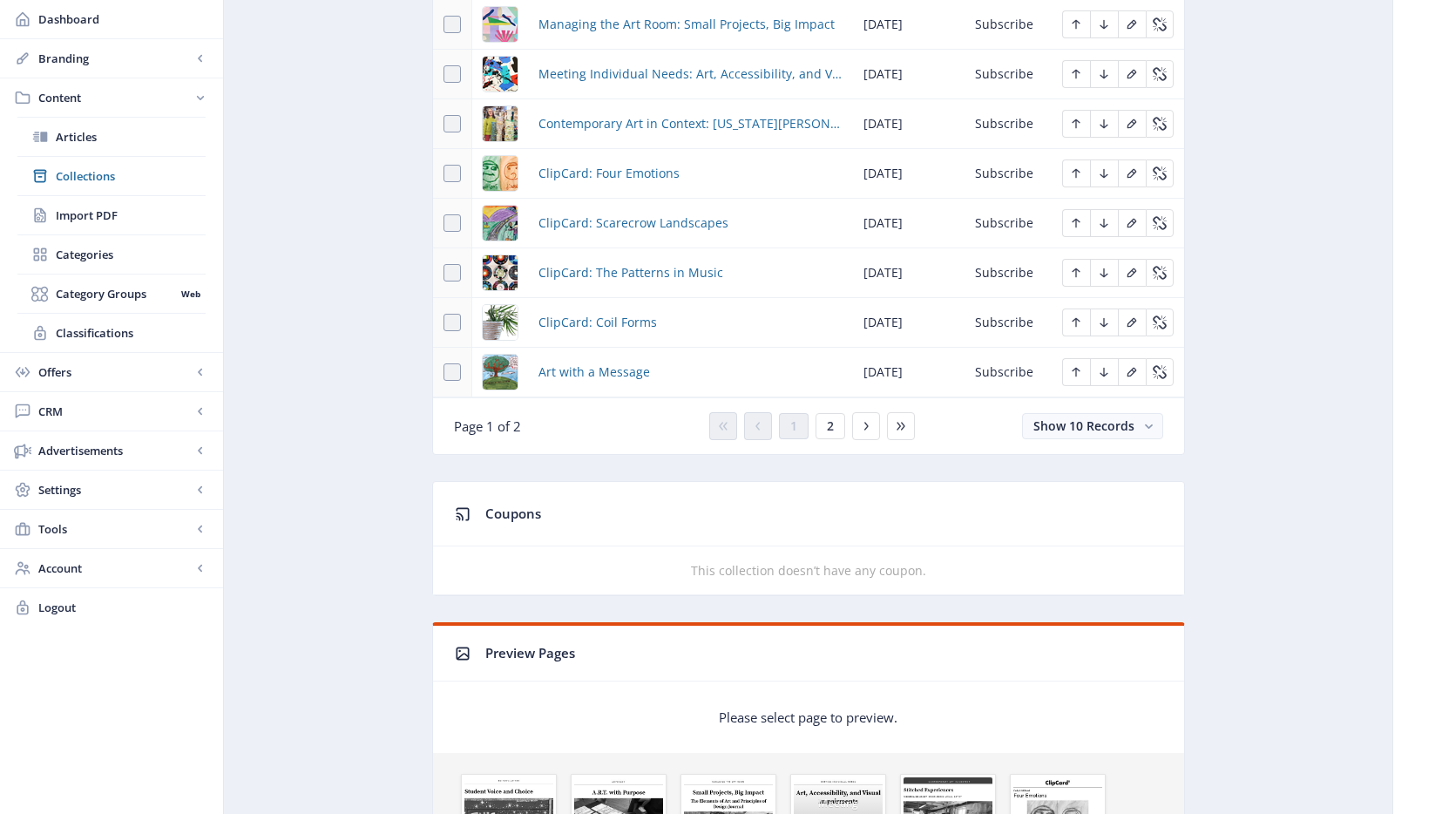
scroll to position [904, 0]
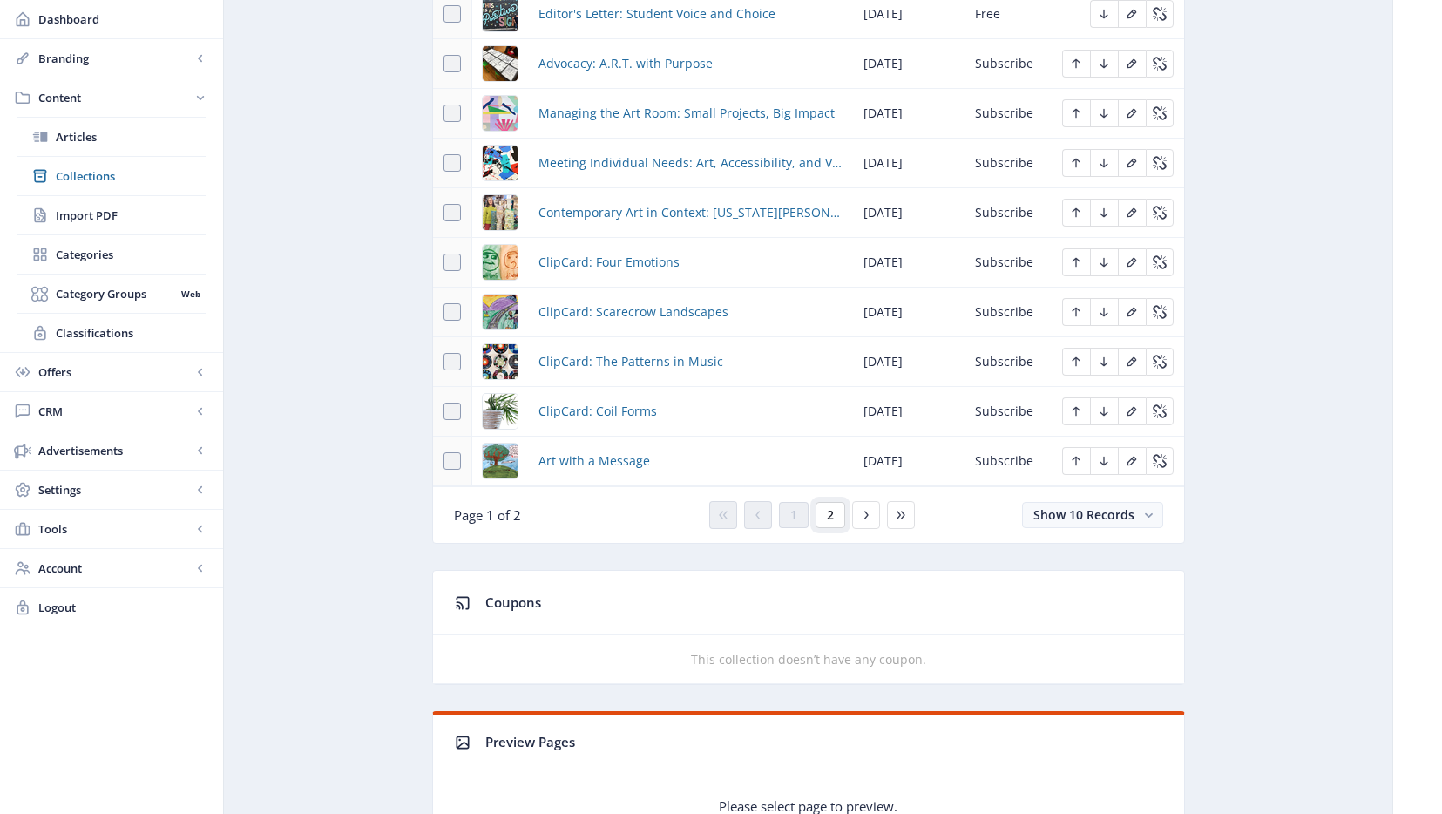
click at [834, 517] on button "2" at bounding box center [831, 515] width 30 height 26
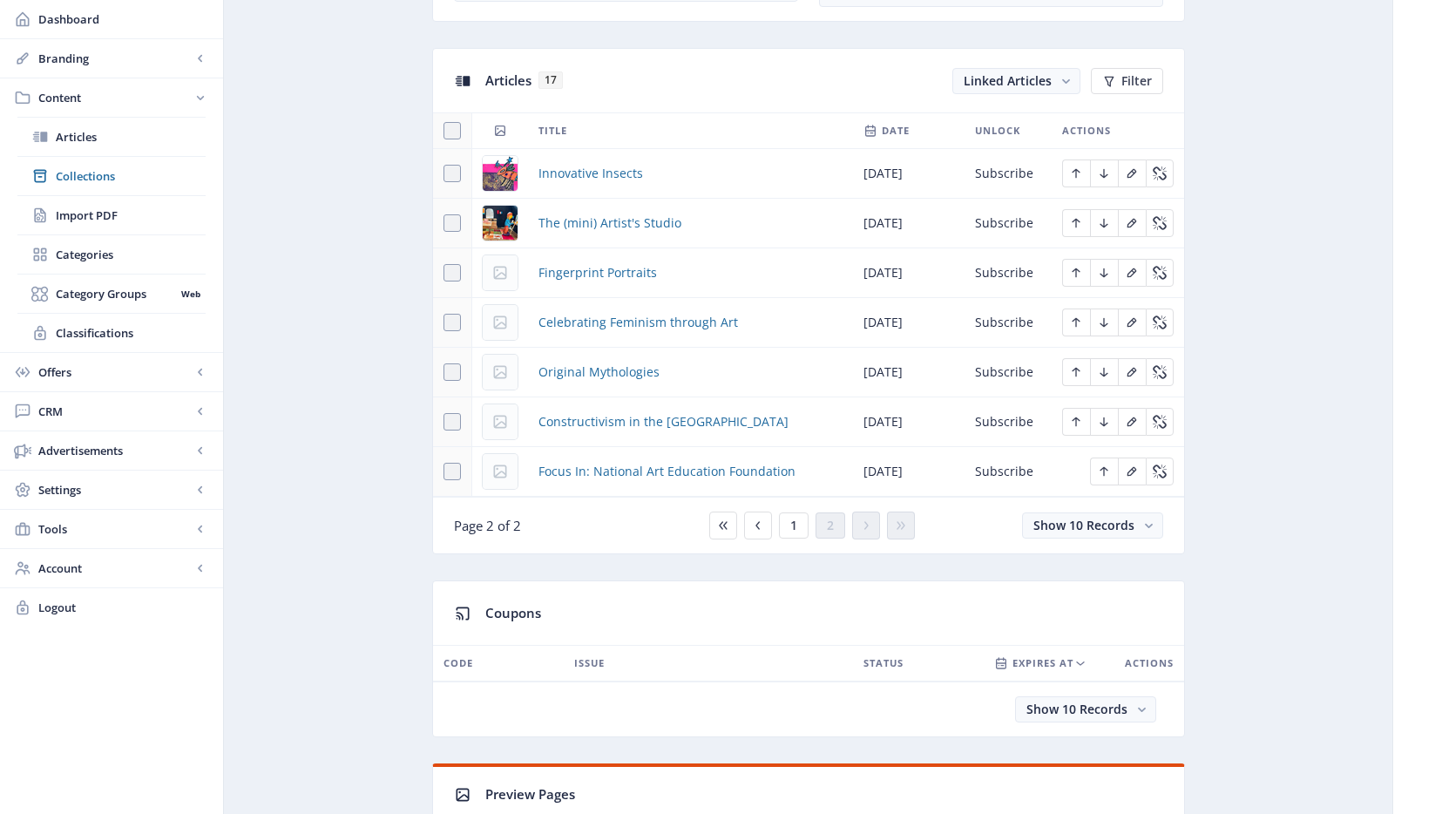
scroll to position [656, 0]
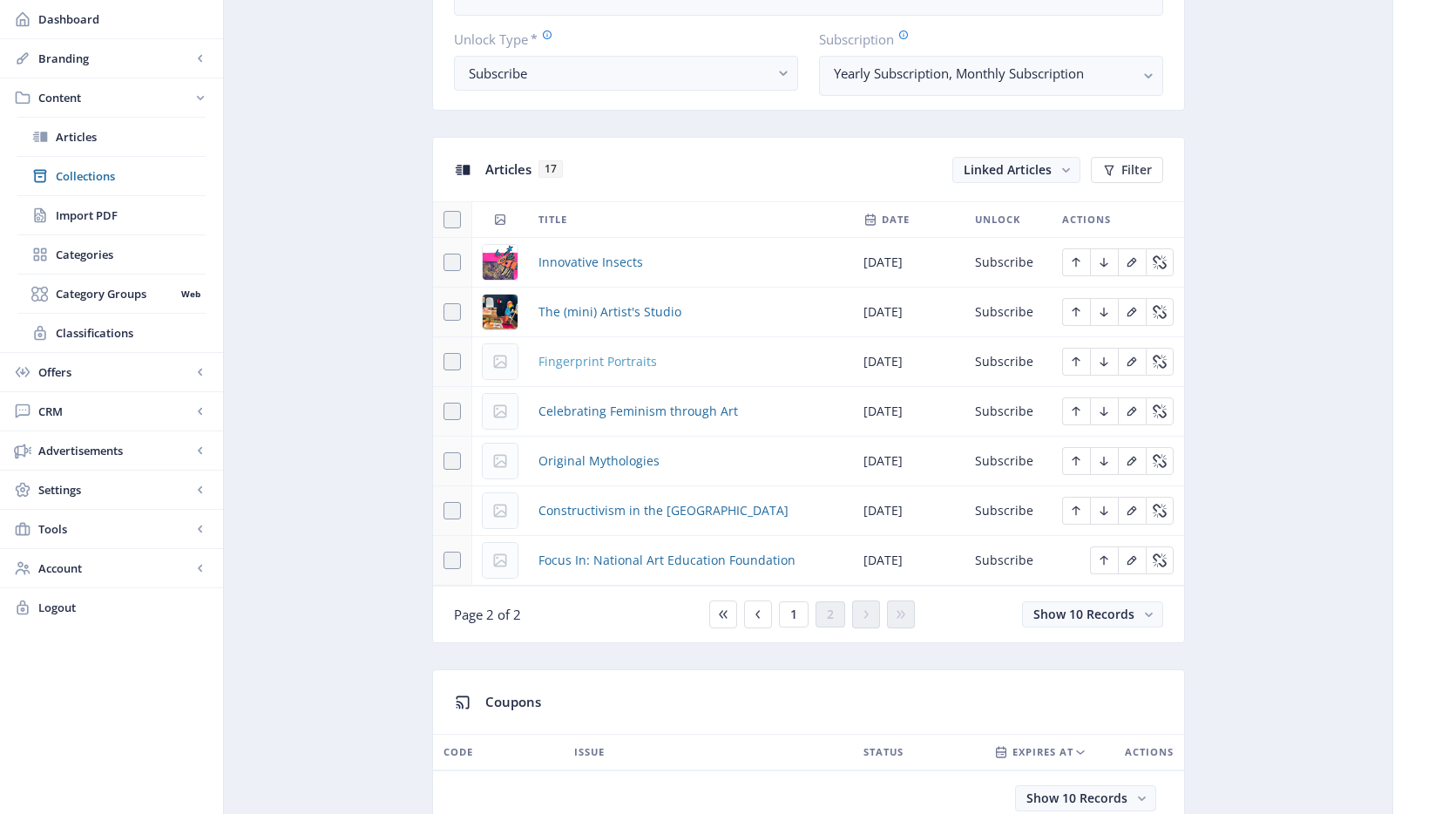
click at [608, 362] on span "Fingerprint Portraits" at bounding box center [597, 361] width 118 height 21
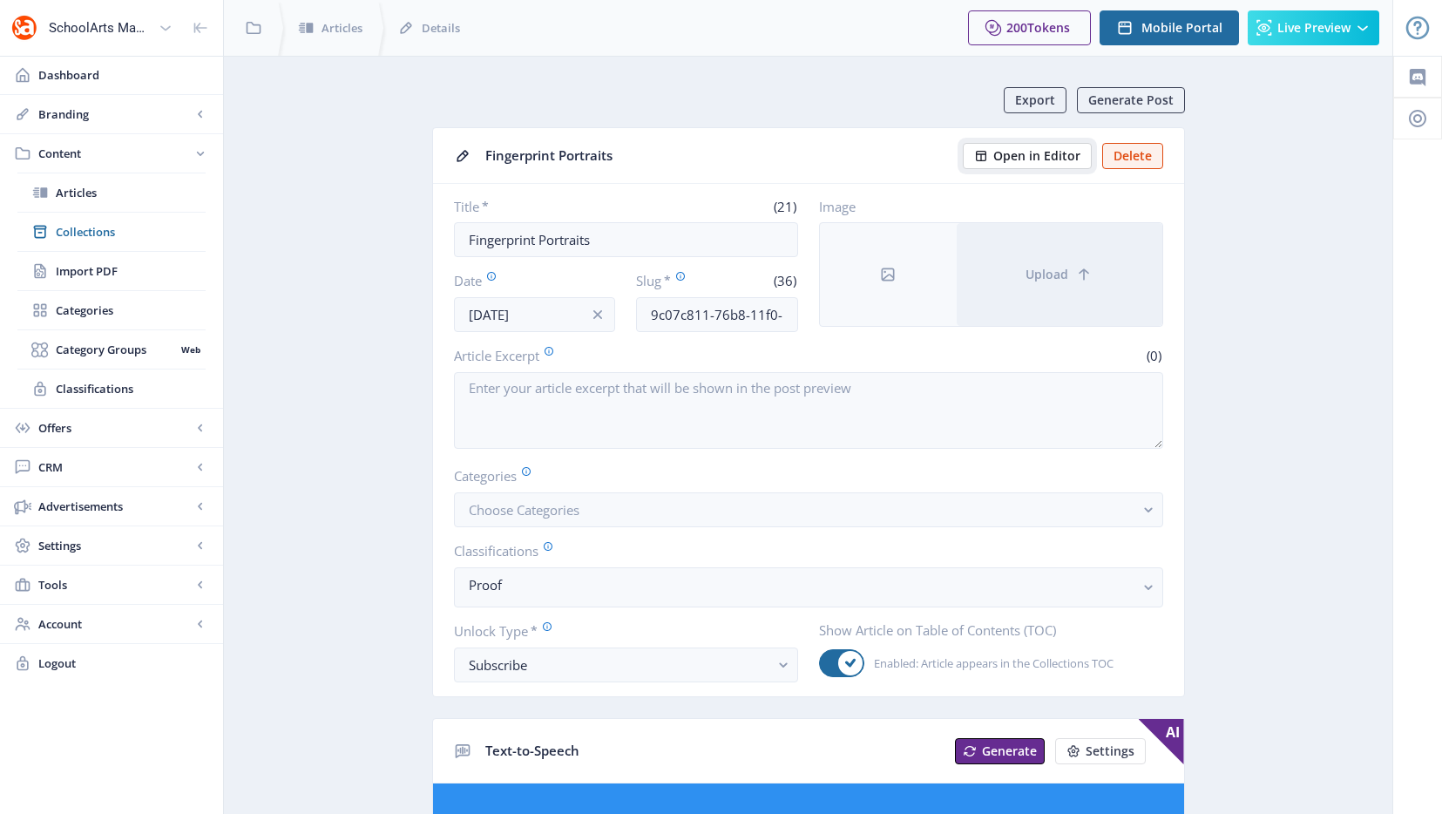
click at [1070, 149] on span "Open in Editor" at bounding box center [1036, 156] width 87 height 14
click at [661, 240] on input "Fingerprint Portraits" at bounding box center [626, 239] width 344 height 35
click at [748, 321] on input "9c07c811-76b8-11f0-bd64-4201ac1fa005" at bounding box center [717, 314] width 162 height 35
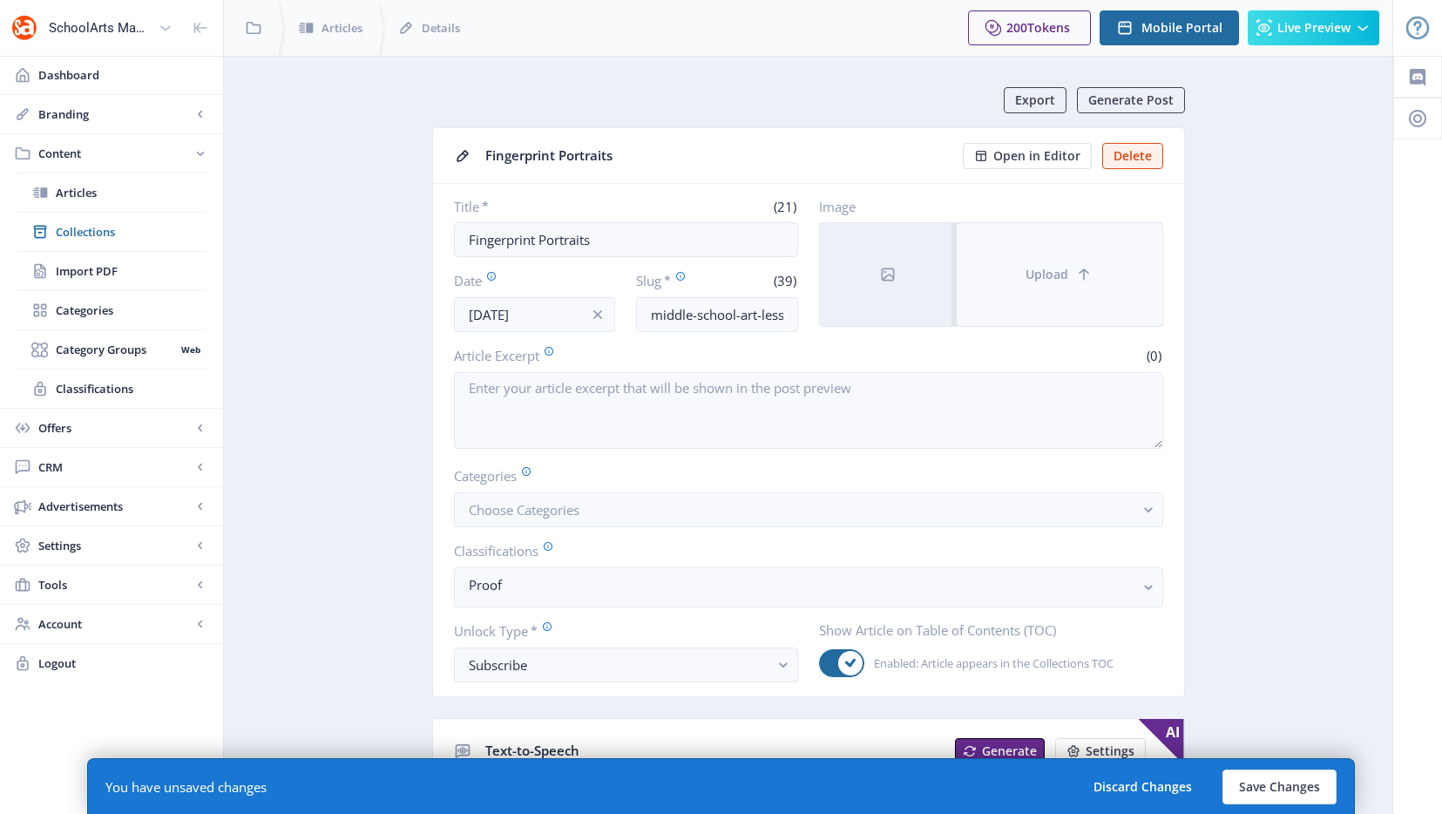
click at [1099, 258] on button "Upload" at bounding box center [1060, 274] width 206 height 103
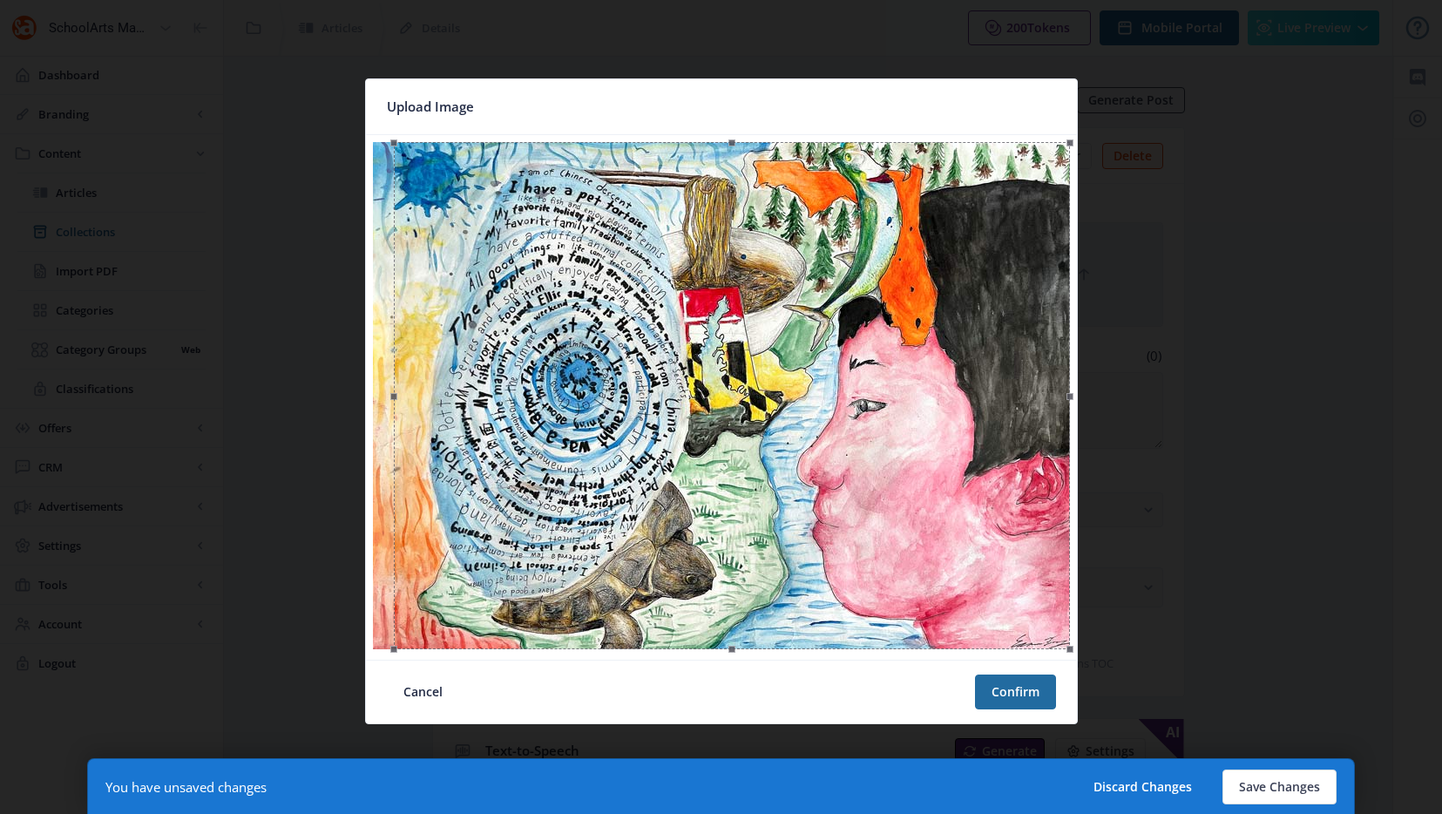
drag, startPoint x: 958, startPoint y: 542, endPoint x: 974, endPoint y: 548, distance: 17.6
click at [974, 547] on div at bounding box center [732, 395] width 676 height 507
click at [1024, 694] on button "Confirm" at bounding box center [1015, 691] width 81 height 35
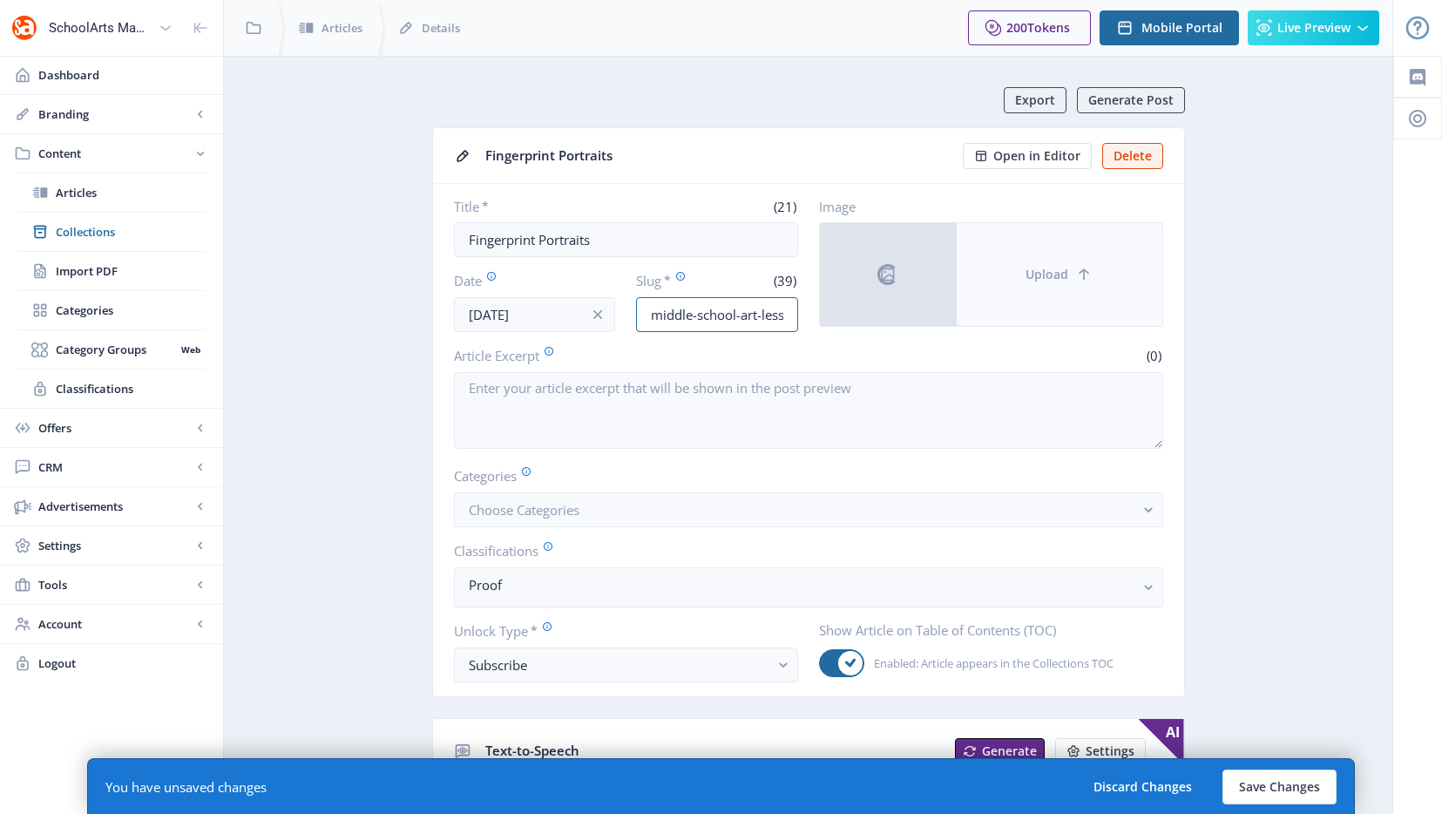
scroll to position [0, 109]
drag, startPoint x: 684, startPoint y: 322, endPoint x: 1007, endPoint y: 325, distance: 323.3
click at [1007, 325] on div "Title * (21) Fingerprint Portraits Date [DATE] Slug * (39) middle-school-art-le…" at bounding box center [808, 265] width 709 height 134
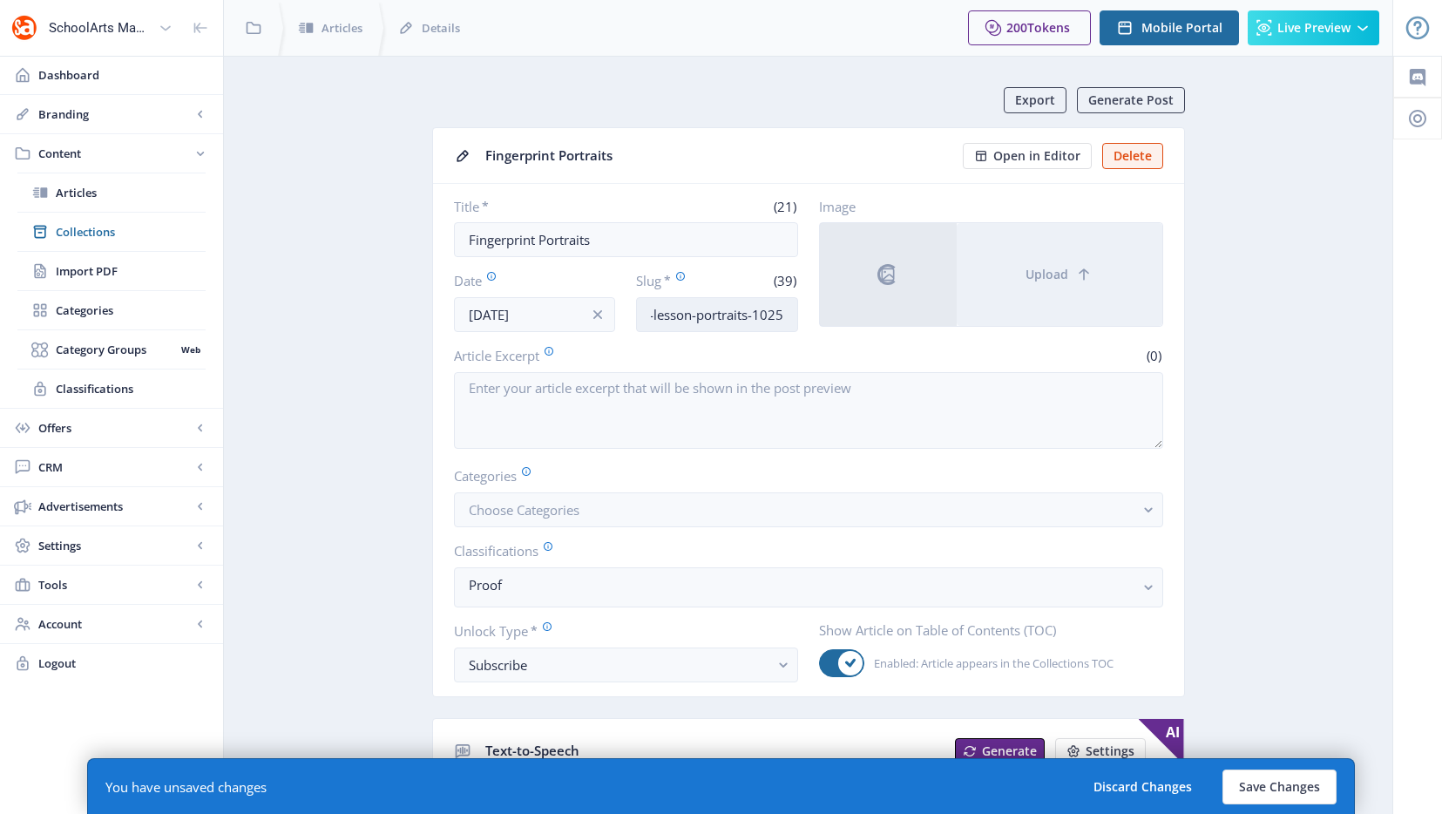
click at [724, 316] on input "middle-school-art-lesson-portraits-1025" at bounding box center [717, 314] width 162 height 35
click at [747, 315] on input "middle-school-art-lesson-portraits-1025" at bounding box center [717, 314] width 162 height 35
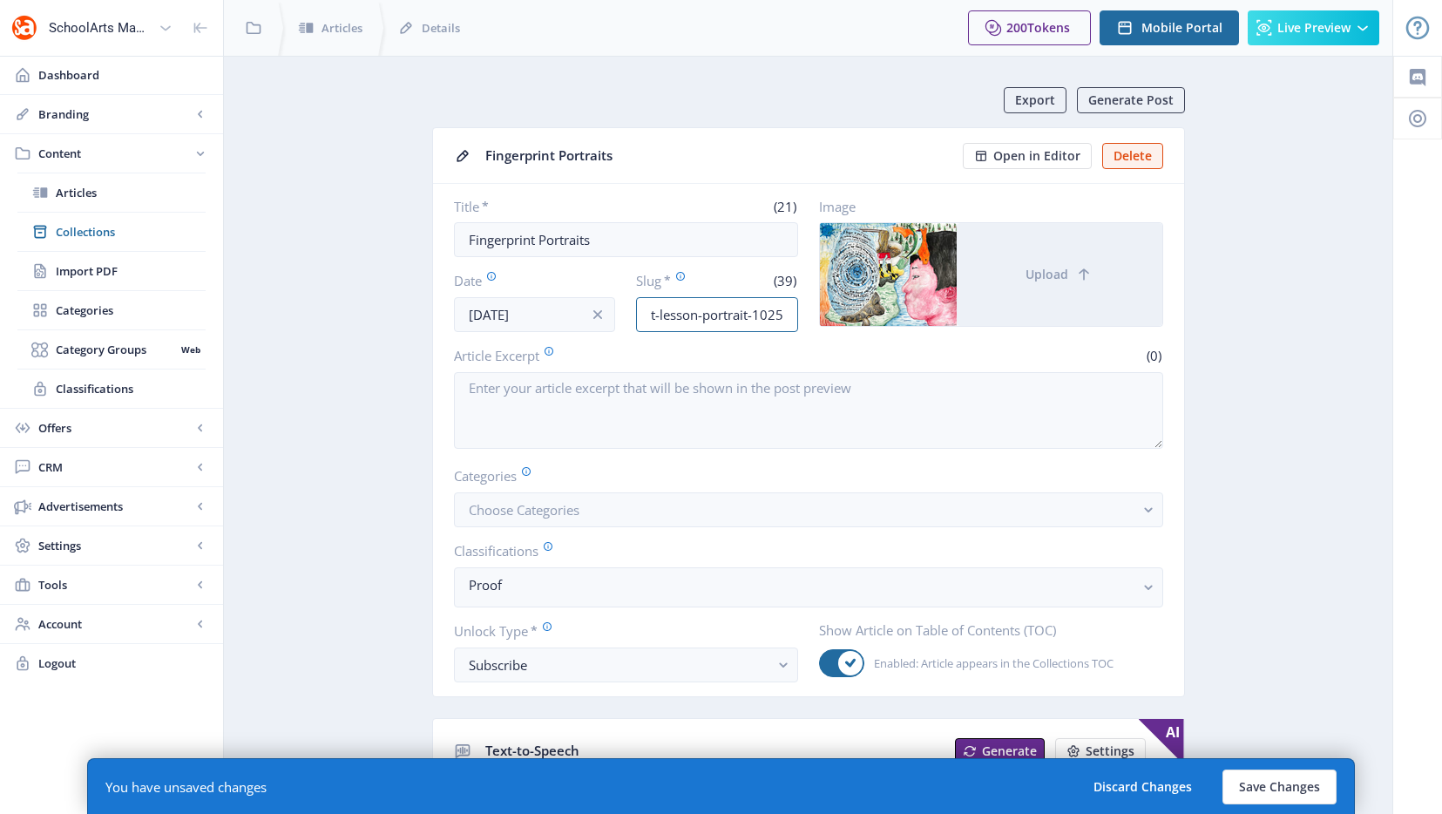
scroll to position [0, 103]
type input "middle-school-art-lesson-portrait-1025"
click at [1266, 785] on button "Save Changes" at bounding box center [1279, 786] width 114 height 35
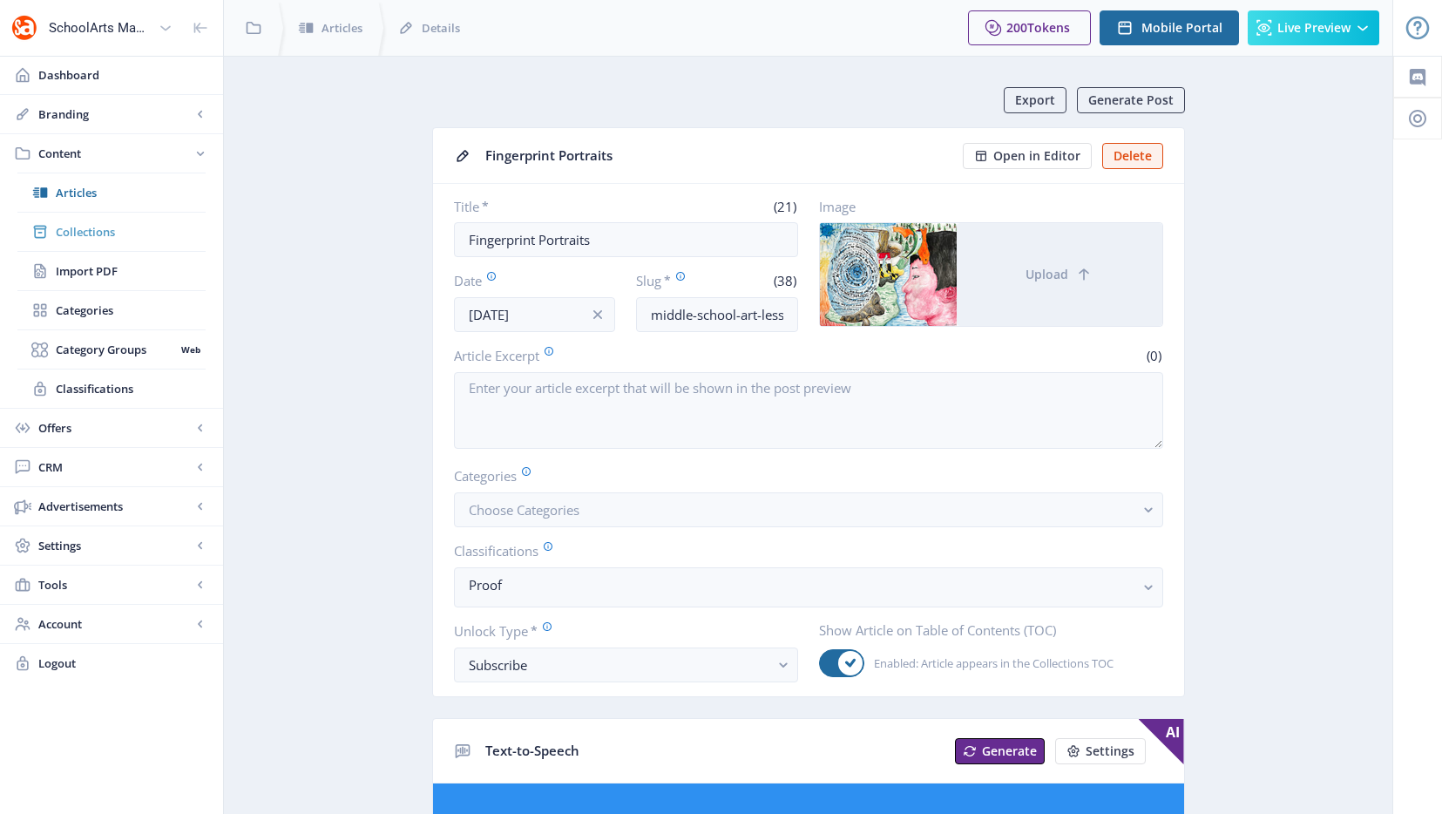
click at [111, 234] on span "Collections" at bounding box center [131, 231] width 150 height 17
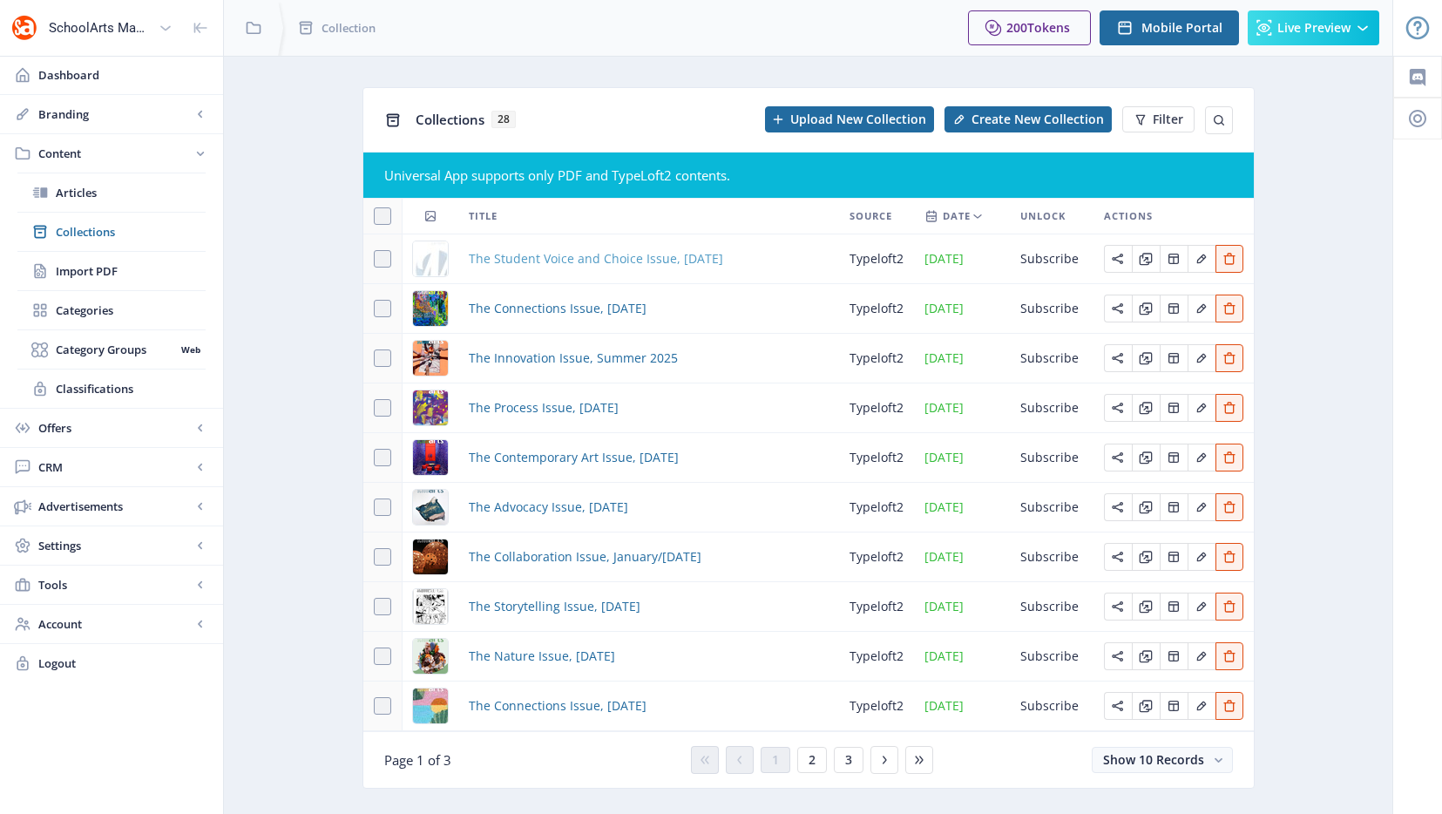
click at [593, 260] on span "The Student Voice and Choice Issue, [DATE]" at bounding box center [596, 258] width 254 height 21
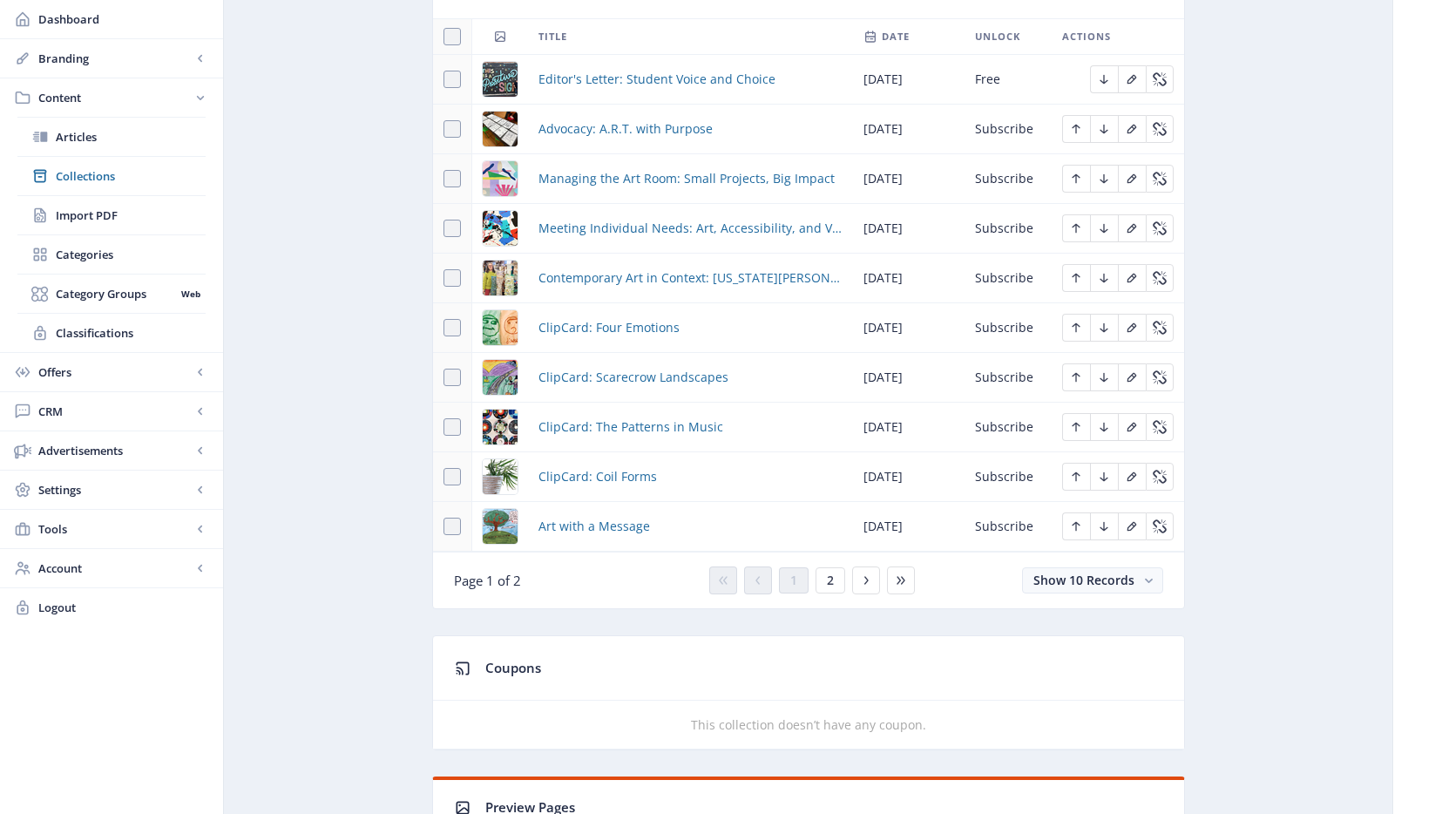
scroll to position [1004, 0]
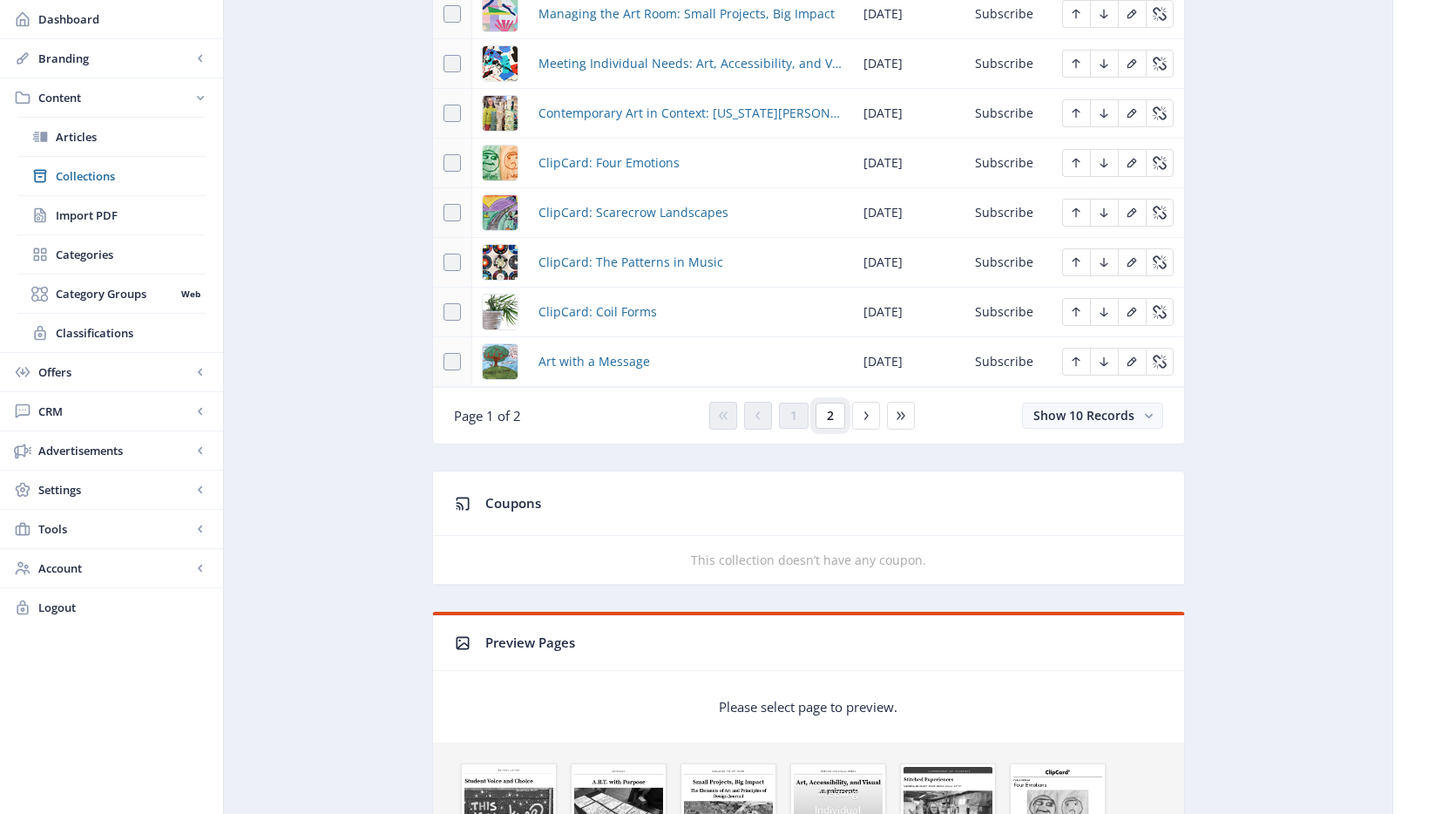
click at [840, 413] on button "2" at bounding box center [831, 416] width 30 height 26
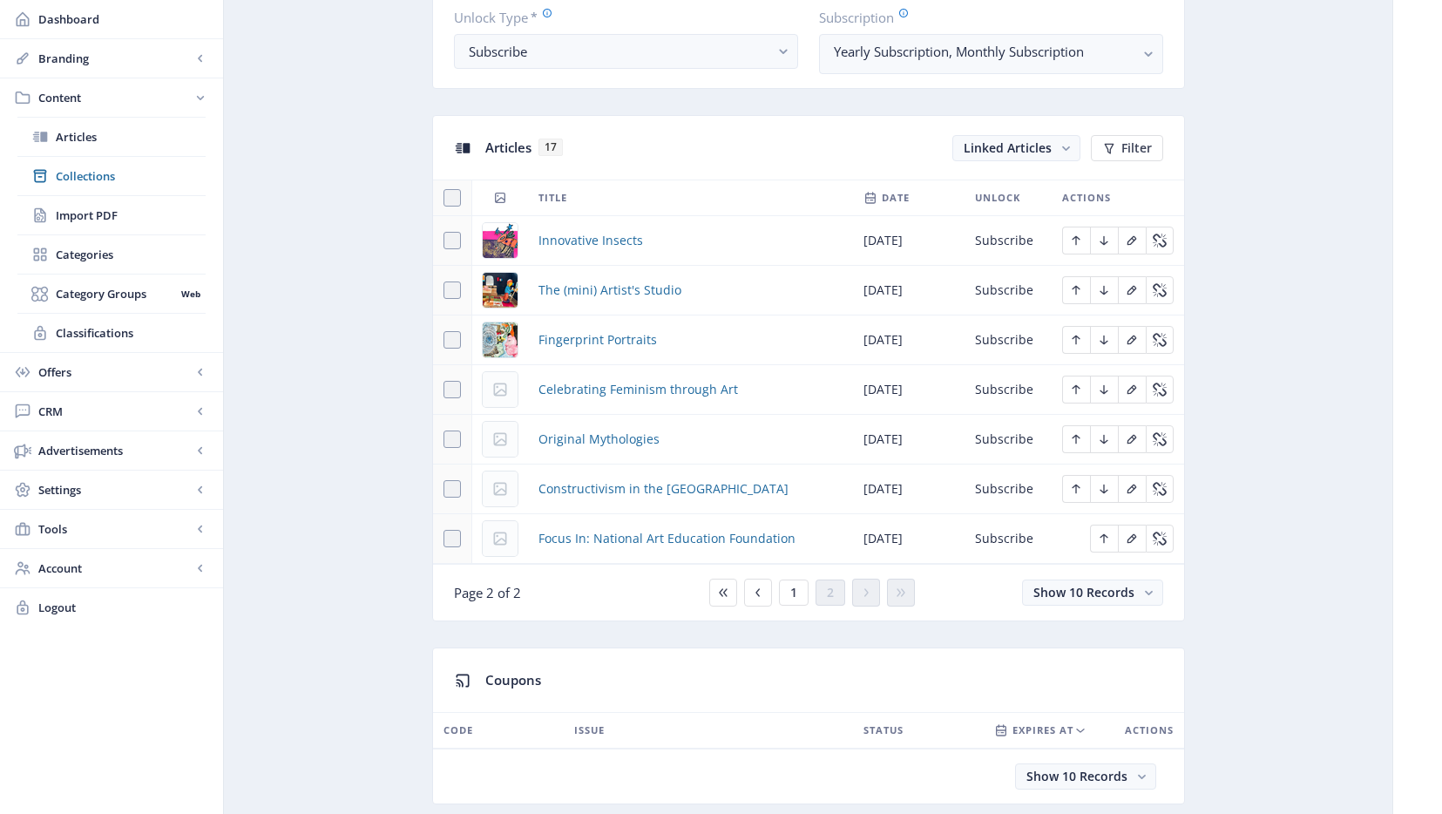
scroll to position [588, 0]
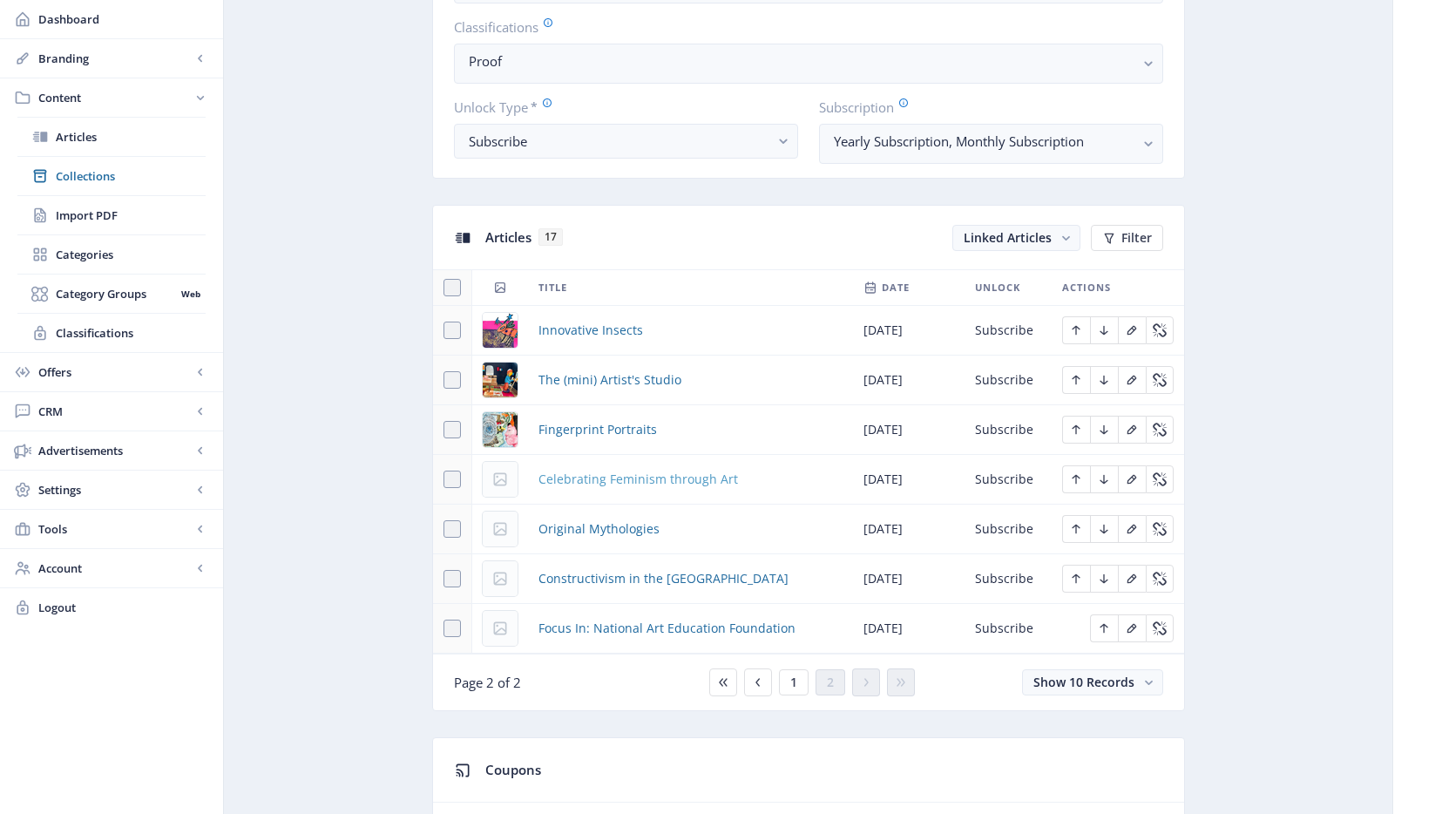
click at [591, 476] on span "Celebrating Feminism through Art" at bounding box center [638, 479] width 200 height 21
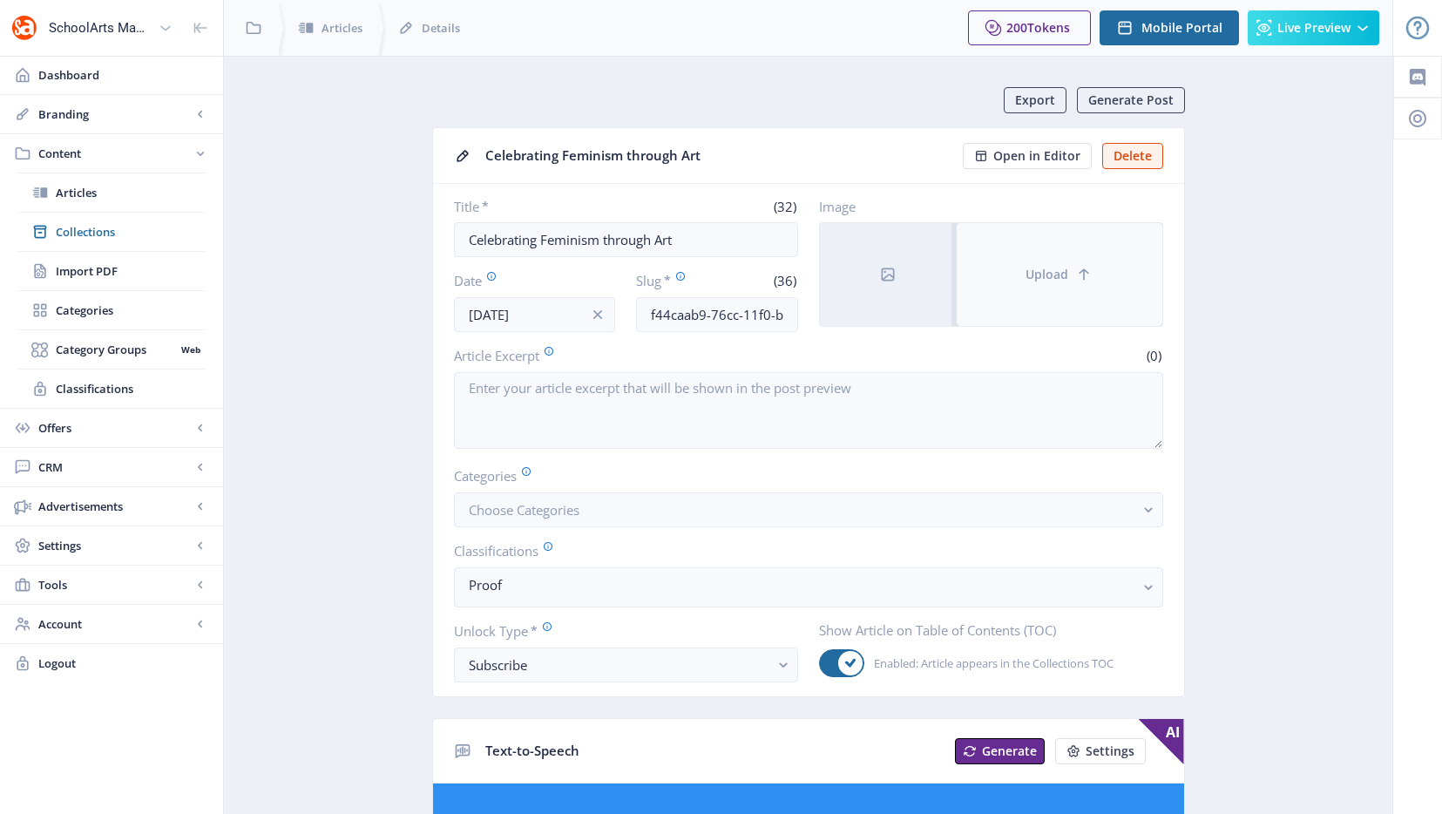
click at [1012, 288] on button "Upload" at bounding box center [1060, 274] width 206 height 103
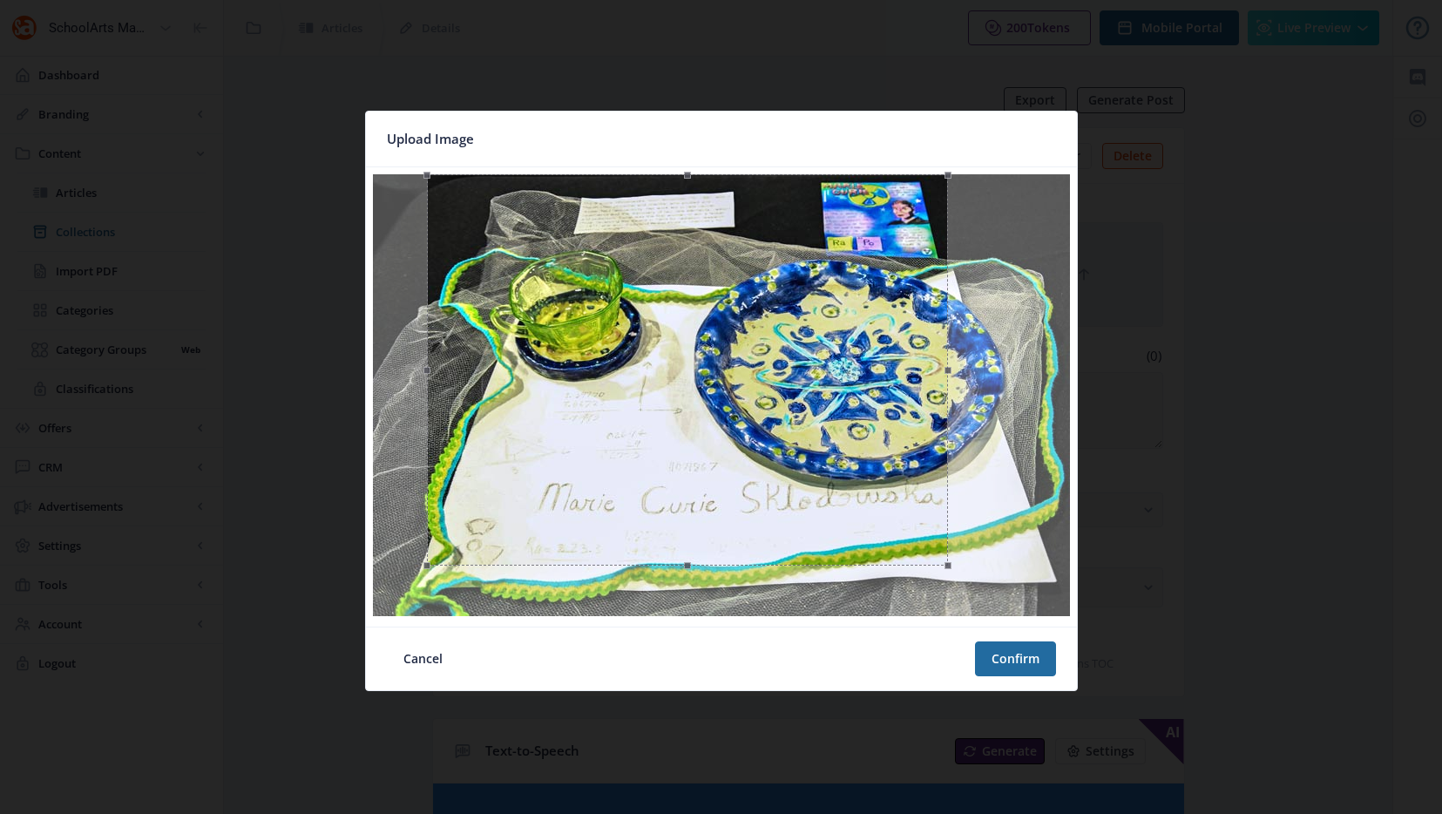
drag, startPoint x: 1010, startPoint y: 611, endPoint x: 945, endPoint y: 539, distance: 96.2
click at [945, 539] on div at bounding box center [687, 369] width 521 height 391
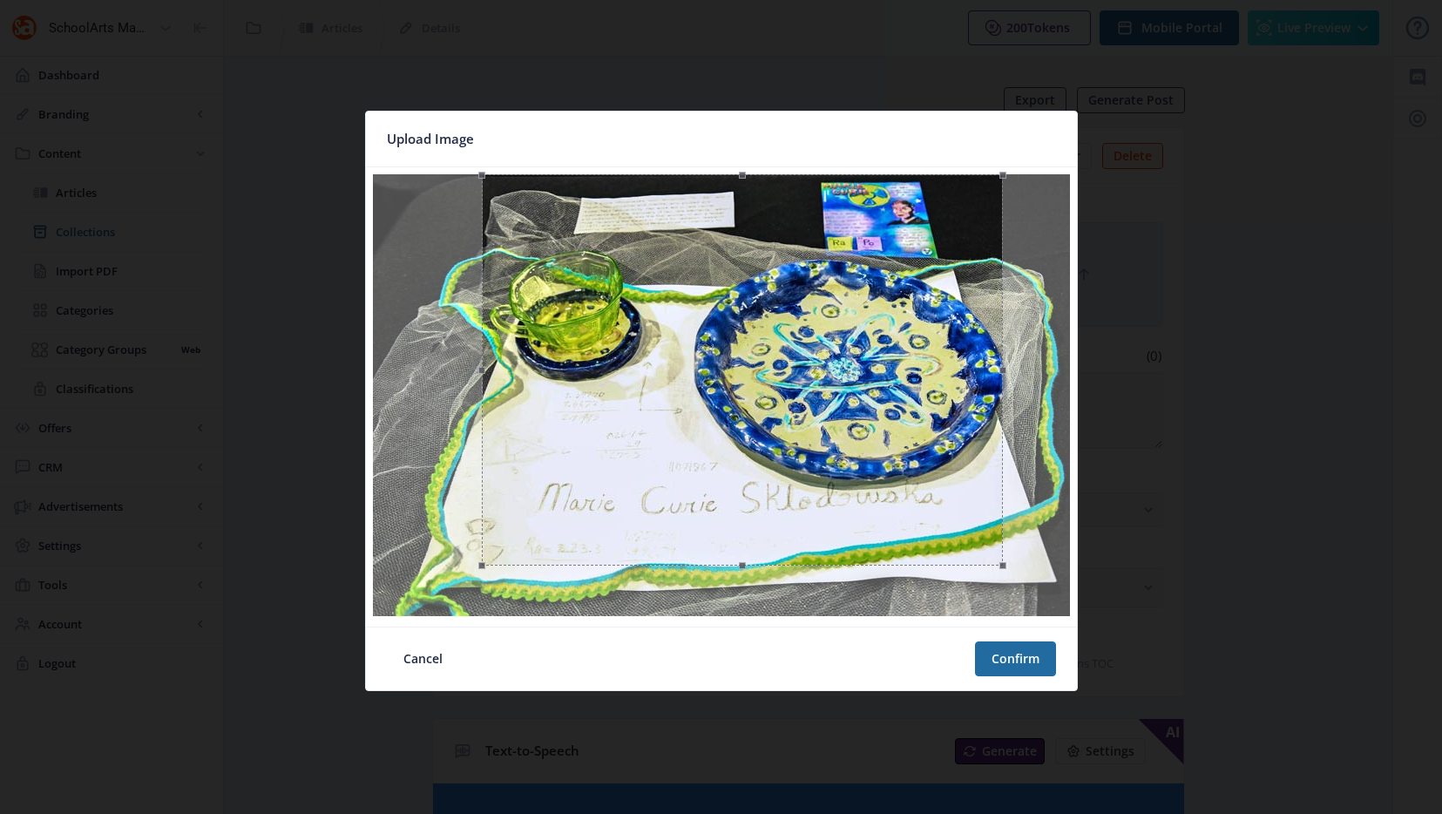
drag, startPoint x: 920, startPoint y: 504, endPoint x: 975, endPoint y: 462, distance: 69.5
click at [975, 462] on div at bounding box center [742, 369] width 521 height 391
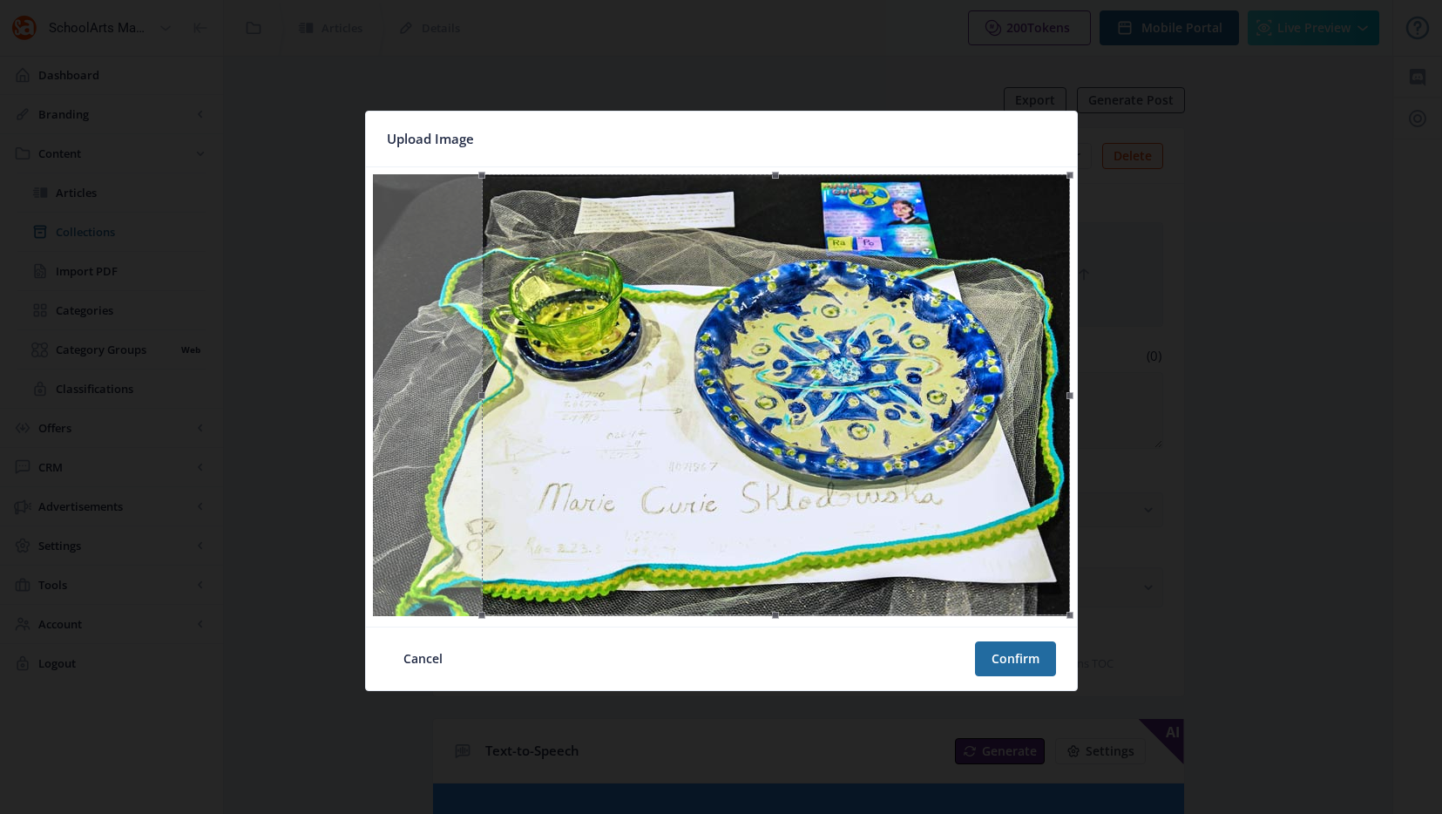
drag, startPoint x: 1006, startPoint y: 565, endPoint x: 1160, endPoint y: 667, distance: 184.6
click at [1165, 673] on div "Upload Image Cancel Confirm" at bounding box center [721, 407] width 1442 height 814
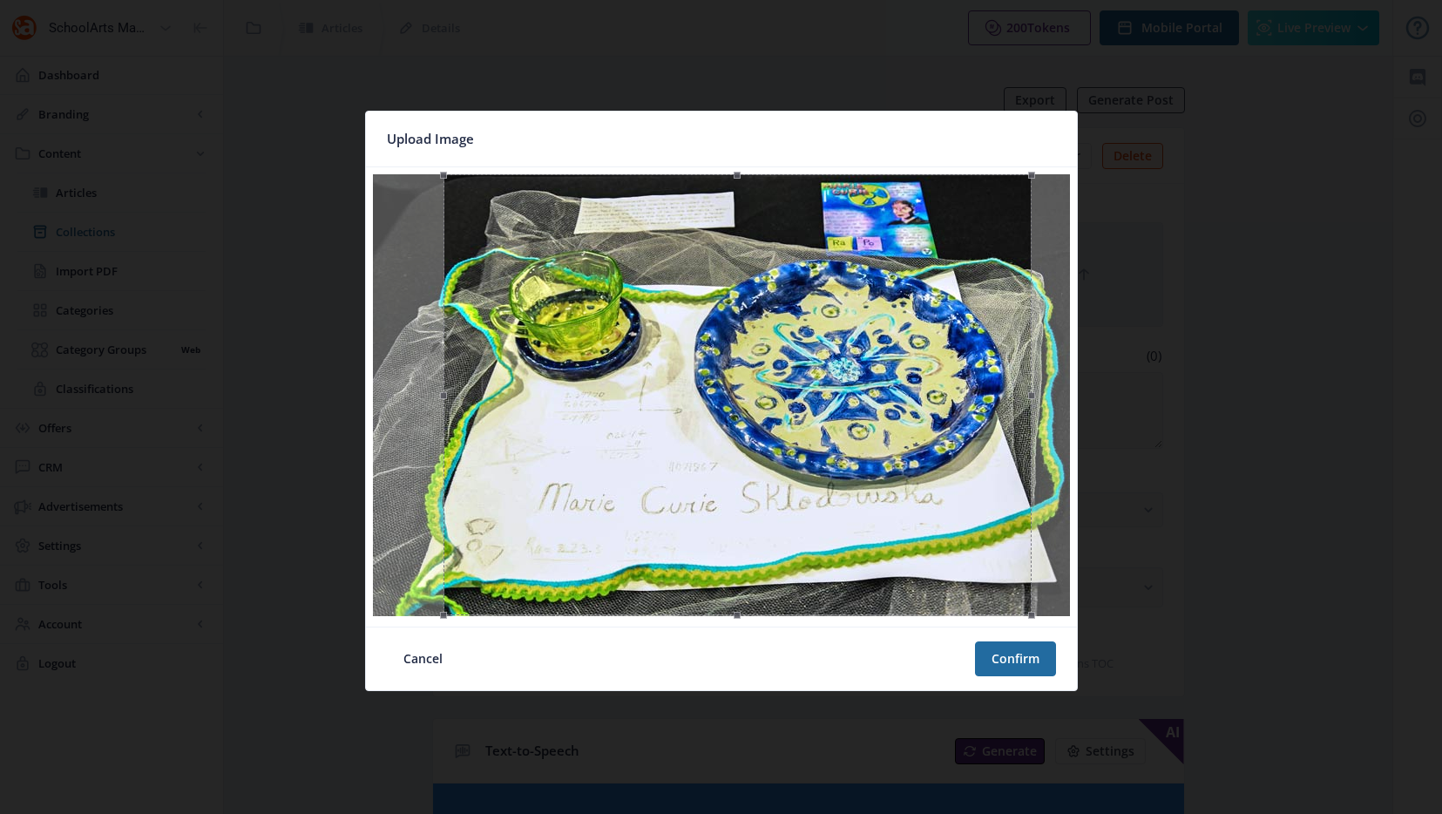
drag, startPoint x: 919, startPoint y: 559, endPoint x: 897, endPoint y: 558, distance: 21.8
click at [897, 558] on div at bounding box center [737, 394] width 588 height 441
click at [1005, 663] on button "Confirm" at bounding box center [1015, 658] width 81 height 35
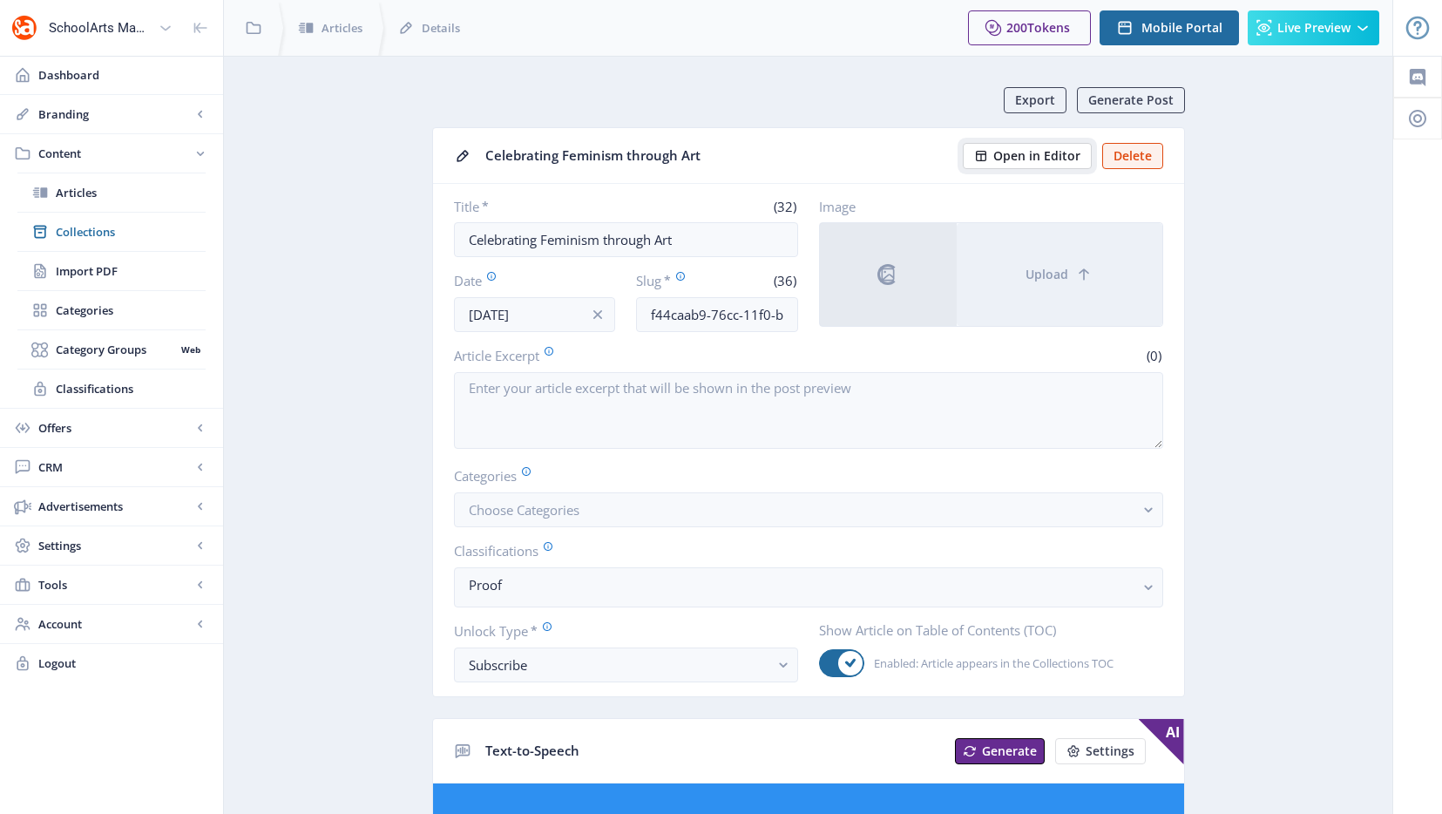
click at [1067, 162] on span "Open in Editor" at bounding box center [1036, 156] width 87 height 14
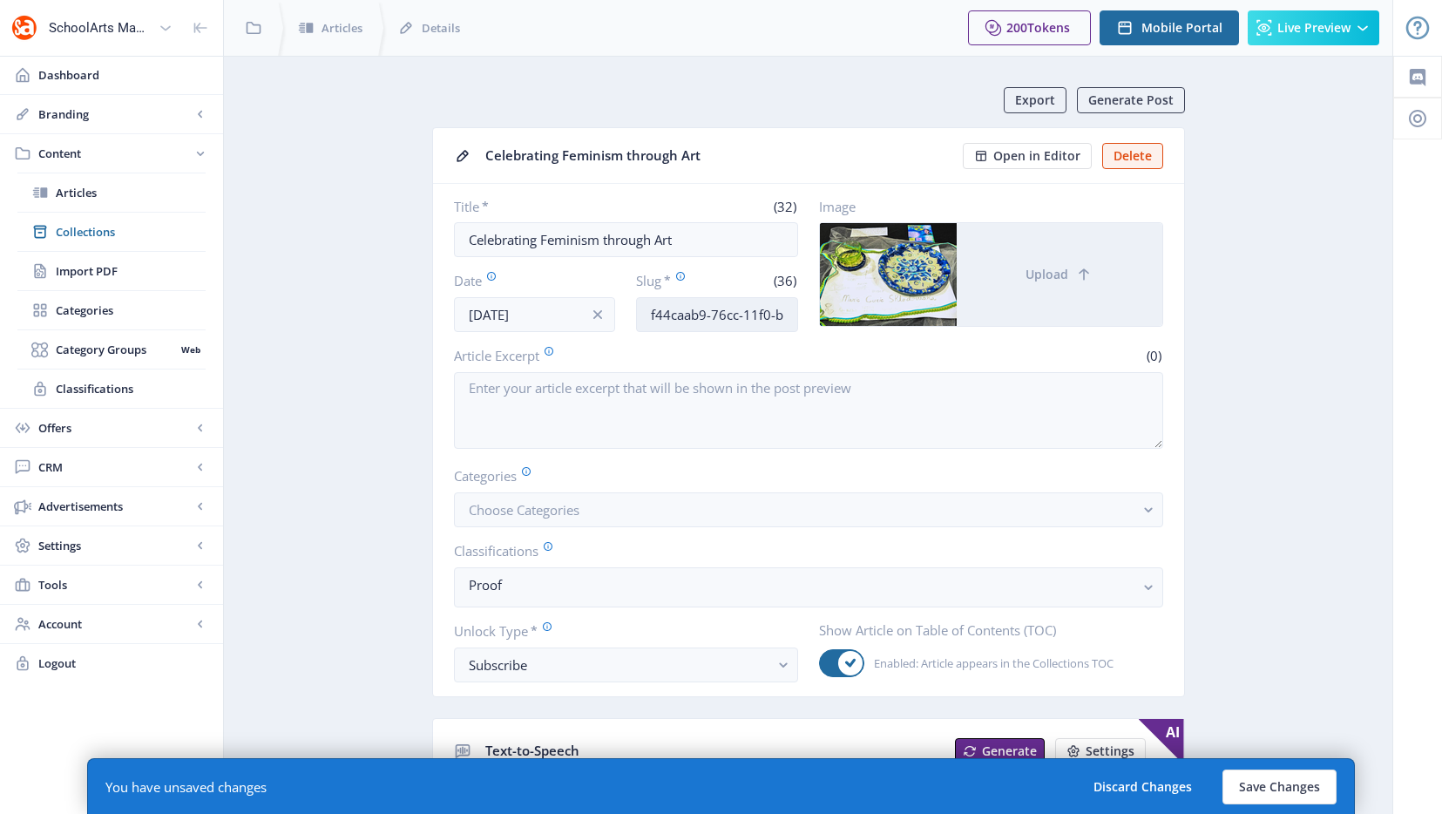
click at [702, 310] on input "f44caab9-76cc-11f0-bd64-4201ac1fa005" at bounding box center [717, 314] width 162 height 35
type input "high-school-art-lesson-feminism-1025"
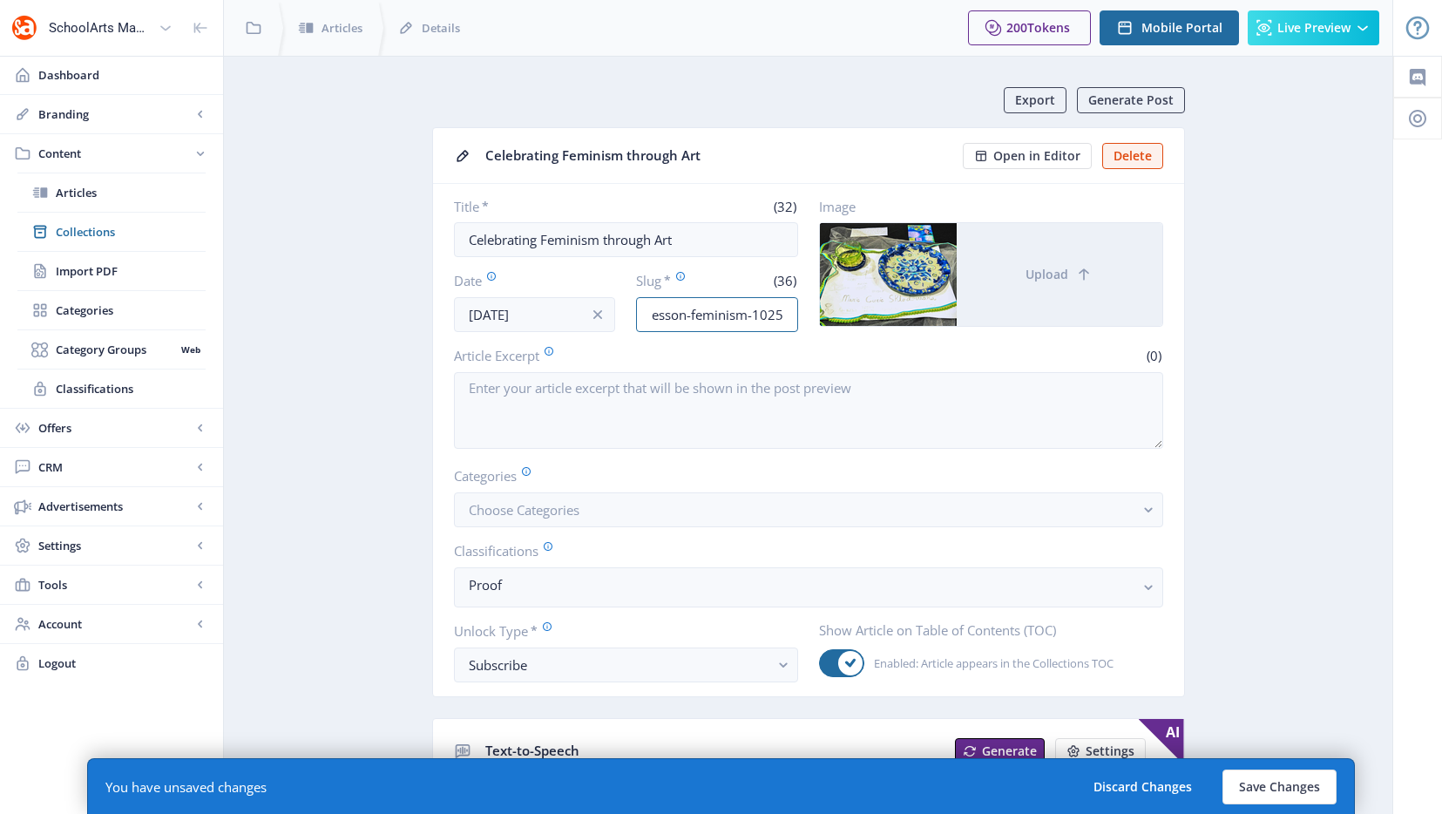
scroll to position [0, 0]
click at [1291, 789] on button "Save Changes" at bounding box center [1279, 786] width 114 height 35
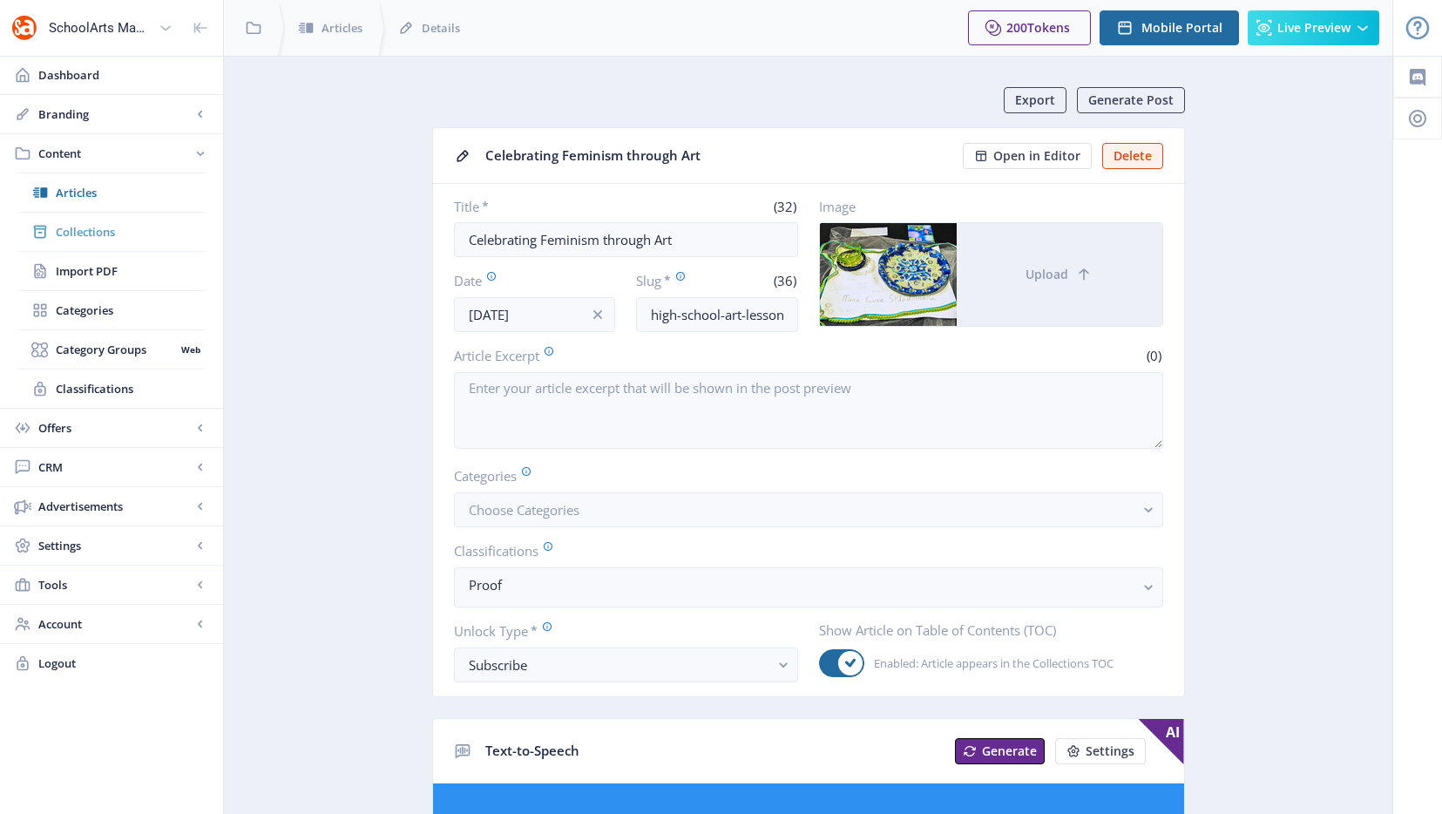
click at [89, 235] on span "Collections" at bounding box center [131, 231] width 150 height 17
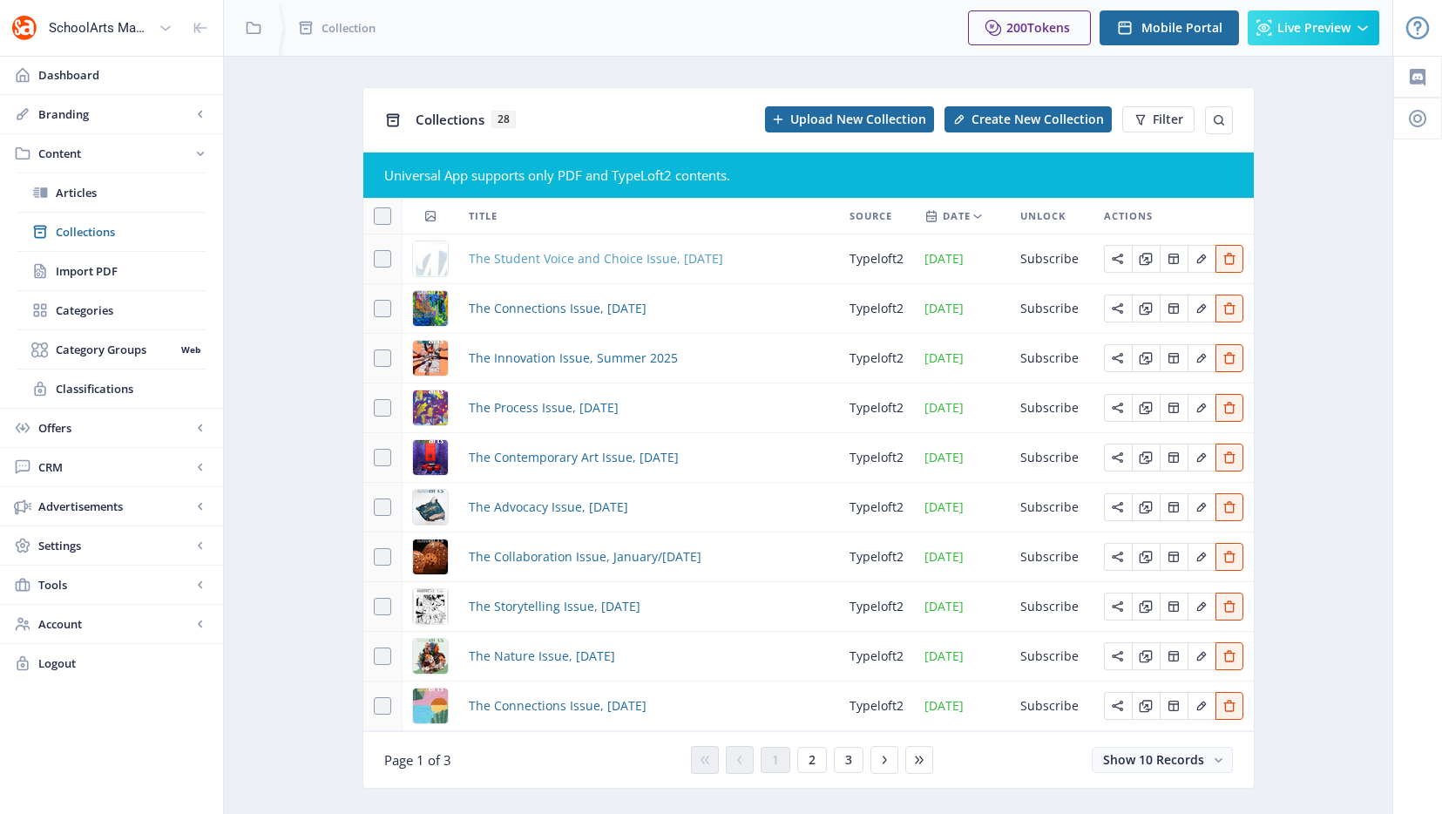
click at [504, 256] on span "The Student Voice and Choice Issue, [DATE]" at bounding box center [596, 258] width 254 height 21
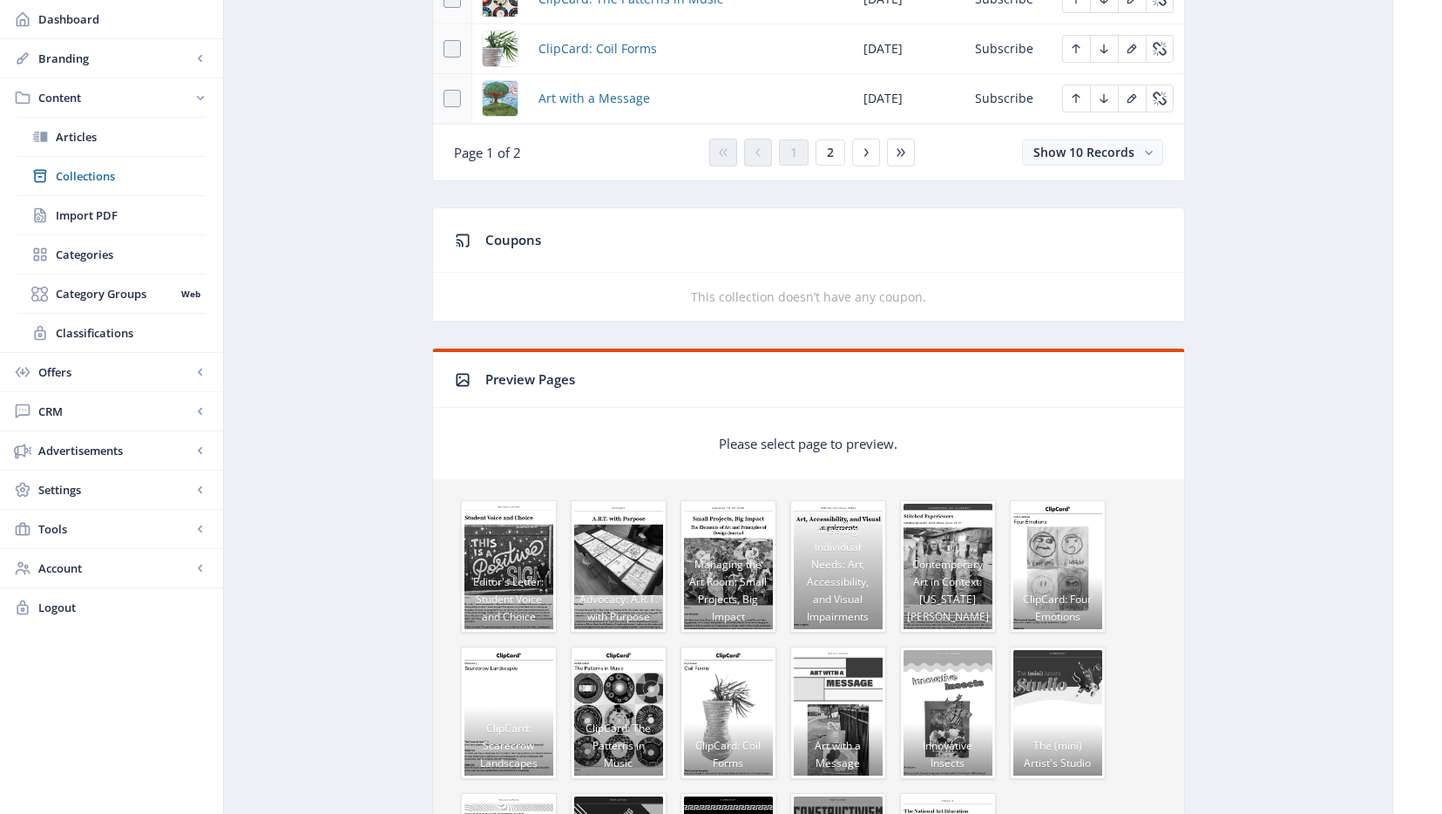
scroll to position [1256, 0]
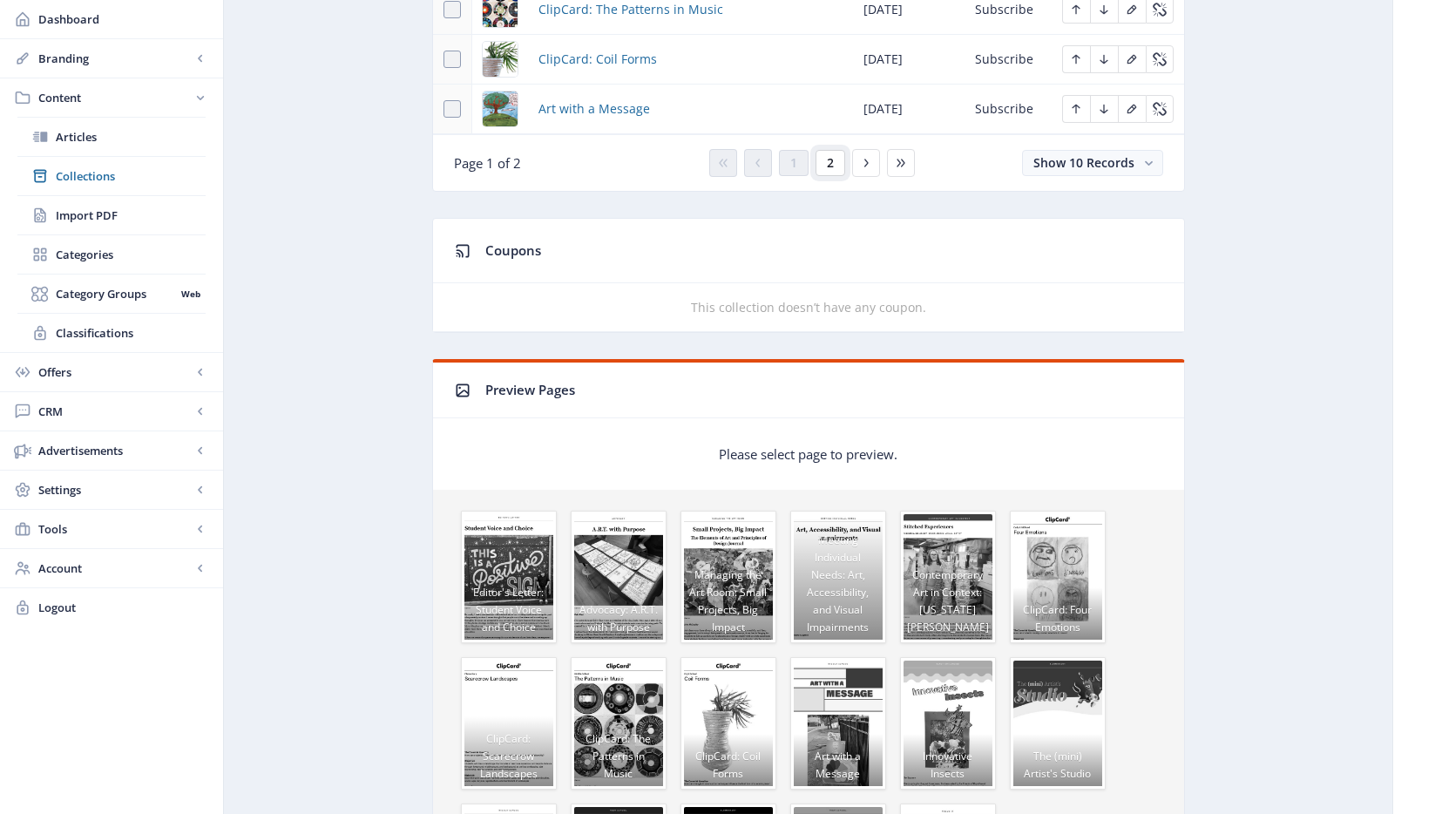
click at [834, 162] on button "2" at bounding box center [831, 163] width 30 height 26
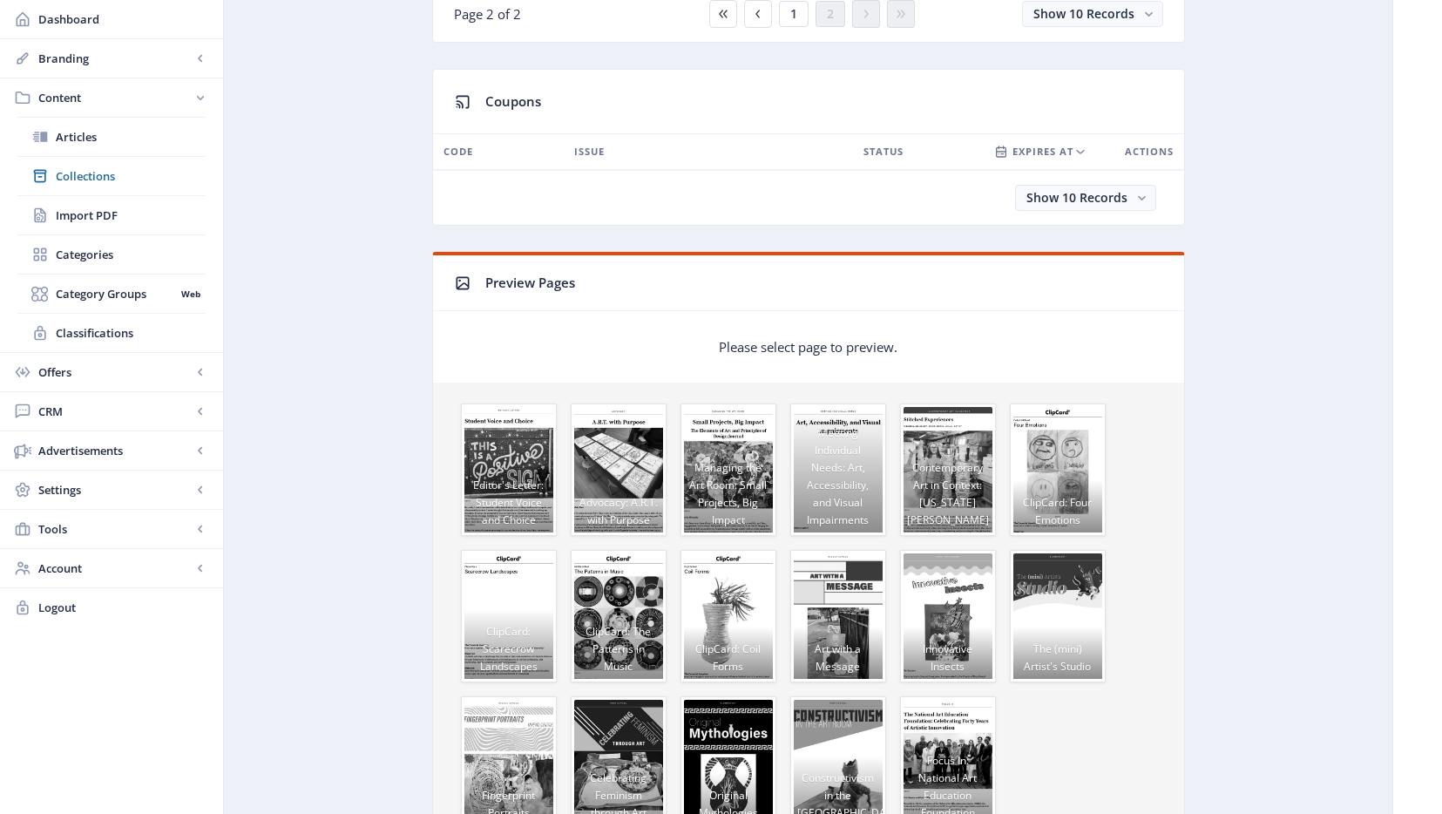
scroll to position [707, 0]
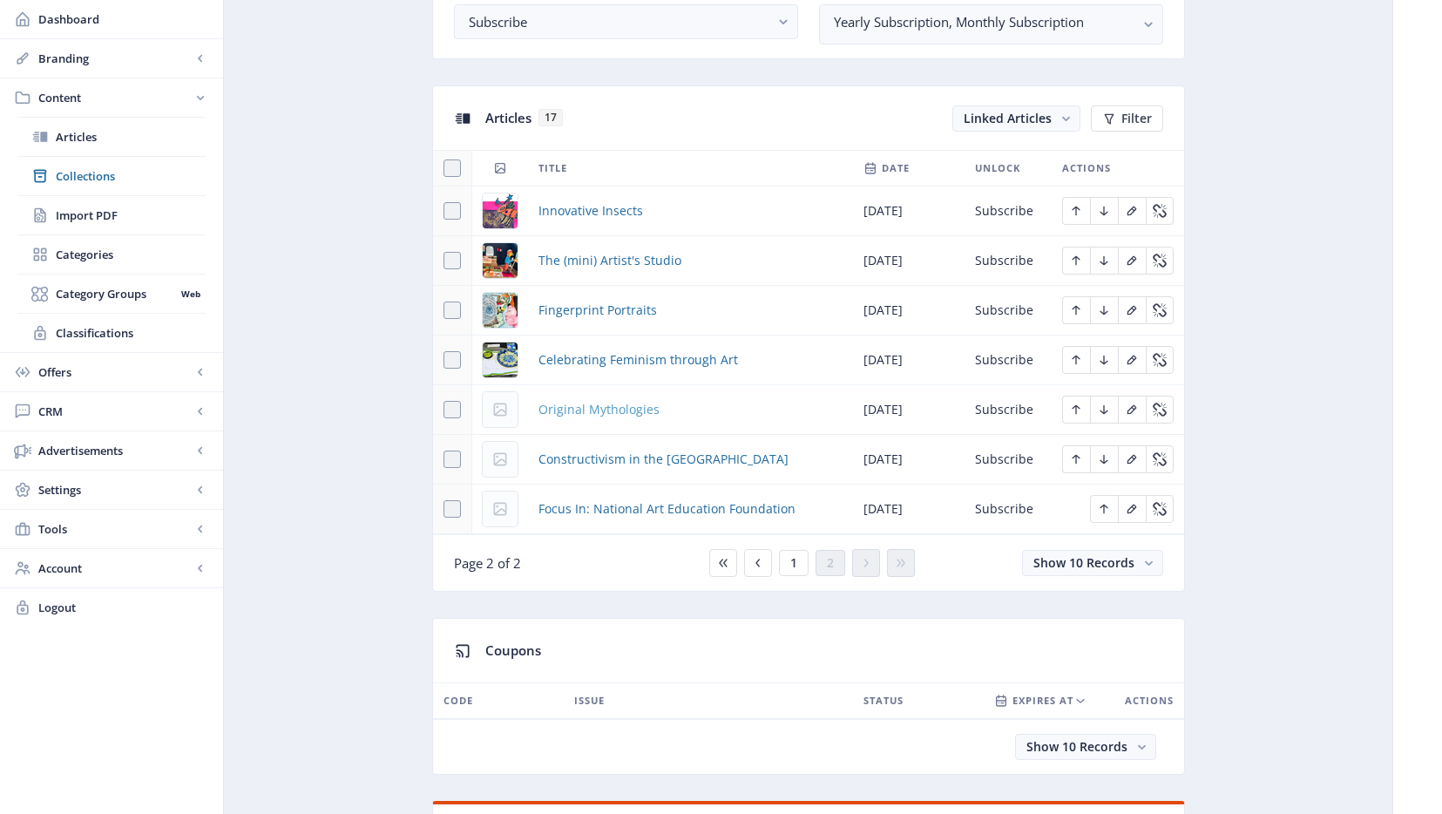
click at [618, 410] on span "Original Mythologies" at bounding box center [598, 409] width 121 height 21
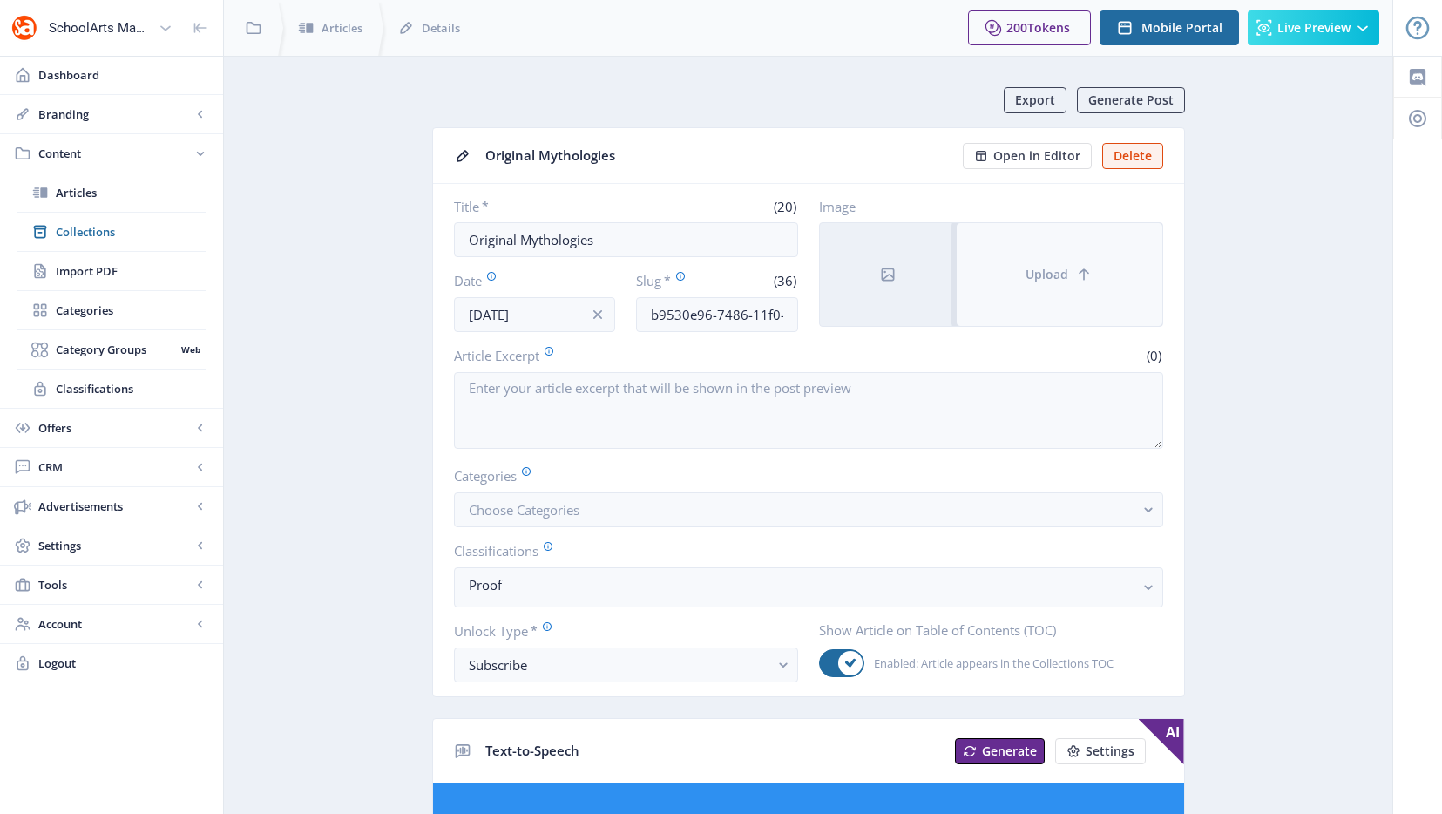
click at [1035, 283] on button "Upload" at bounding box center [1060, 274] width 206 height 103
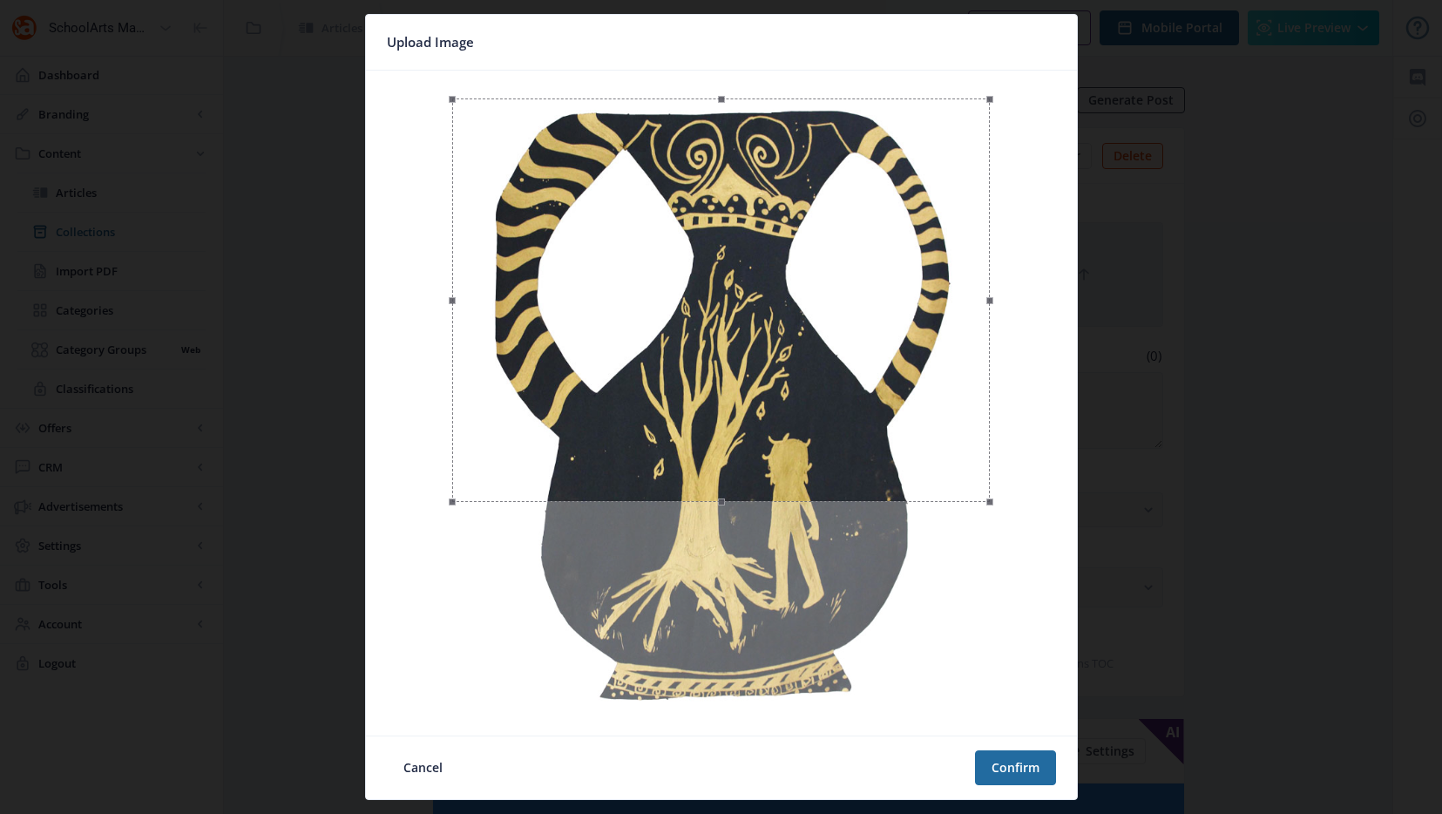
click at [902, 366] on div at bounding box center [721, 299] width 538 height 403
click at [1011, 768] on button "Confirm" at bounding box center [1015, 767] width 81 height 35
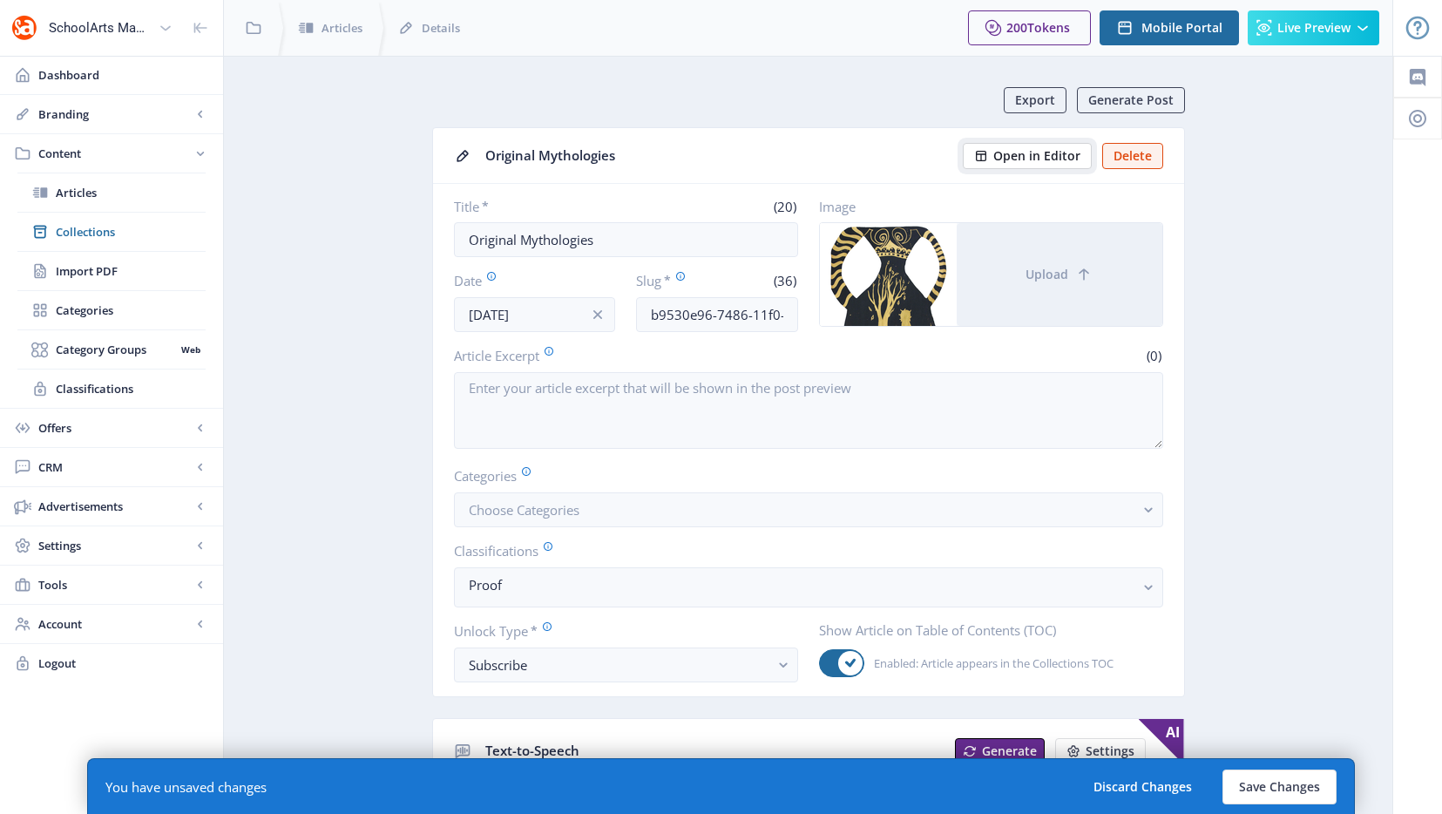
click at [1026, 150] on span "Open in Editor" at bounding box center [1036, 156] width 87 height 14
click at [689, 323] on input "b9530e96-7486-11f0-bd64-4201ac1fa005" at bounding box center [717, 314] width 162 height 35
click at [689, 324] on input "b9530e96-7486-11f0-bd64-4201ac1fa005" at bounding box center [717, 314] width 162 height 35
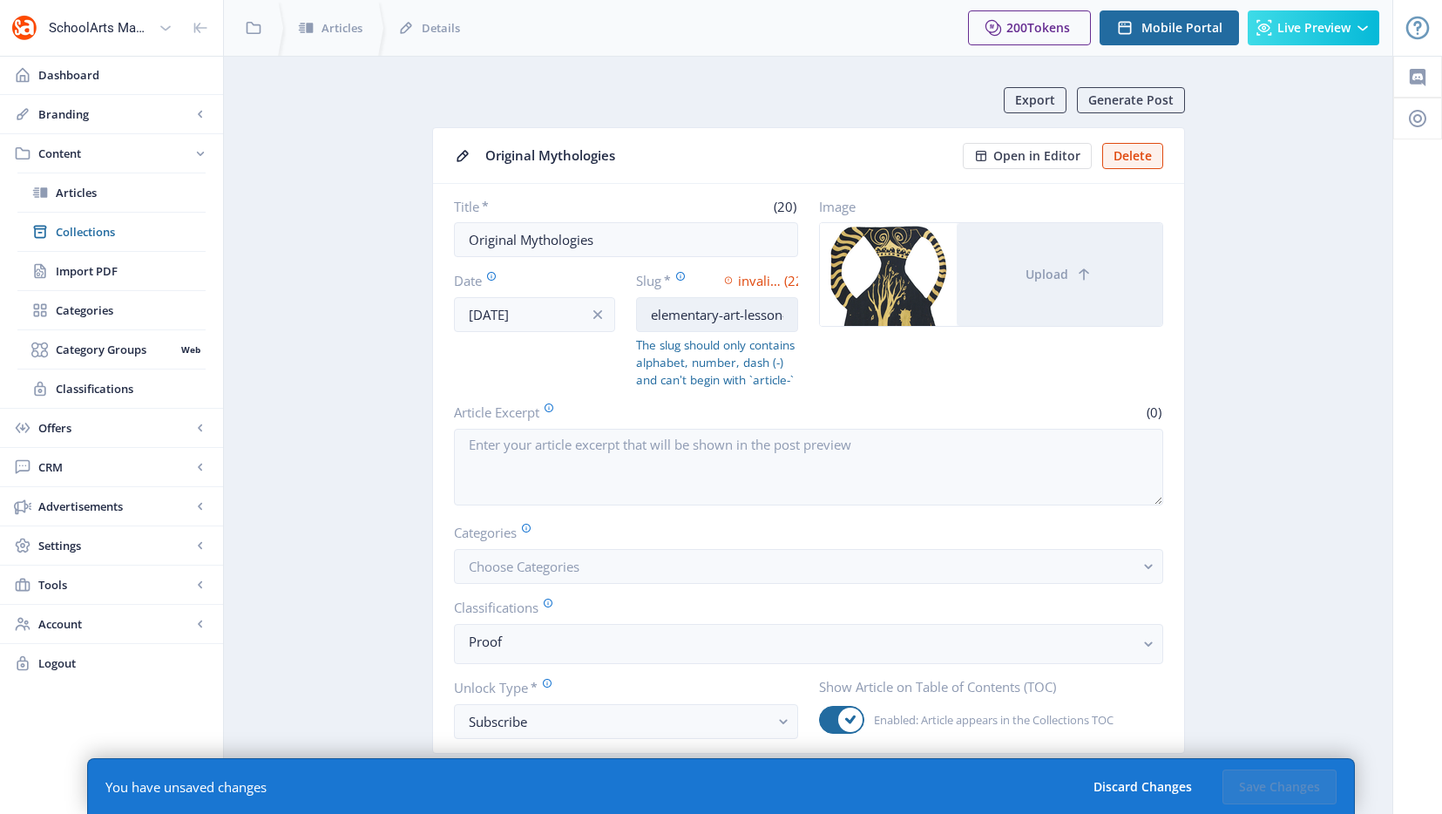
click at [719, 310] on input "elementary-art-lesson-" at bounding box center [717, 314] width 162 height 35
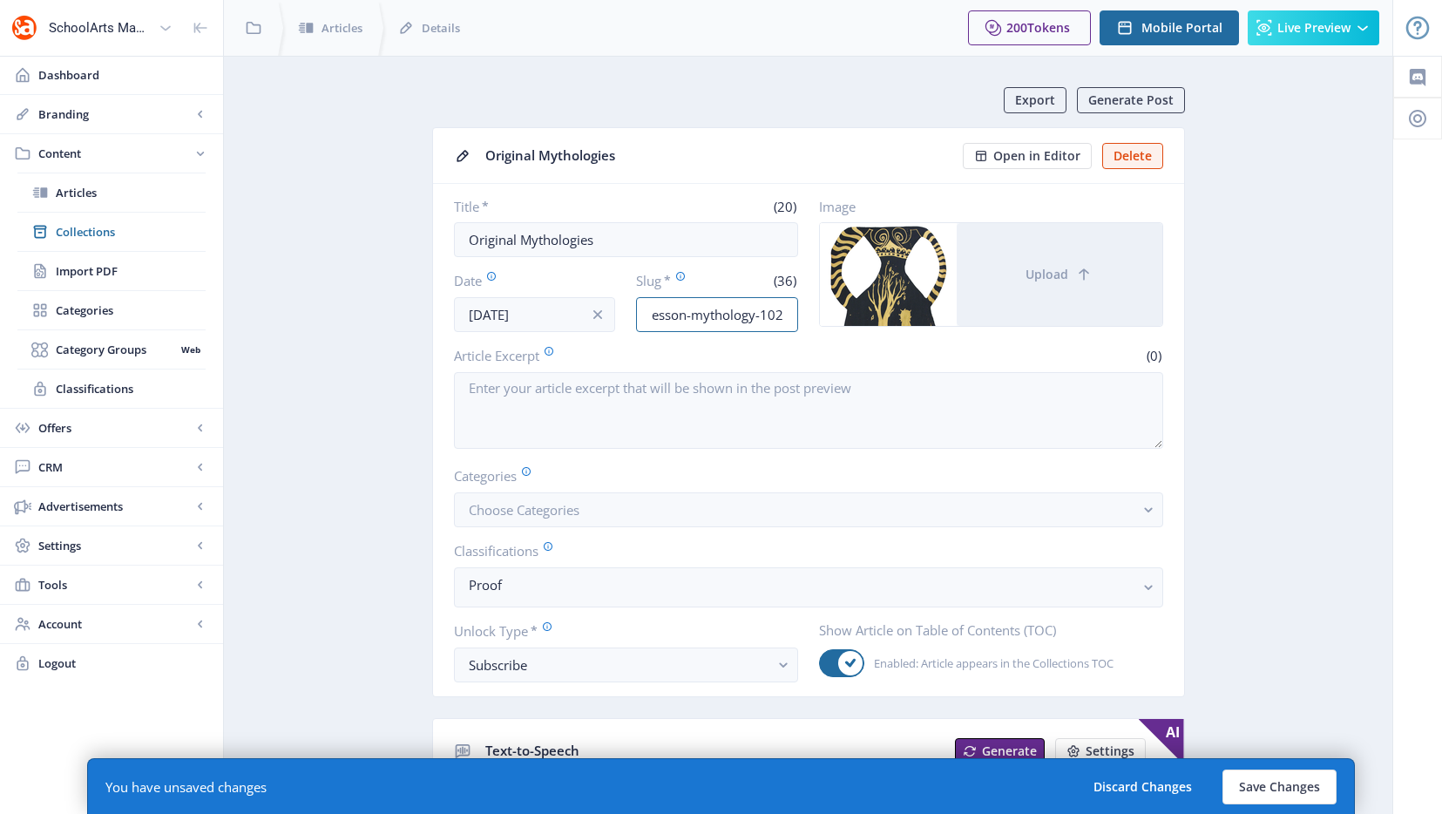
scroll to position [0, 104]
type input "elementary-art-lesson-mythology-1025"
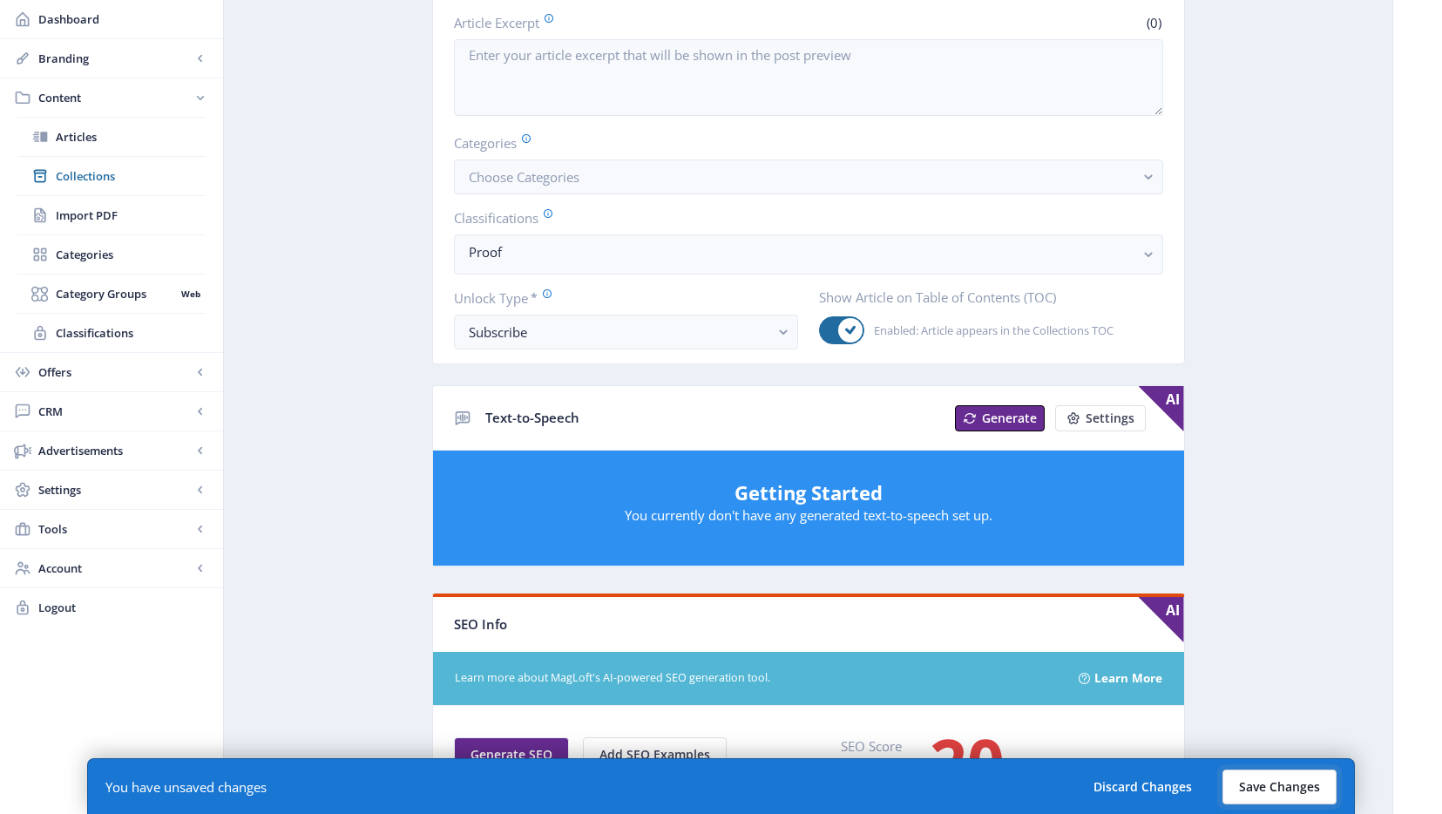
click at [1278, 776] on button "Save Changes" at bounding box center [1279, 786] width 114 height 35
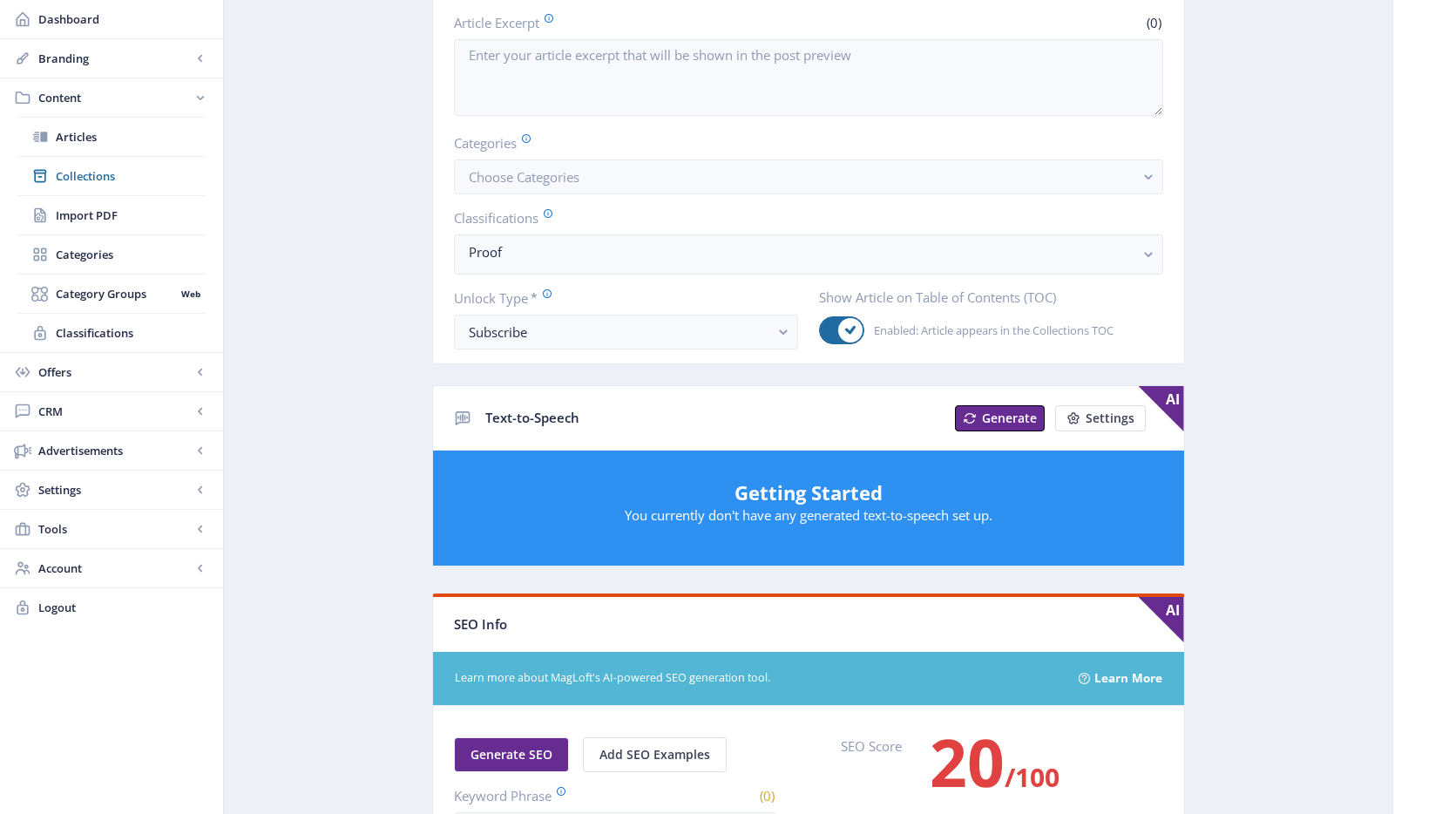
scroll to position [0, 0]
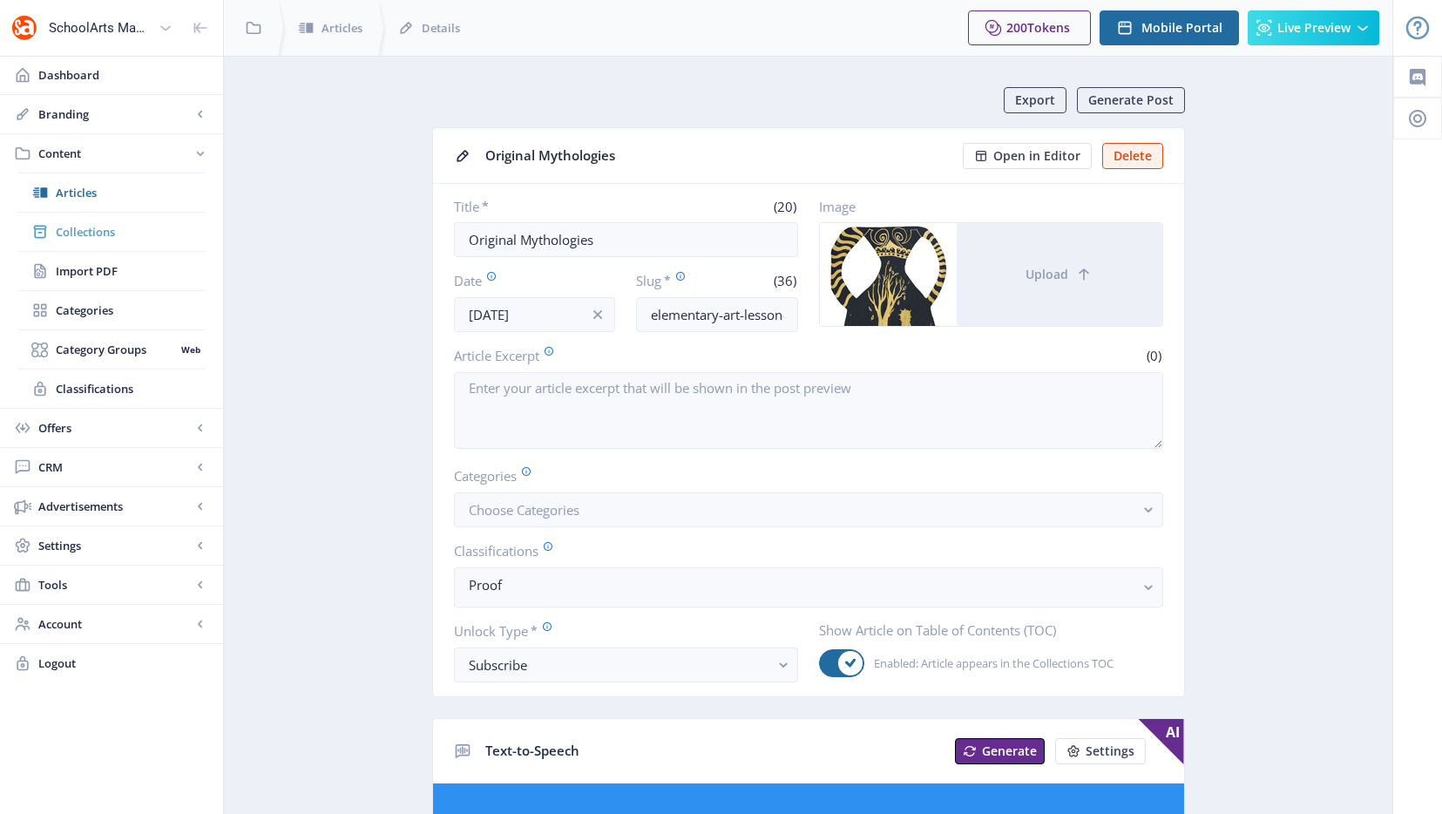
click at [113, 231] on span "Collections" at bounding box center [131, 231] width 150 height 17
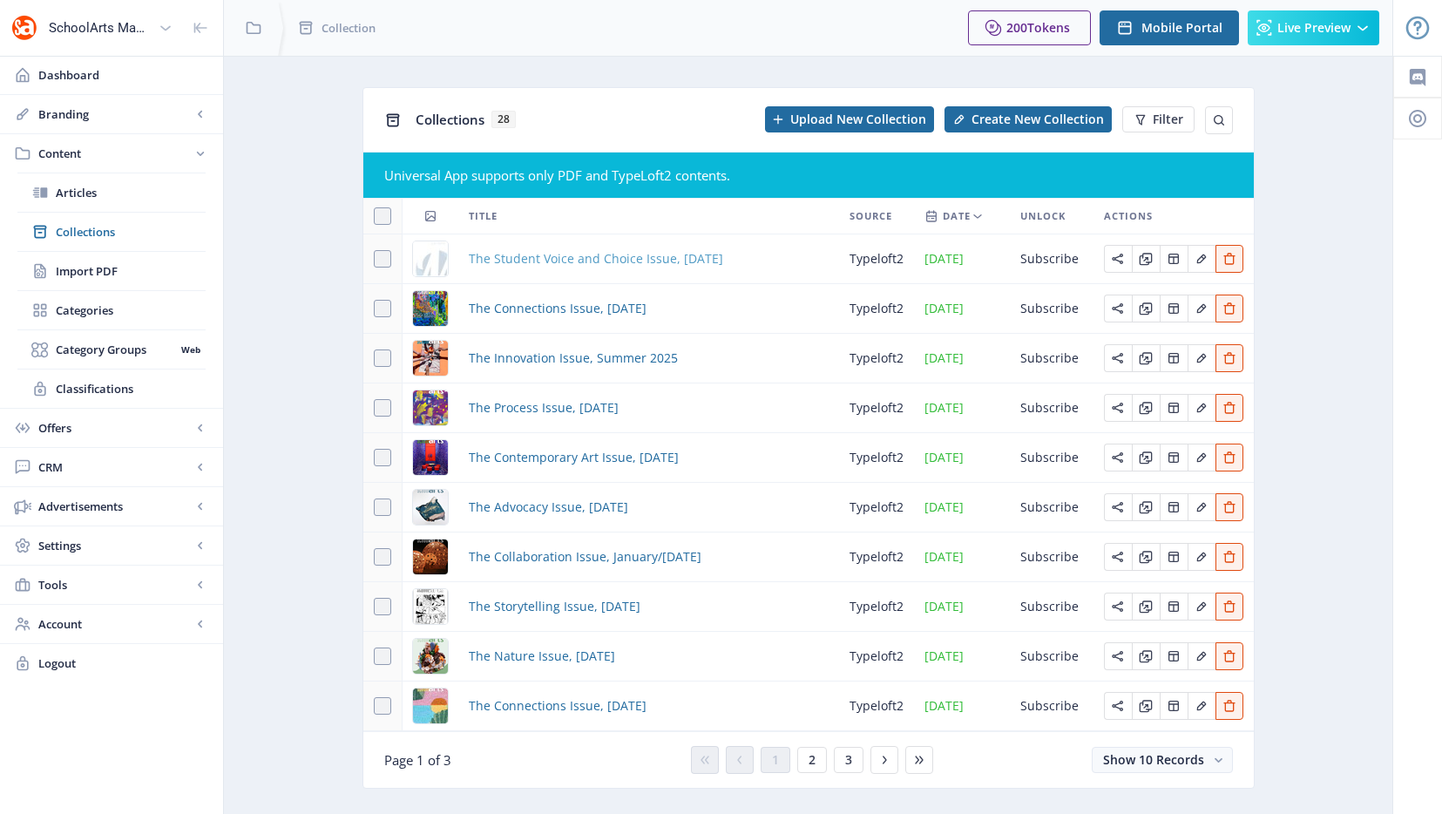
click at [521, 266] on span "The Student Voice and Choice Issue, [DATE]" at bounding box center [596, 258] width 254 height 21
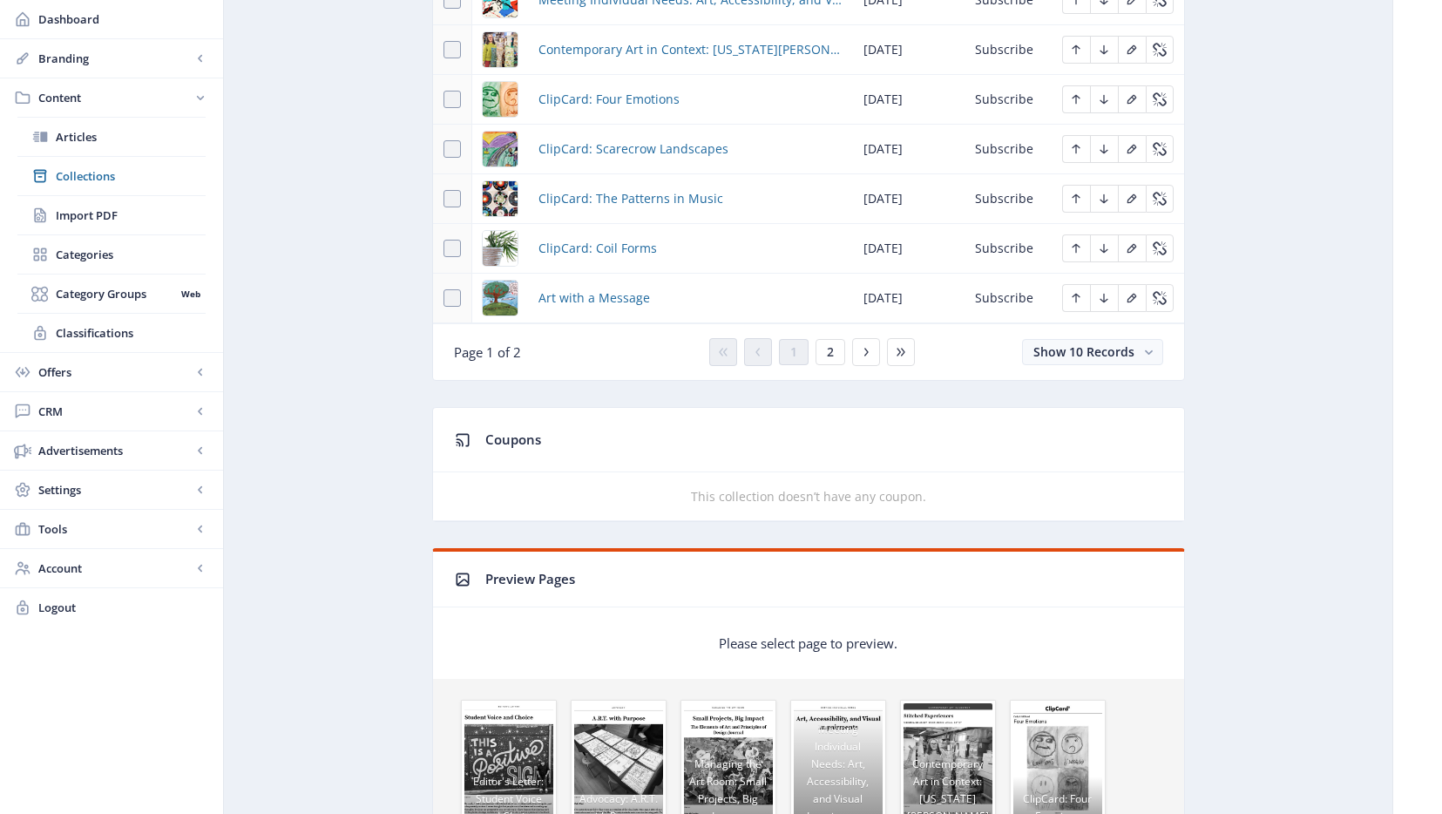
scroll to position [829, 0]
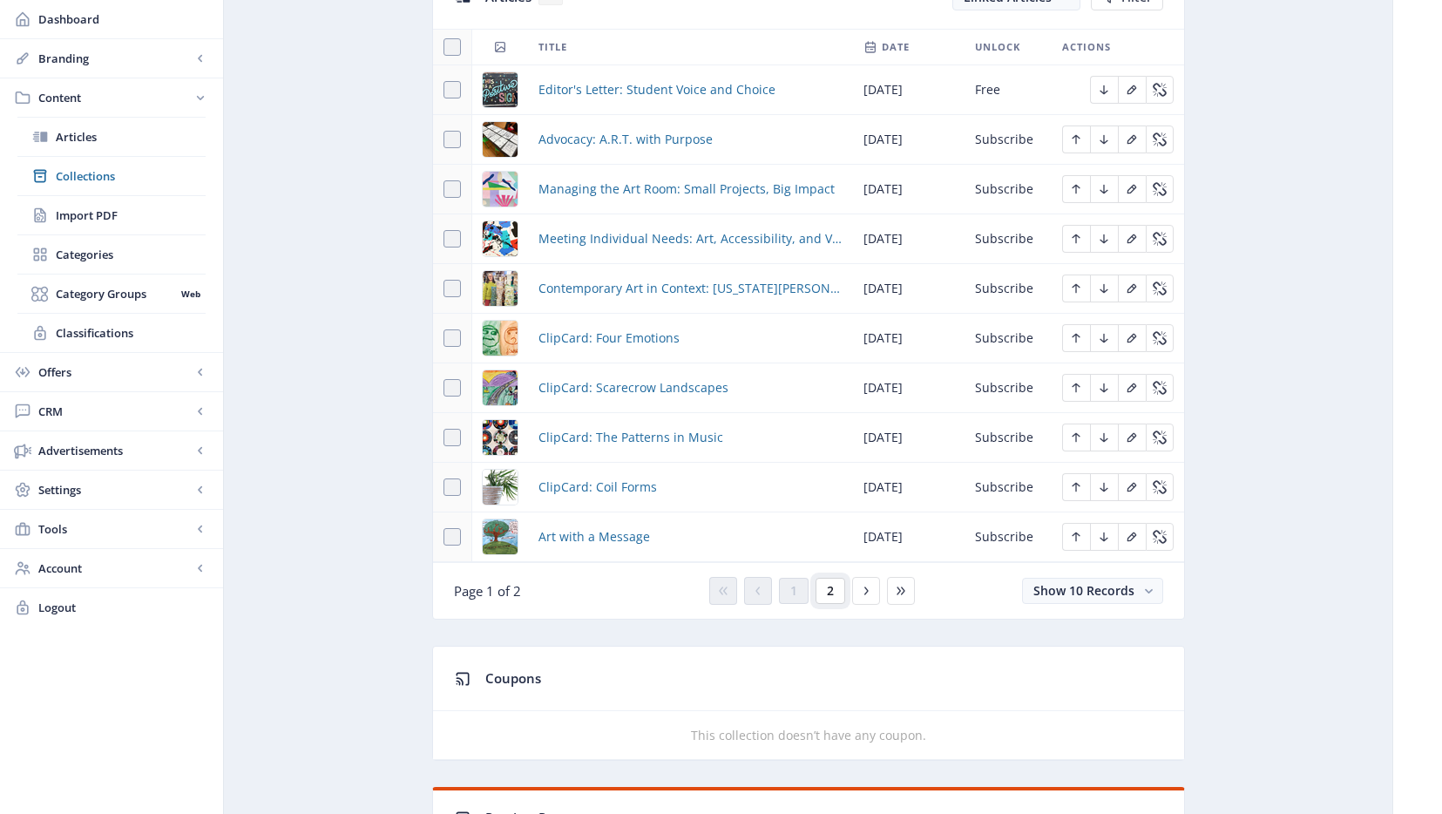
click at [833, 599] on button "2" at bounding box center [831, 591] width 30 height 26
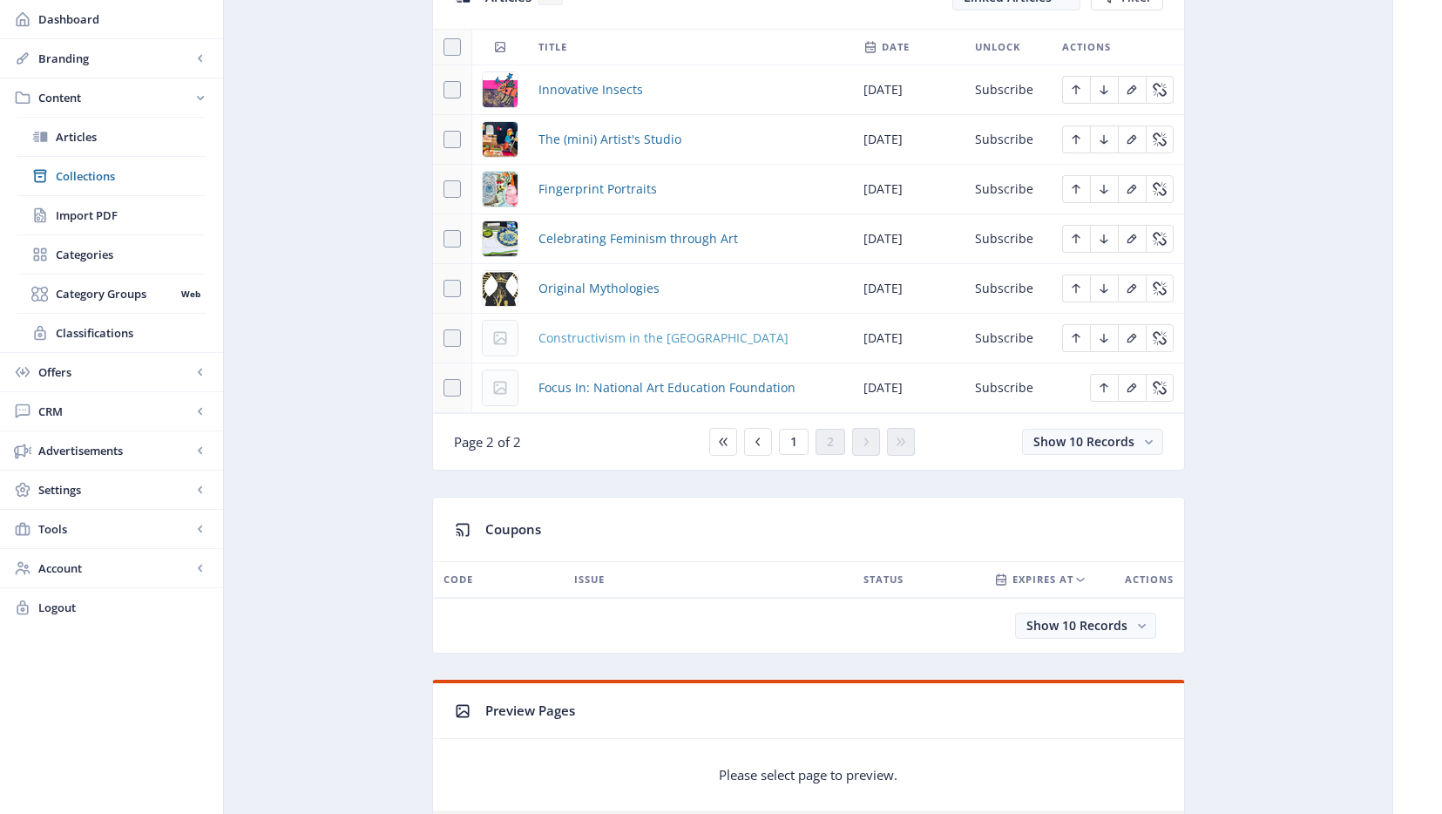
click at [612, 337] on span "Constructivism in the [GEOGRAPHIC_DATA]" at bounding box center [663, 338] width 250 height 21
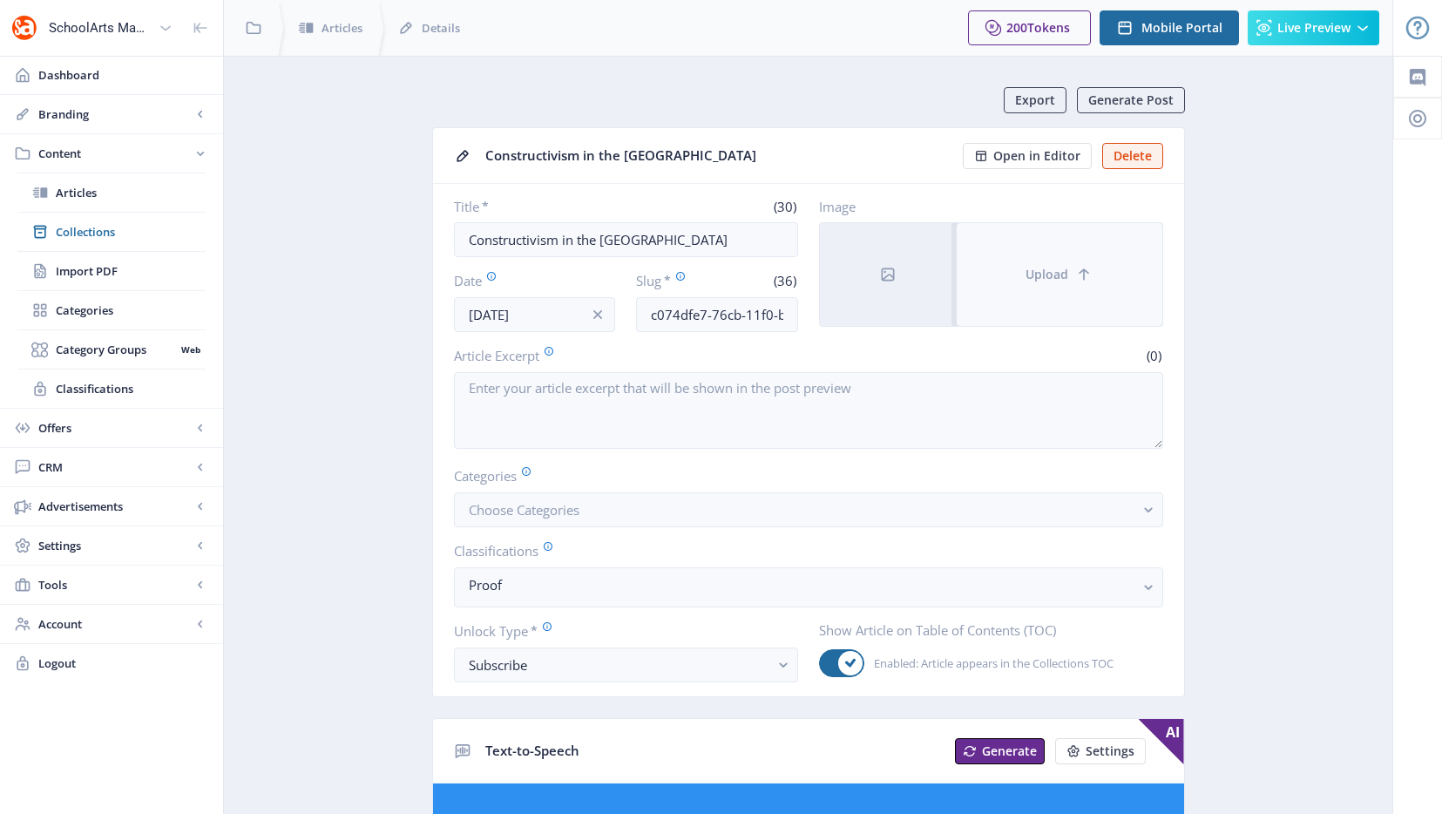
click at [1061, 258] on button "Upload" at bounding box center [1060, 274] width 206 height 103
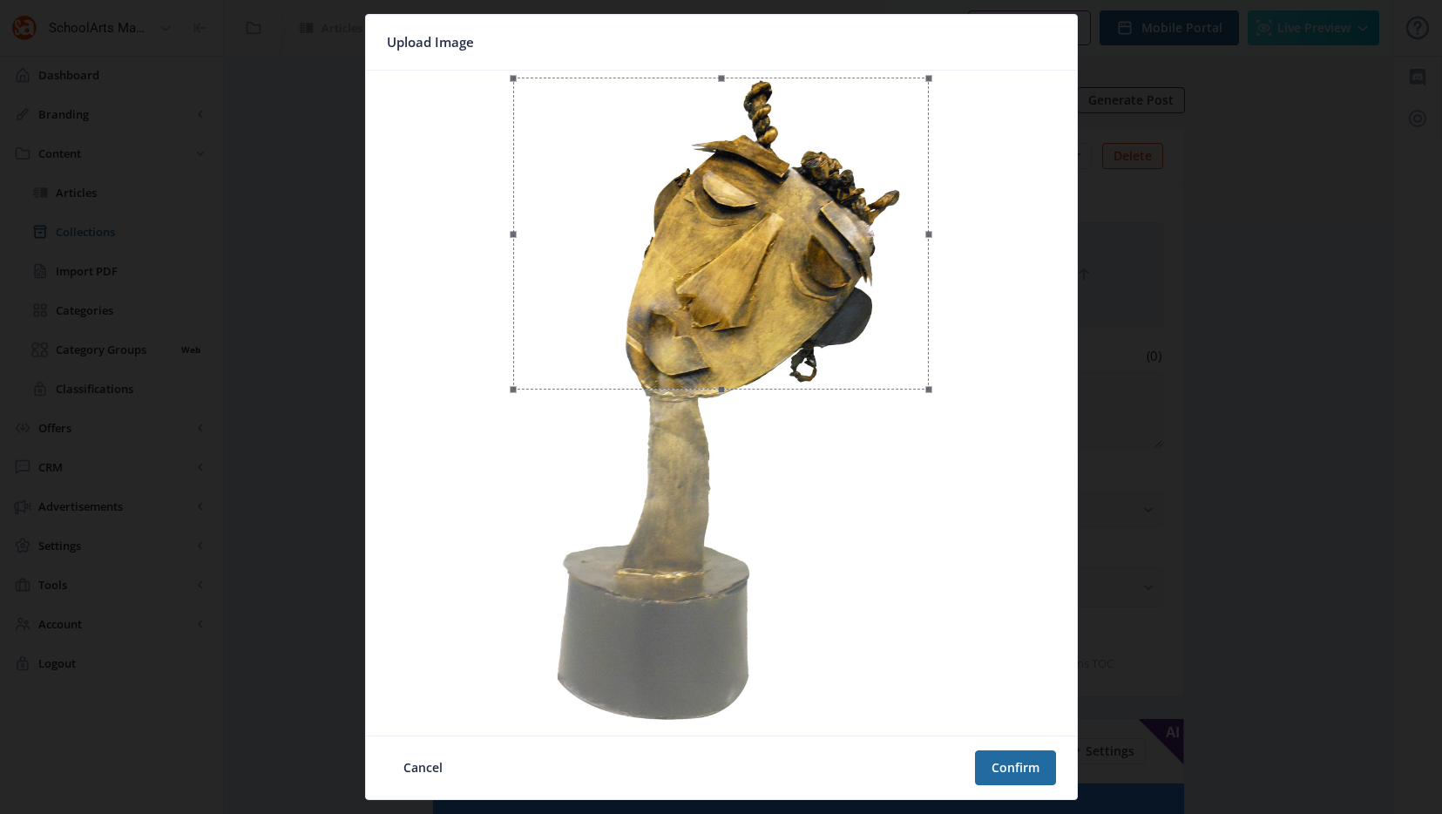
drag, startPoint x: 888, startPoint y: 229, endPoint x: 888, endPoint y: 208, distance: 20.9
click at [888, 208] on div at bounding box center [721, 234] width 416 height 312
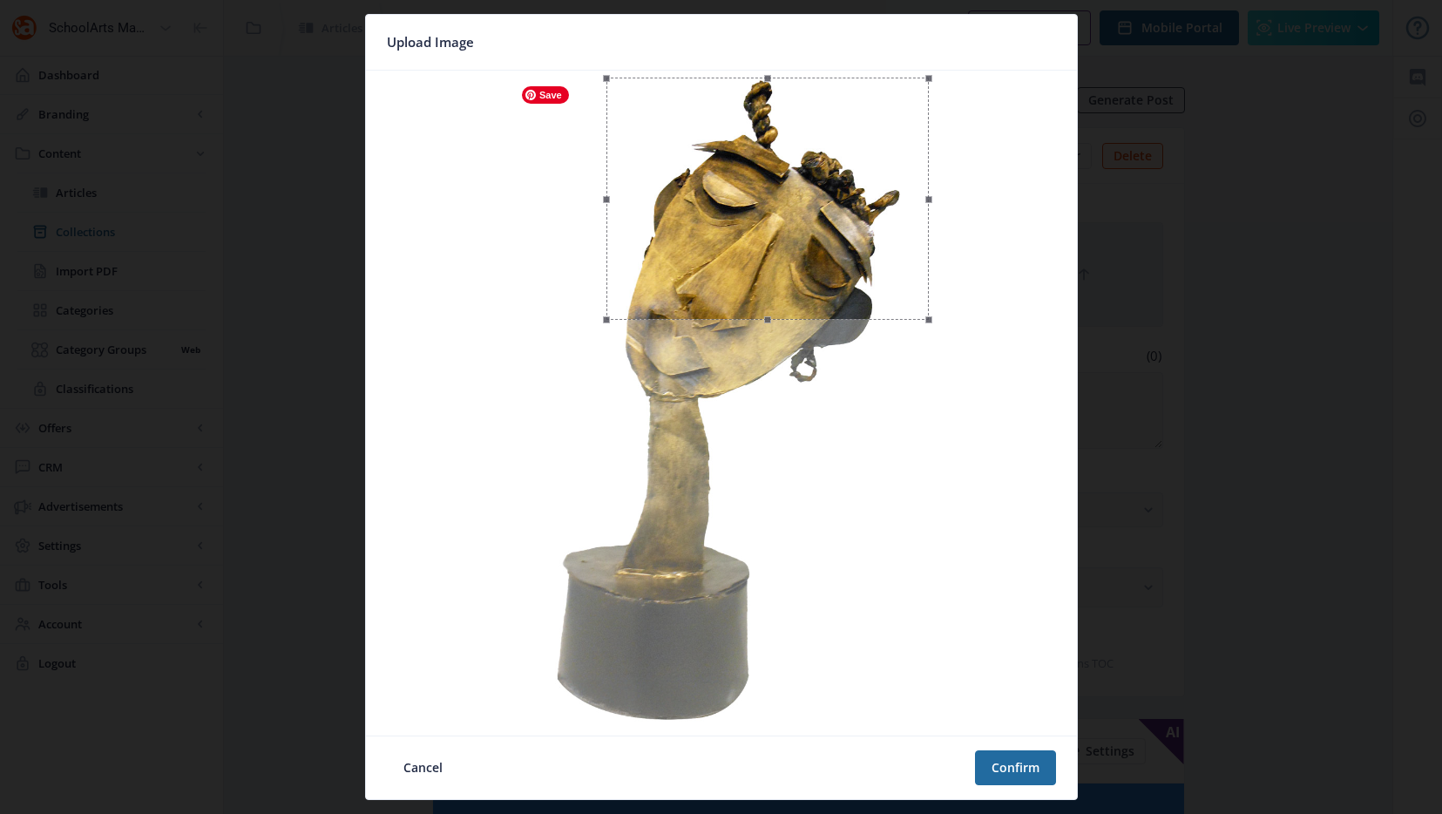
drag, startPoint x: 518, startPoint y: 390, endPoint x: 612, endPoint y: 344, distance: 104.0
click at [612, 344] on div at bounding box center [721, 403] width 697 height 651
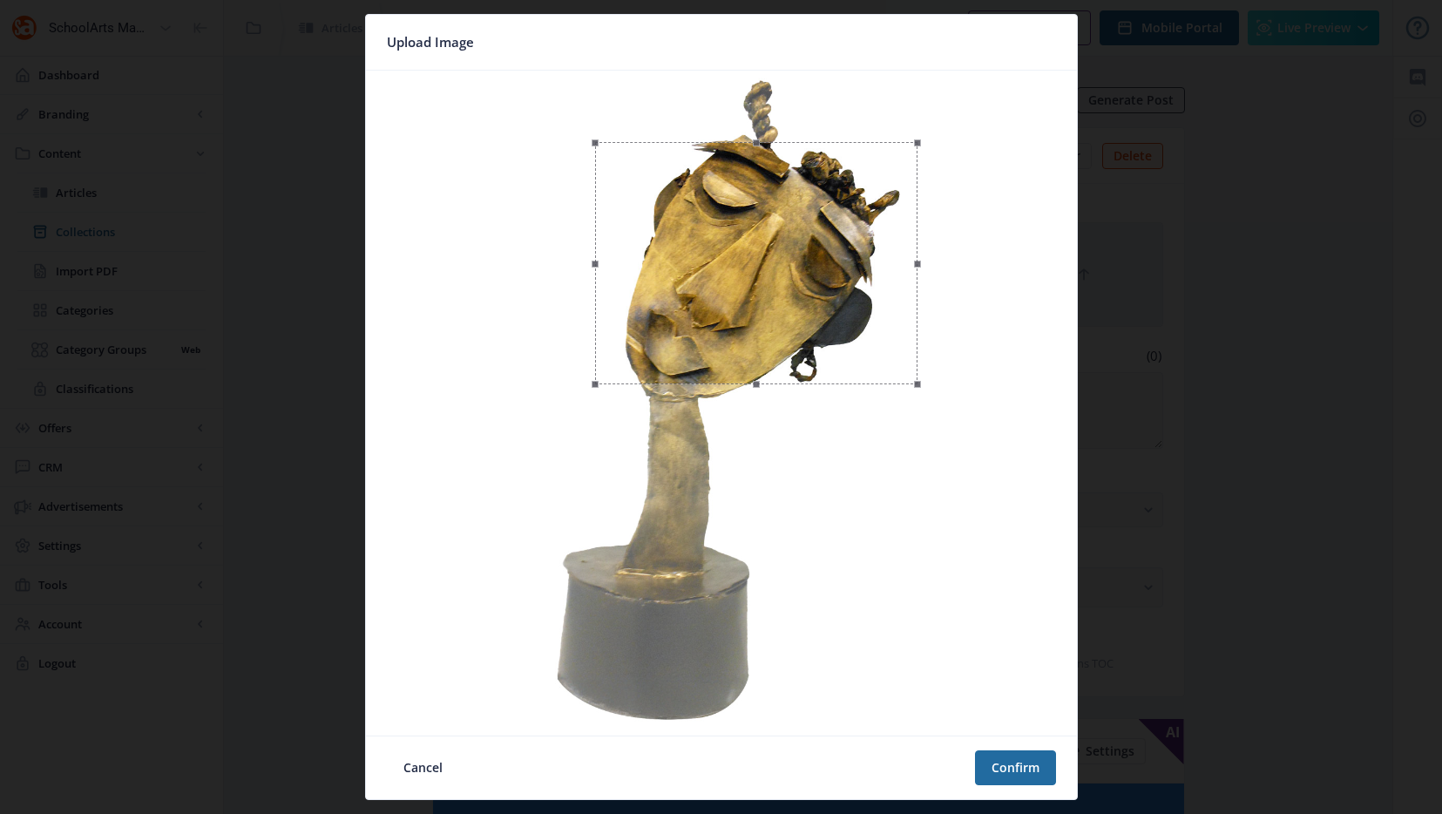
drag, startPoint x: 680, startPoint y: 300, endPoint x: 668, endPoint y: 364, distance: 65.5
click at [668, 364] on div at bounding box center [756, 263] width 322 height 242
drag, startPoint x: 598, startPoint y: 384, endPoint x: 540, endPoint y: 447, distance: 85.1
click at [540, 447] on div at bounding box center [721, 403] width 697 height 651
drag, startPoint x: 793, startPoint y: 403, endPoint x: 801, endPoint y: 393, distance: 13.1
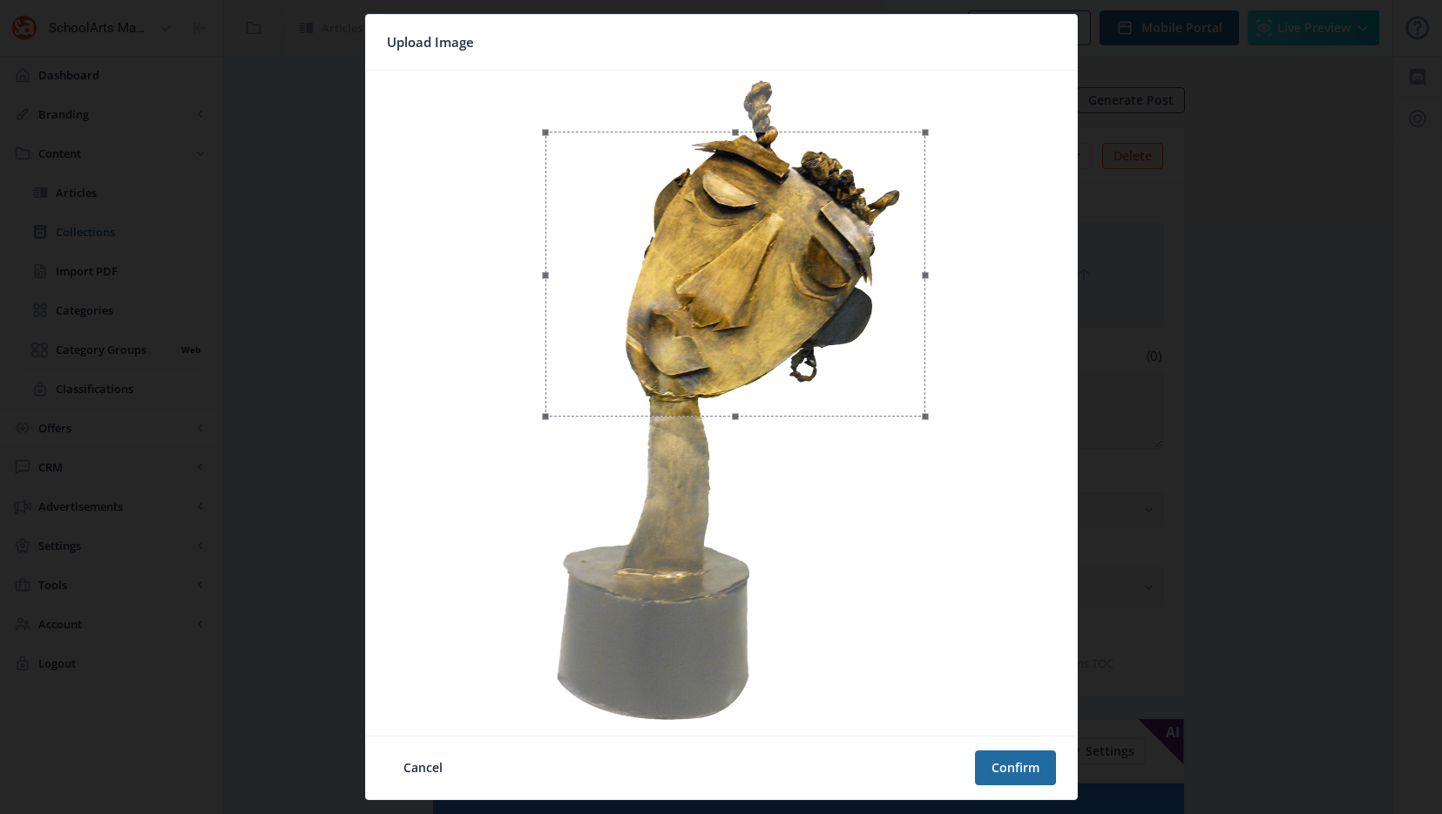
click at [801, 393] on div at bounding box center [735, 274] width 380 height 285
drag, startPoint x: 546, startPoint y: 416, endPoint x: 501, endPoint y: 457, distance: 60.5
click at [501, 457] on div at bounding box center [721, 403] width 697 height 651
drag, startPoint x: 745, startPoint y: 394, endPoint x: 747, endPoint y: 372, distance: 21.9
click at [747, 372] on div at bounding box center [721, 264] width 412 height 309
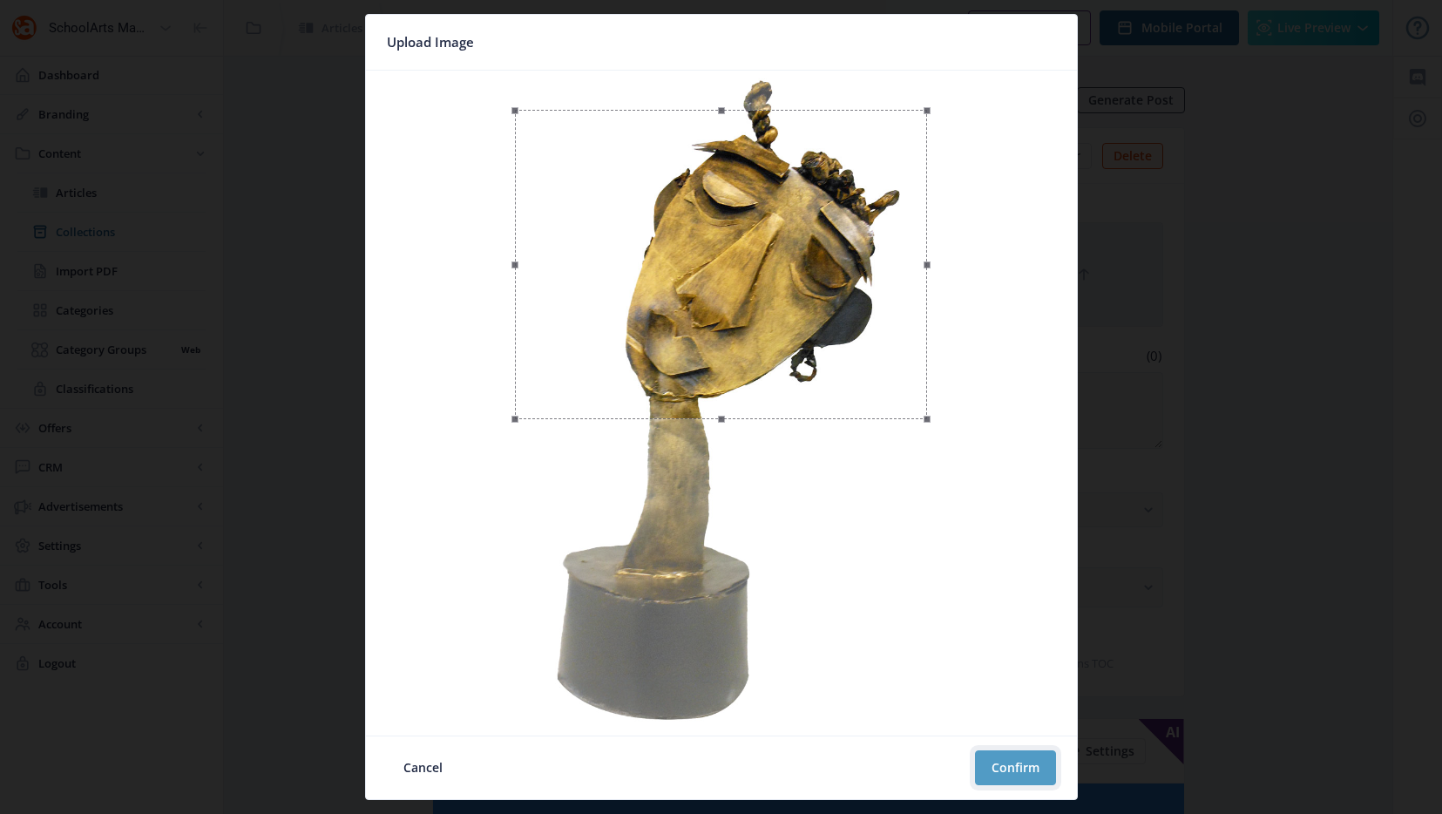
click at [1026, 775] on button "Confirm" at bounding box center [1015, 767] width 81 height 35
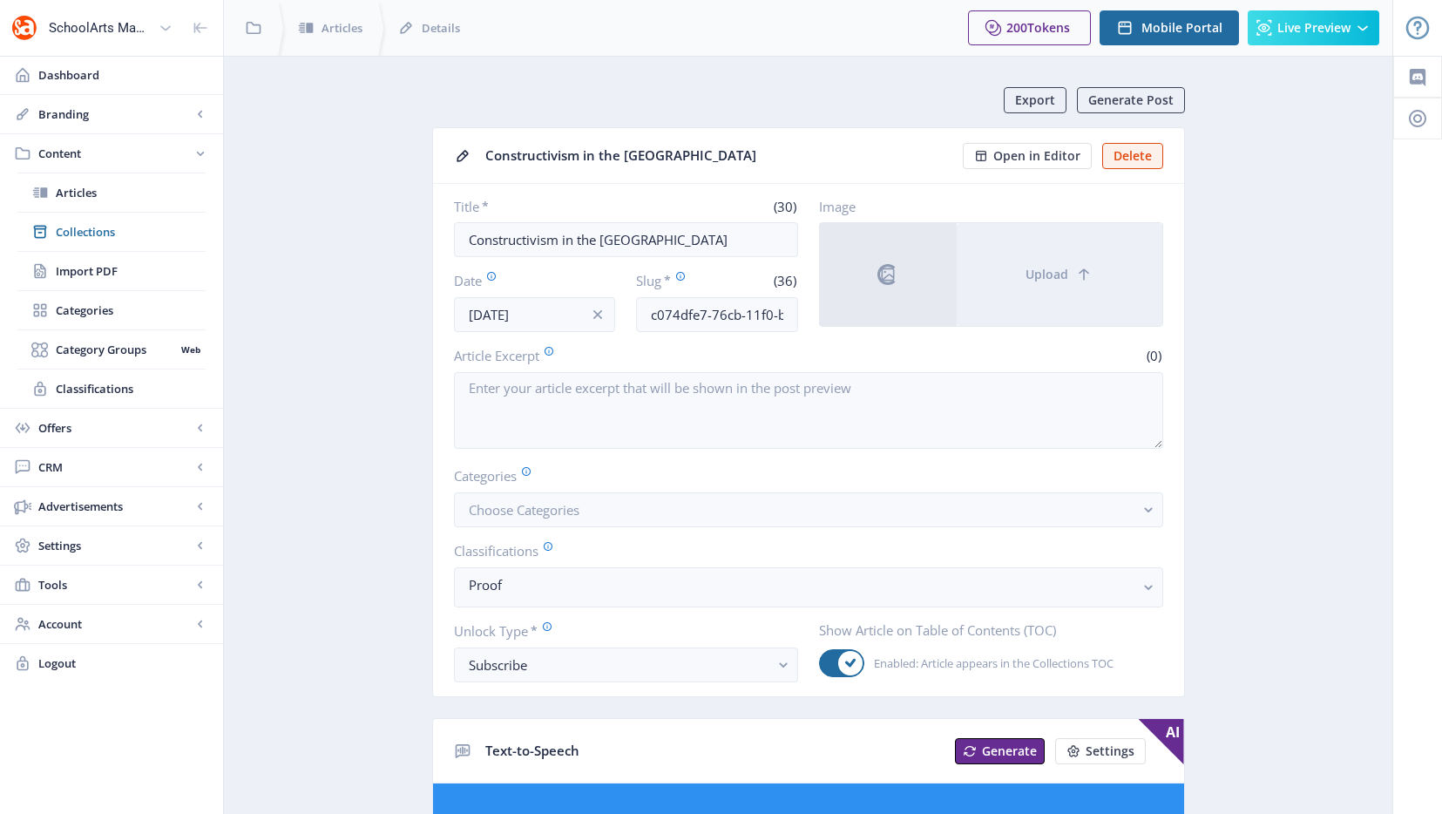
click at [694, 315] on input "c074dfe7-76cb-11f0-bd64-4201ac1fa005" at bounding box center [717, 314] width 162 height 35
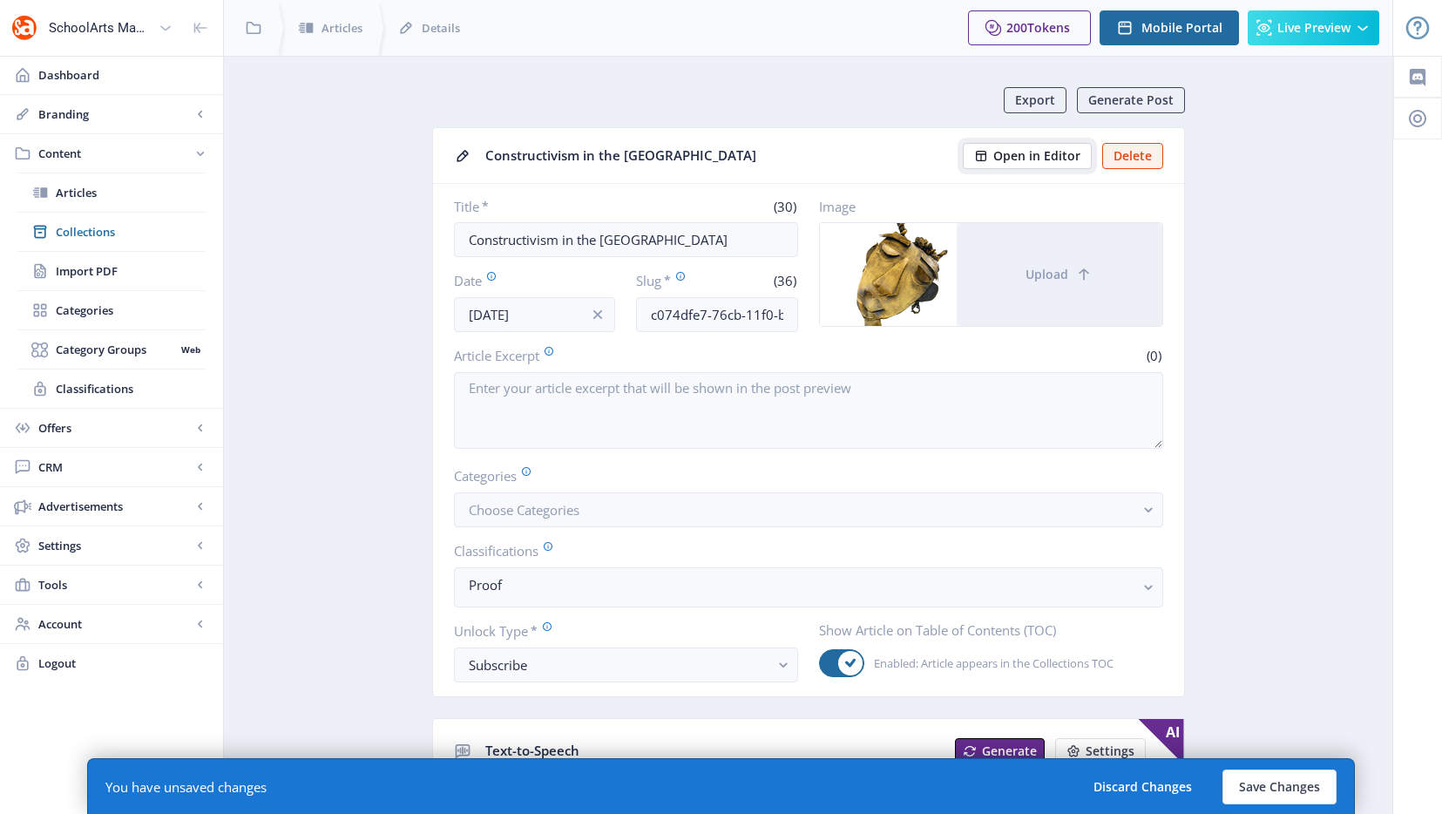
click at [1050, 154] on span "Open in Editor" at bounding box center [1036, 156] width 87 height 14
click at [978, 288] on button "Upload" at bounding box center [1060, 274] width 206 height 103
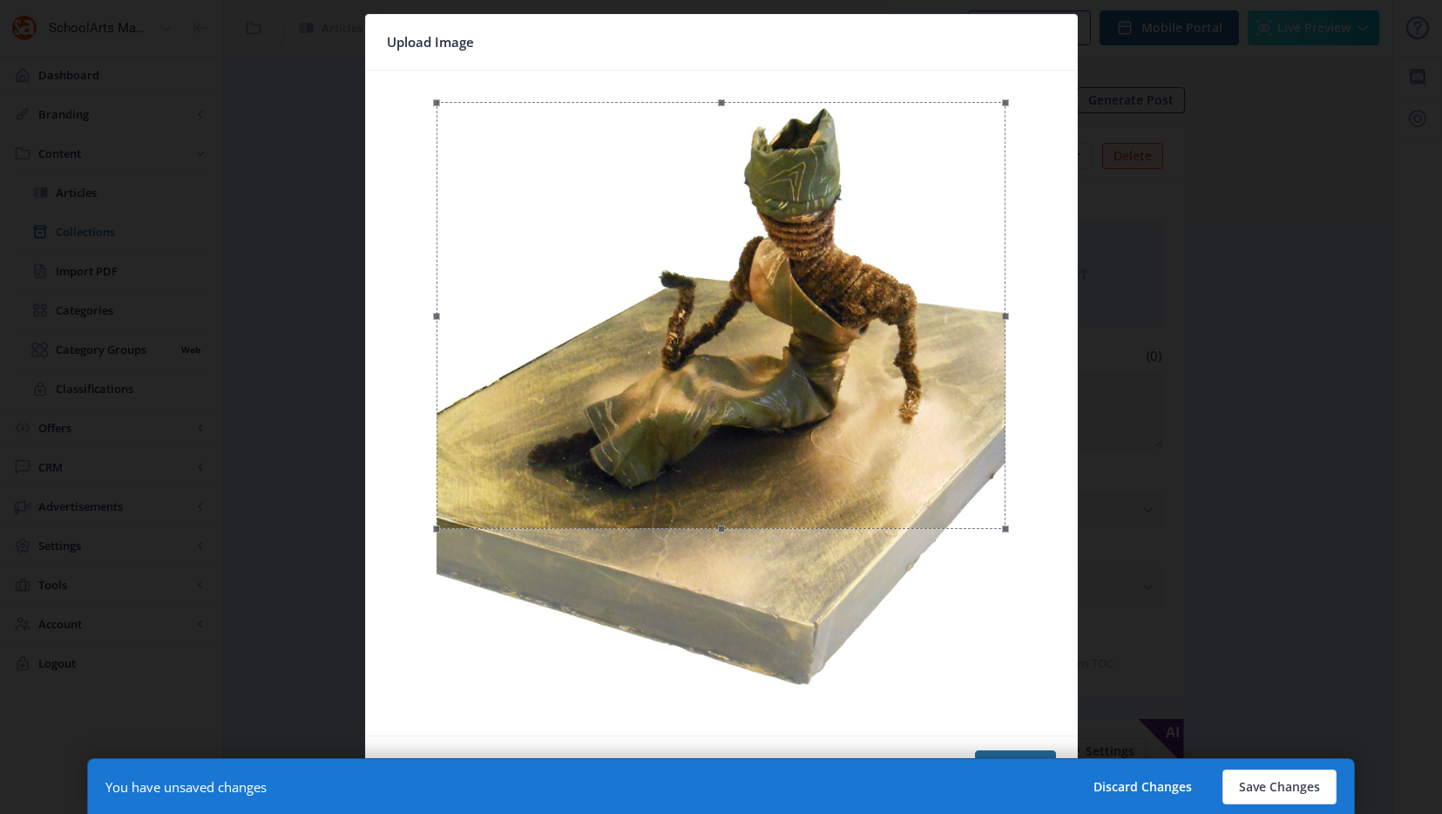
drag, startPoint x: 932, startPoint y: 301, endPoint x: 935, endPoint y: 326, distance: 24.5
click at [935, 326] on div at bounding box center [721, 315] width 569 height 427
click at [1244, 781] on button "Save Changes" at bounding box center [1279, 786] width 114 height 35
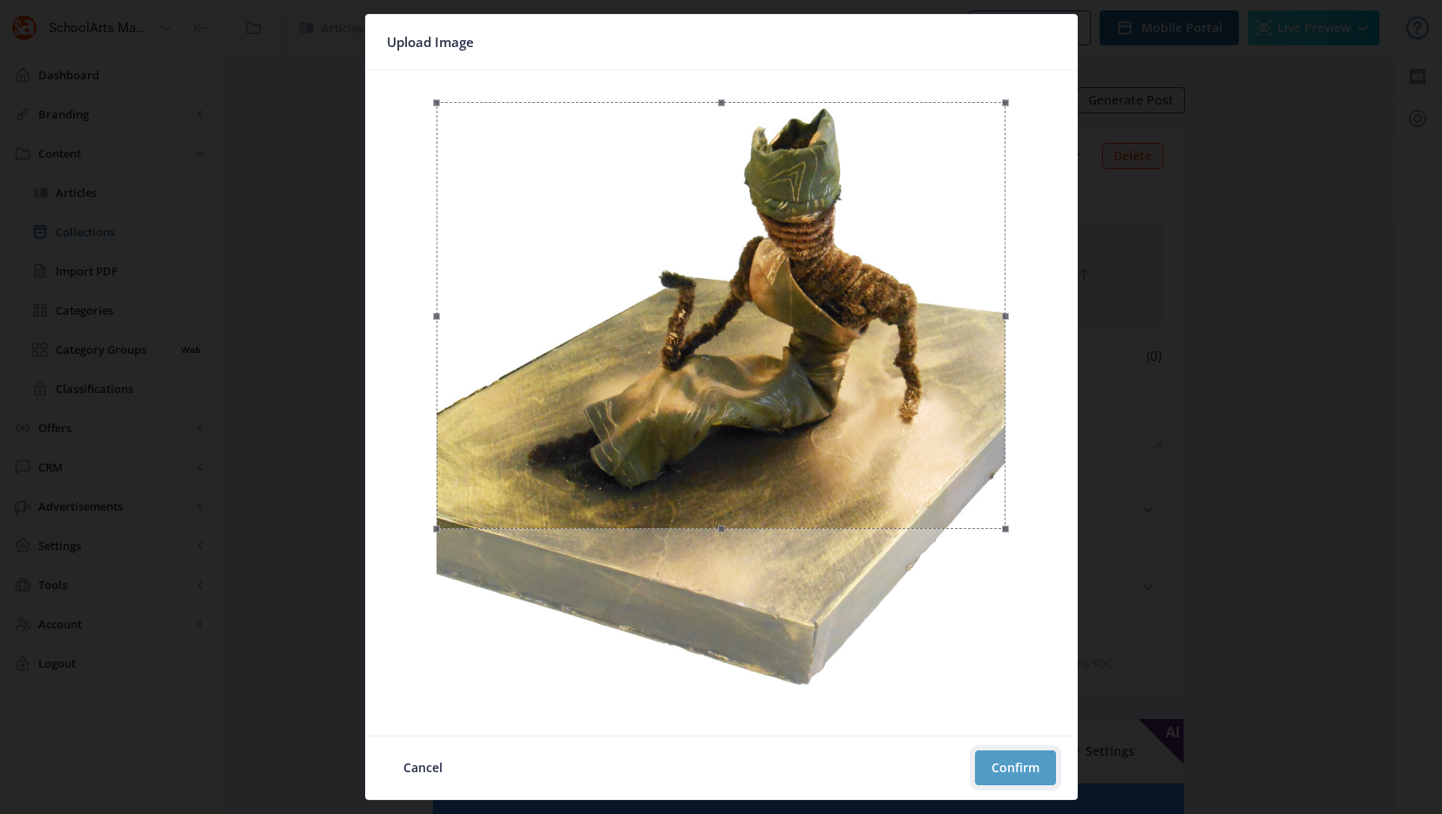
click at [1008, 782] on button "Confirm" at bounding box center [1015, 767] width 81 height 35
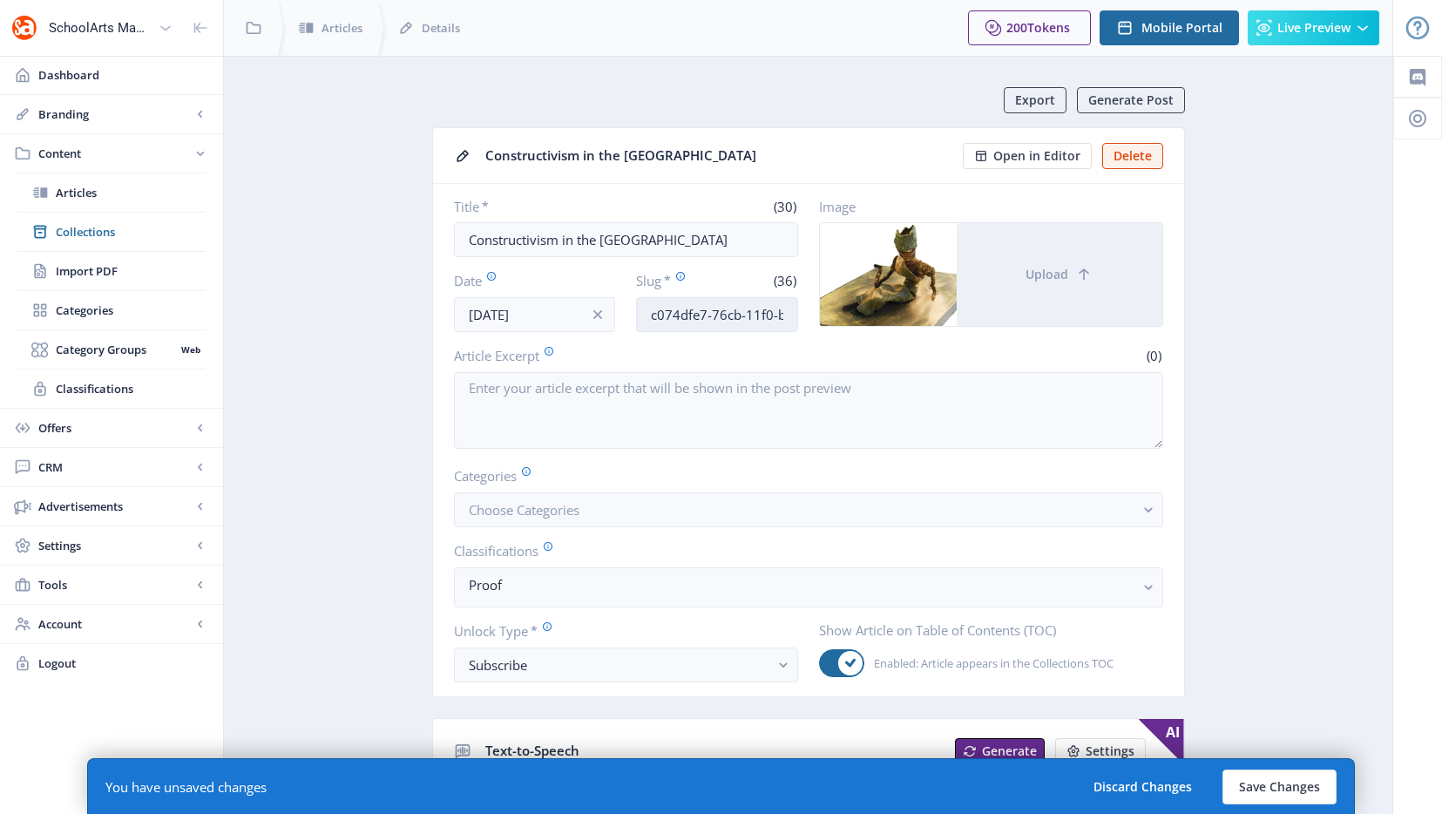
click at [728, 315] on input "c074dfe7-76cb-11f0-bd64-4201ac1fa005" at bounding box center [717, 314] width 162 height 35
click at [728, 314] on input "c074dfe7-76cb-11f0-bd64-4201ac1fa005" at bounding box center [717, 314] width 162 height 35
type input "high-school-art-lesson-sculpture-1025"
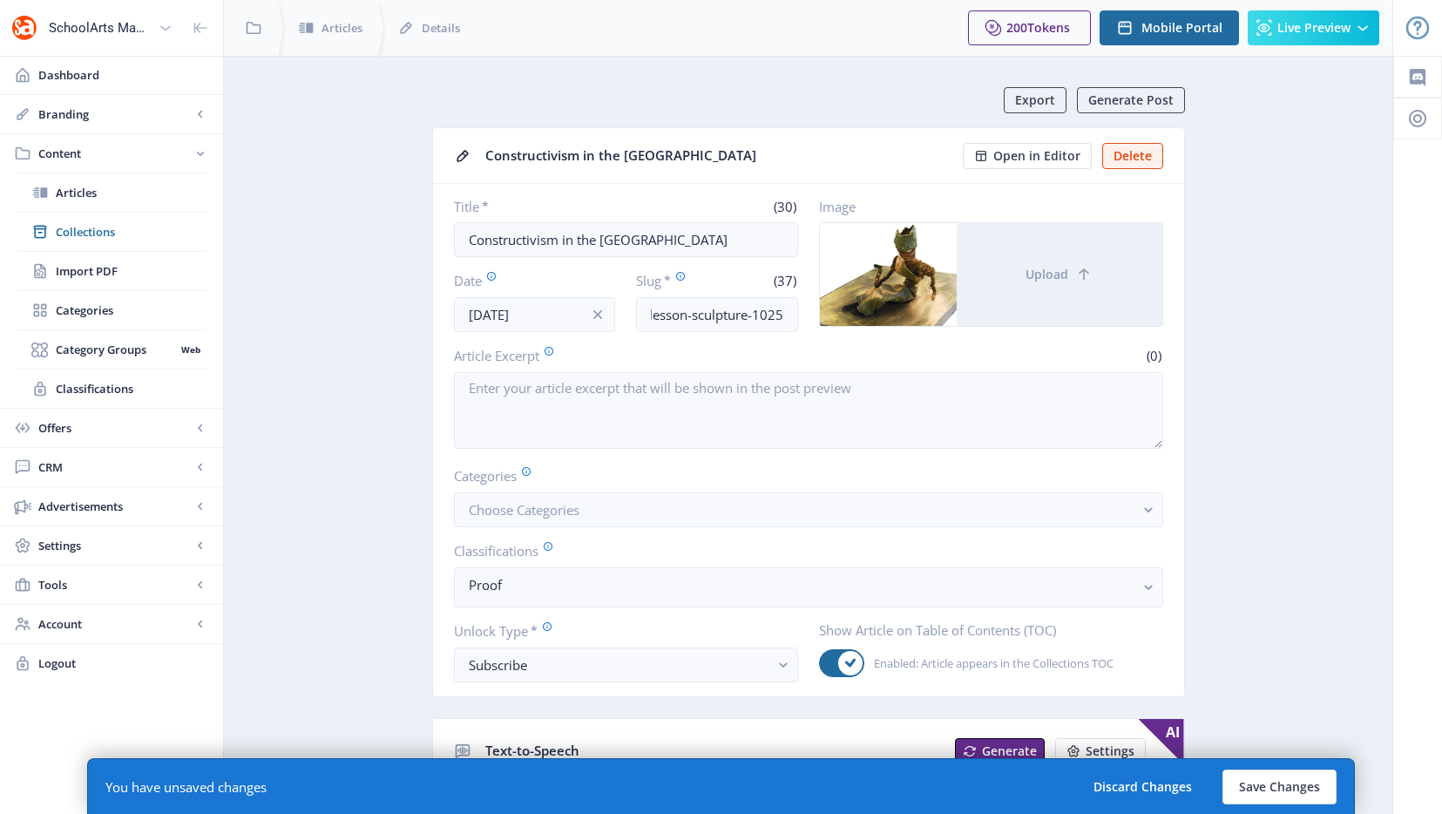
click at [1311, 785] on button "Save Changes" at bounding box center [1279, 786] width 114 height 35
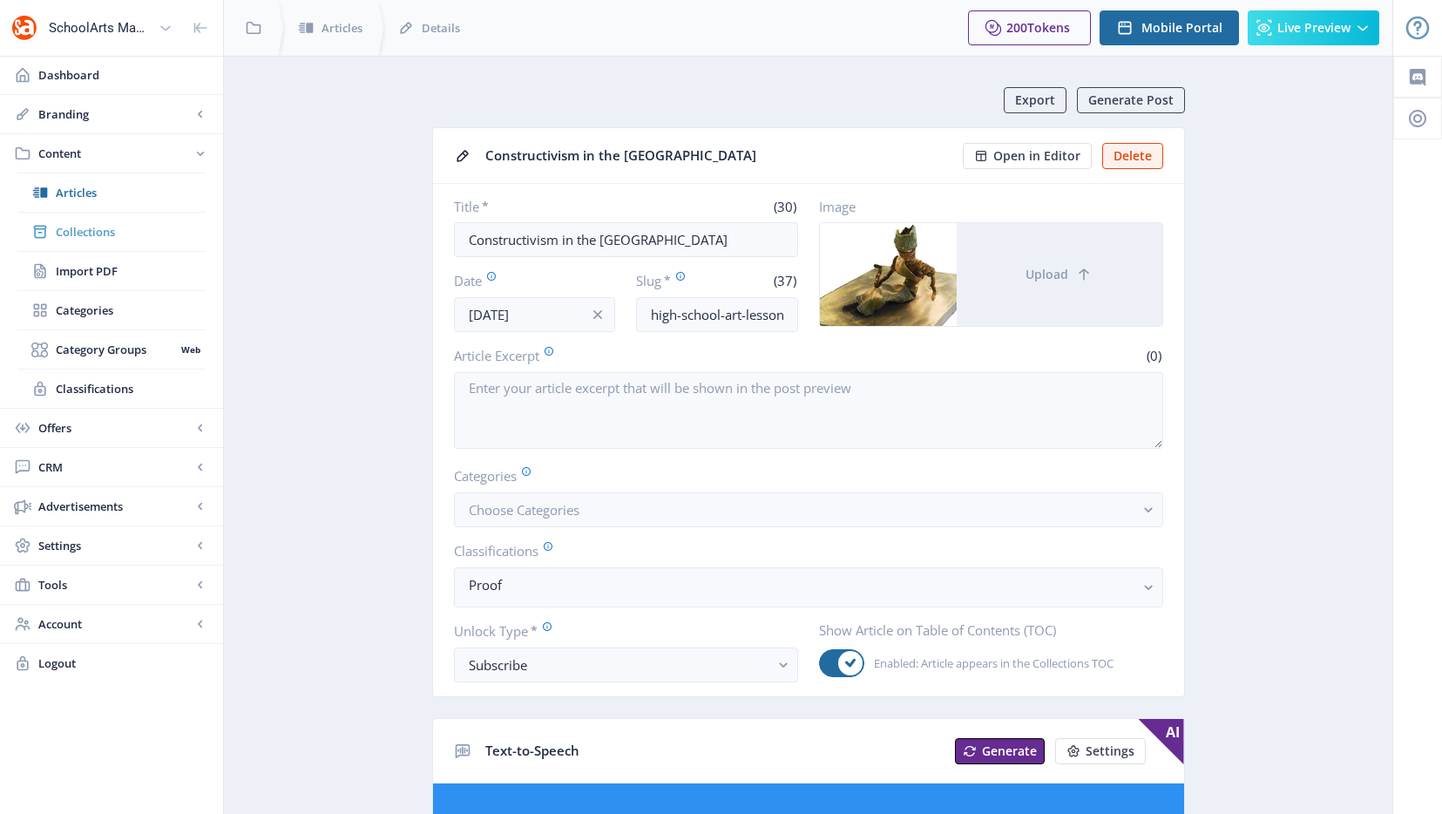
click at [85, 224] on span "Collections" at bounding box center [131, 231] width 150 height 17
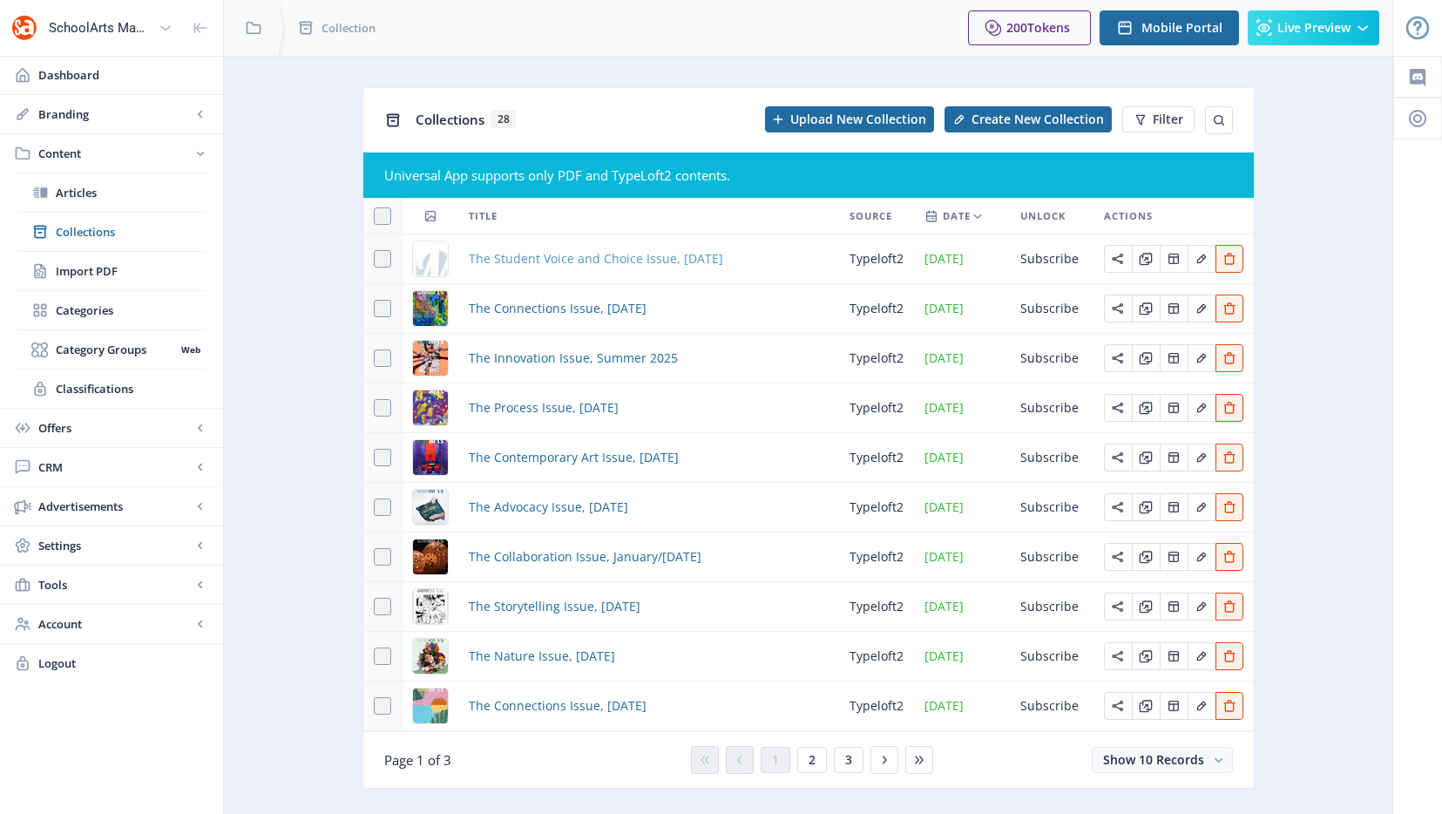
click at [525, 254] on span "The Student Voice and Choice Issue, [DATE]" at bounding box center [596, 258] width 254 height 21
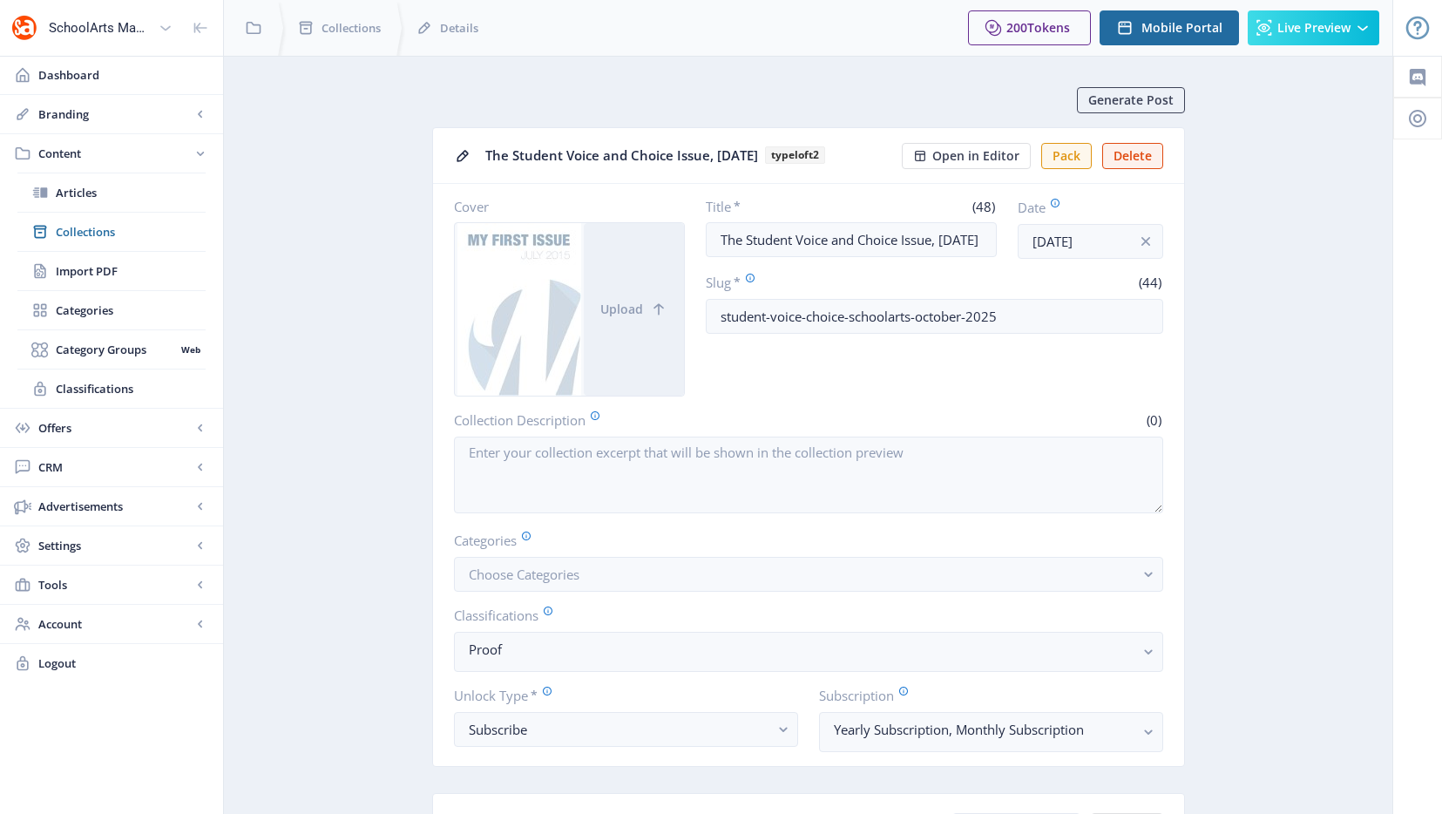
scroll to position [559, 0]
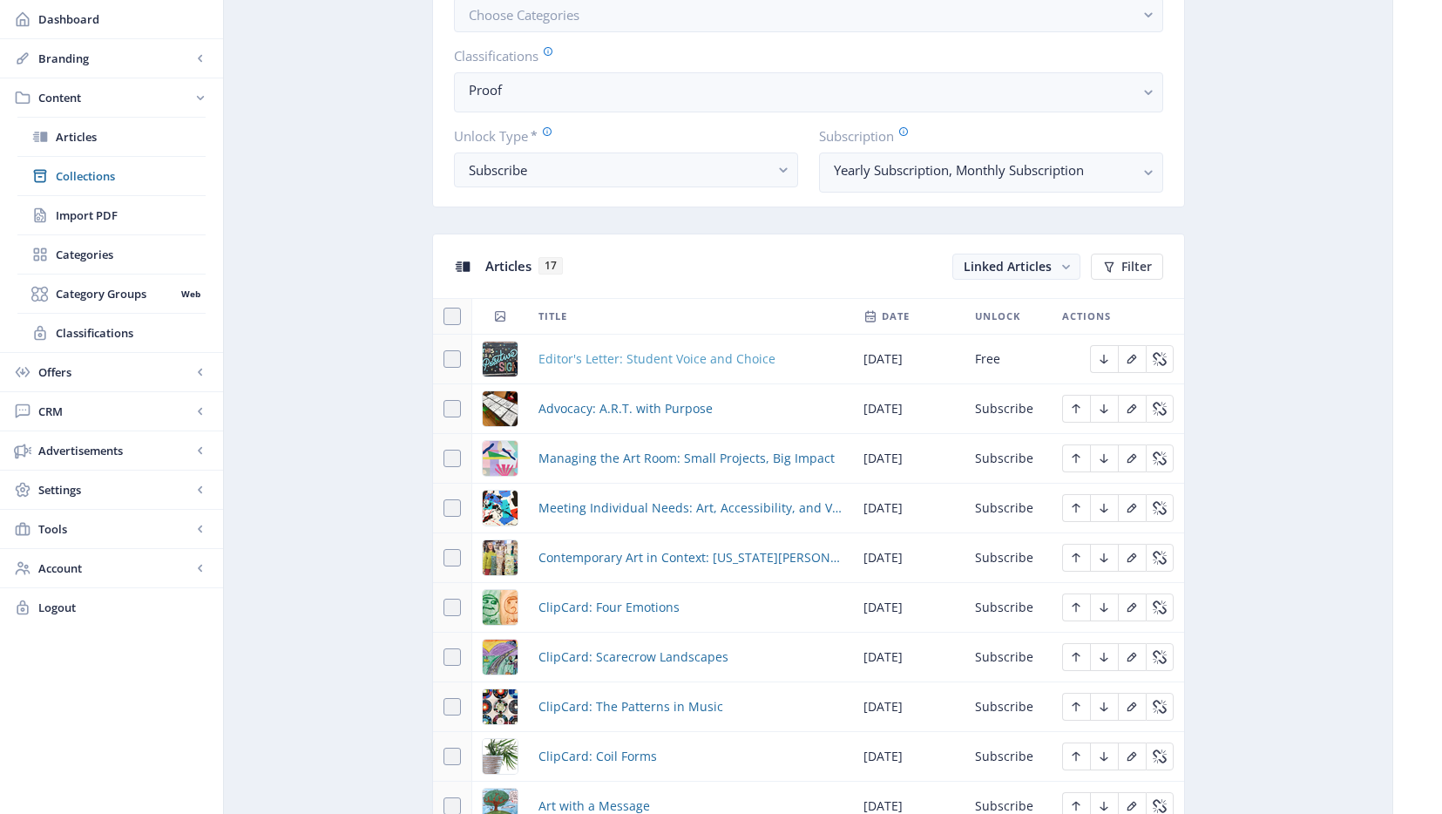
click at [646, 359] on span "Editor's Letter: Student Voice and Choice" at bounding box center [656, 359] width 237 height 21
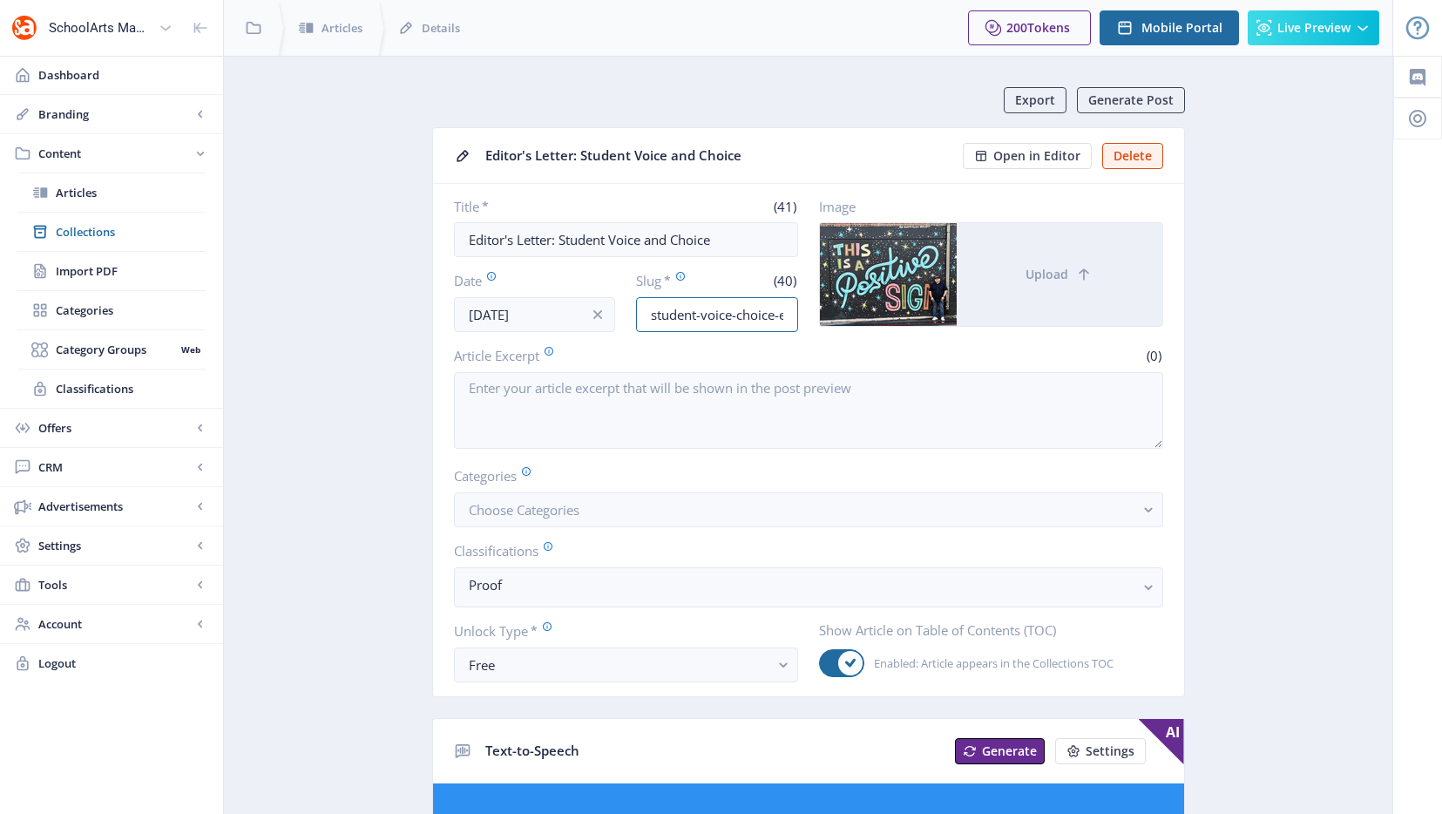
drag, startPoint x: 729, startPoint y: 315, endPoint x: 876, endPoint y: 320, distance: 146.5
click at [876, 320] on div "Title * (41) Editor's Letter: Student Voice and Choice Date [DATE] Slug * (40) …" at bounding box center [808, 265] width 709 height 134
click at [793, 314] on input "student-voice-choice-editors-letter-1025" at bounding box center [717, 314] width 162 height 35
drag, startPoint x: 757, startPoint y: 319, endPoint x: 1008, endPoint y: 331, distance: 251.2
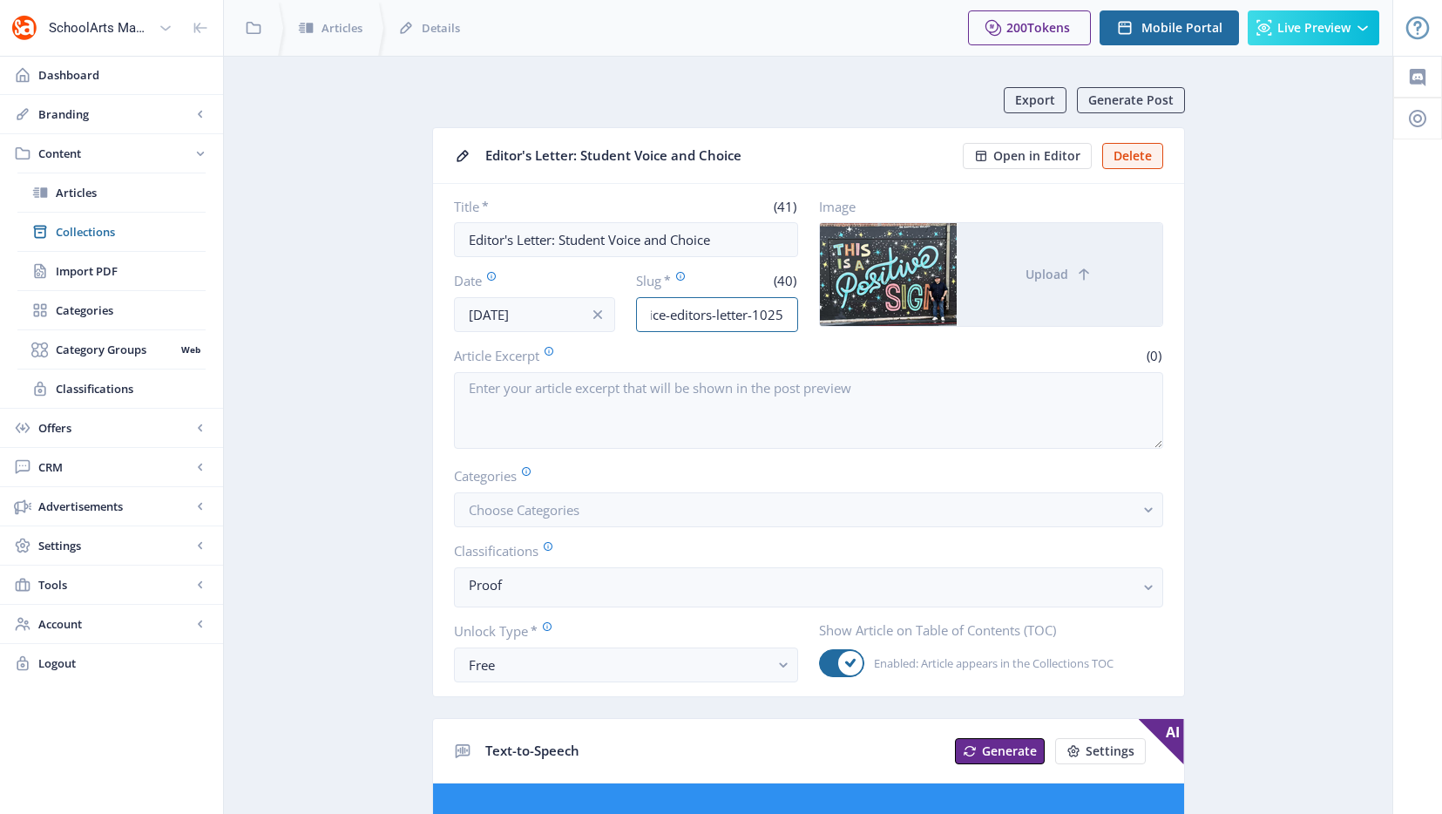
click at [934, 334] on nb-card-body "Title * (41) Editor's Letter: Student Voice and Choice Date [DATE] Slug * (40) …" at bounding box center [808, 440] width 751 height 512
click at [105, 228] on span "Collections" at bounding box center [131, 231] width 150 height 17
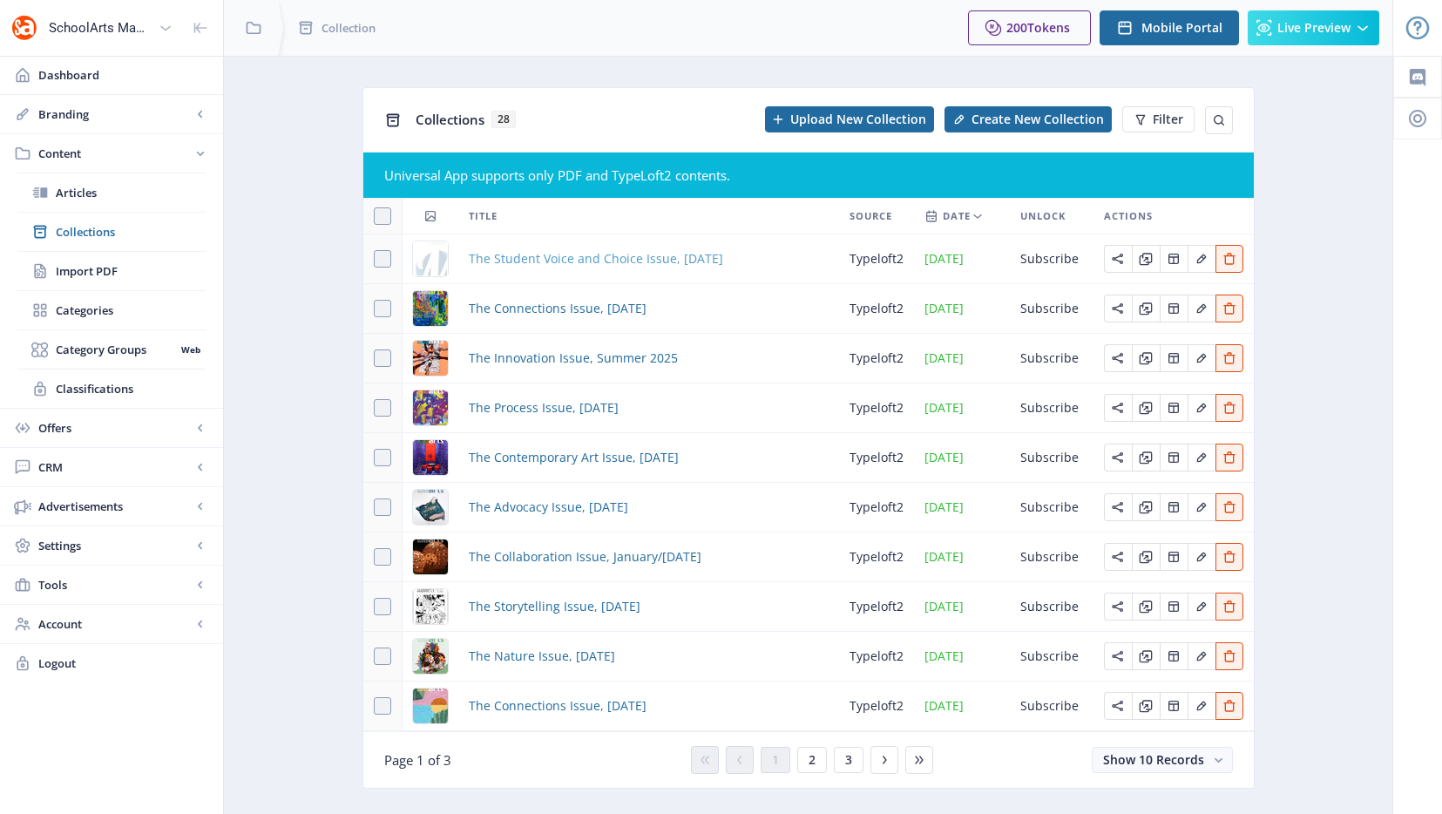
click at [533, 254] on span "The Student Voice and Choice Issue, [DATE]" at bounding box center [596, 258] width 254 height 21
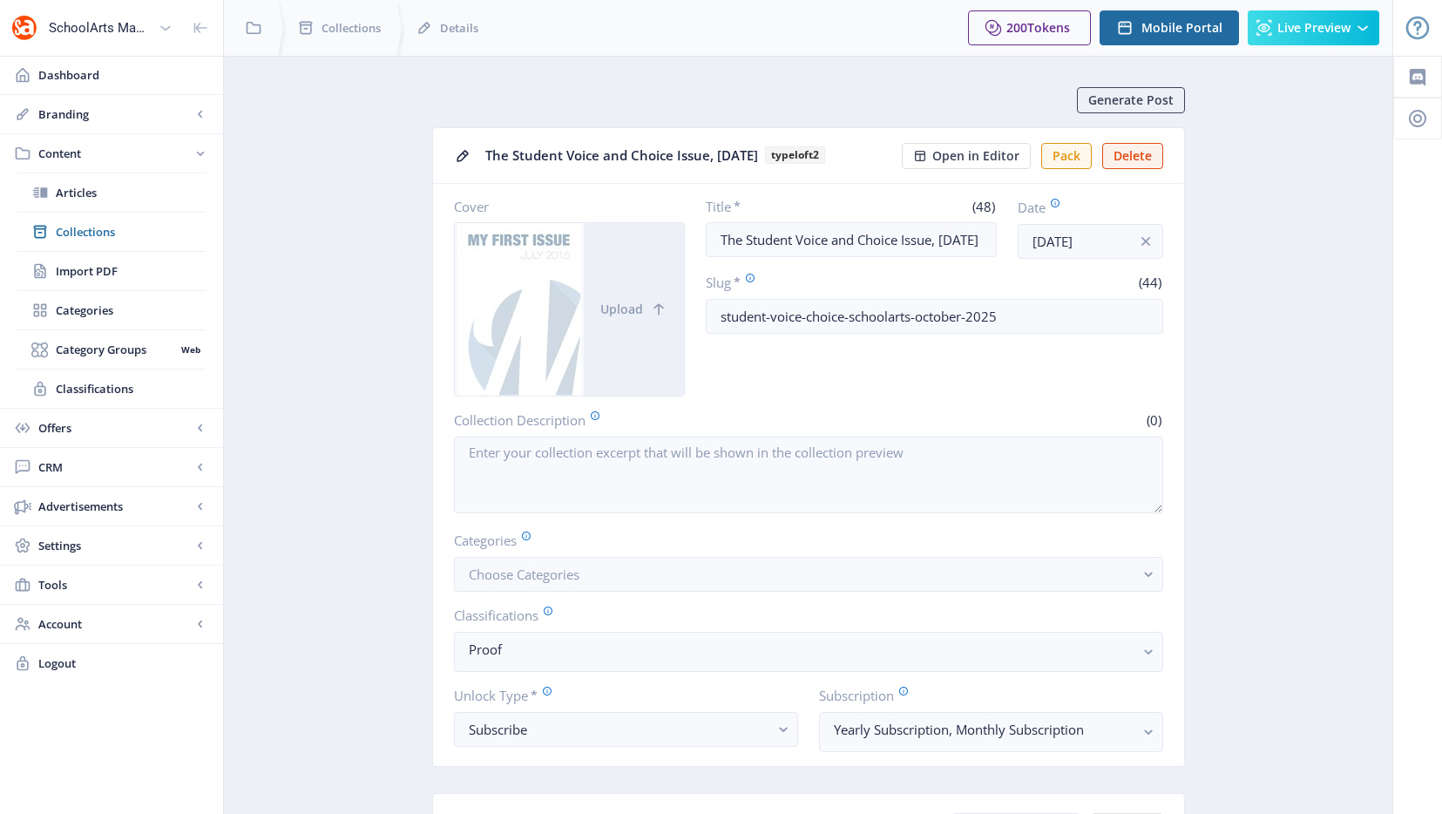
scroll to position [627, 0]
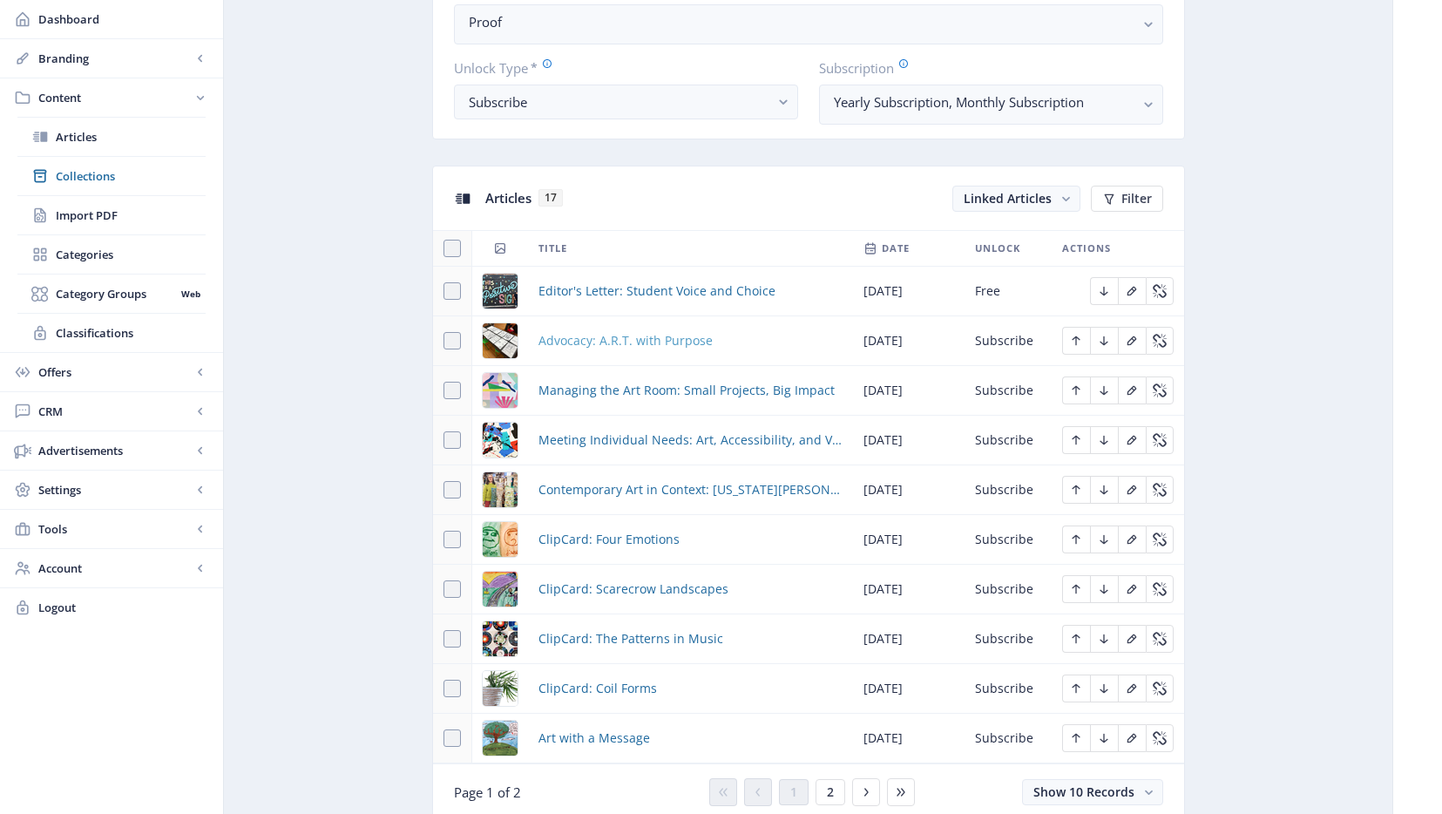
click at [589, 339] on span "Advocacy: A.R.T. with Purpose" at bounding box center [625, 340] width 174 height 21
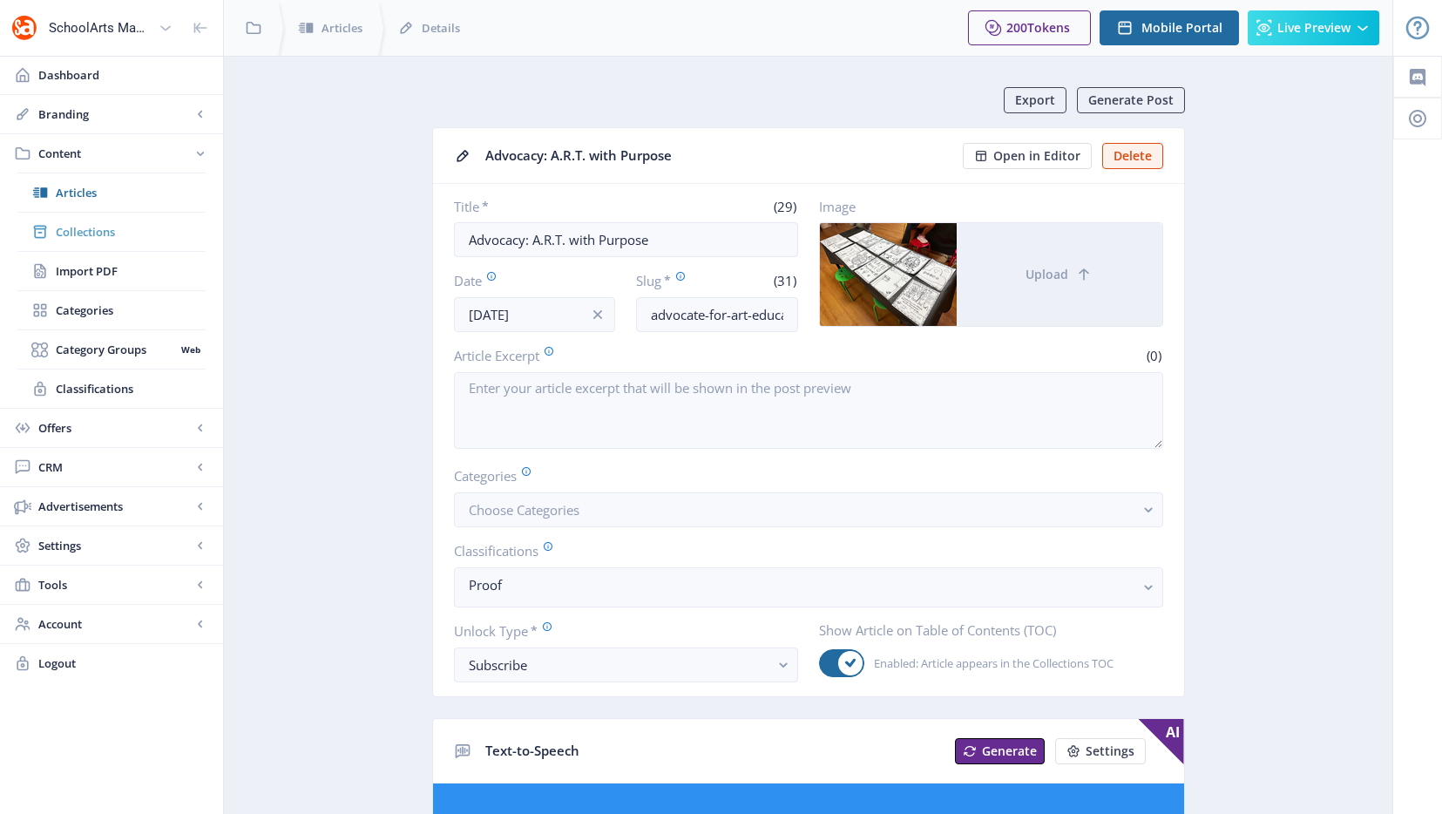
click at [93, 227] on span "Collections" at bounding box center [131, 231] width 150 height 17
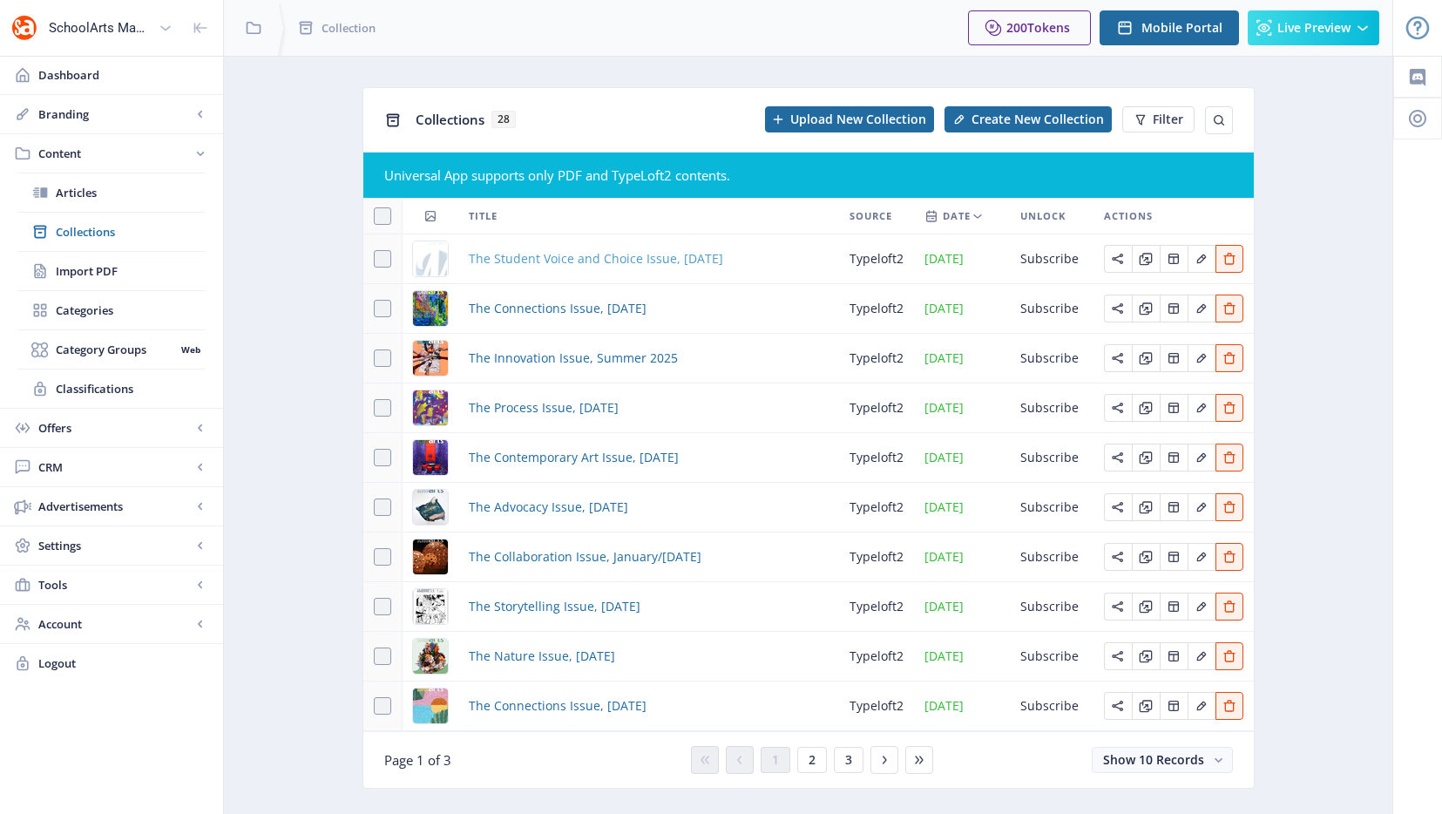
click at [547, 253] on span "The Student Voice and Choice Issue, [DATE]" at bounding box center [596, 258] width 254 height 21
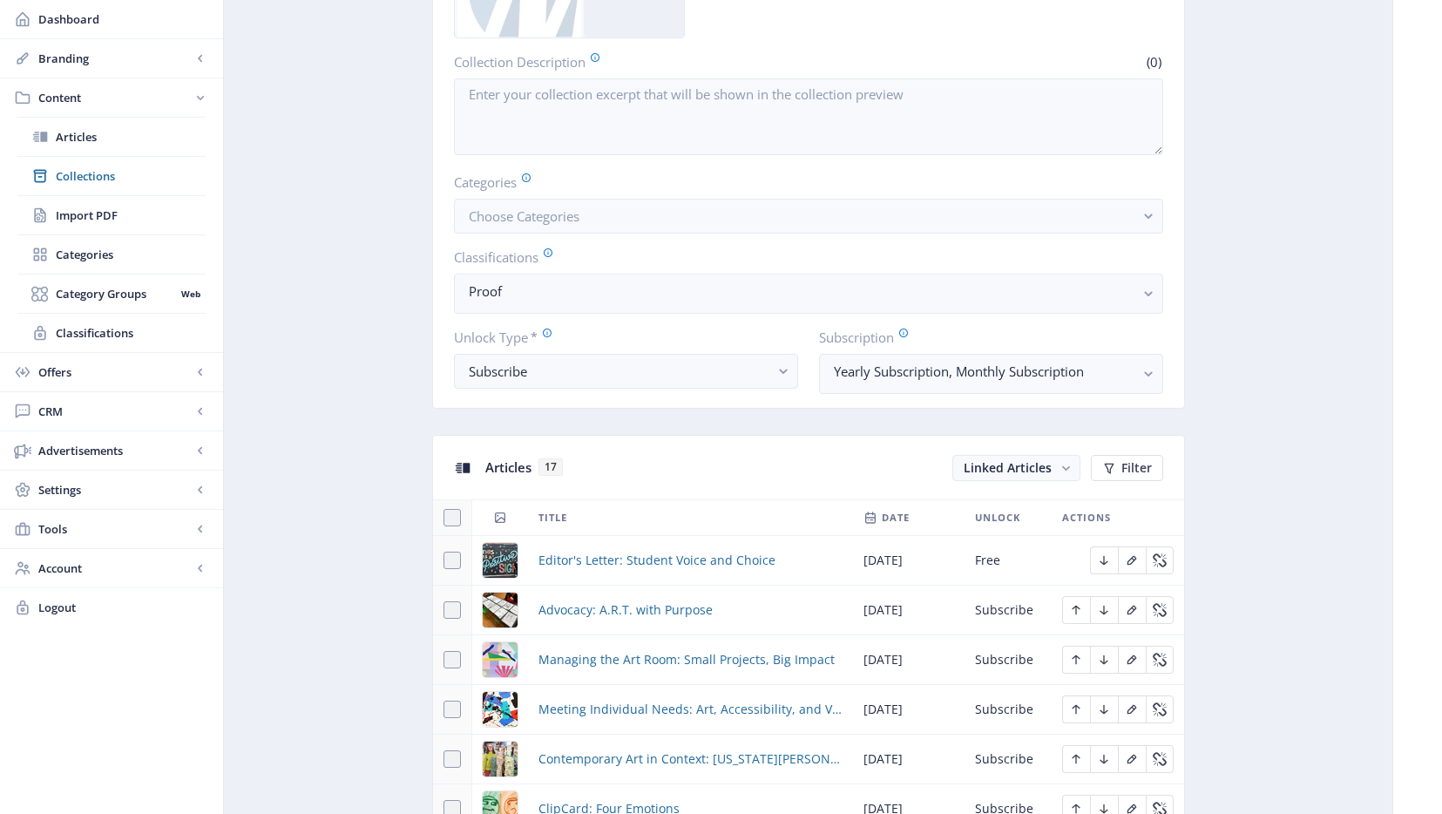
scroll to position [448, 0]
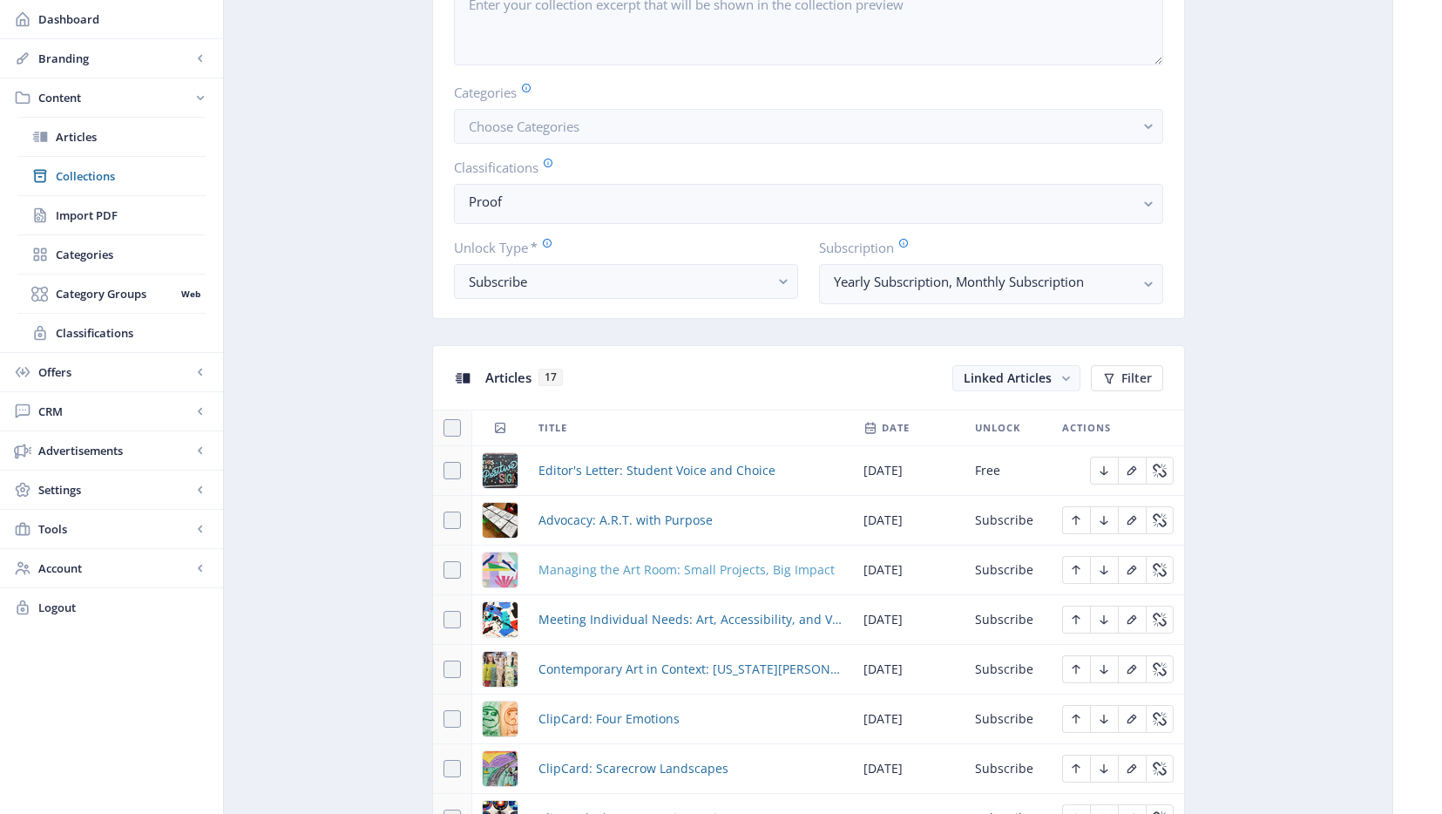
click at [626, 567] on span "Managing the Art Room: Small Projects, Big Impact" at bounding box center [686, 569] width 296 height 21
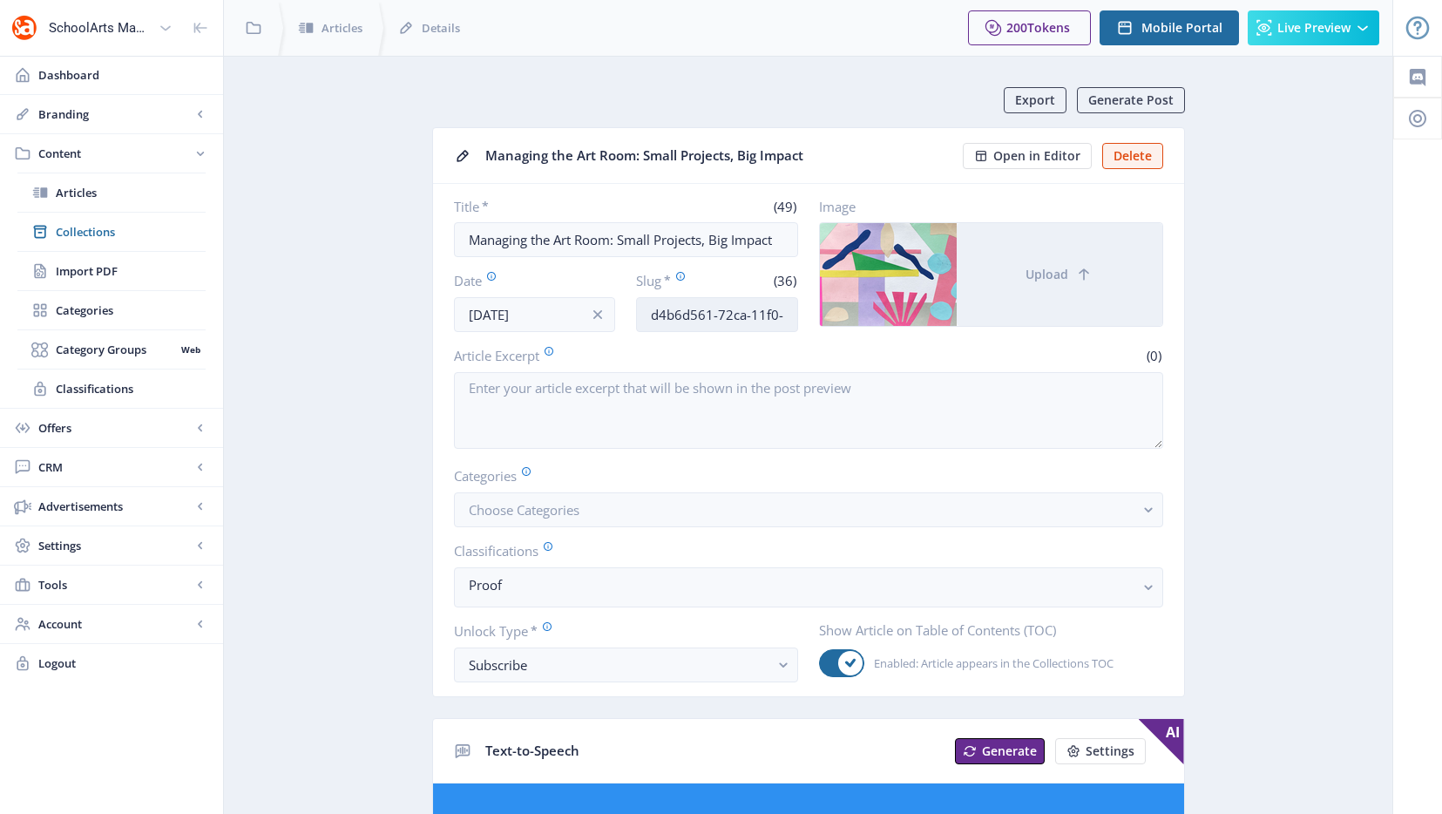
click at [703, 322] on input "d4b6d561-72ca-11f0-bd64-4201ac1fa005" at bounding box center [717, 314] width 162 height 35
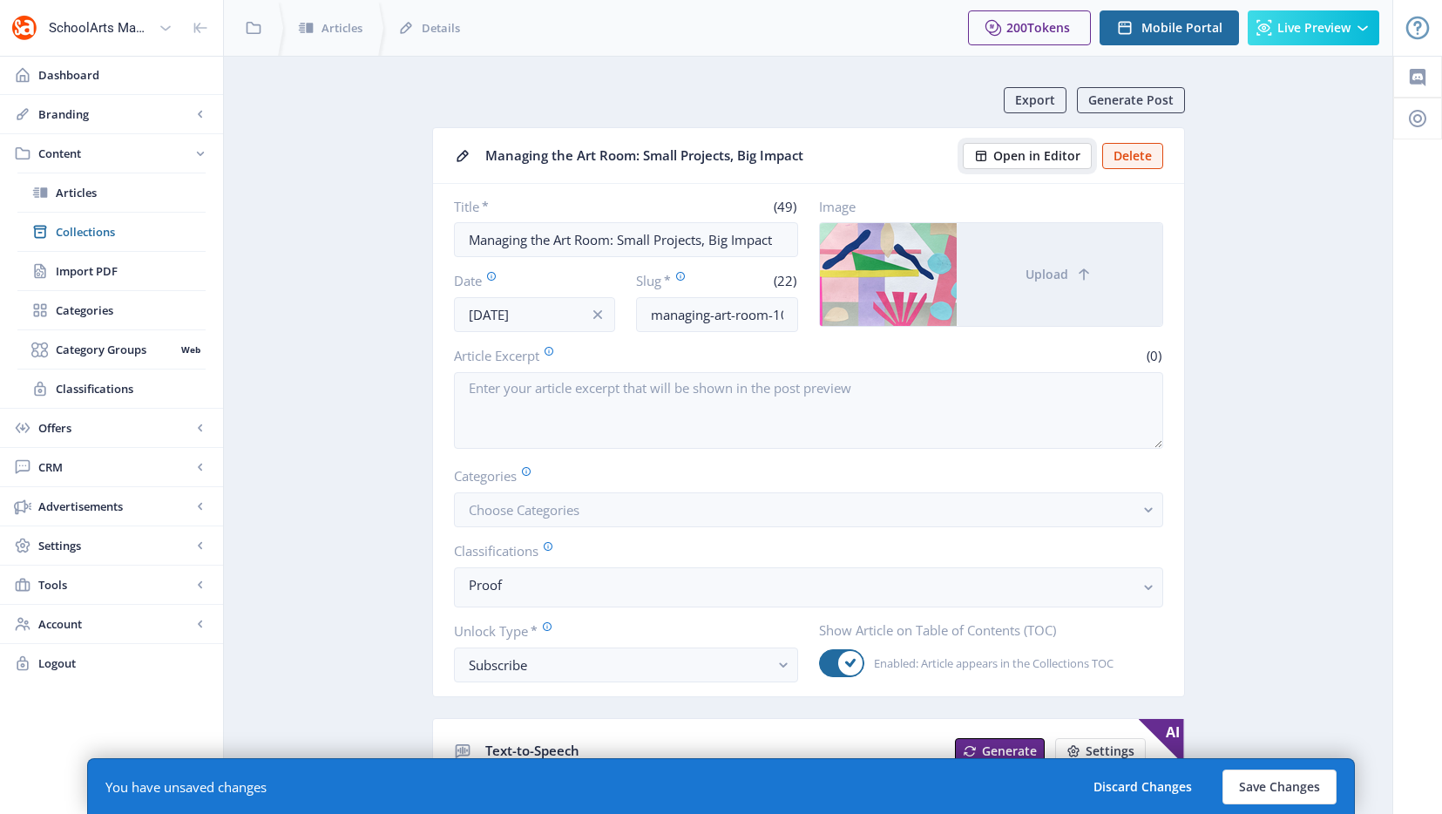
click at [1000, 154] on span "Open in Editor" at bounding box center [1036, 156] width 87 height 14
click at [735, 317] on input "managing-art-room-1025" at bounding box center [717, 314] width 162 height 35
click at [735, 318] on input "managing-art-room-1025" at bounding box center [717, 314] width 162 height 35
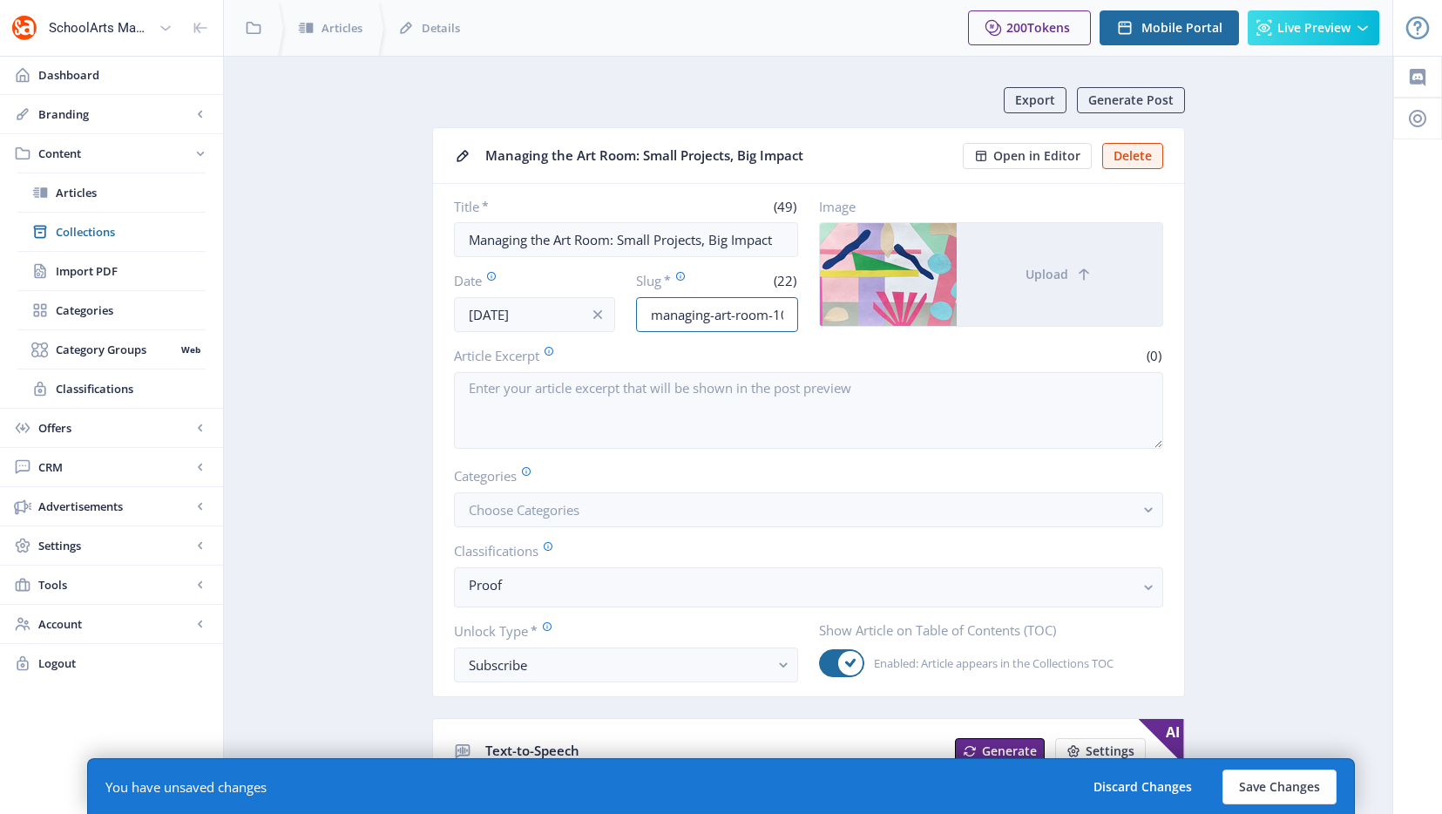
scroll to position [0, 21]
drag, startPoint x: 726, startPoint y: 312, endPoint x: 886, endPoint y: 317, distance: 160.4
click at [886, 317] on div "Title * (49) Managing the Art Room: Small Projects, Big Impact Date [DATE] Slug…" at bounding box center [808, 265] width 709 height 134
click at [747, 313] on input "managing-art-room-1025" at bounding box center [717, 314] width 162 height 35
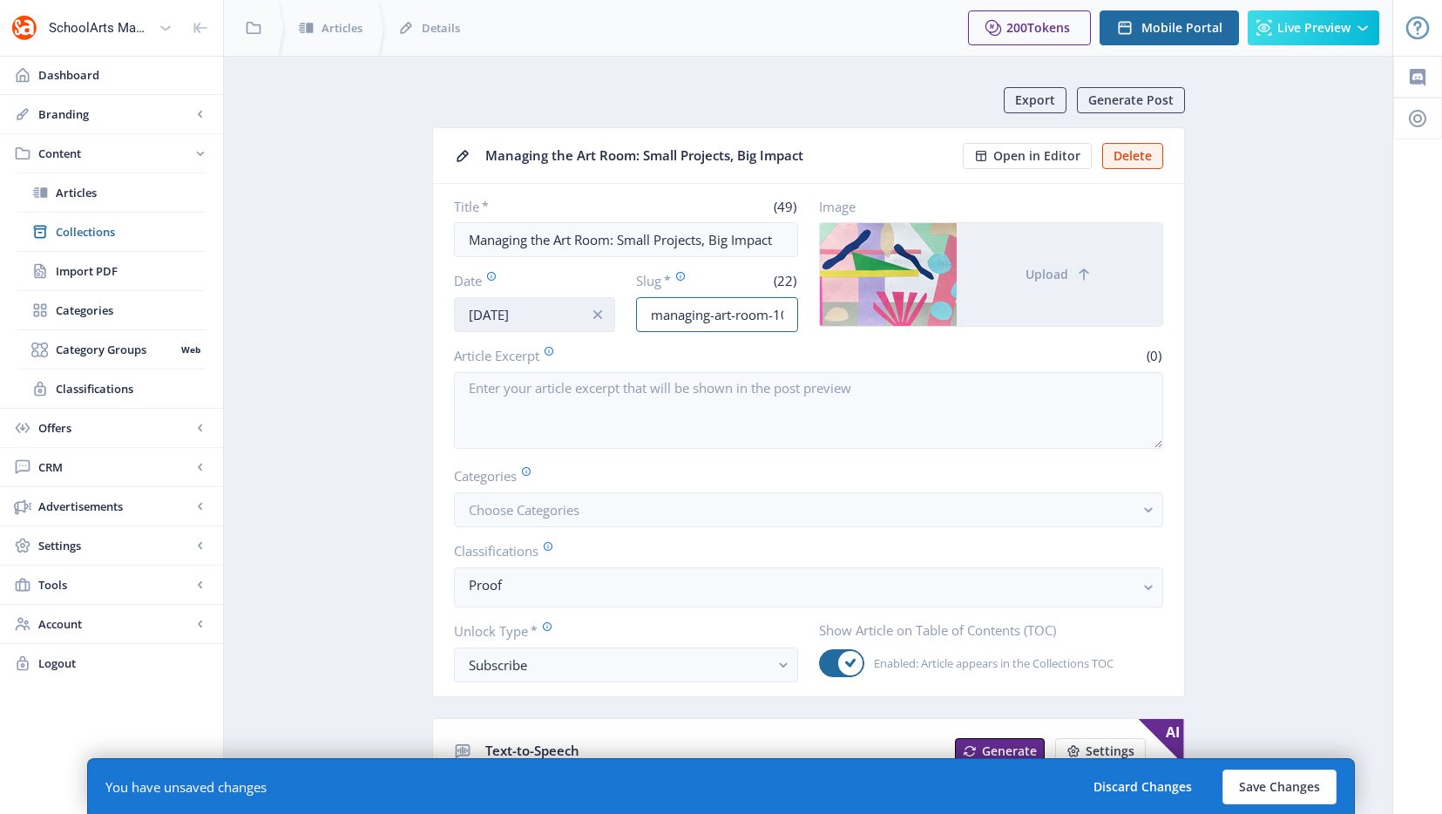
drag, startPoint x: 750, startPoint y: 316, endPoint x: 527, endPoint y: 307, distance: 223.3
click at [527, 307] on div "Date [DATE] Slug * (22) managing-art-room-1025" at bounding box center [626, 301] width 344 height 61
drag, startPoint x: 731, startPoint y: 309, endPoint x: 562, endPoint y: 306, distance: 169.1
click at [562, 306] on div "Date [DATE] Slug * (35) elements-art-principles-design-1025" at bounding box center [626, 301] width 344 height 61
click at [721, 314] on input "elements-art-principles-design-1025" at bounding box center [717, 314] width 162 height 35
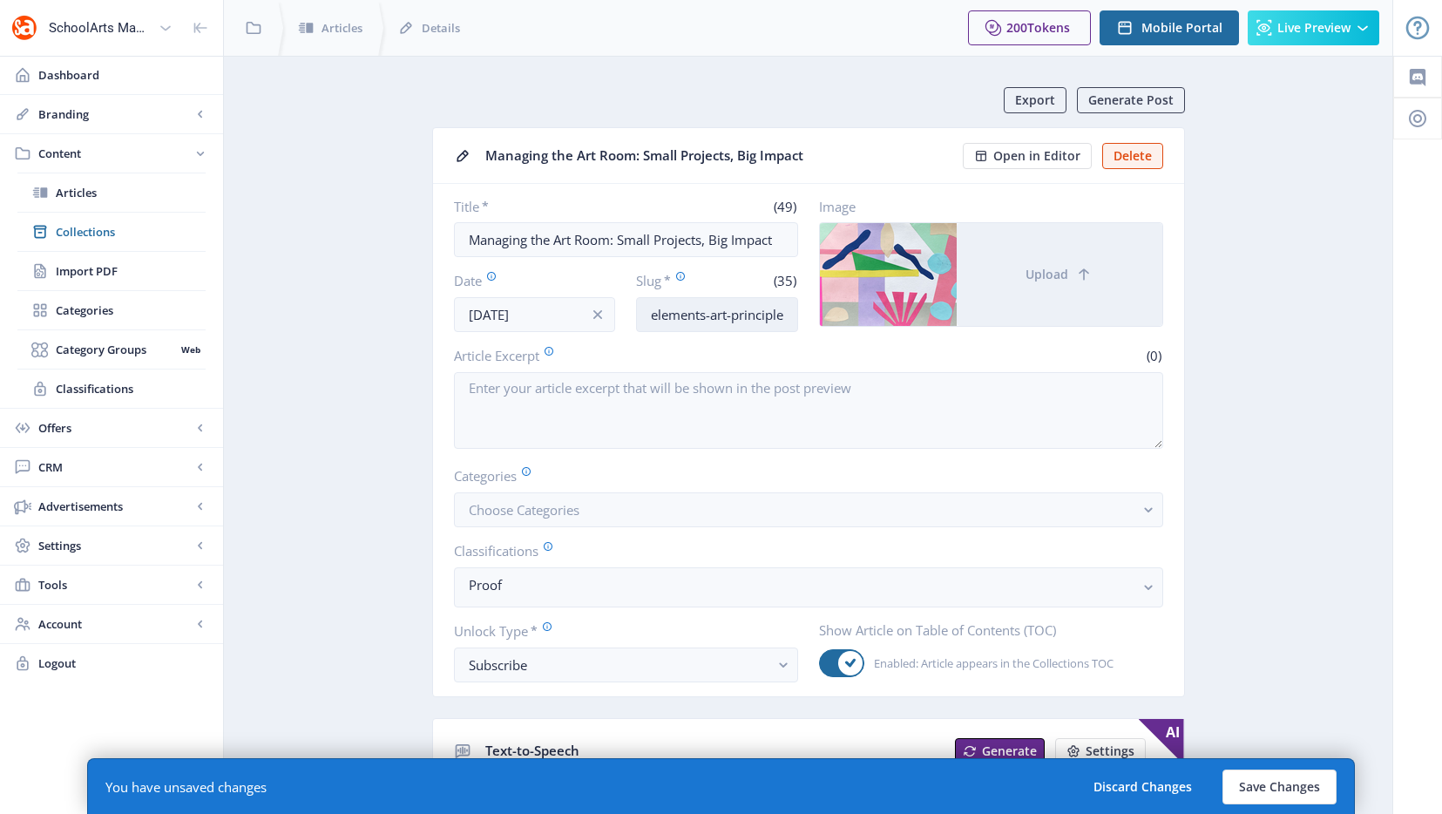
click at [748, 315] on input "elements-art-principles-design-1025" at bounding box center [717, 314] width 162 height 35
drag, startPoint x: 721, startPoint y: 320, endPoint x: 876, endPoint y: 324, distance: 154.3
click at [876, 324] on div "Title * (49) Managing the Art Room: Small Projects, Big Impact Date [DATE] Slug…" at bounding box center [808, 265] width 709 height 134
click at [720, 315] on input "elements-art-principles-design-1025" at bounding box center [717, 314] width 162 height 35
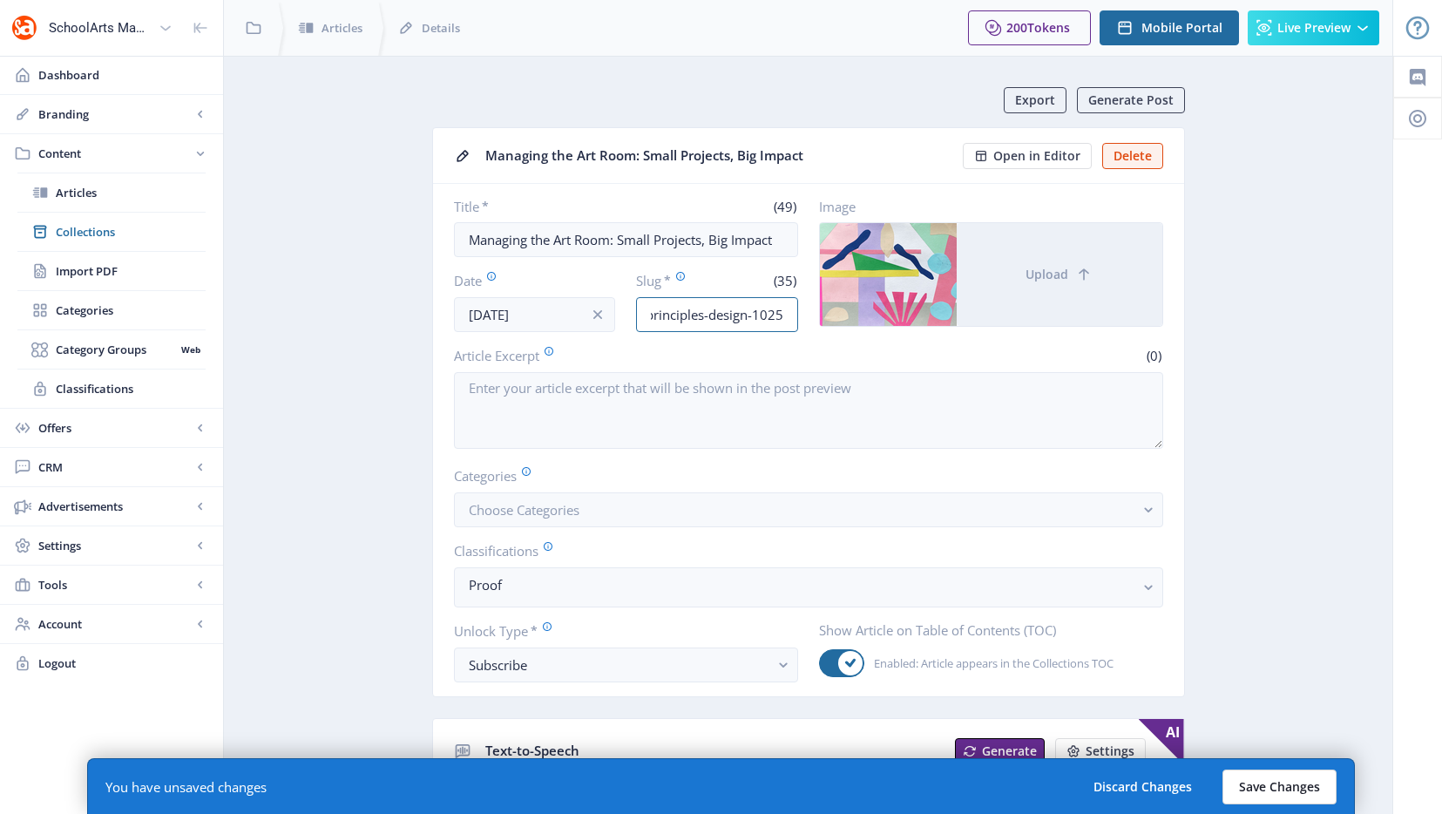
type input "elements-art-principles-design-1025"
click at [1270, 794] on button "Save Changes" at bounding box center [1279, 786] width 114 height 35
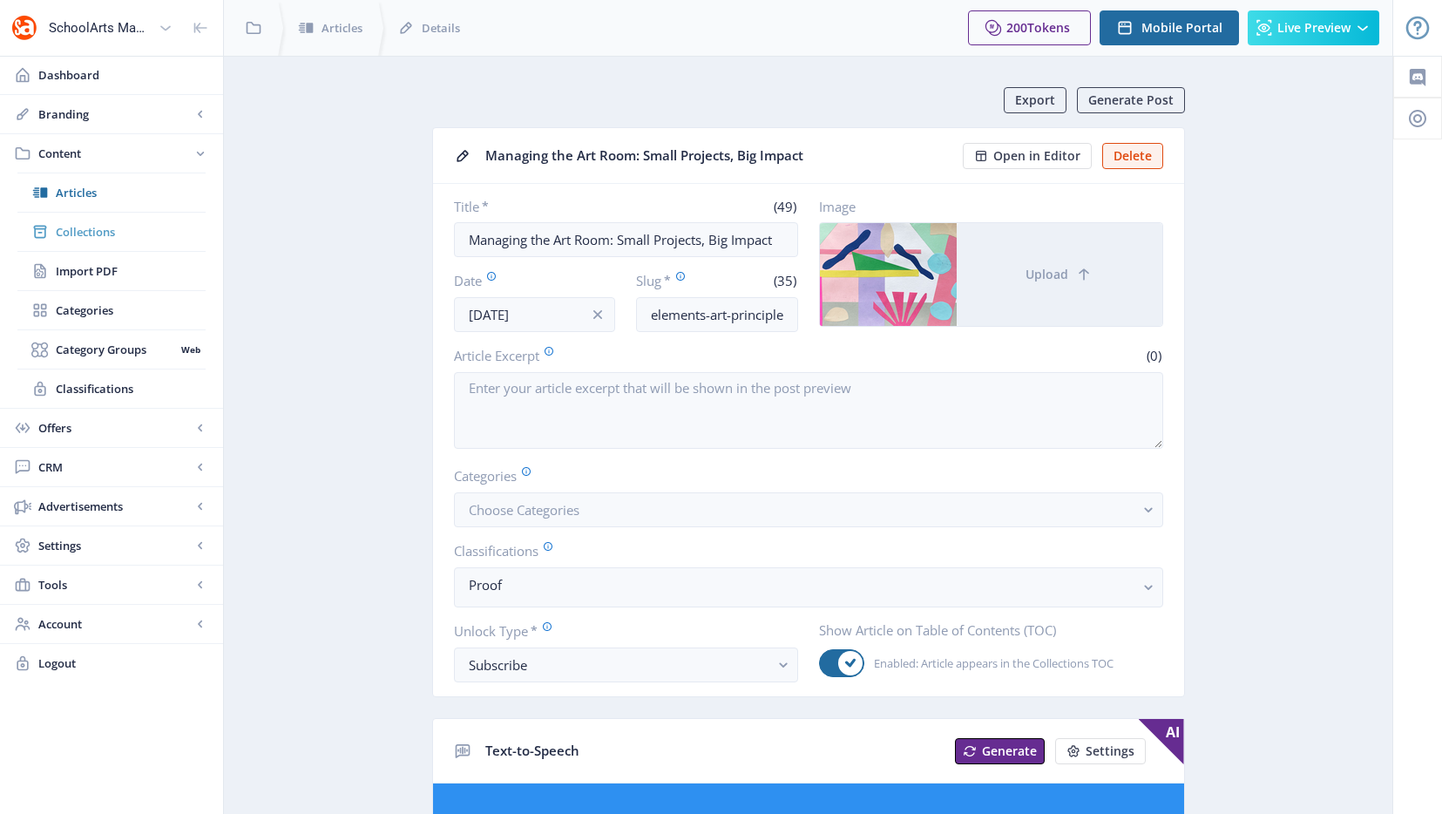
click at [80, 231] on span "Collections" at bounding box center [131, 231] width 150 height 17
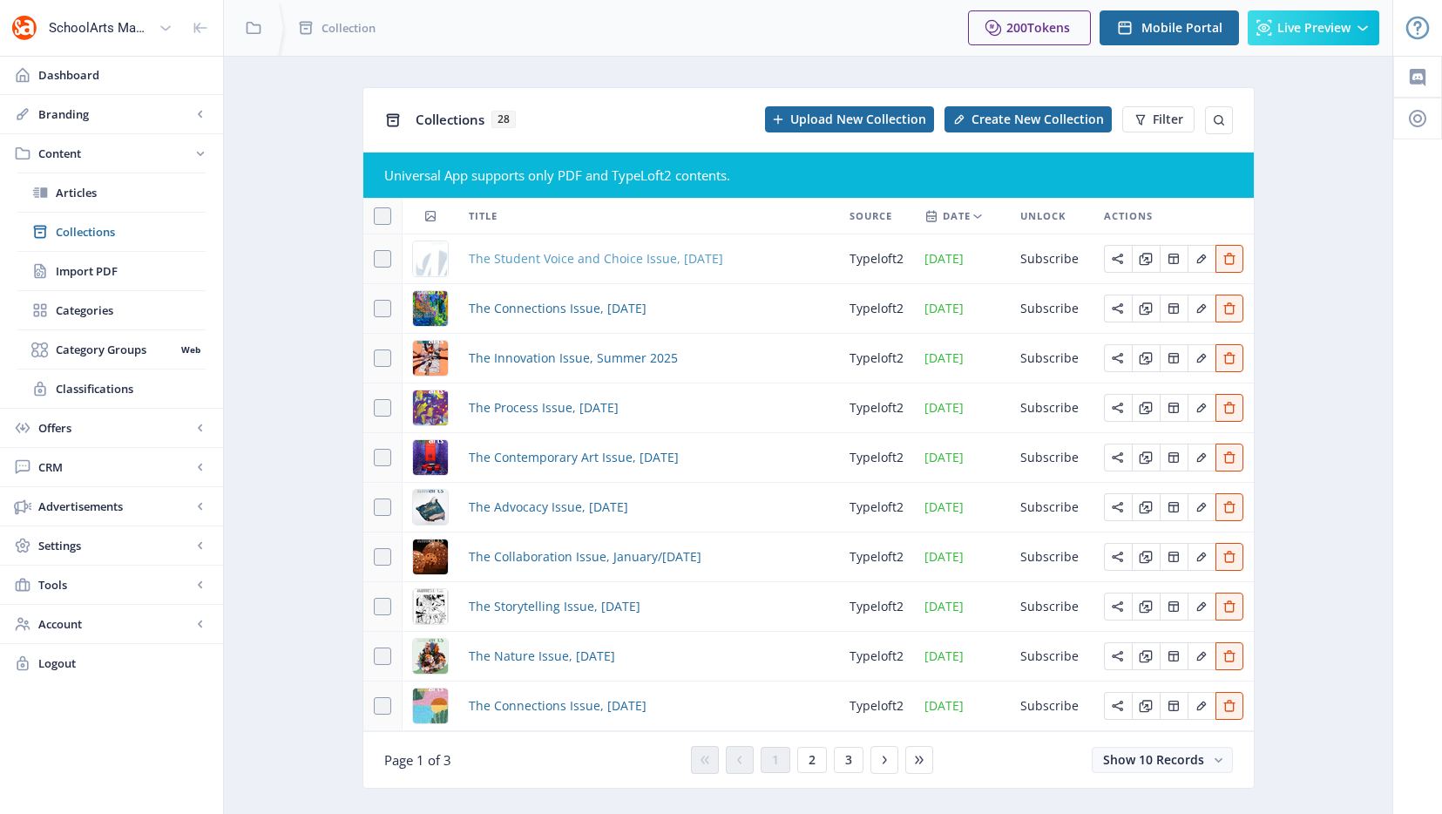
click at [611, 258] on span "The Student Voice and Choice Issue, [DATE]" at bounding box center [596, 258] width 254 height 21
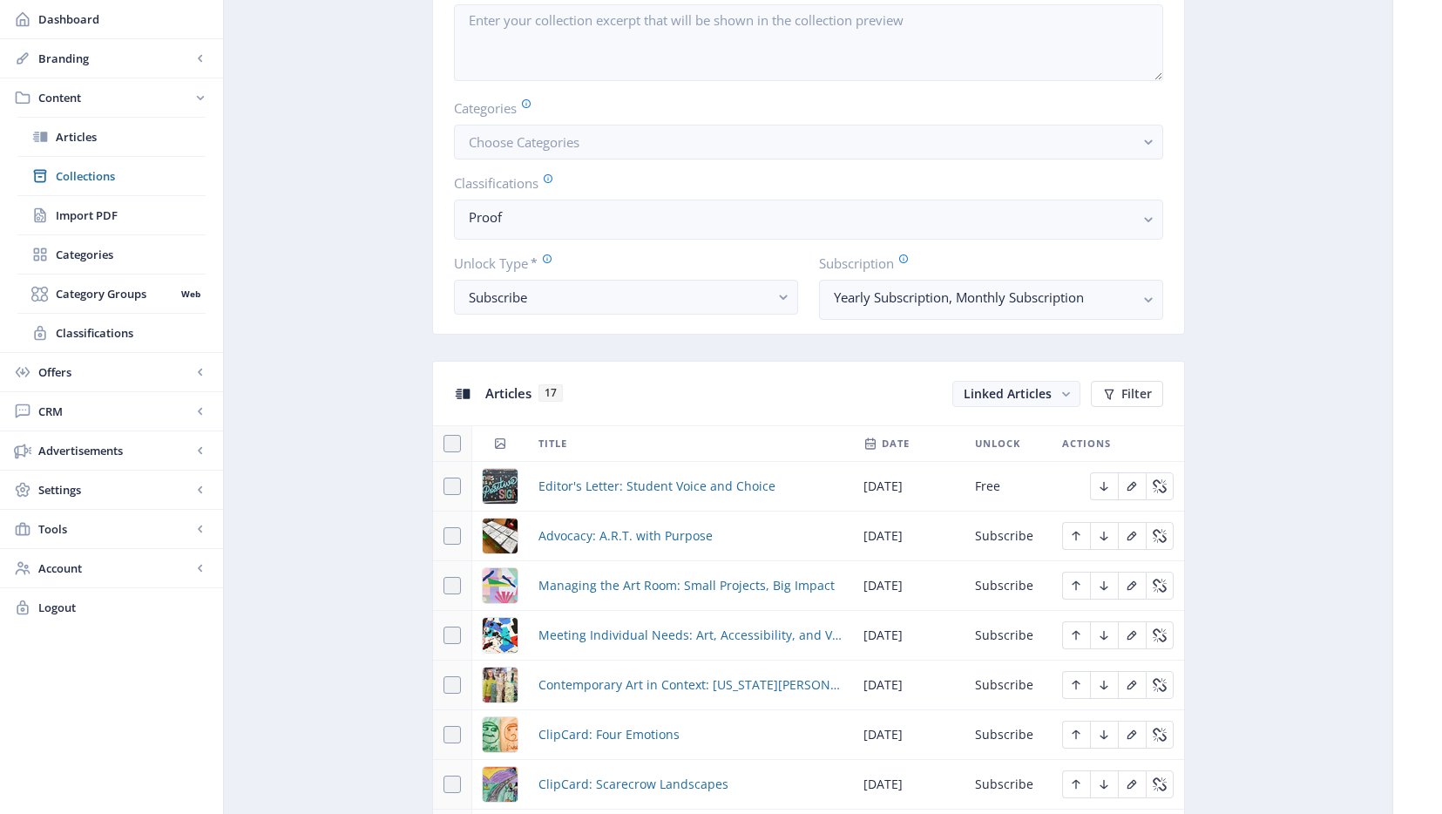
scroll to position [724, 0]
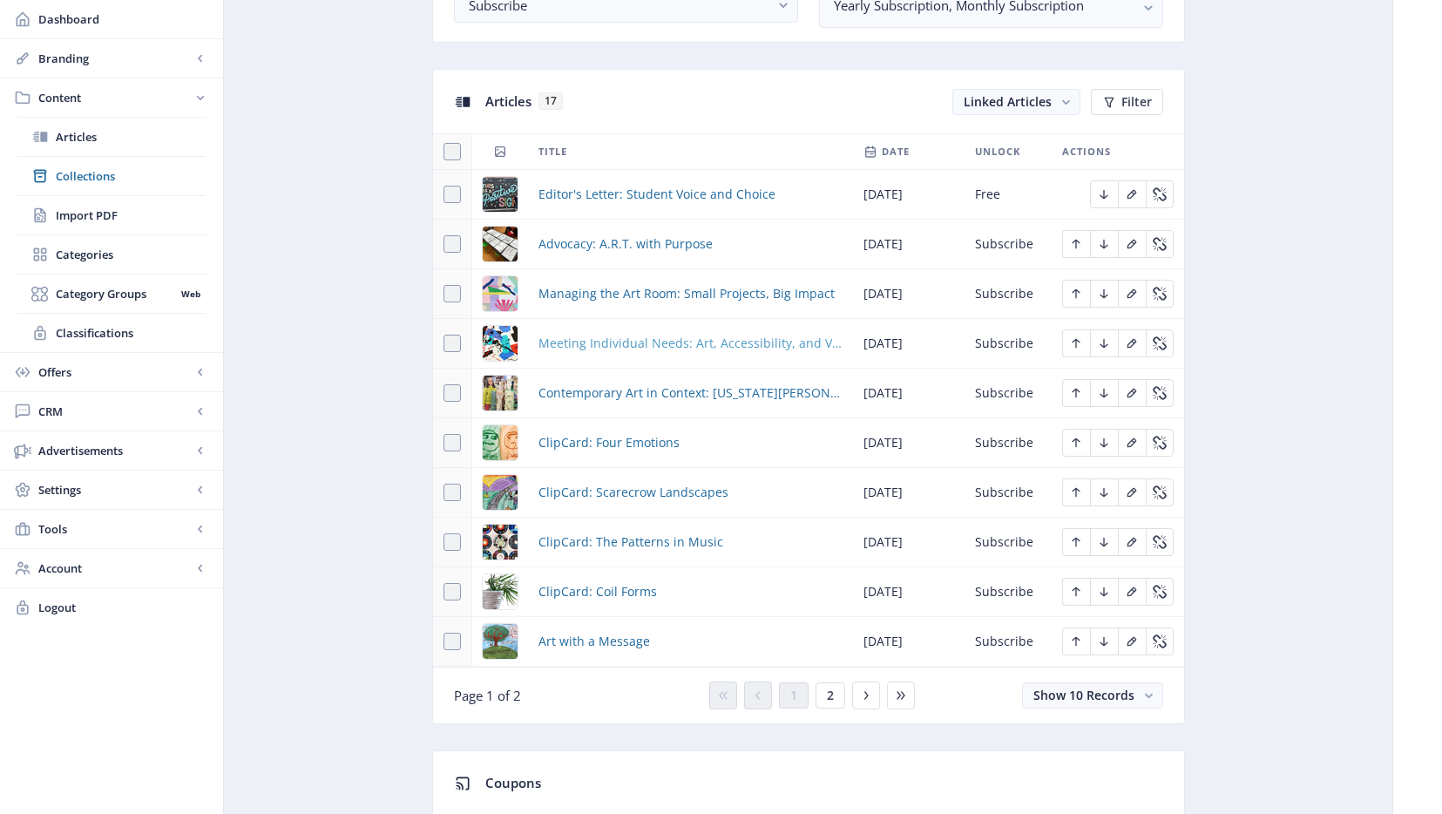
click at [643, 345] on span "Meeting Individual Needs: Art, Accessibility, and Visual Impairments" at bounding box center [690, 343] width 304 height 21
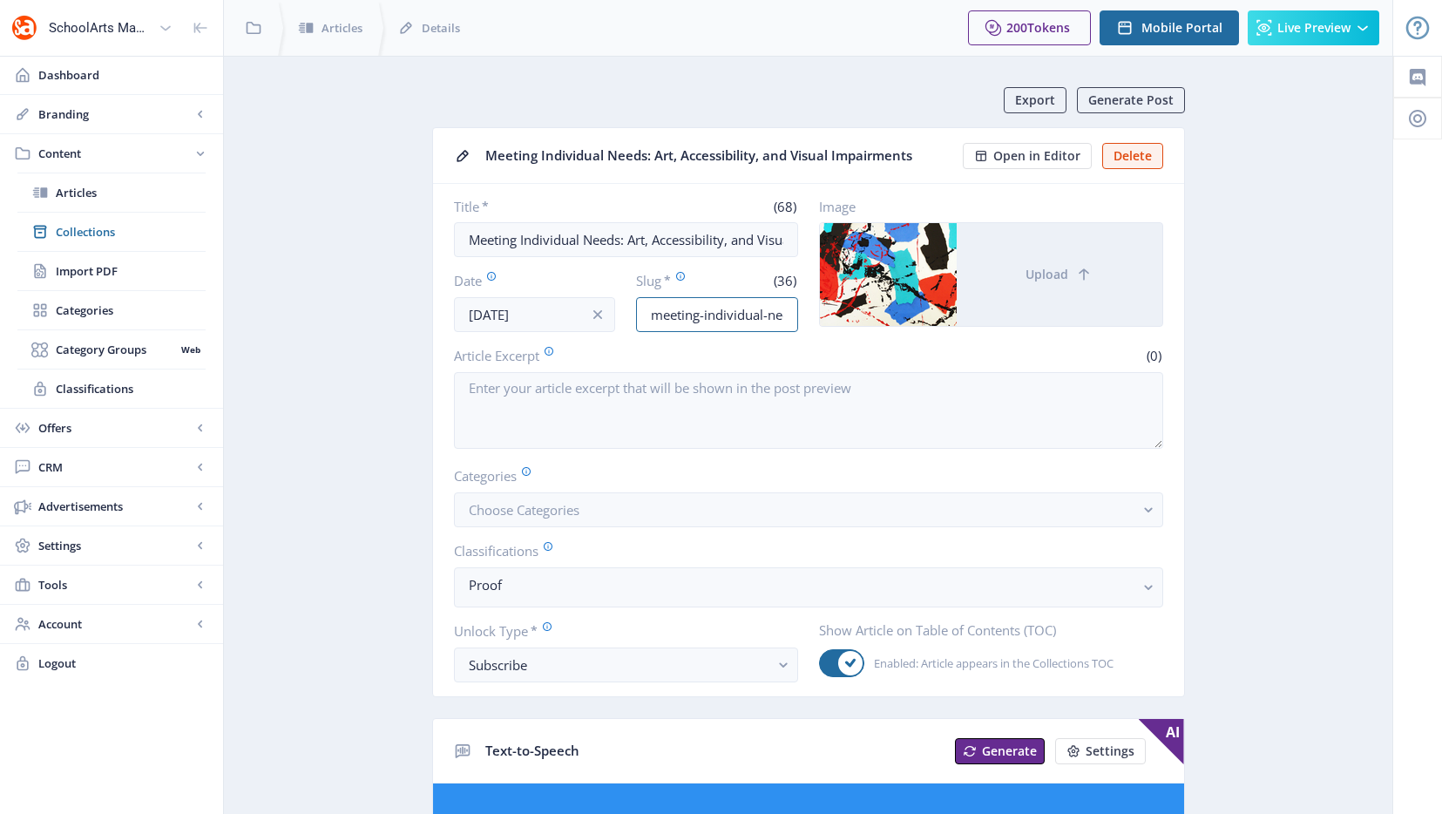
scroll to position [0, 95]
drag, startPoint x: 715, startPoint y: 320, endPoint x: 899, endPoint y: 322, distance: 183.9
click at [899, 322] on div "Title * (68) Meeting Individual Needs: Art, Accessibility, and Visual Impairmen…" at bounding box center [808, 265] width 709 height 134
click at [766, 299] on input "meeting-individual-needs-vision-1025" at bounding box center [717, 314] width 162 height 35
drag, startPoint x: 749, startPoint y: 315, endPoint x: 714, endPoint y: 316, distance: 34.9
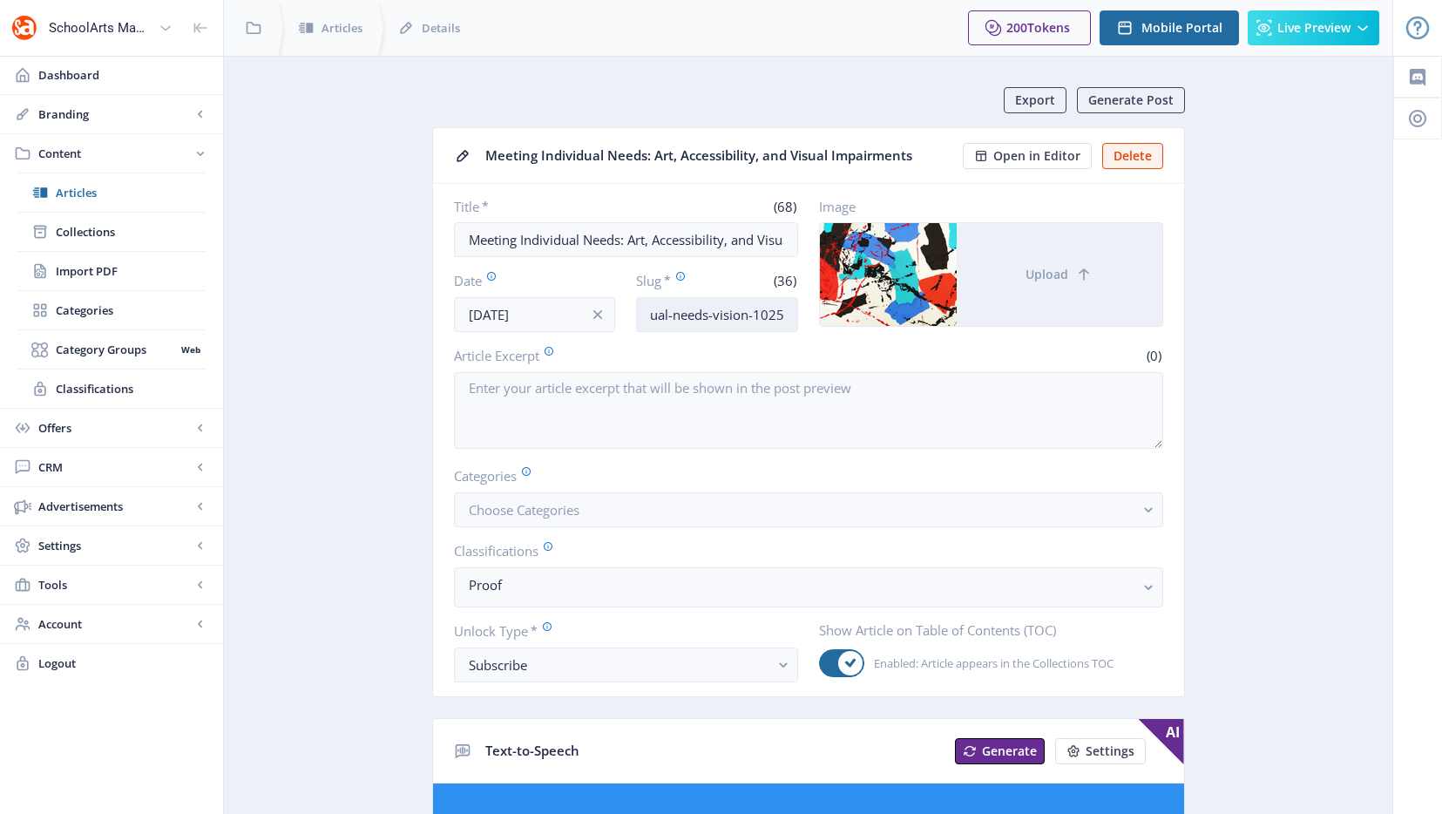
click at [714, 316] on input "meeting-individual-needs-vision-1025" at bounding box center [717, 314] width 162 height 35
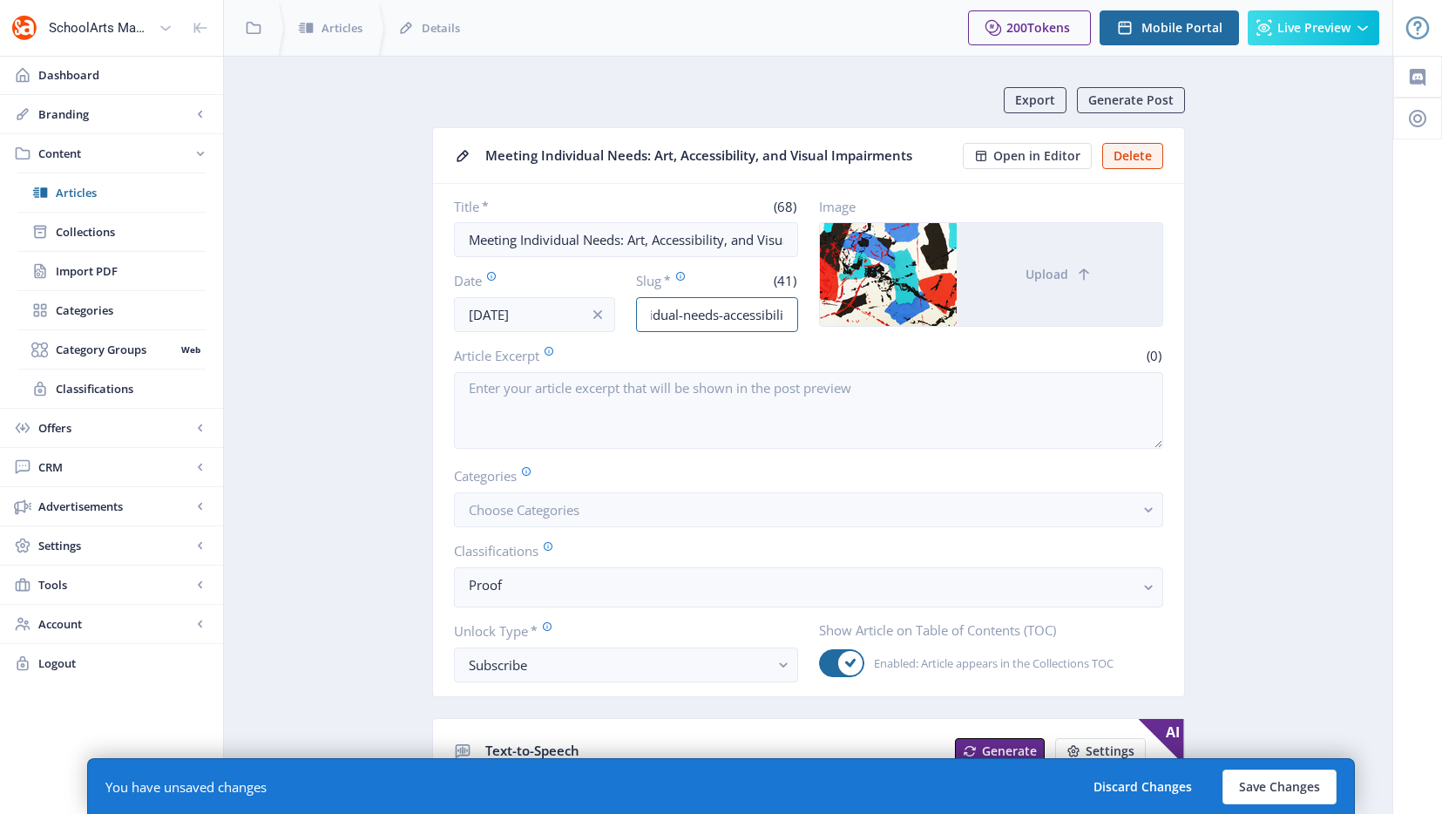
scroll to position [0, 99]
type input "meeting-individual-needs-accessibility-1025"
click at [1285, 784] on button "Save Changes" at bounding box center [1279, 786] width 114 height 35
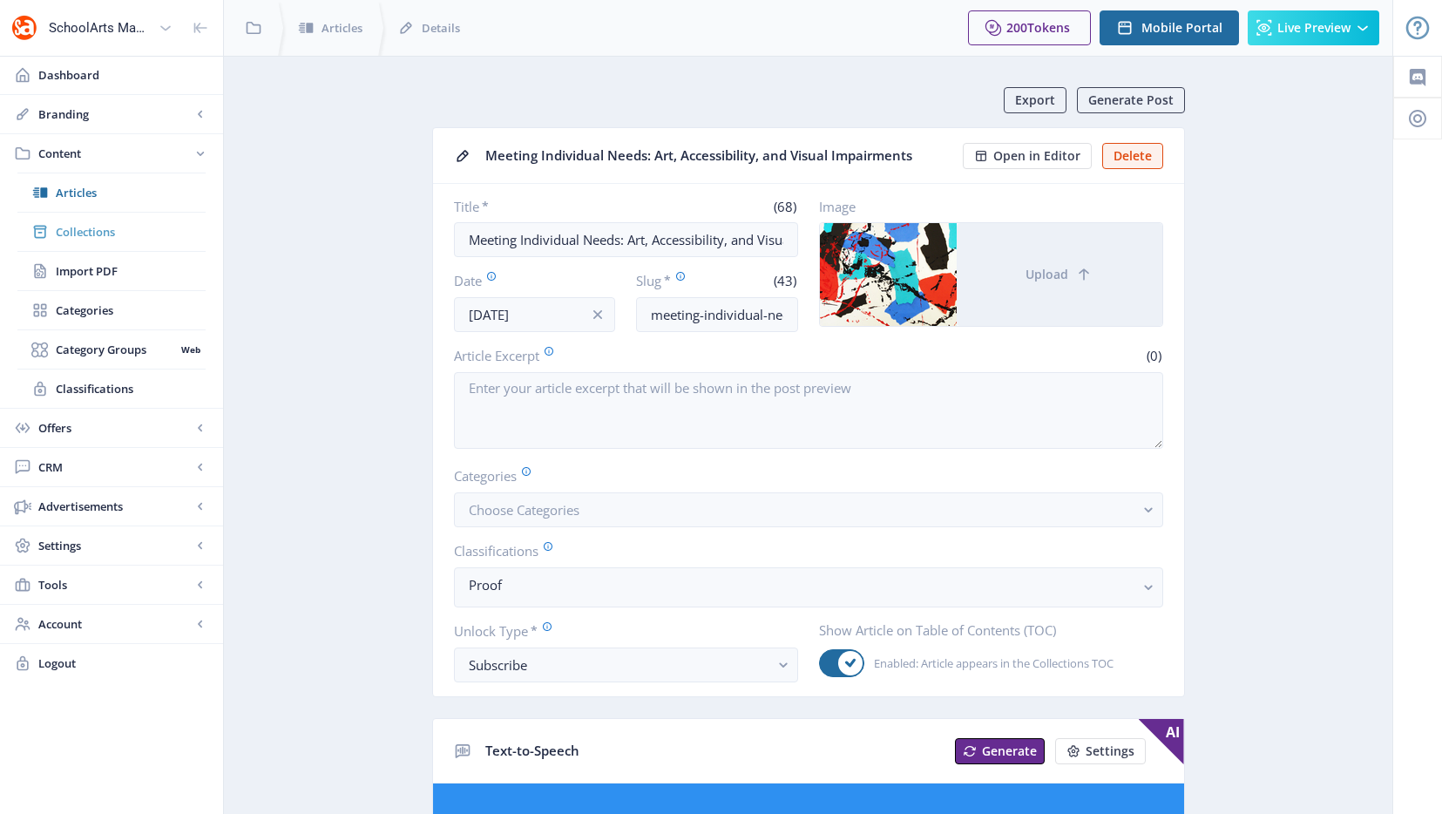
click at [104, 232] on span "Collections" at bounding box center [131, 231] width 150 height 17
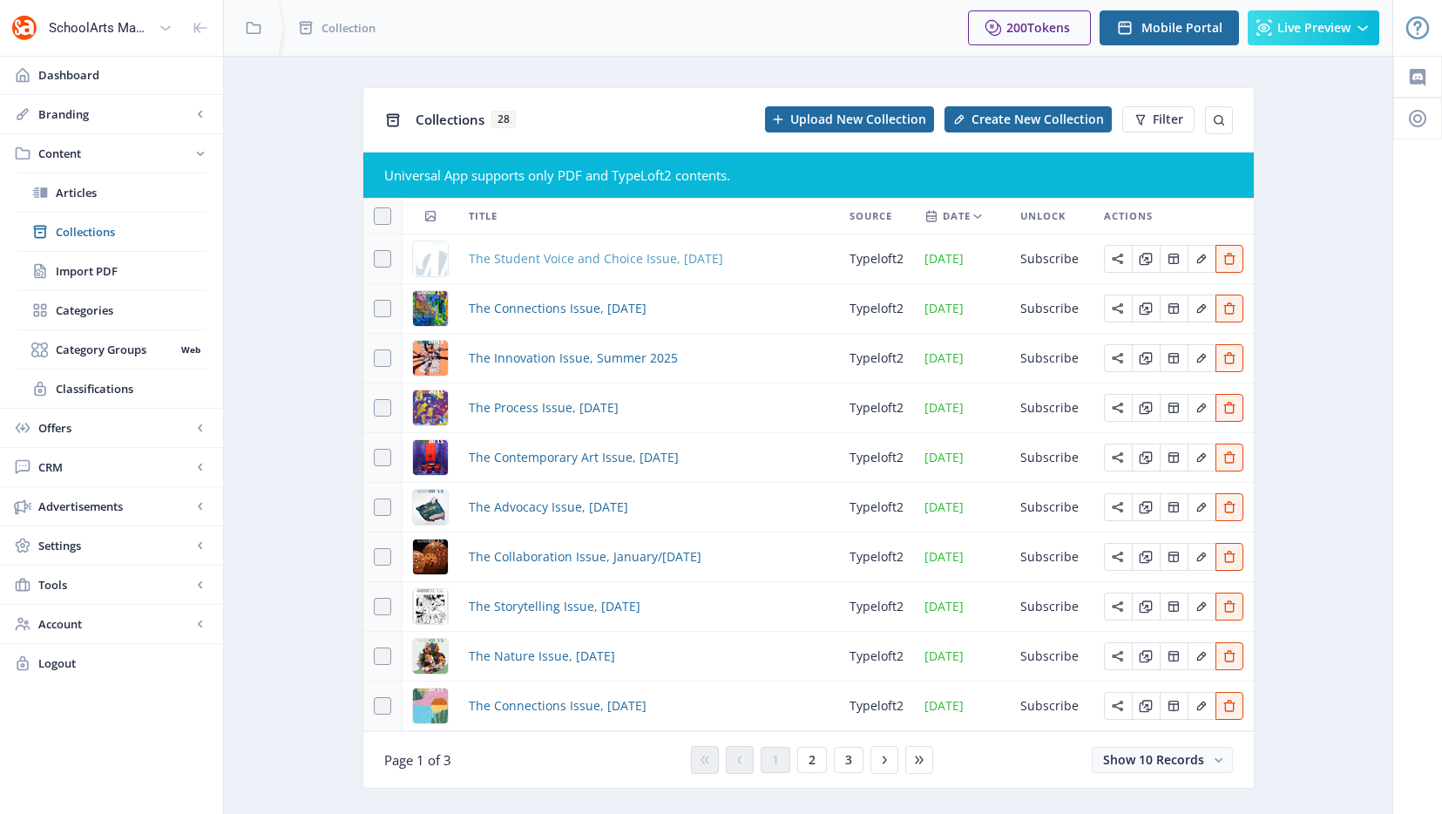
click at [526, 257] on span "The Student Voice and Choice Issue, [DATE]" at bounding box center [596, 258] width 254 height 21
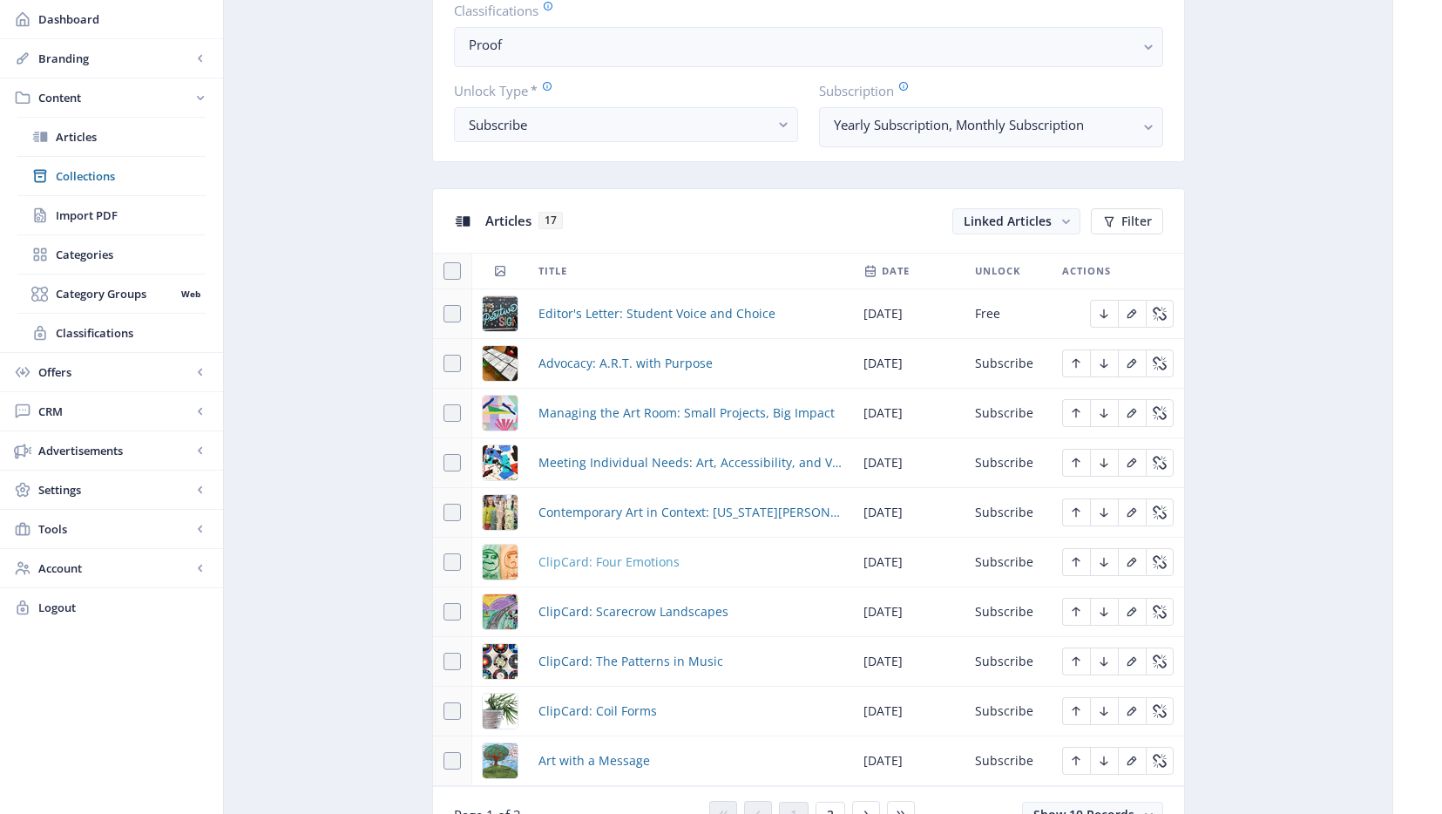
scroll to position [622, 0]
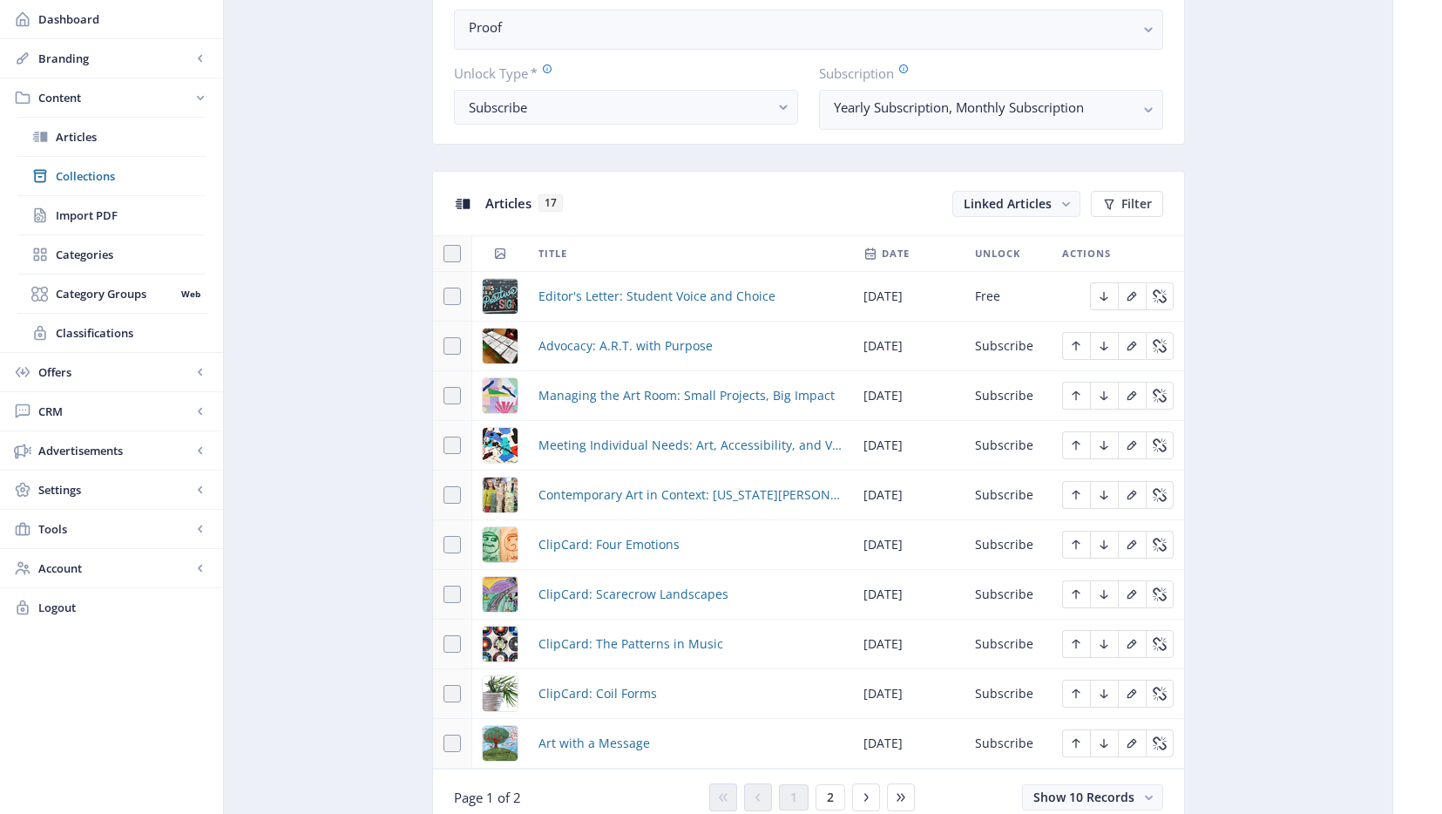
click at [831, 790] on div "You have unsaved changes Discard Changes Save Changes" at bounding box center [721, 786] width 1268 height 56
